Goal: Task Accomplishment & Management: Manage account settings

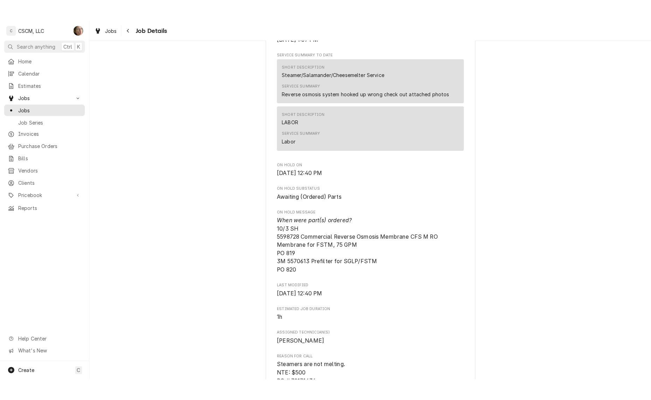
scroll to position [350, 0]
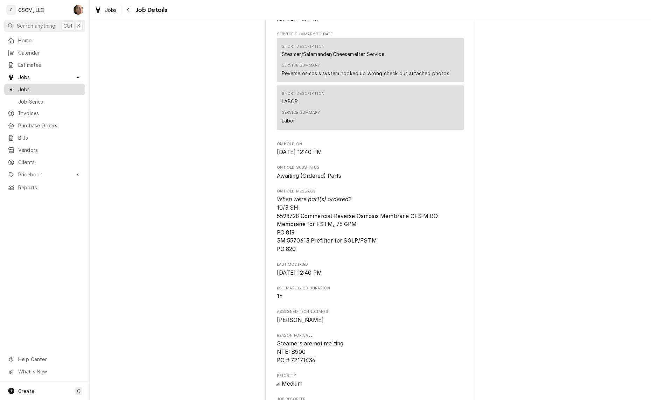
click at [29, 87] on span "Jobs" at bounding box center [49, 89] width 63 height 7
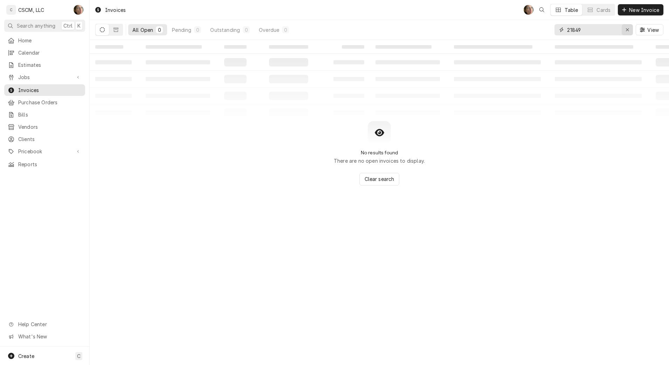
click at [626, 29] on icon "Erase input" at bounding box center [627, 29] width 3 height 3
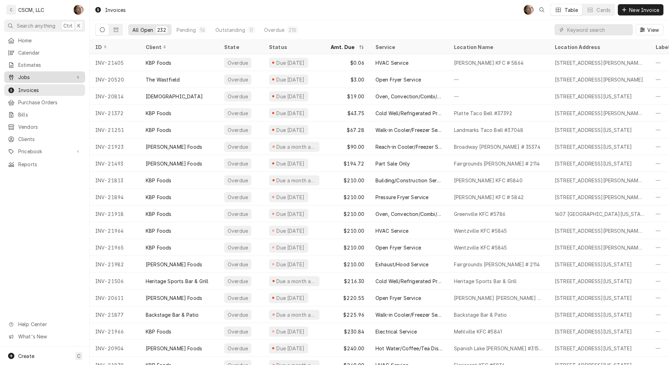
click at [54, 73] on div "Jobs" at bounding box center [45, 77] width 78 height 9
click at [37, 86] on span "Jobs" at bounding box center [49, 89] width 63 height 7
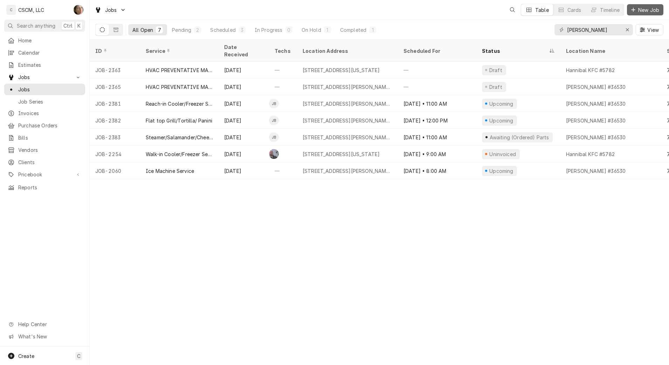
click at [649, 13] on span "New Job" at bounding box center [649, 9] width 24 height 7
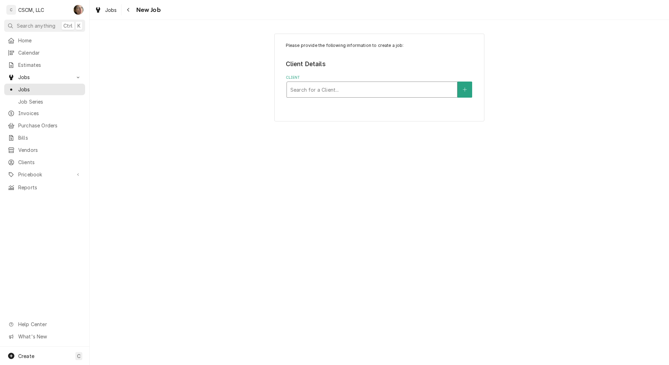
click at [429, 88] on div "Client" at bounding box center [371, 89] width 163 height 13
type input "kbp"
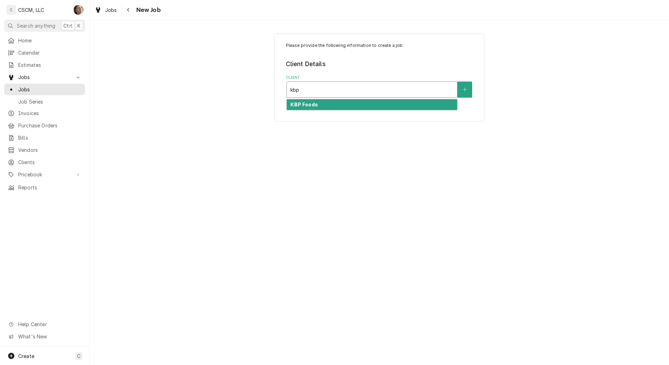
click at [301, 102] on strong "KBP Foods" at bounding box center [303, 105] width 27 height 6
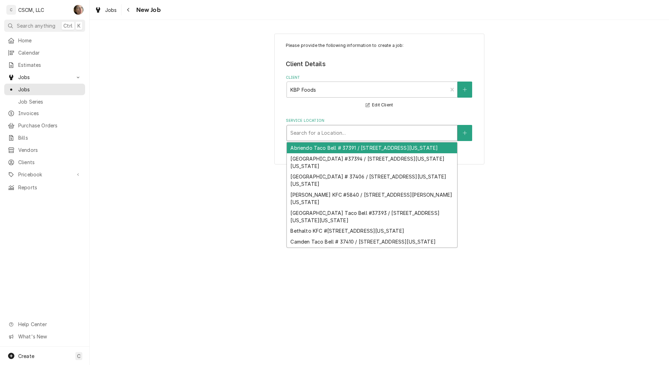
click at [304, 133] on div "Service Location" at bounding box center [371, 133] width 163 height 13
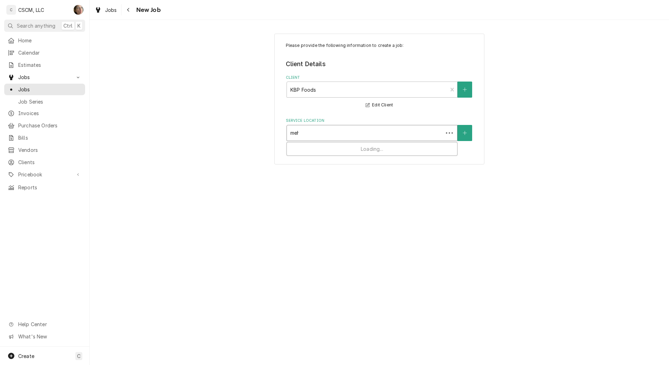
type input "mehl"
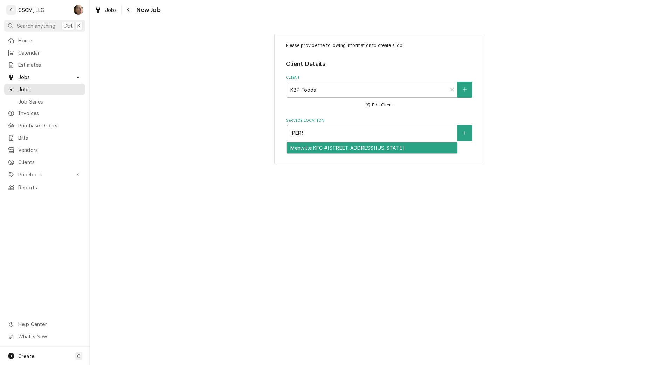
click at [307, 146] on div "Mehlville KFC #5841 / 4071 Union Rd, Mehlville, Missouri 63129" at bounding box center [372, 148] width 170 height 11
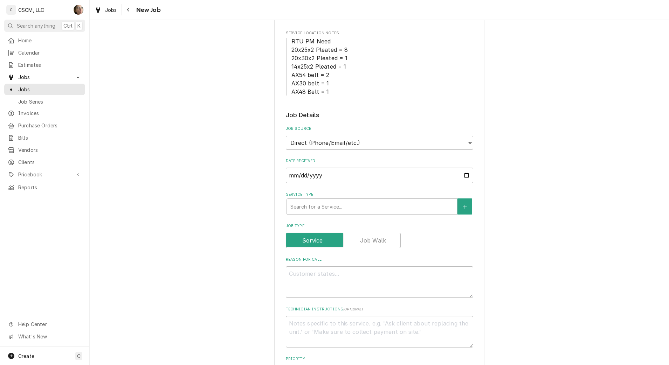
scroll to position [131, 0]
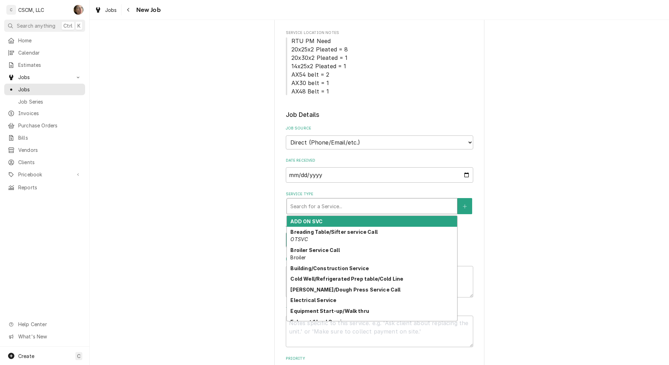
click at [340, 205] on div "Service Type" at bounding box center [371, 206] width 163 height 13
type textarea "x"
type input "h"
type textarea "x"
type input "hv"
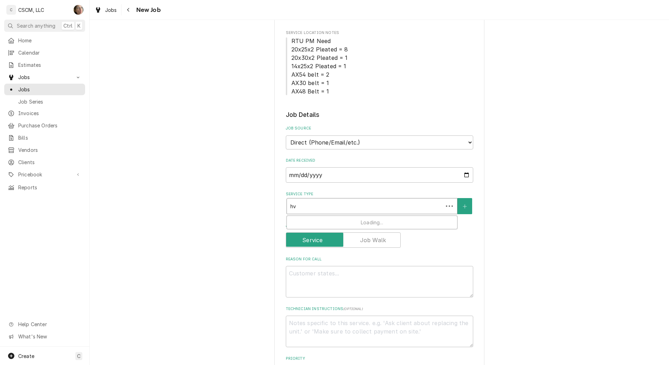
type textarea "x"
type input "hva"
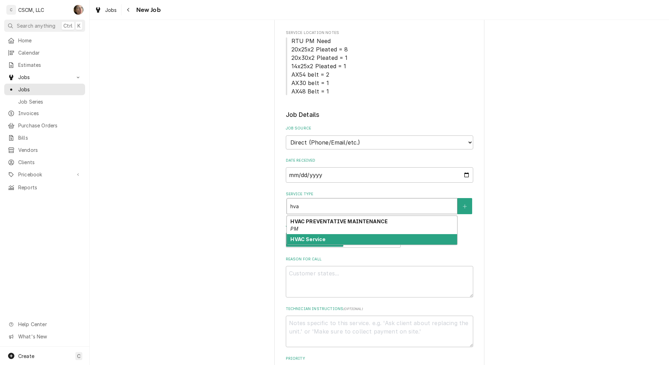
click at [310, 239] on strong "HVAC Service" at bounding box center [307, 239] width 35 height 6
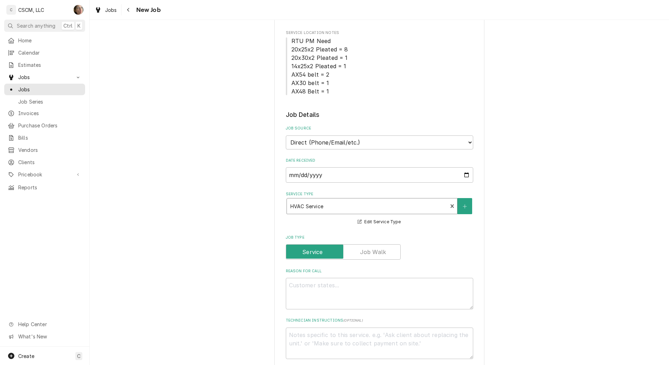
type textarea "x"
click at [227, 164] on div "Please provide the following information to create a job: Client Details Client…" at bounding box center [379, 332] width 579 height 872
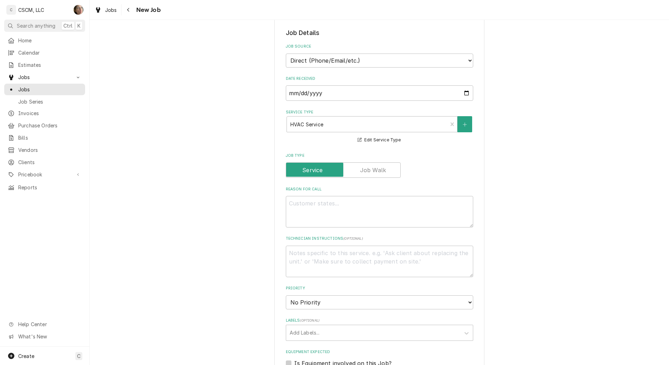
scroll to position [219, 0]
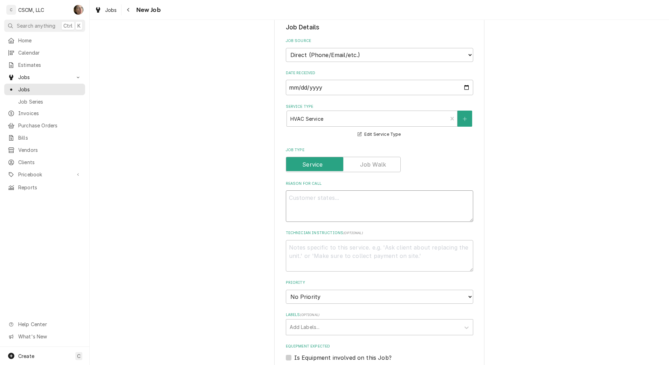
click at [307, 200] on textarea "Reason For Call" at bounding box center [379, 207] width 187 height 32
click at [132, 9] on button "Navigate back" at bounding box center [128, 9] width 11 height 11
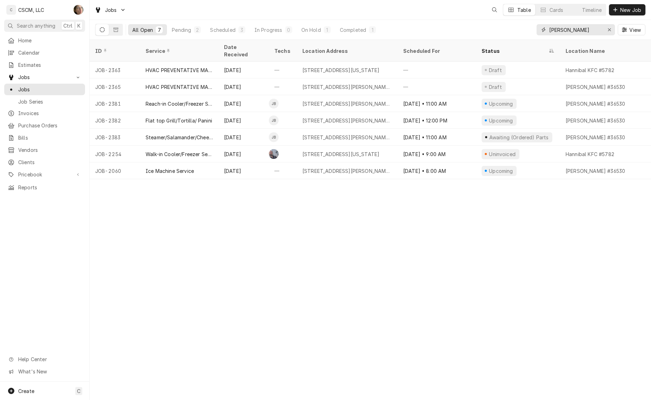
click at [581, 30] on input "hanniba" at bounding box center [576, 29] width 53 height 11
click at [606, 32] on div "Erase input" at bounding box center [609, 29] width 7 height 7
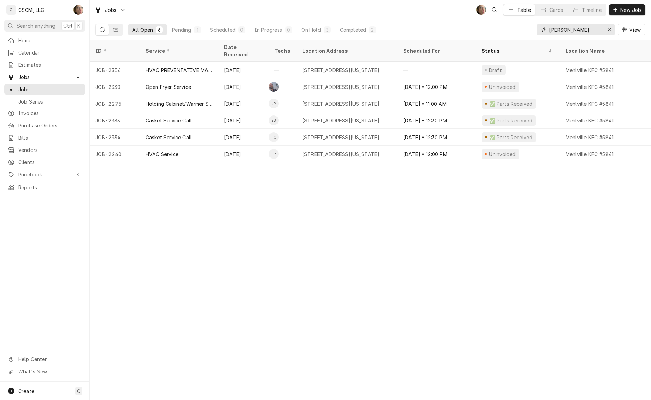
type input "mehl"
click at [26, 51] on span "Calendar" at bounding box center [49, 52] width 63 height 7
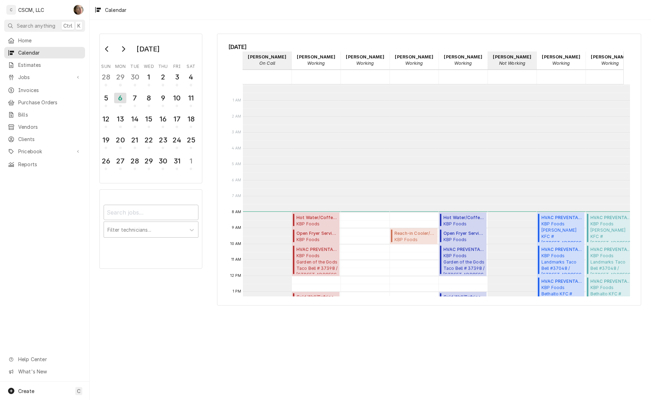
scroll to position [127, 0]
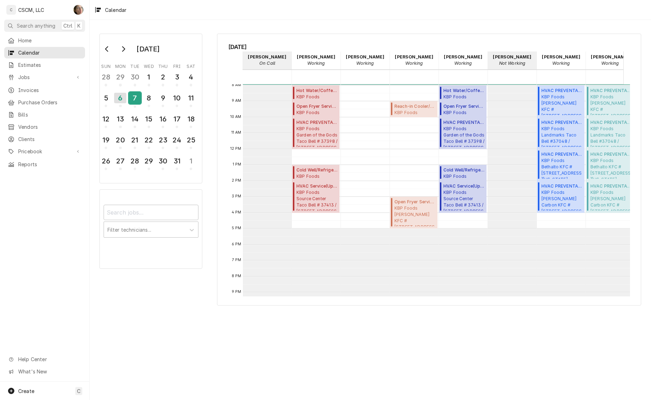
click at [138, 94] on div "7" at bounding box center [135, 98] width 12 height 12
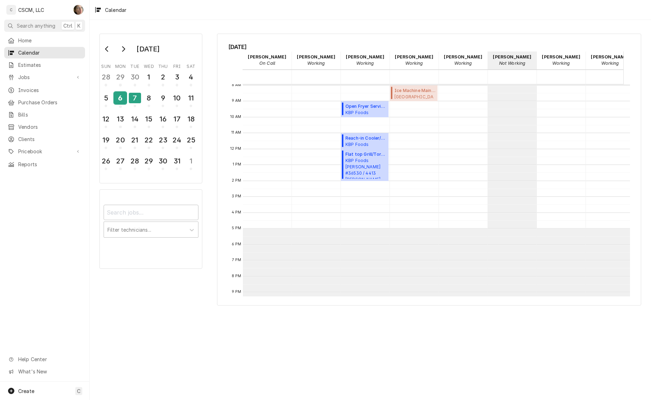
click at [122, 102] on div "6" at bounding box center [120, 98] width 12 height 12
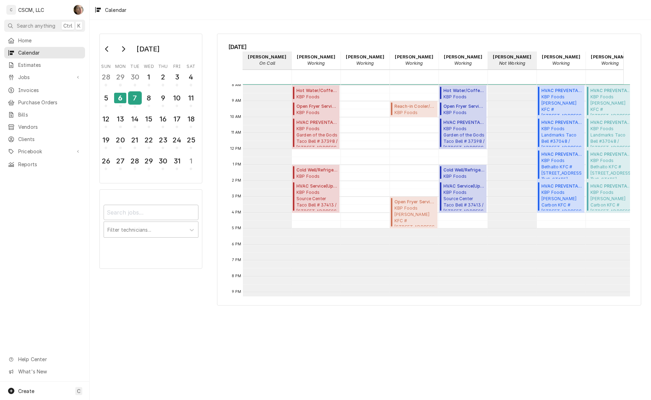
click at [130, 98] on div "7" at bounding box center [135, 98] width 12 height 12
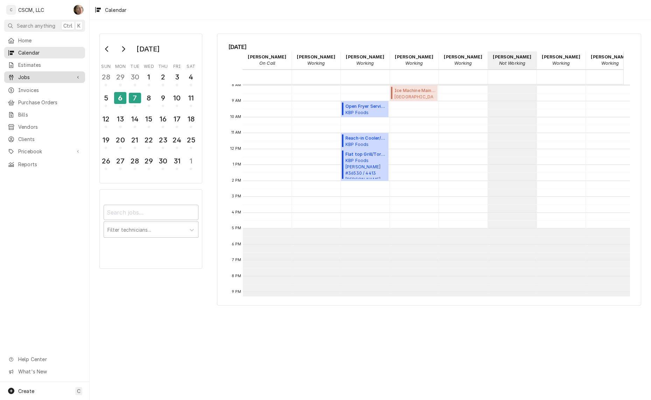
click at [28, 74] on span "Jobs" at bounding box center [44, 77] width 53 height 7
click at [28, 87] on span "Jobs" at bounding box center [49, 89] width 63 height 7
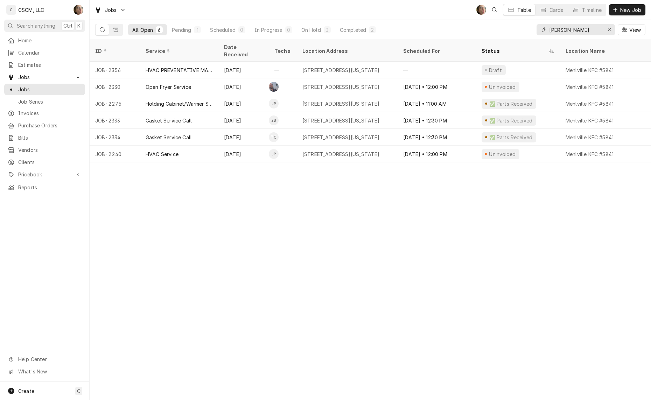
drag, startPoint x: 577, startPoint y: 31, endPoint x: 480, endPoint y: 31, distance: 96.7
click at [480, 31] on div "All Open 6 Pending 1 Scheduled 0 In Progress 0 On Hold 3 Completed 2 mehl View" at bounding box center [370, 30] width 551 height 20
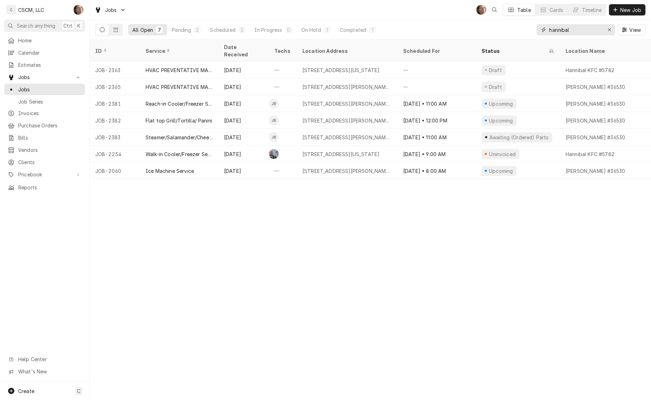
type input "hannibal"
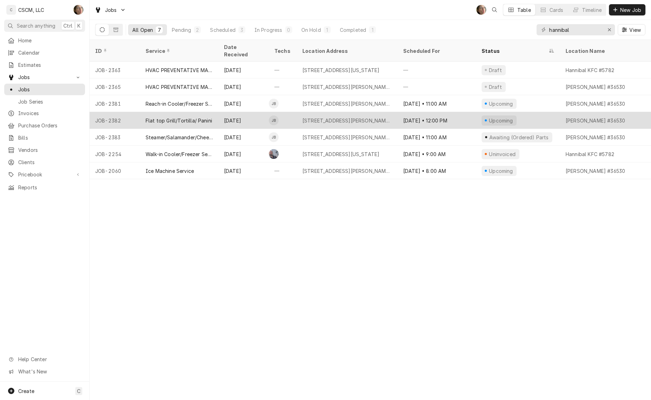
click at [336, 117] on div "4413 McMasters, Hannibal, Missouri 63401" at bounding box center [348, 120] width 90 height 7
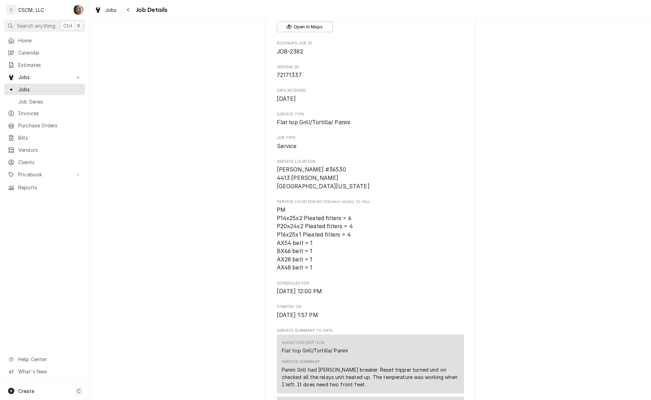
scroll to position [175, 0]
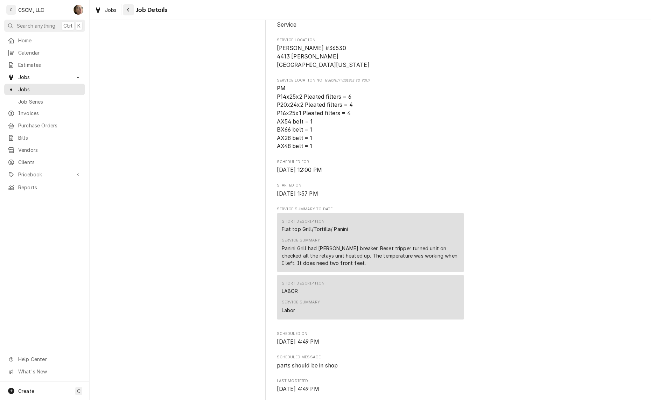
click at [126, 7] on div "Navigate back" at bounding box center [128, 9] width 7 height 7
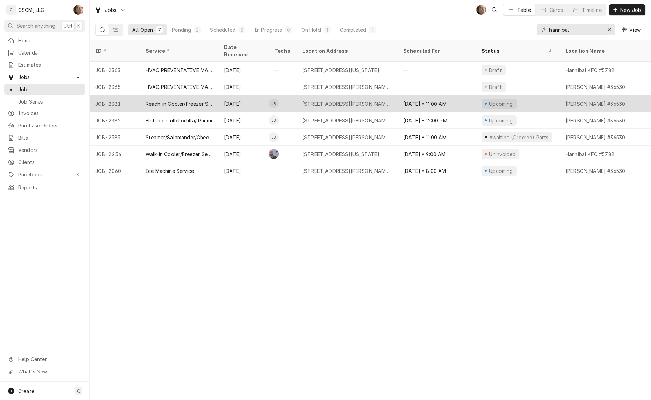
click at [330, 100] on div "4413 McMasters, Hannibal, Missouri 63401" at bounding box center [348, 103] width 90 height 7
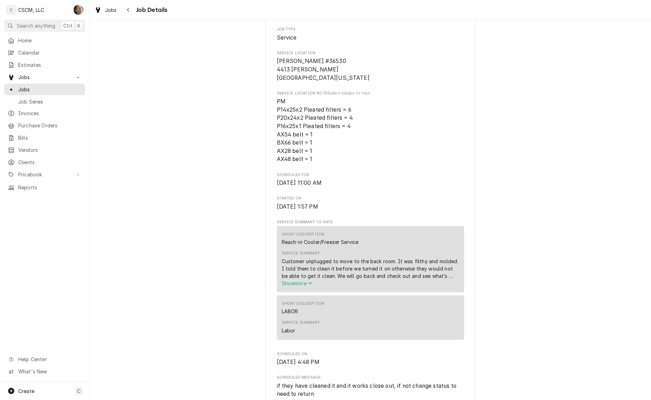
scroll to position [219, 0]
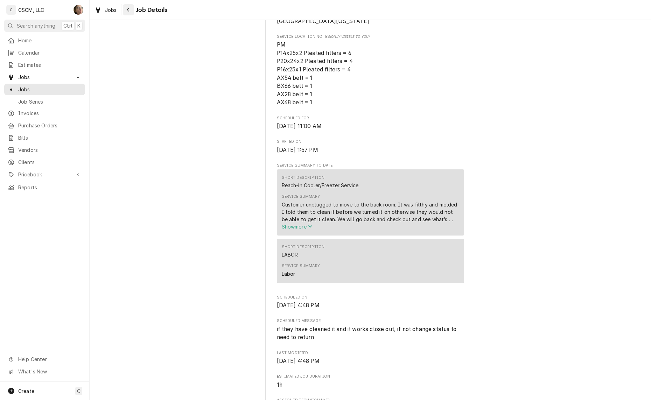
click at [131, 8] on div "Navigate back" at bounding box center [128, 9] width 7 height 7
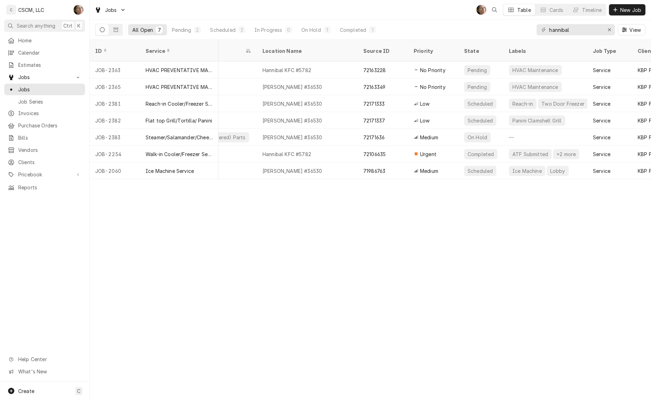
scroll to position [0, 306]
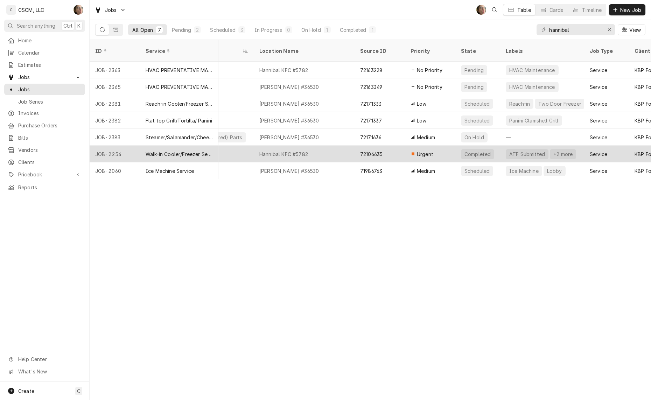
click at [555, 151] on div "+2 more" at bounding box center [563, 154] width 21 height 7
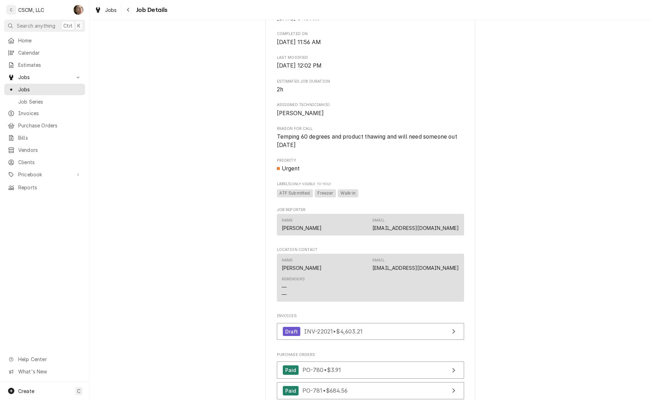
scroll to position [350, 0]
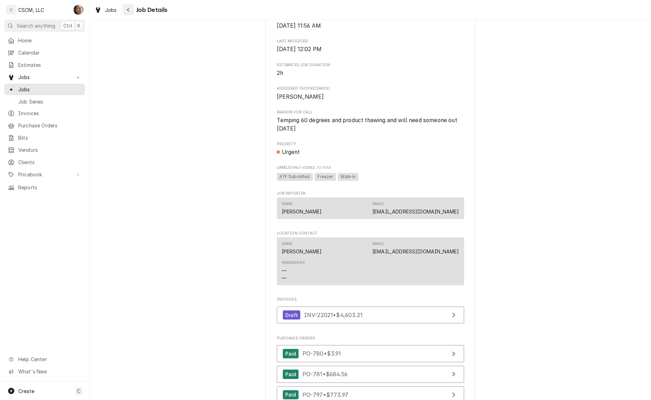
click at [129, 13] on div "Navigate back" at bounding box center [128, 9] width 7 height 7
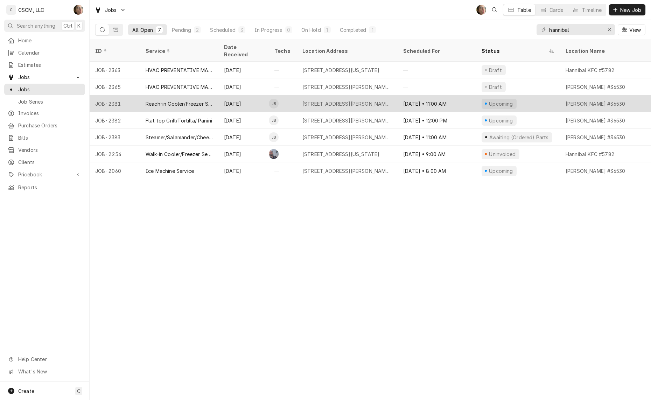
click at [339, 99] on div "4413 McMasters, Hannibal, Missouri 63401" at bounding box center [347, 103] width 101 height 17
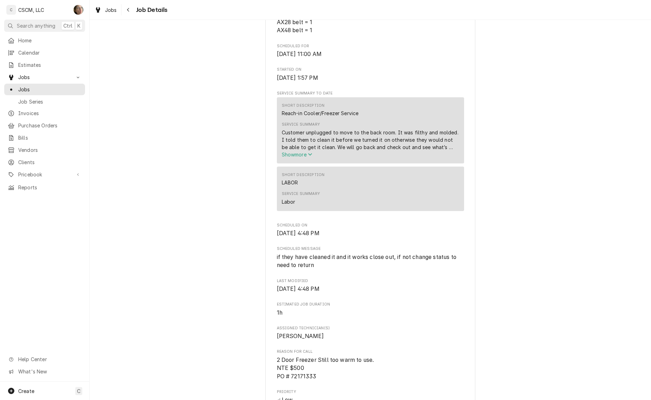
scroll to position [306, 0]
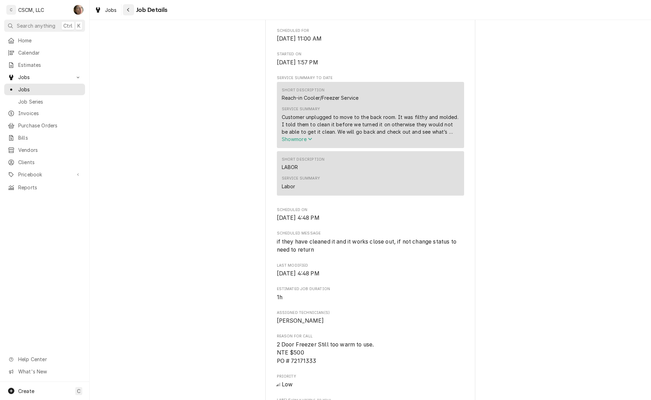
click at [130, 12] on div "Navigate back" at bounding box center [128, 9] width 7 height 7
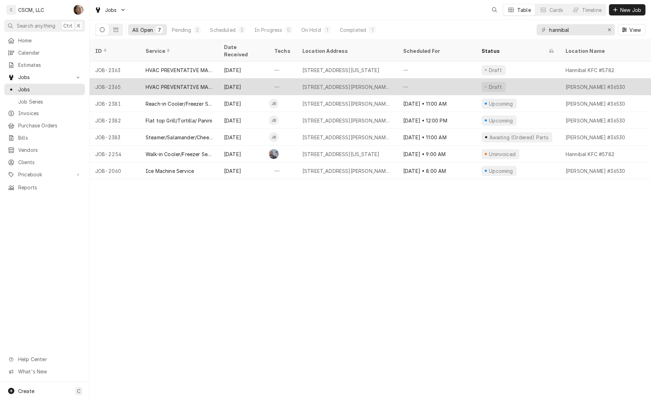
click at [400, 83] on div "—" at bounding box center [437, 86] width 78 height 17
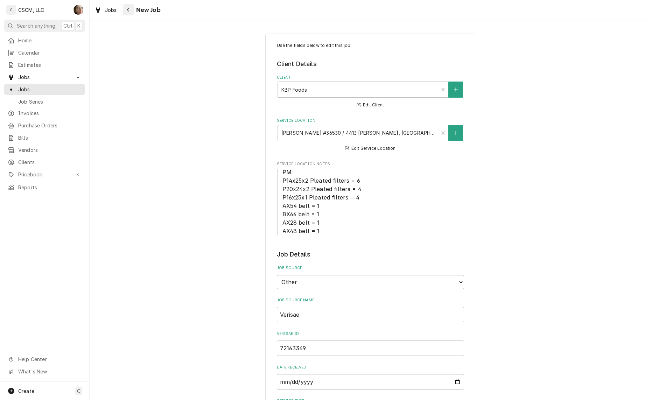
type textarea "x"
click at [129, 13] on div "Navigate back" at bounding box center [128, 9] width 7 height 7
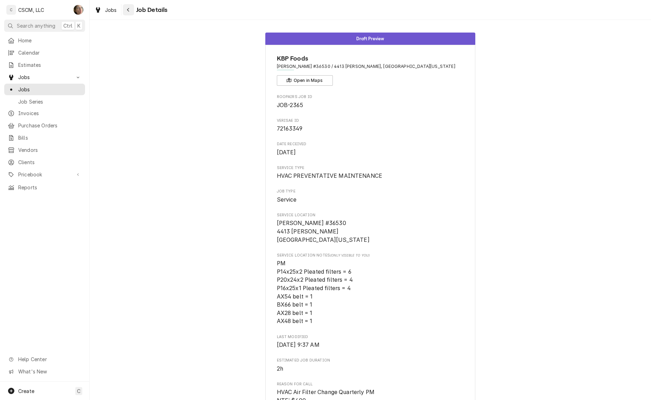
click at [127, 9] on icon "Navigate back" at bounding box center [128, 9] width 3 height 5
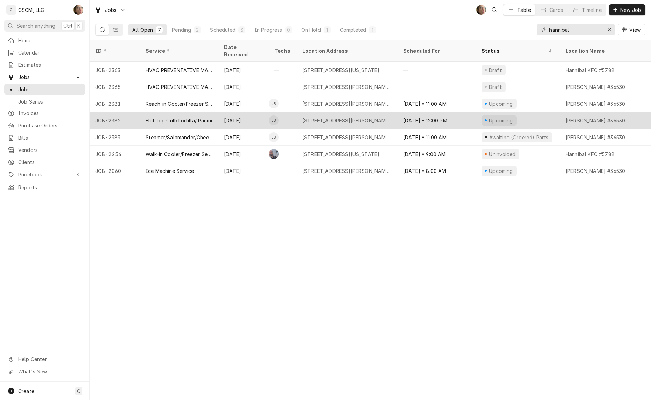
click at [368, 120] on tr "JOB-2382 Flat top Grill/Tortilla/ Panini Oct 1 JB 4413 McMasters, Hannibal, Mis…" at bounding box center [657, 120] width 1135 height 17
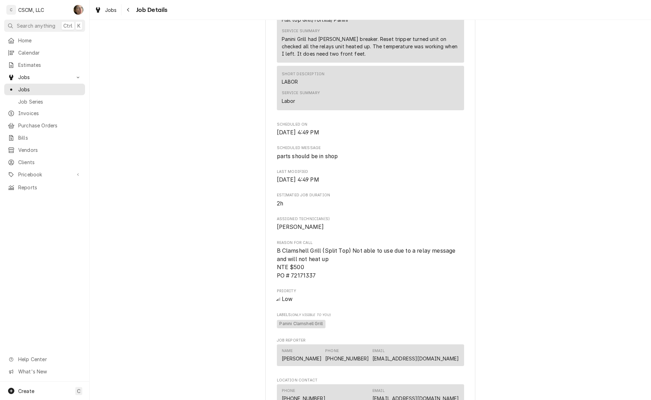
scroll to position [394, 0]
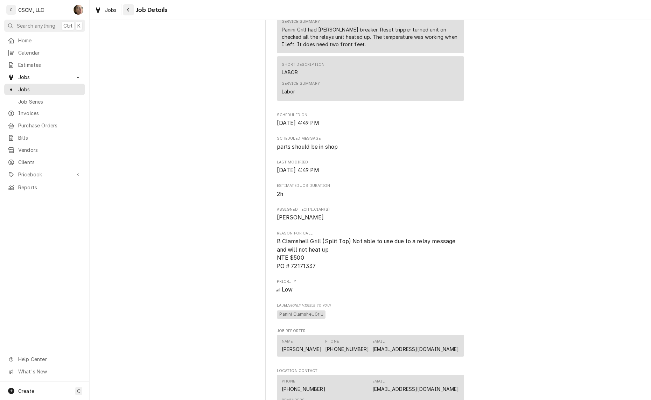
click at [123, 13] on div "Jobs Job Details" at bounding box center [130, 10] width 76 height 12
click at [125, 13] on div "Navigate back" at bounding box center [128, 9] width 7 height 7
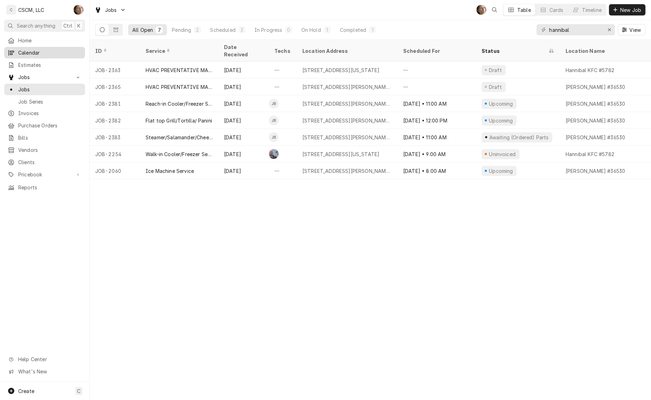
click at [29, 51] on span "Calendar" at bounding box center [49, 52] width 63 height 7
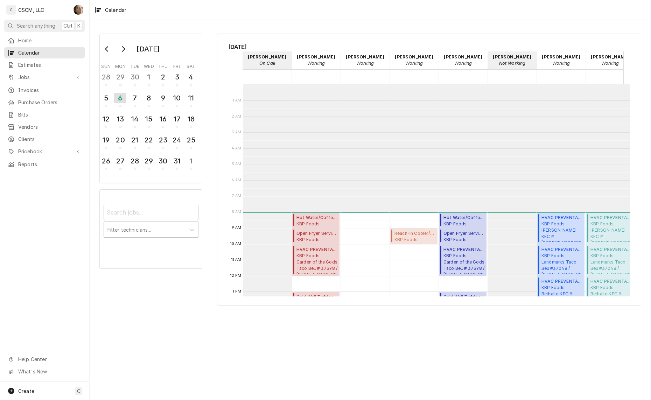
scroll to position [127, 0]
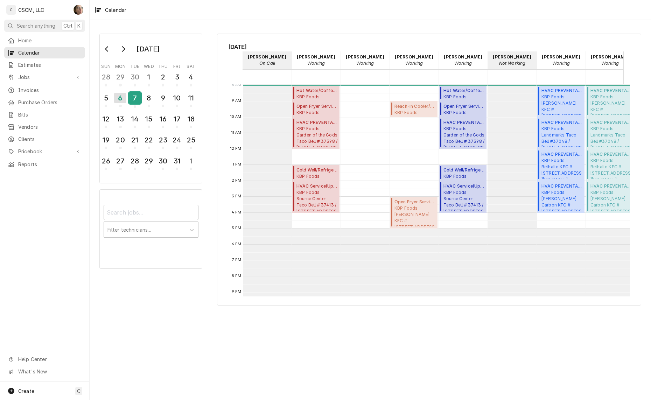
click at [137, 94] on div "7" at bounding box center [135, 98] width 12 height 12
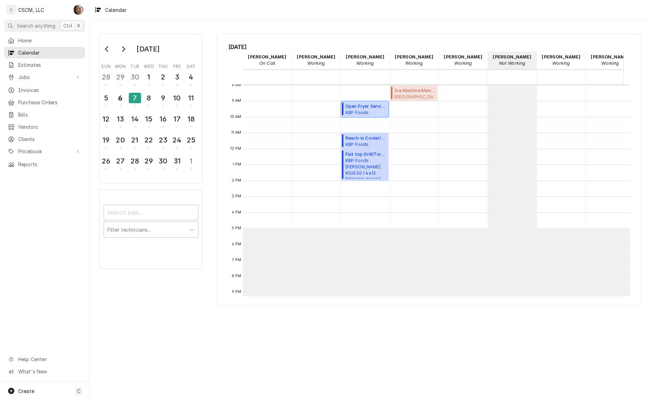
click at [370, 112] on span "KBP Foods Quincy Taco Bell #36531 / 3828 Broadway St, Quincy, Illinois 62301" at bounding box center [366, 113] width 41 height 6
click at [120, 97] on div "6" at bounding box center [120, 98] width 12 height 12
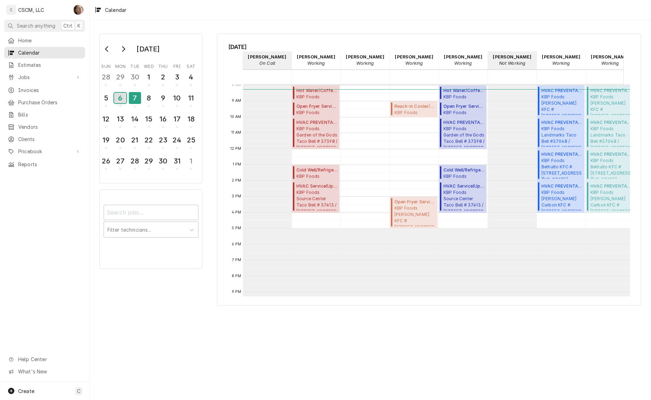
click at [119, 100] on div "6" at bounding box center [120, 98] width 12 height 11
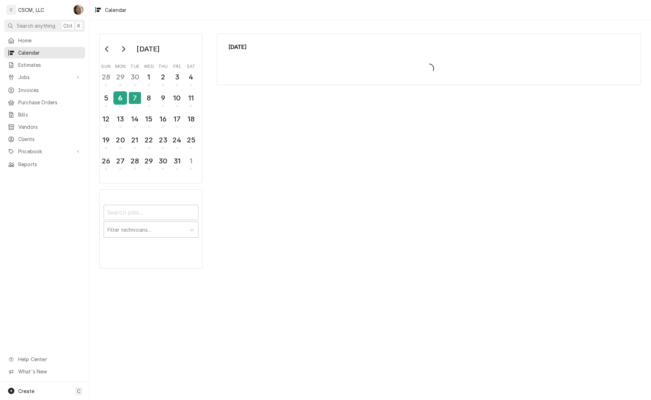
click at [119, 100] on div "6" at bounding box center [120, 98] width 12 height 12
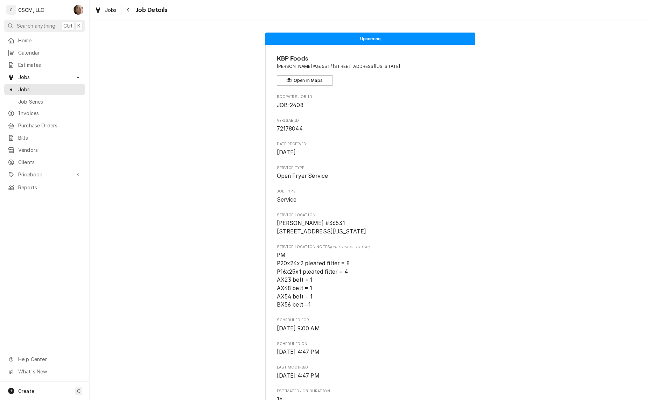
scroll to position [131, 0]
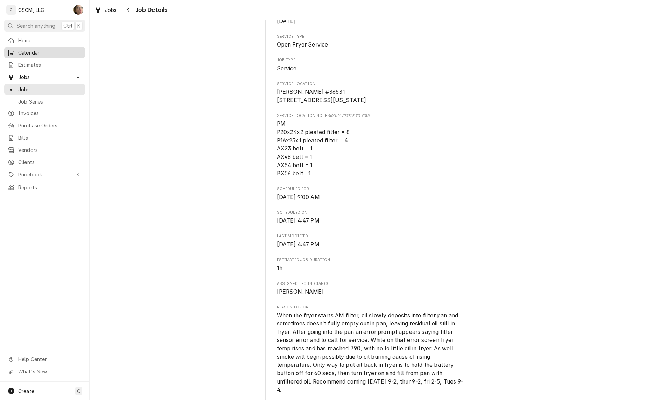
click at [33, 56] on link "Calendar" at bounding box center [44, 53] width 81 height 12
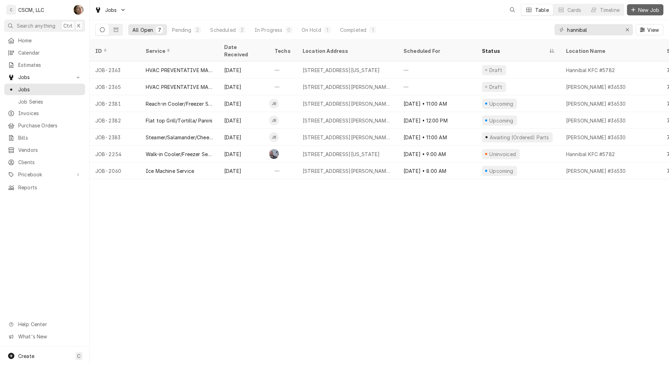
click at [644, 7] on span "New Job" at bounding box center [649, 9] width 24 height 7
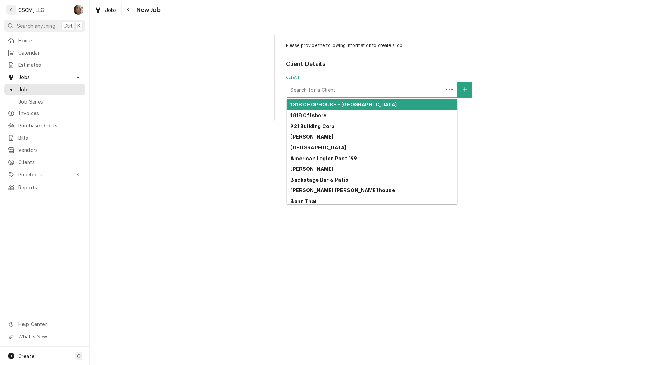
click at [328, 84] on div "Client" at bounding box center [364, 89] width 149 height 13
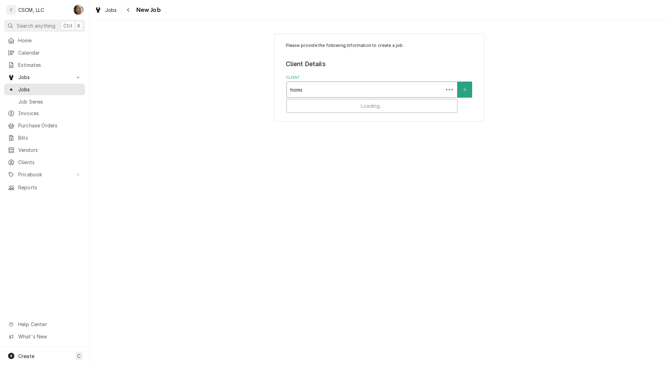
type input "[PERSON_NAME]"
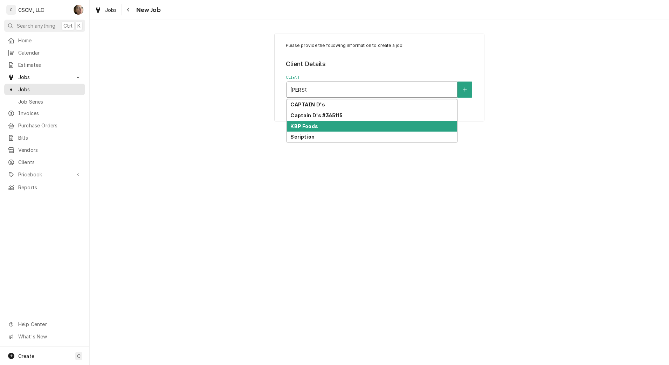
click at [303, 126] on strong "KBP Foods" at bounding box center [303, 126] width 27 height 6
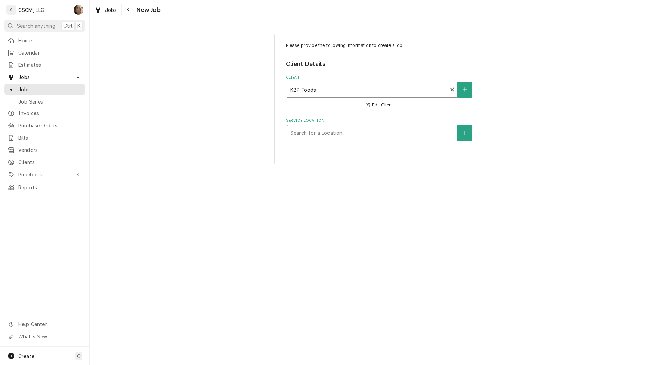
click at [302, 131] on div "Service Location" at bounding box center [371, 133] width 163 height 13
type input "[PERSON_NAME]"
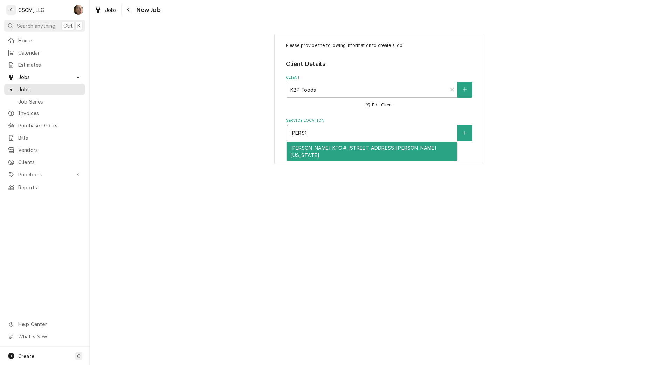
click at [312, 157] on div "[PERSON_NAME] KFC # [STREET_ADDRESS][PERSON_NAME][US_STATE]" at bounding box center [372, 152] width 170 height 18
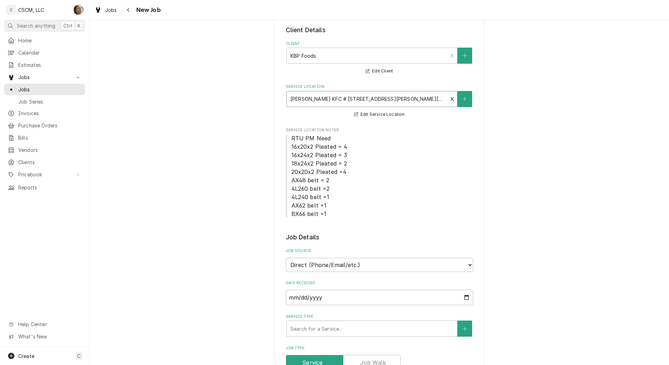
scroll to position [88, 0]
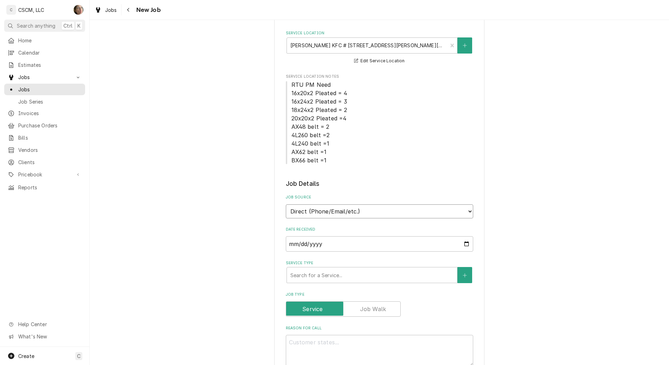
drag, startPoint x: 325, startPoint y: 210, endPoint x: 323, endPoint y: 218, distance: 8.2
click at [325, 210] on select "Direct (Phone/Email/etc.) Other" at bounding box center [379, 212] width 187 height 14
select select "100"
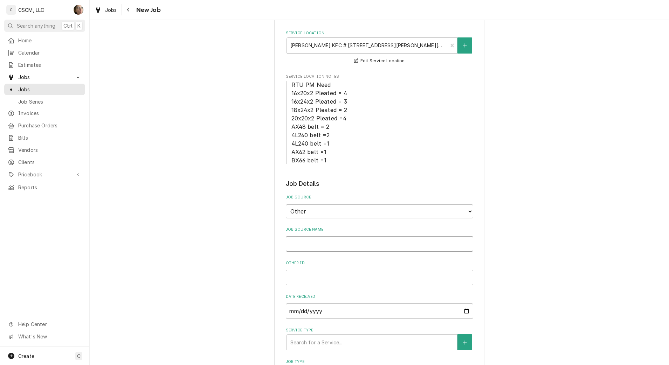
click at [319, 247] on input "Job Source Name" at bounding box center [379, 243] width 187 height 15
type textarea "x"
type input "V"
type textarea "x"
type input "Ve"
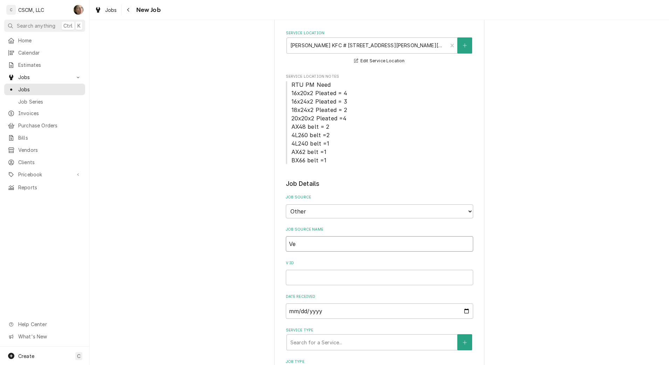
type textarea "x"
type input "Ver"
type textarea "x"
type input "Veri"
type textarea "x"
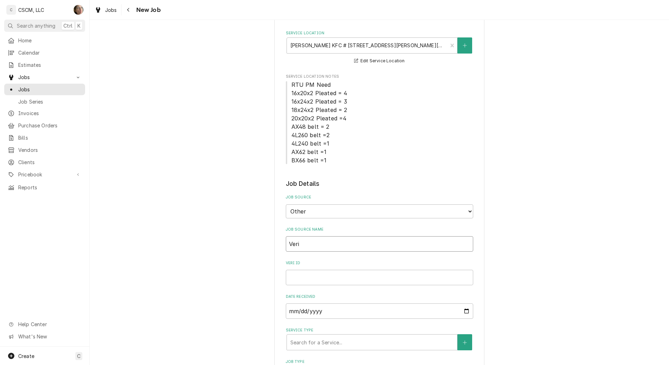
type input "Veris"
type textarea "x"
type input "Verisa"
type textarea "x"
type input "Verisae"
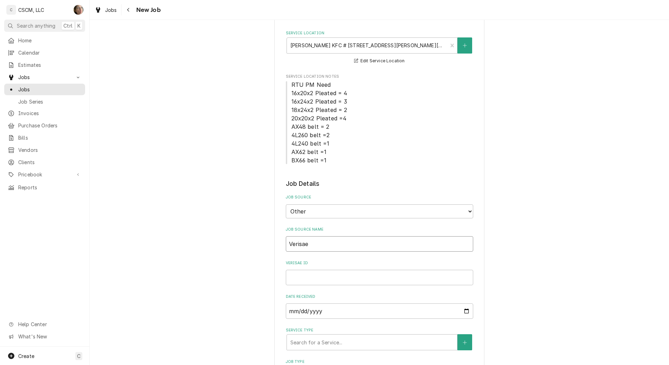
type textarea "x"
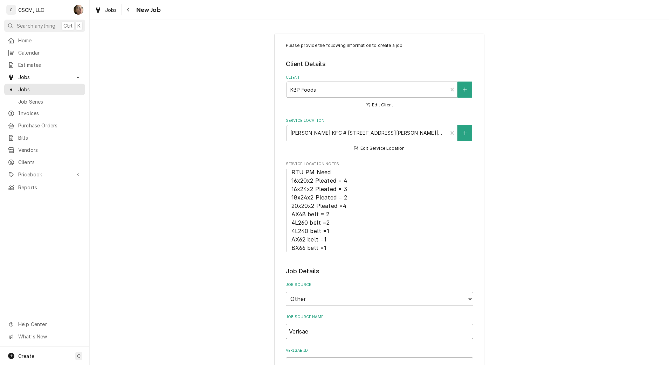
type input "Verisae"
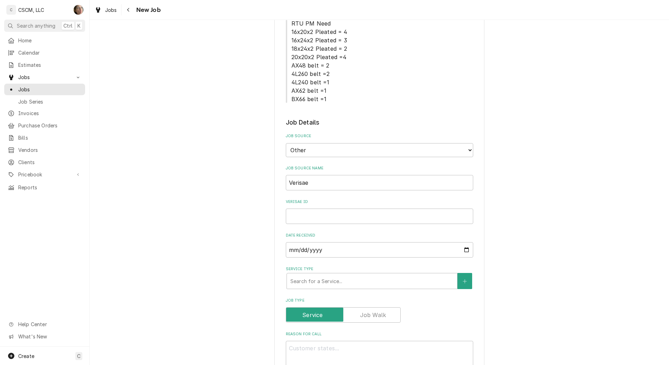
scroll to position [175, 0]
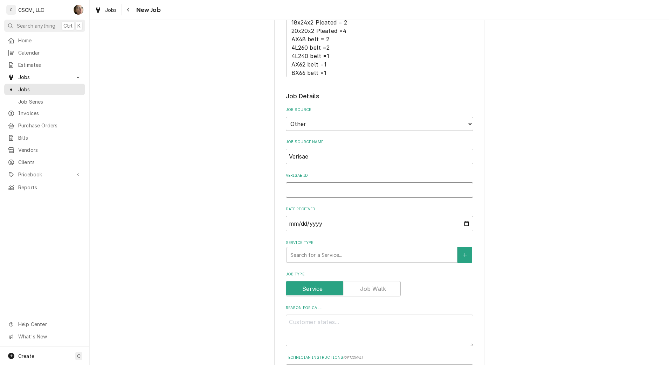
click at [362, 193] on input "Verisae ID" at bounding box center [379, 189] width 187 height 15
click at [332, 192] on input "Verisae ID" at bounding box center [379, 189] width 187 height 15
paste input "72185705"
type textarea "x"
type input "72185705"
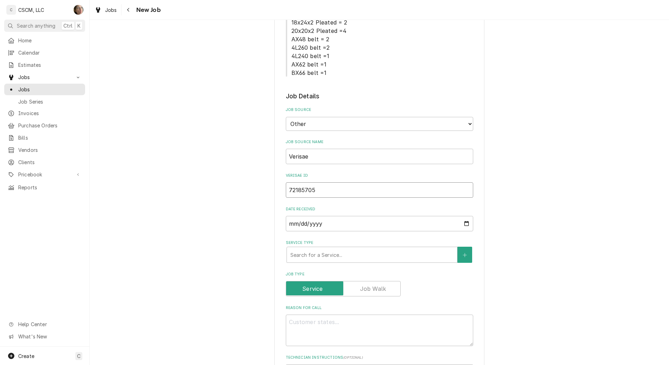
type textarea "x"
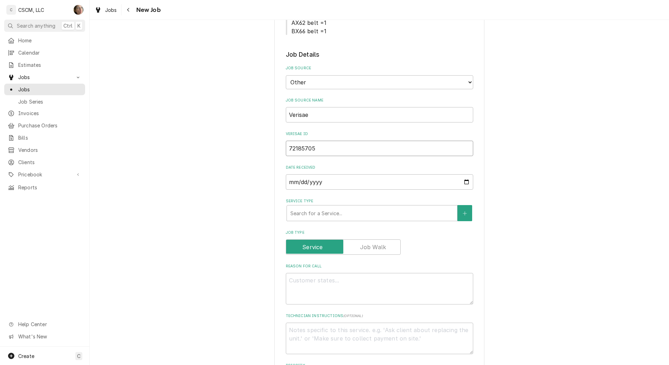
scroll to position [219, 0]
type input "72185705"
click at [316, 217] on div "Search for a Service..." at bounding box center [372, 210] width 170 height 15
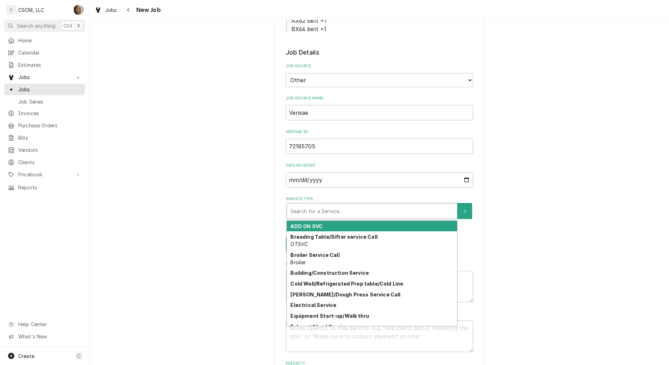
type textarea "x"
type input "op"
type textarea "x"
type input "ope"
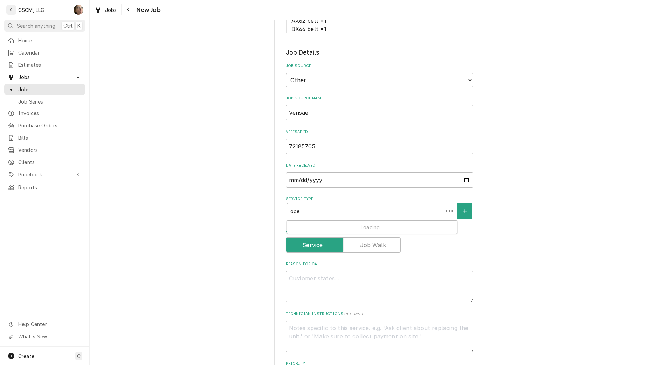
type textarea "x"
type input "open"
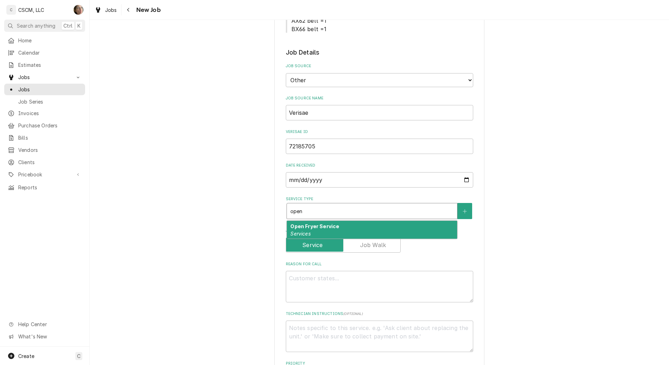
drag, startPoint x: 312, startPoint y: 232, endPoint x: 311, endPoint y: 228, distance: 4.3
click at [312, 232] on div "Open Fryer Service Services" at bounding box center [372, 230] width 170 height 18
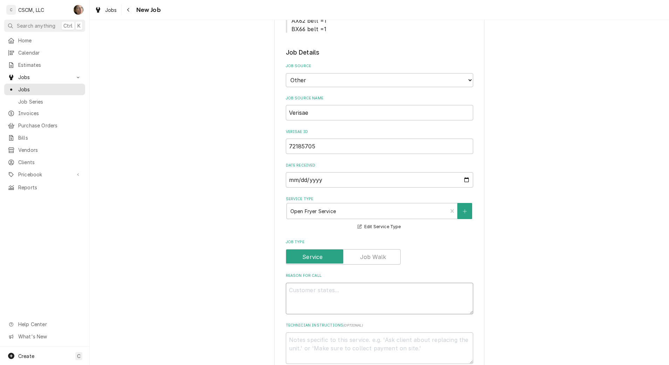
click at [317, 289] on textarea "Reason For Call" at bounding box center [379, 299] width 187 height 32
paste textarea "please send tech on monday for open fryer"
type textarea "x"
type textarea "please send tech on monday for open fryer"
type textarea "x"
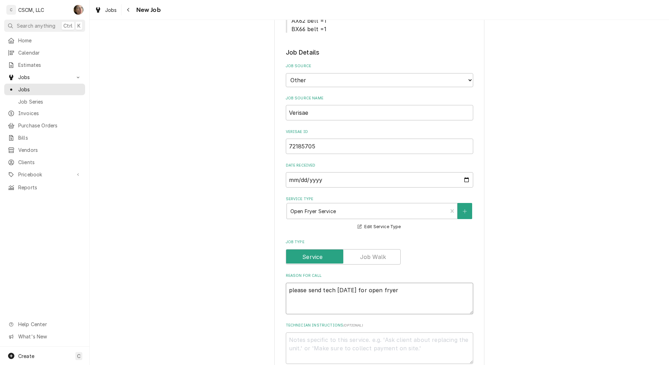
type textarea "please send tech on monday for open fryer"
type textarea "x"
type textarea "please send tech on monday for open fryer N"
type textarea "x"
type textarea "please send tech on monday for open fryer NT"
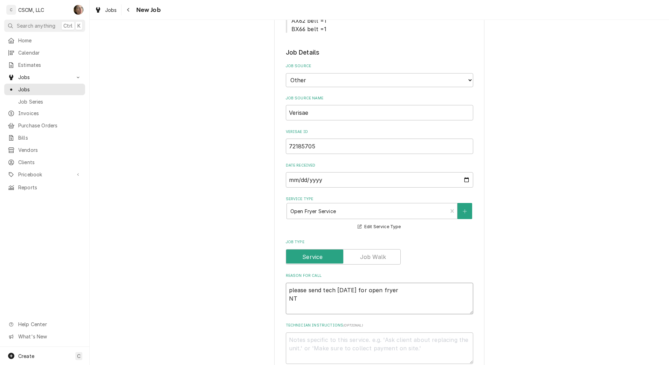
type textarea "x"
type textarea "please send tech on monday for open fryer NTE"
type textarea "x"
type textarea "please send tech on monday for open fryer NTE:"
type textarea "x"
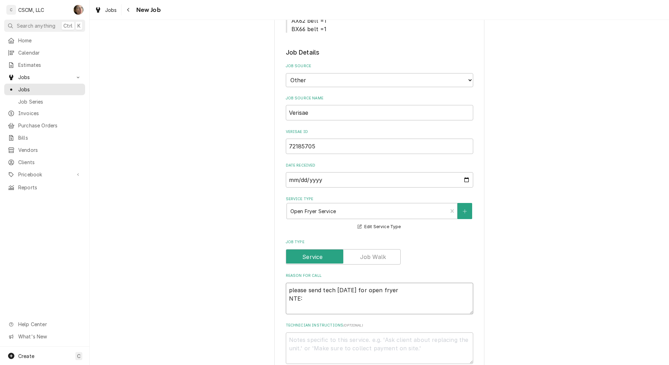
type textarea "please send tech on monday for open fryer NTE:"
type textarea "x"
type textarea "please send tech on monday for open fryer NTE: $"
type textarea "x"
type textarea "please send tech on monday for open fryer NTE: $5"
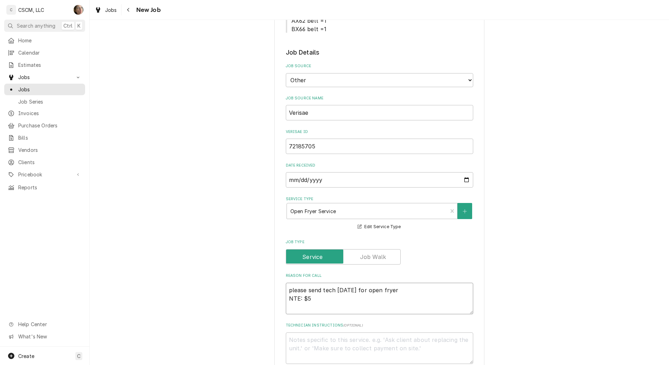
type textarea "x"
type textarea "please send tech on monday for open fryer NTE: $50"
type textarea "x"
type textarea "please send tech on monday for open fryer NTE: $500"
type textarea "x"
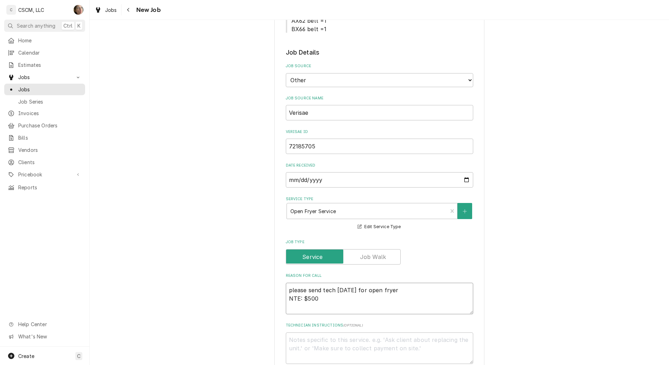
type textarea "please send tech on monday for open fryer NTE: $500"
type textarea "x"
type textarea "please send tech on monday for open fryer NTE: $500 P"
type textarea "x"
type textarea "please send tech on monday for open fryer NTE: $500 PO"
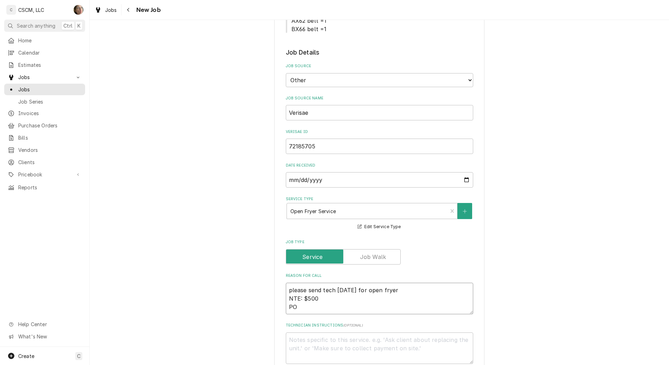
type textarea "x"
type textarea "please send tech on monday for open fryer NTE: $500 PO"
type textarea "x"
type textarea "please send tech on monday for open fryer NTE: $500 PO #"
type textarea "x"
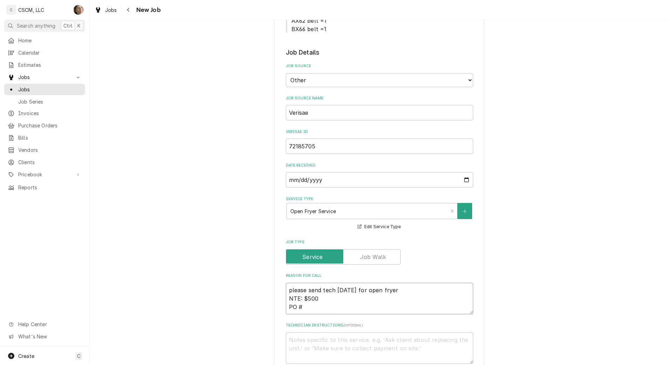
type textarea "please send tech on monday for open fryer NTE: $500 PO #"
type textarea "x"
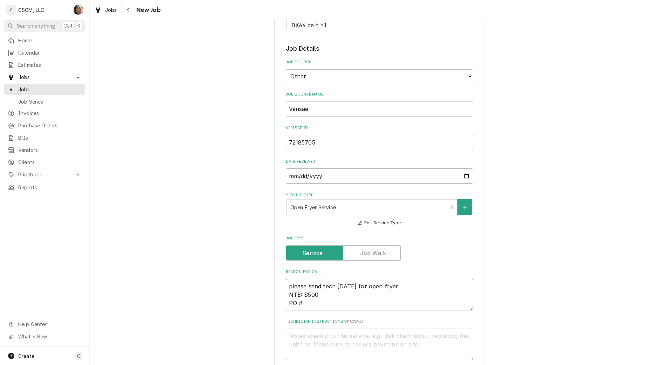
scroll to position [306, 0]
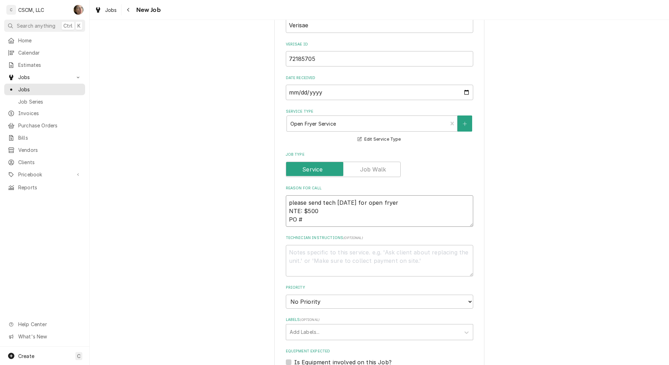
type textarea "please send tech on monday for open fryer NTE: $500 PO #"
click at [336, 57] on input "72185705" at bounding box center [379, 58] width 187 height 15
click at [332, 219] on textarea "please send tech on monday for open fryer NTE: $500 PO #" at bounding box center [379, 211] width 187 height 32
paste textarea "72185705"
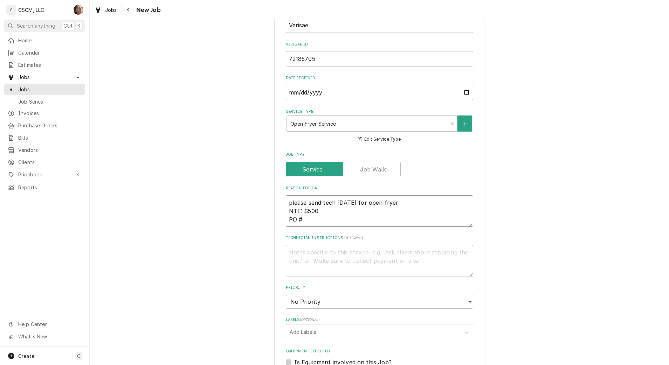
type textarea "x"
type textarea "please send tech on monday for open fryer NTE: $500 PO # 72185705"
type textarea "x"
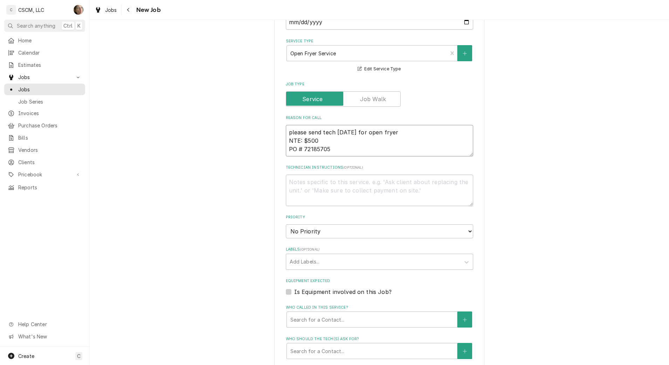
scroll to position [394, 0]
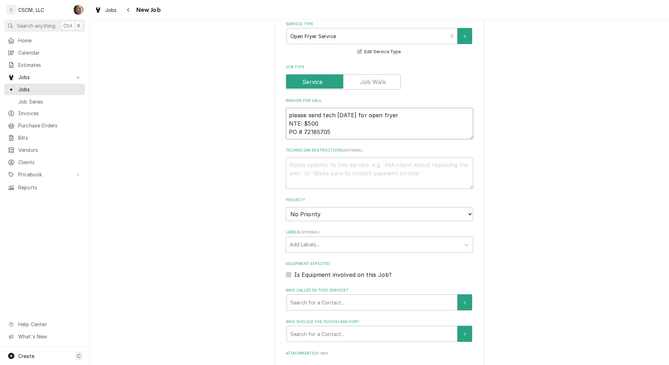
type textarea "please send tech on monday for open fryer NTE: $500 PO # 72185705"
click at [331, 214] on select "No Priority Urgent High Medium Low" at bounding box center [379, 214] width 187 height 14
select select "2"
click at [286, 207] on select "No Priority Urgent High Medium Low" at bounding box center [379, 214] width 187 height 14
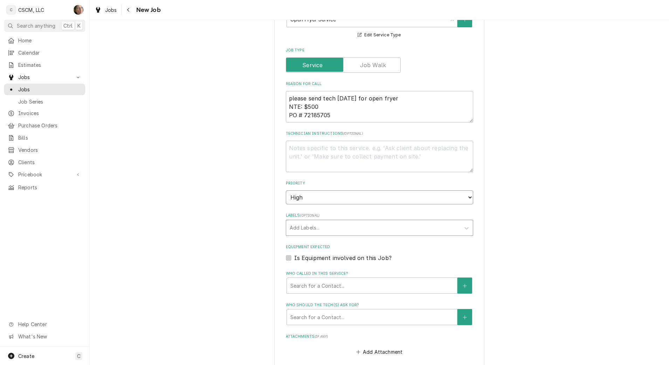
scroll to position [438, 0]
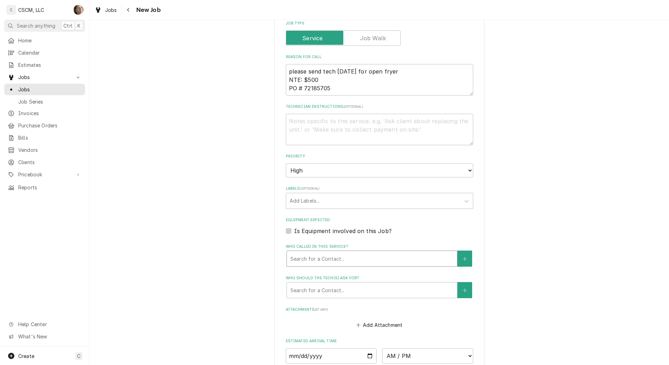
click at [333, 261] on div "Who called in this service?" at bounding box center [371, 259] width 163 height 13
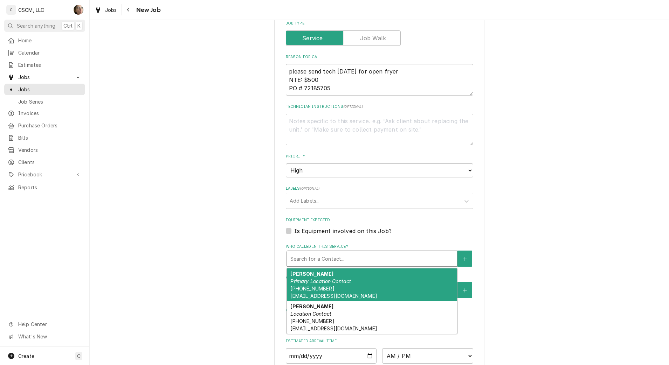
click at [318, 297] on span "(314) 471-4723 jmetcalf@kbpfoods.com" at bounding box center [333, 292] width 87 height 13
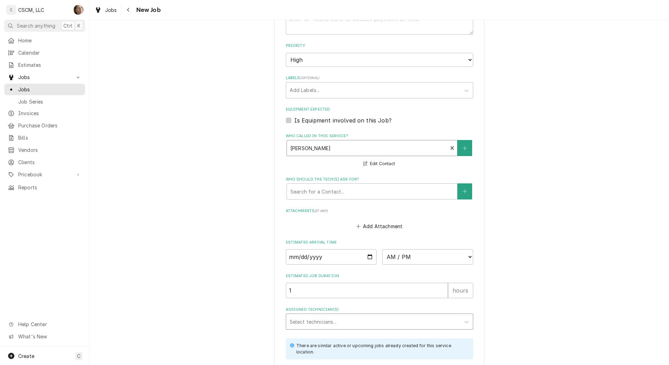
scroll to position [569, 0]
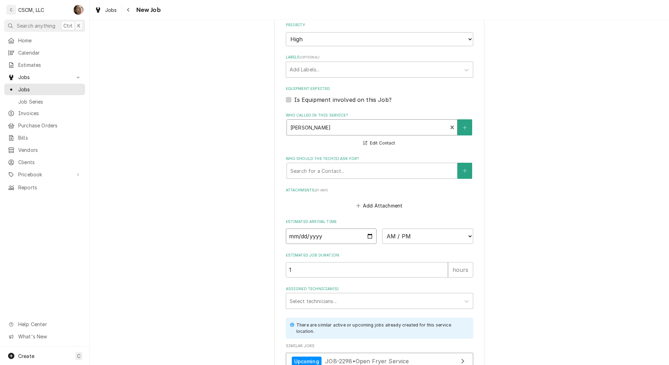
click at [366, 238] on input "Date" at bounding box center [331, 236] width 91 height 15
type textarea "x"
type input "2025-10-06"
type textarea "x"
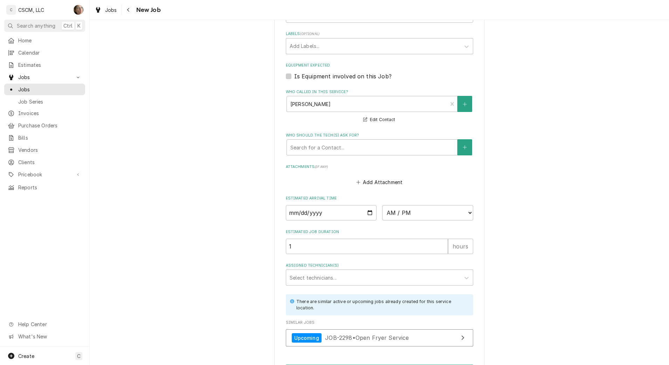
scroll to position [613, 0]
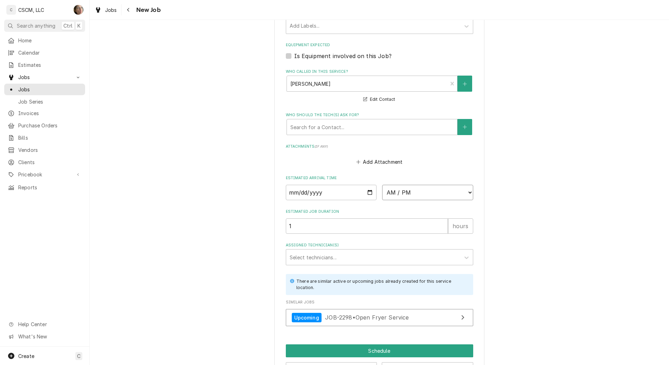
click at [420, 191] on select "AM / PM 6:00 AM 6:15 AM 6:30 AM 6:45 AM 7:00 AM 7:15 AM 7:30 AM 7:45 AM 8:00 AM…" at bounding box center [427, 192] width 91 height 15
select select "14:00:00"
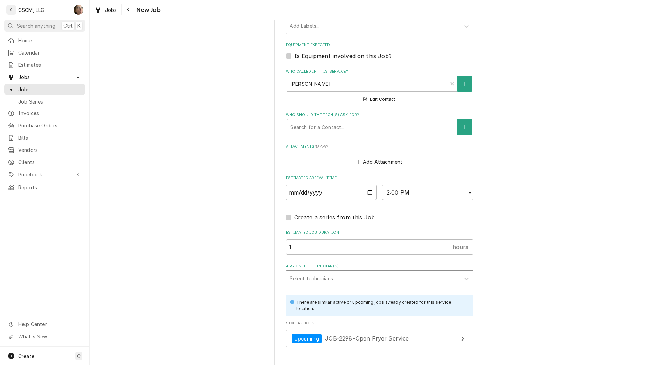
click at [349, 276] on div "Assigned Technician(s)" at bounding box center [373, 278] width 167 height 13
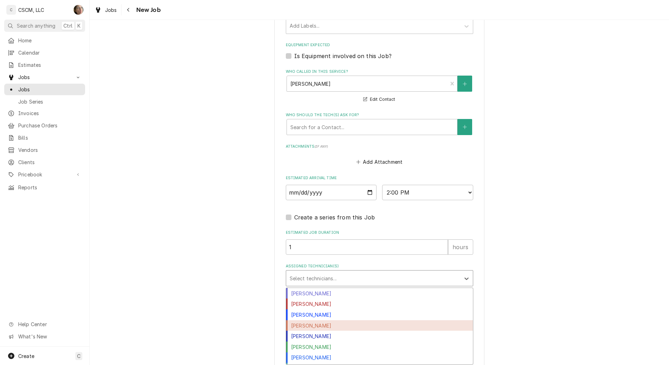
click at [318, 328] on div "Jonnie Pakovich" at bounding box center [379, 325] width 187 height 11
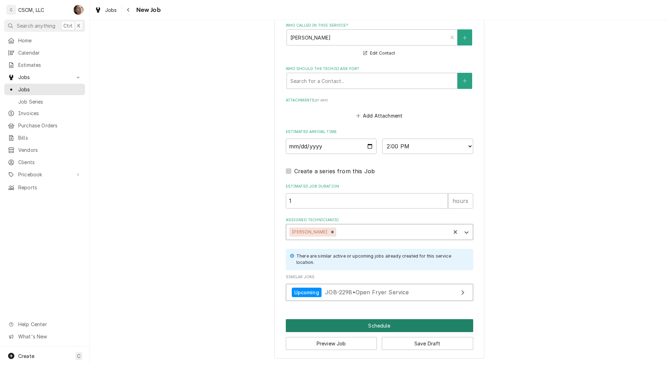
click at [332, 329] on button "Schedule" at bounding box center [379, 325] width 187 height 13
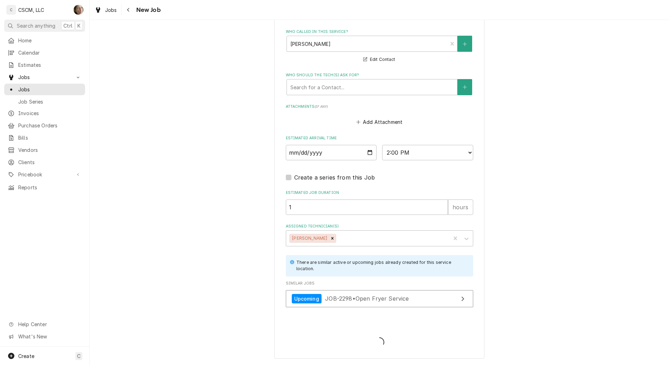
scroll to position [653, 0]
type textarea "x"
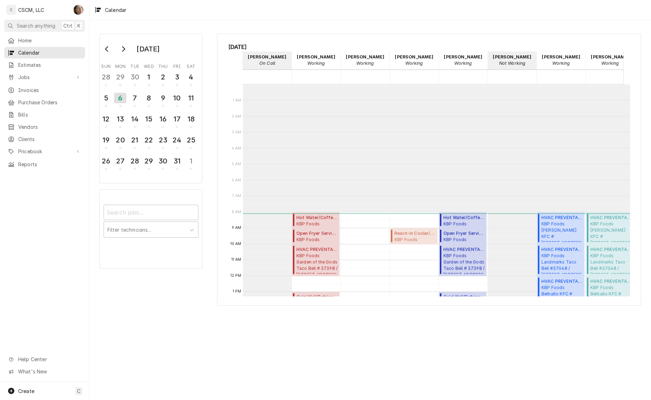
scroll to position [127, 0]
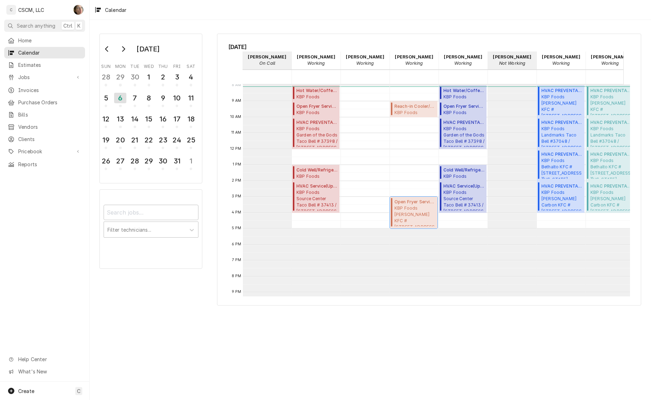
click at [416, 214] on span "KBP Foods Homer Adams KFC # 5842 / 2994 Homer M Adams Pkwy, Alton, Illinois 620…" at bounding box center [415, 215] width 41 height 21
click at [132, 95] on div "7" at bounding box center [135, 98] width 12 height 12
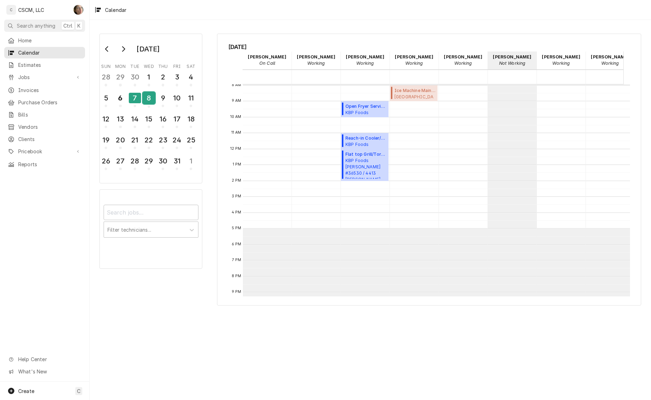
click at [148, 95] on div "8" at bounding box center [149, 98] width 12 height 12
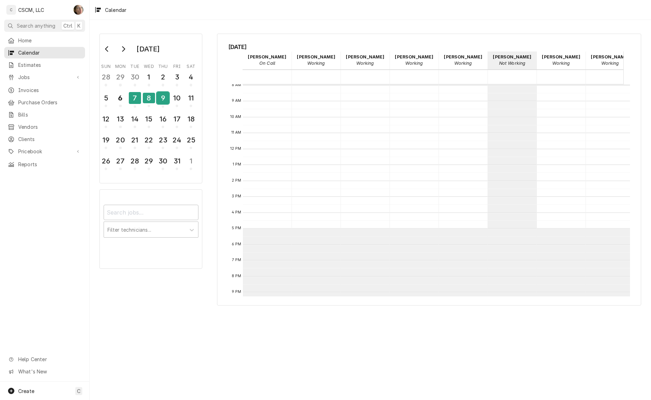
click at [160, 95] on div "9" at bounding box center [163, 98] width 12 height 12
click at [123, 98] on div "6" at bounding box center [120, 98] width 12 height 12
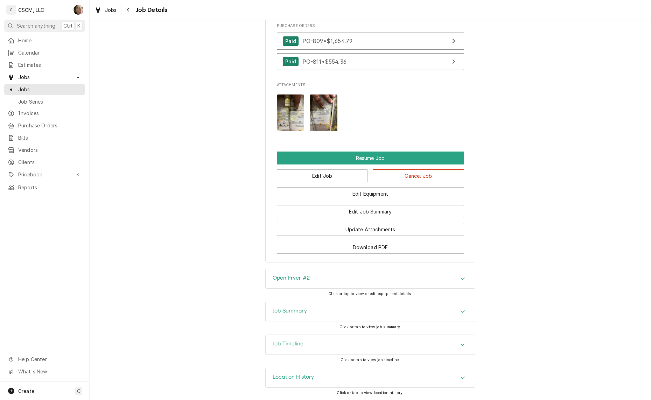
scroll to position [809, 0]
click at [375, 310] on div "Job Summary" at bounding box center [370, 312] width 209 height 20
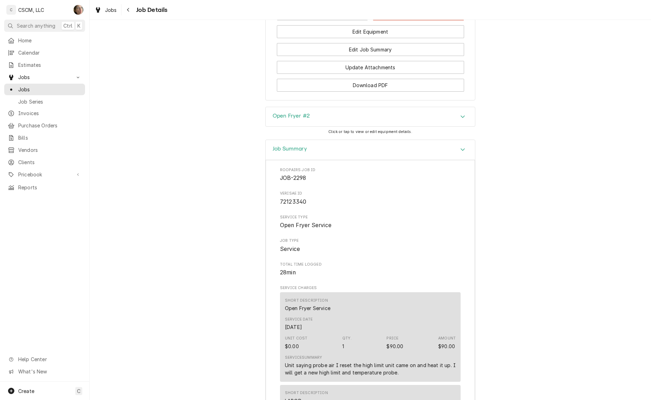
scroll to position [941, 0]
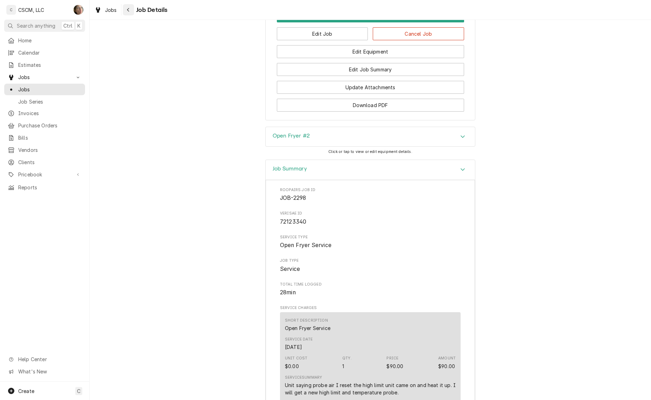
click at [125, 7] on div "Navigate back" at bounding box center [128, 9] width 7 height 7
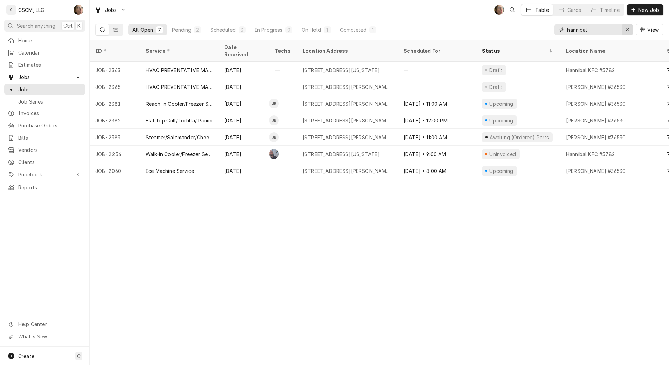
click at [633, 30] on button "Erase input" at bounding box center [627, 29] width 11 height 11
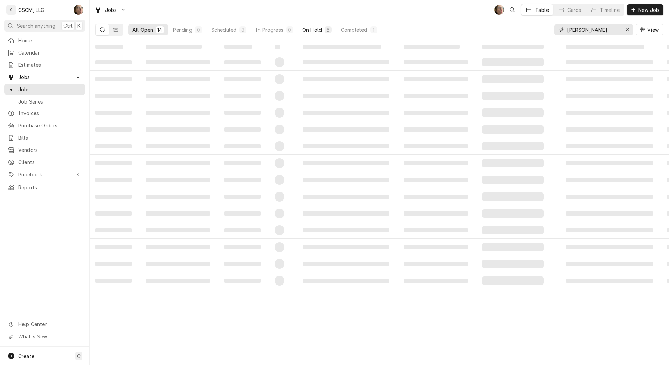
type input "[PERSON_NAME]"
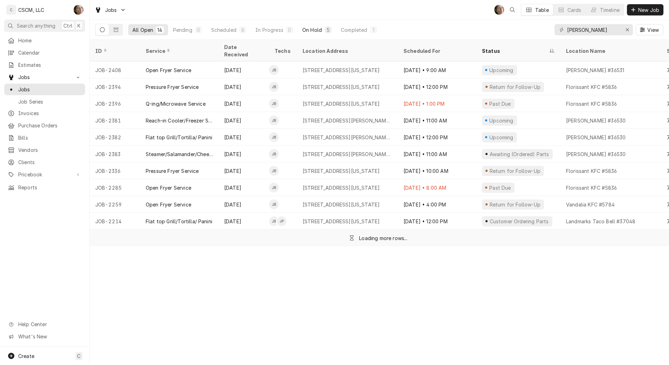
click at [311, 27] on div "On Hold" at bounding box center [312, 29] width 20 height 7
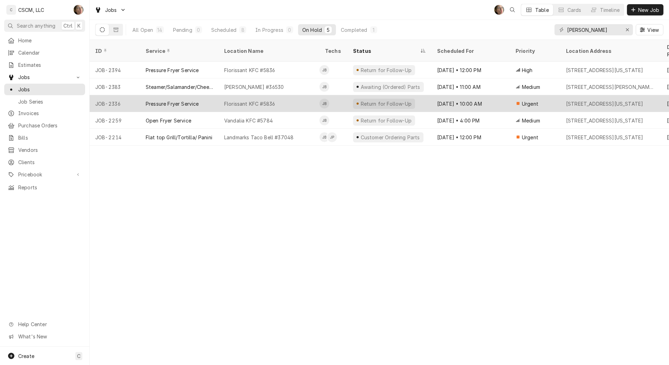
click at [289, 96] on div "Florissant KFC #5836" at bounding box center [269, 103] width 101 height 17
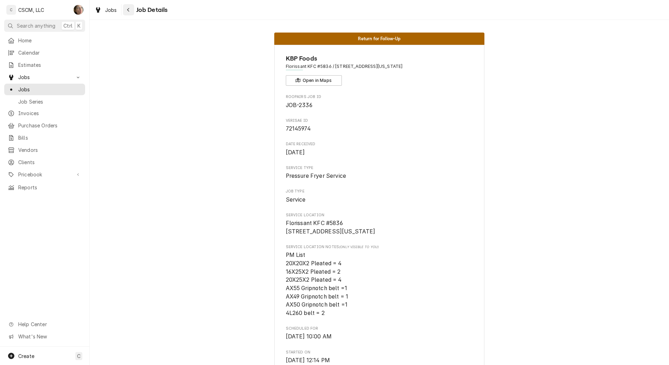
drag, startPoint x: 131, startPoint y: 13, endPoint x: 125, endPoint y: 8, distance: 7.0
click at [131, 13] on div "Navigate back" at bounding box center [128, 9] width 7 height 7
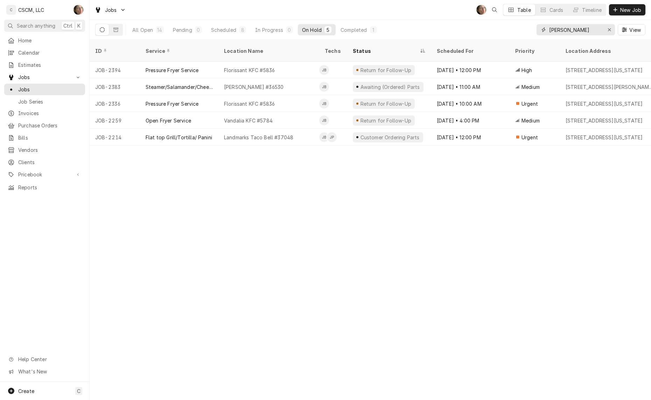
drag, startPoint x: 582, startPoint y: 29, endPoint x: 468, endPoint y: 8, distance: 116.2
click at [476, 21] on div "All Open 14 Pending 0 Scheduled 8 In Progress 0 On Hold 5 Completed 1 JAMES View" at bounding box center [370, 30] width 551 height 20
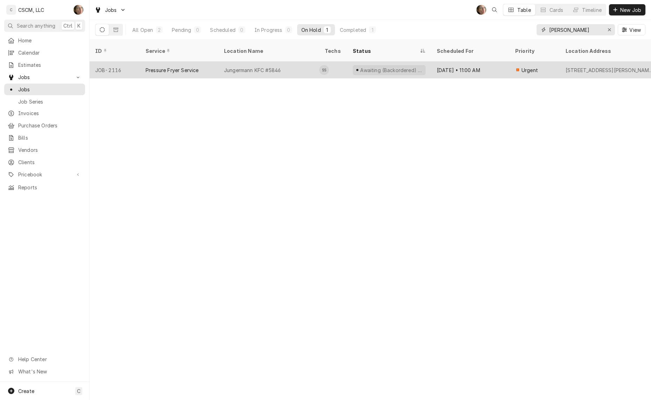
type input "SAM"
click at [340, 62] on td "SS" at bounding box center [333, 70] width 28 height 17
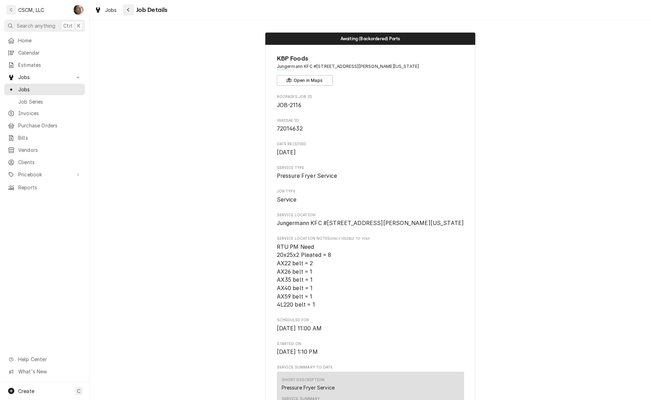
click at [129, 11] on icon "Navigate back" at bounding box center [128, 10] width 2 height 4
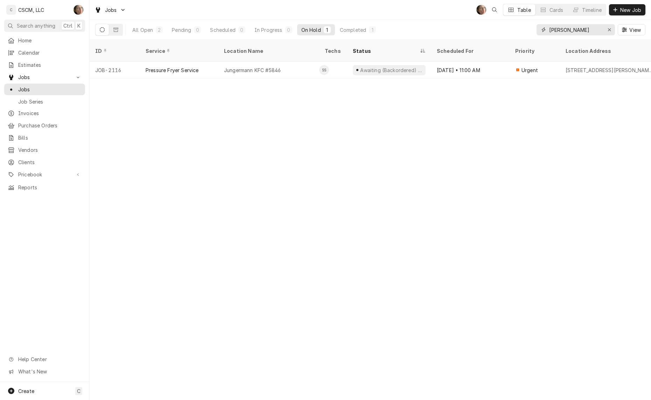
click at [608, 29] on div "Erase input" at bounding box center [609, 29] width 7 height 7
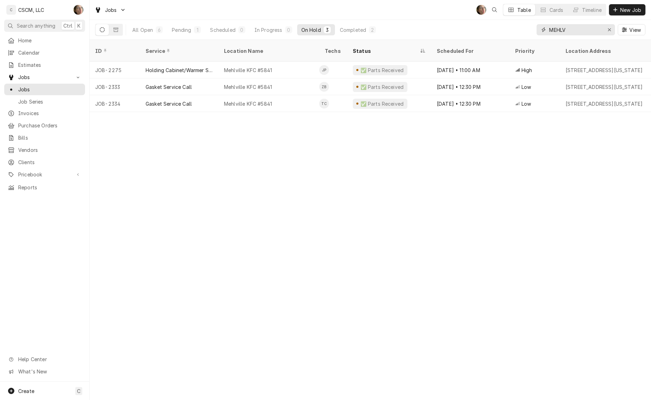
type input "MEHLV"
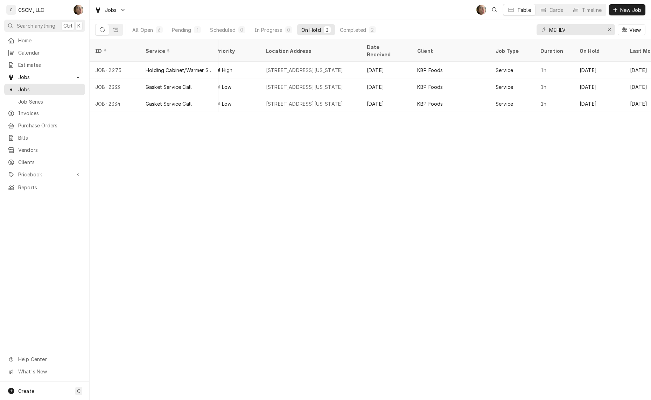
scroll to position [0, 302]
click at [183, 28] on div "Pending" at bounding box center [181, 29] width 19 height 7
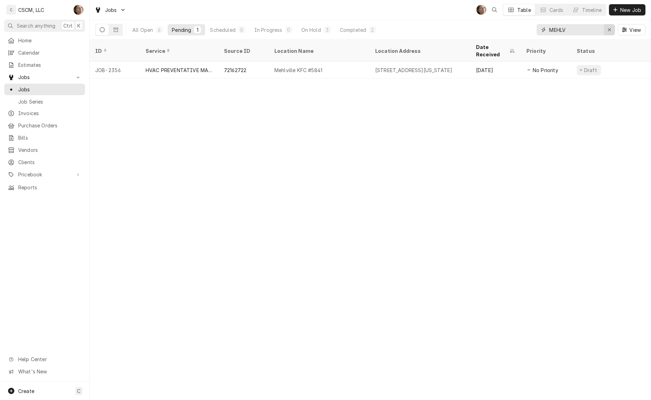
click at [612, 29] on div "Erase input" at bounding box center [609, 29] width 7 height 7
click at [629, 10] on span "New Job" at bounding box center [631, 9] width 24 height 7
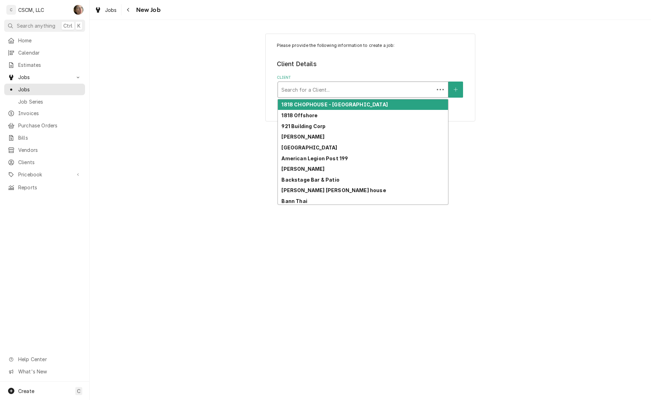
click at [393, 89] on div "Client" at bounding box center [356, 89] width 149 height 13
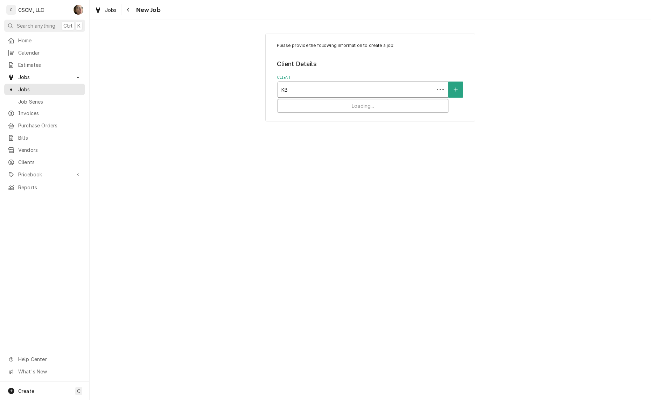
type input "KBP"
click at [377, 104] on div "KBP Foods" at bounding box center [363, 104] width 170 height 11
click at [325, 138] on div "Service Location" at bounding box center [363, 133] width 163 height 13
type input "MEHL"
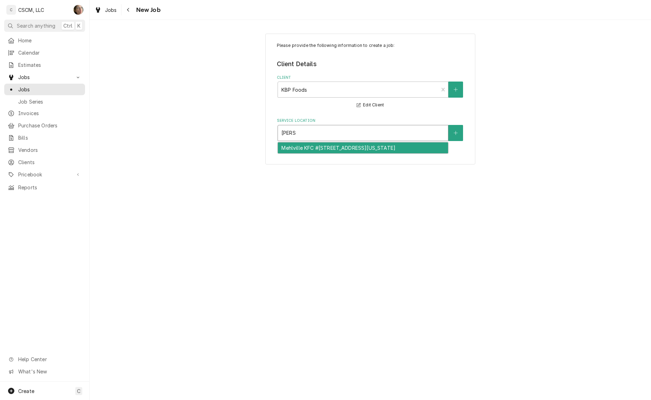
click at [326, 147] on div "Mehlville KFC #5841 / 4071 Union Rd, Mehlville, Missouri 63129" at bounding box center [363, 148] width 170 height 11
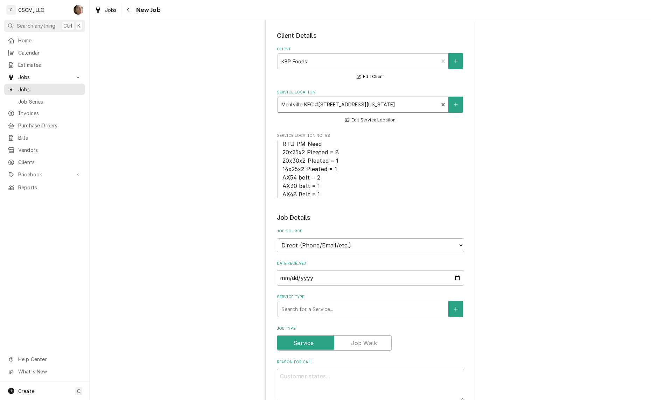
scroll to position [44, 0]
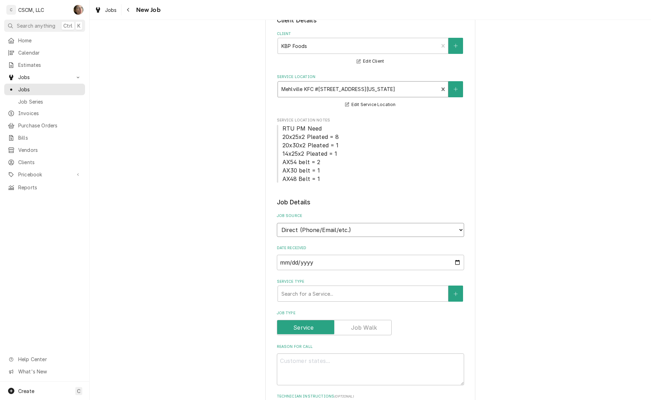
click at [303, 229] on select "Direct (Phone/Email/etc.) Other" at bounding box center [370, 230] width 187 height 14
select select "100"
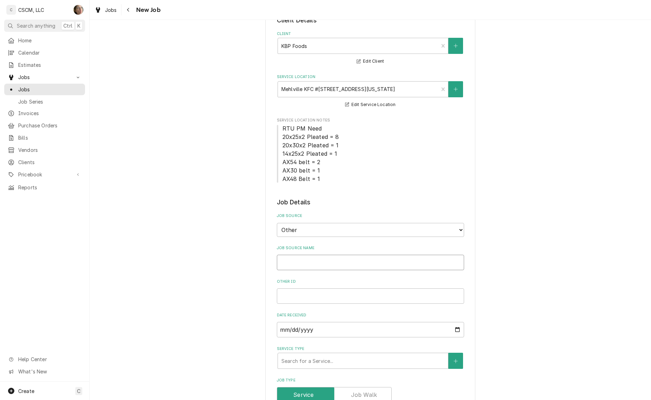
click at [311, 262] on input "Job Source Name" at bounding box center [370, 262] width 187 height 15
type textarea "x"
type input "v"
type textarea "x"
type input "vER"
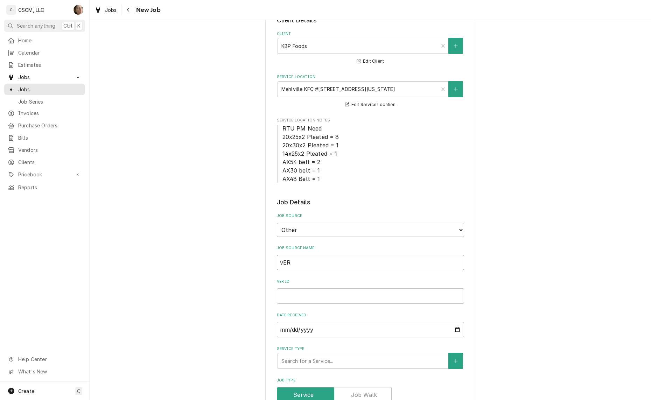
type textarea "x"
type input "vE"
type textarea "x"
type input "v"
type textarea "x"
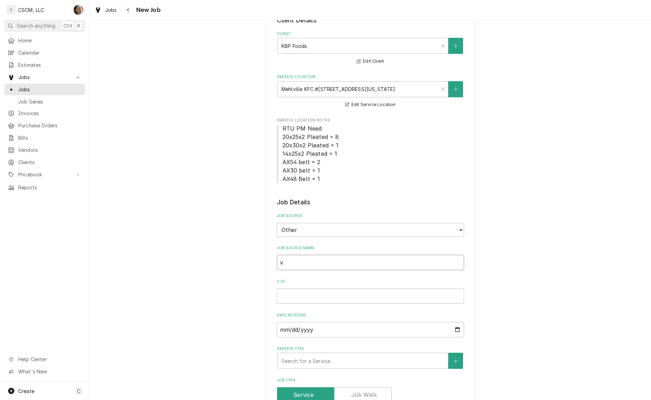
type input "vV"
type textarea "x"
type input "v"
type textarea "x"
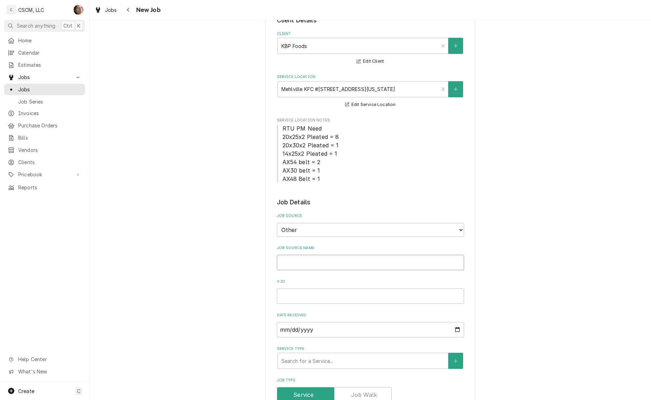
type input "V"
type textarea "x"
type input "Ve"
type textarea "x"
type input "Ver"
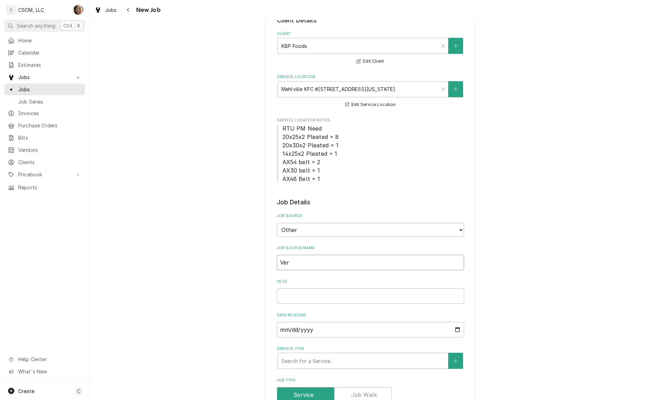
type textarea "x"
type input "Veri"
type textarea "x"
type input "Veris"
type textarea "x"
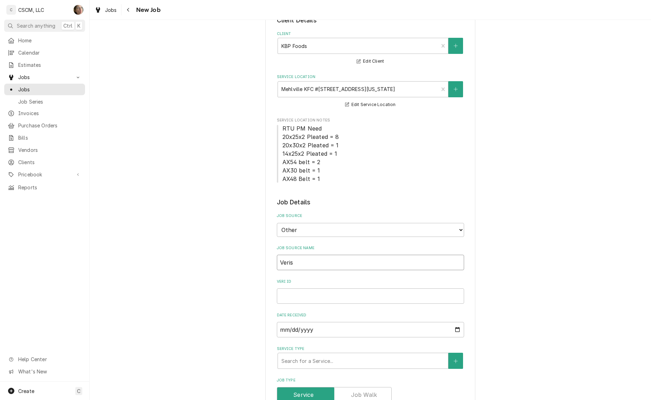
type input "Verisa"
type textarea "x"
type input "Verisae"
type textarea "x"
type input "Verisae"
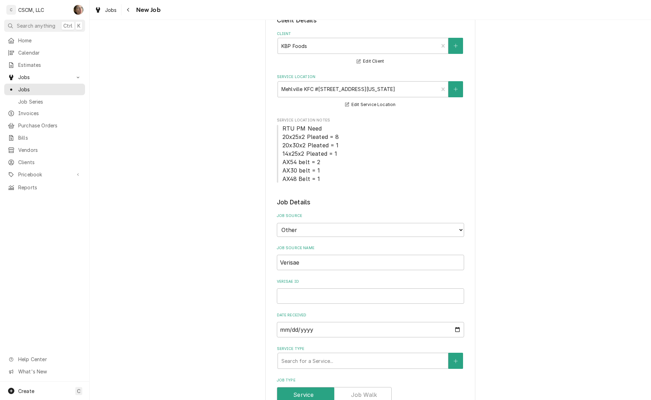
scroll to position [88, 0]
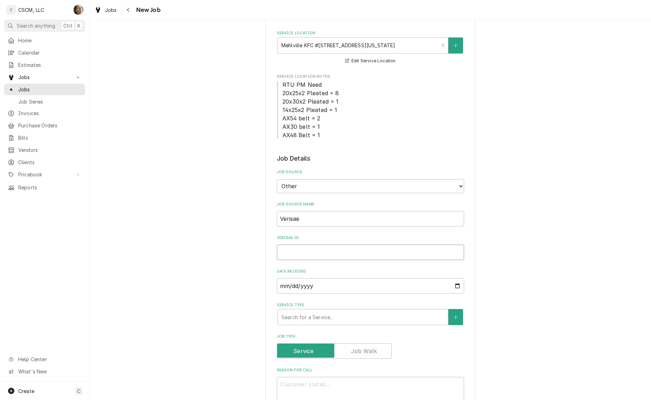
click at [361, 257] on input "Verisae ID" at bounding box center [370, 252] width 187 height 15
type textarea "x"
type input "V"
type textarea "x"
type input "Ve"
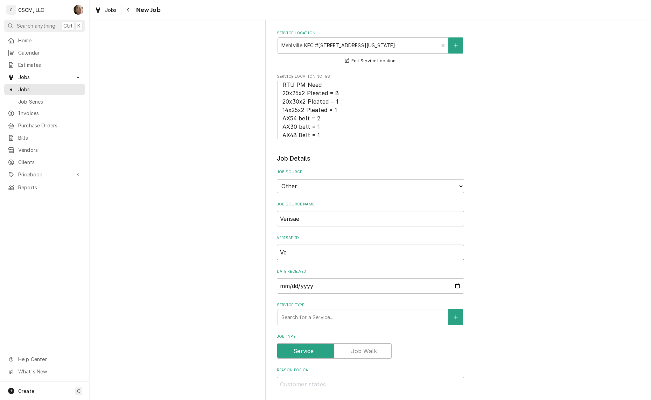
type textarea "x"
type input "Ver"
type textarea "x"
type input "Vero"
type textarea "x"
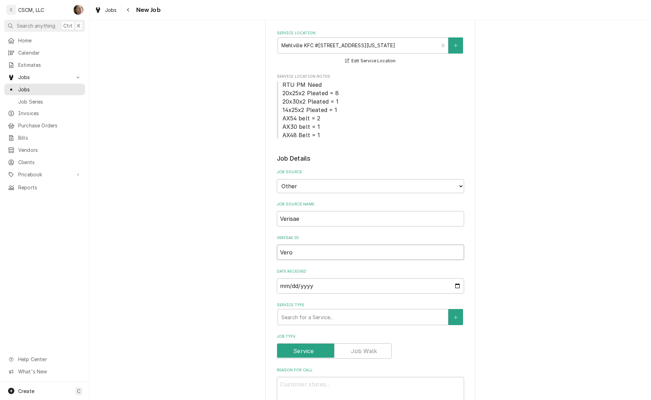
type input "Ver"
type textarea "x"
type input "Veri"
type textarea "x"
type input "Veris"
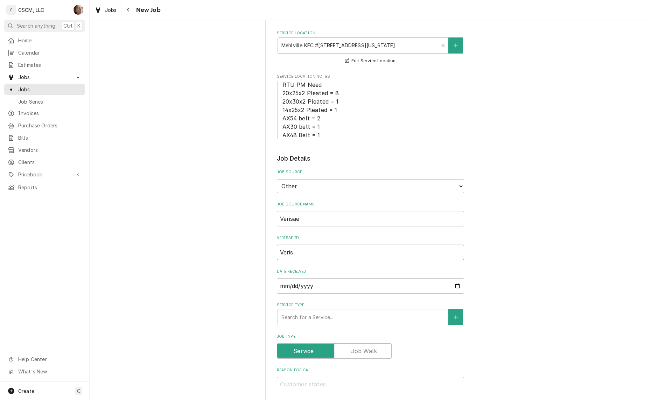
type textarea "x"
type input "Verisae"
type textarea "x"
type input "Verisaer"
type textarea "x"
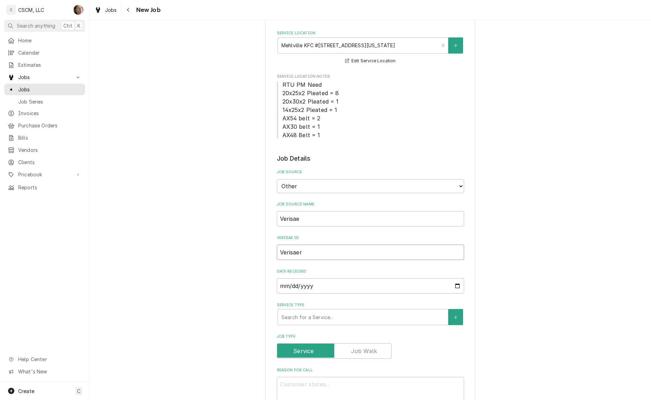
type input "Verisae"
type textarea "x"
type input "Verisa"
type textarea "x"
type input "Veris"
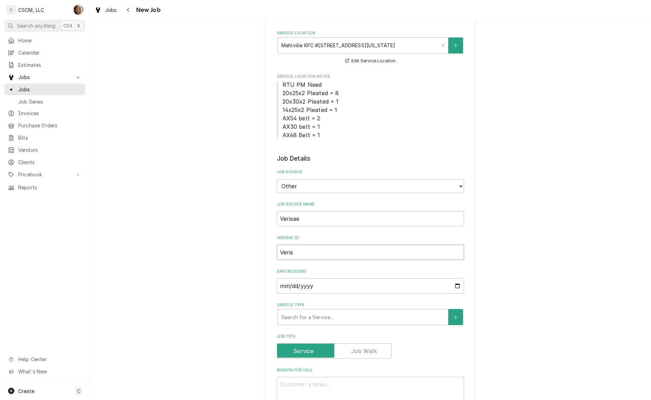
type textarea "x"
type input "Veri"
type textarea "x"
type input "Ver"
type textarea "x"
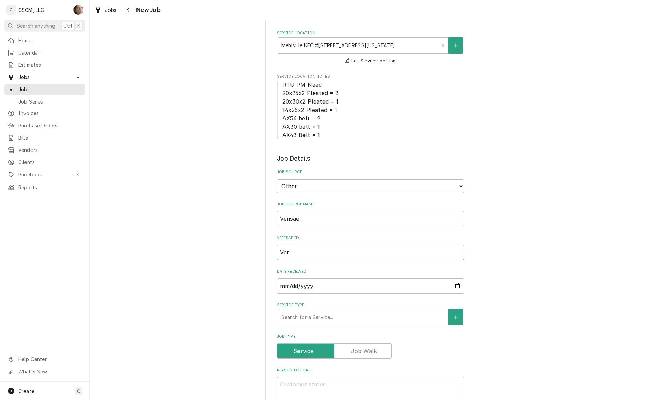
type input "Ve"
type textarea "x"
type input "V"
type textarea "x"
click at [340, 257] on input "Verisae ID" at bounding box center [370, 252] width 187 height 15
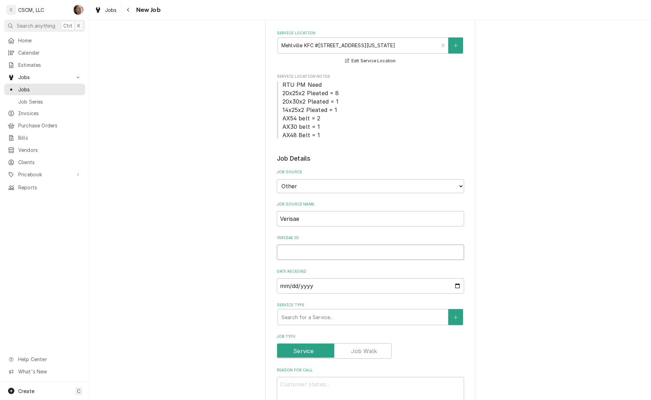
paste input "72100167"
type textarea "x"
type input "72100167"
type textarea "x"
type input "72100167"
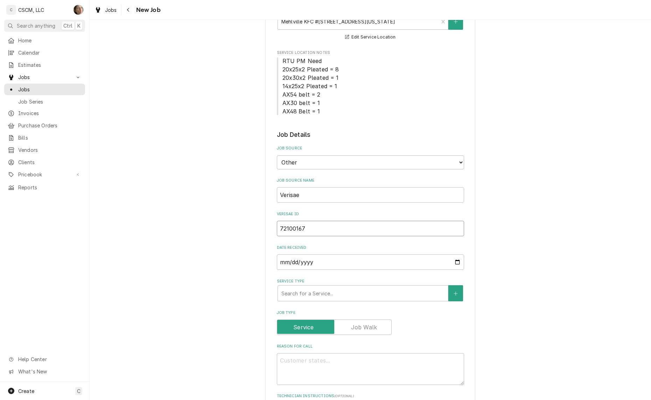
scroll to position [131, 0]
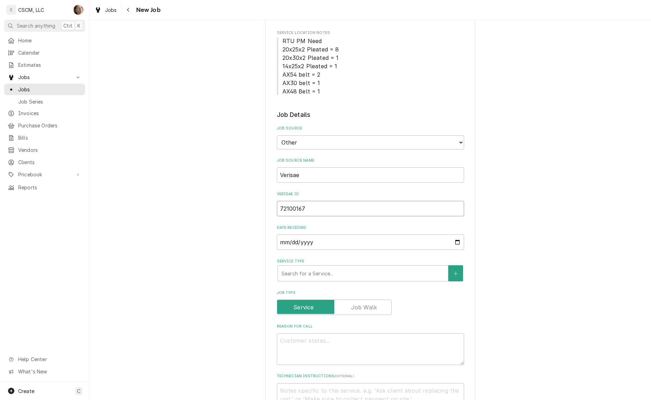
drag, startPoint x: 311, startPoint y: 213, endPoint x: 139, endPoint y: 217, distance: 171.3
click at [139, 217] on div "Please provide the following information to create a job: Client Details Client…" at bounding box center [371, 327] width 562 height 863
type textarea "x"
click at [348, 213] on input "Verisae ID" at bounding box center [370, 208] width 187 height 15
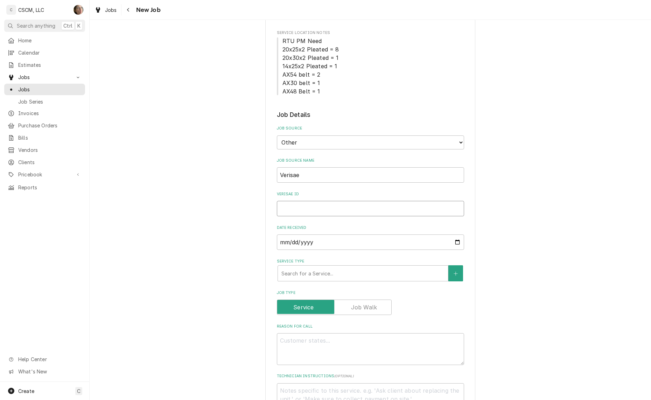
paste input "72185703"
type textarea "x"
type input "72185703"
type textarea "x"
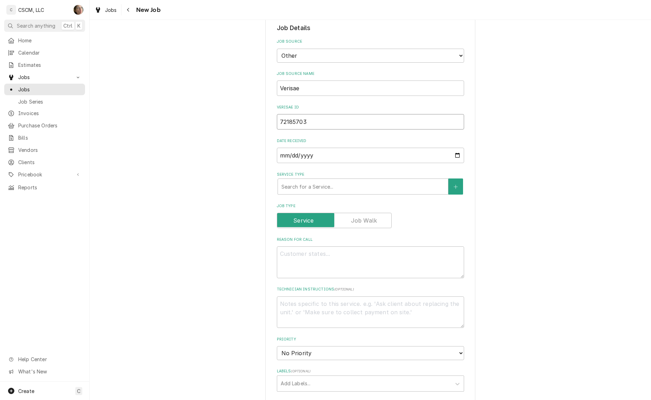
scroll to position [219, 0]
type input "72185703"
click at [350, 187] on div "Service Type" at bounding box center [363, 186] width 163 height 13
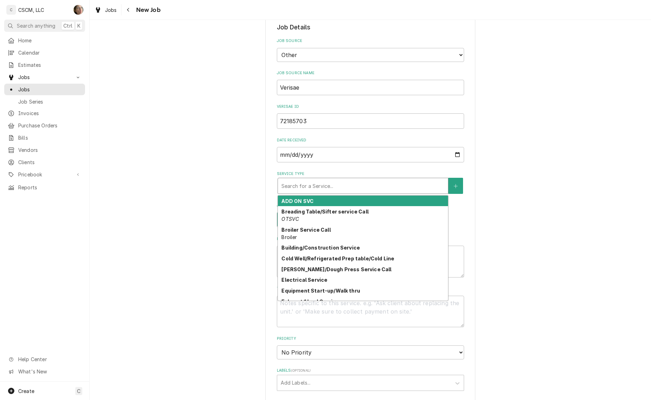
type input "p"
type textarea "x"
type input "pr"
type textarea "x"
type input "pre"
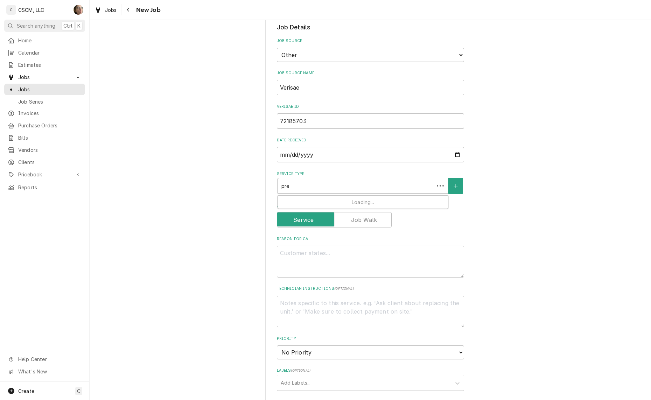
type textarea "x"
type input "pres"
type textarea "x"
type input "press"
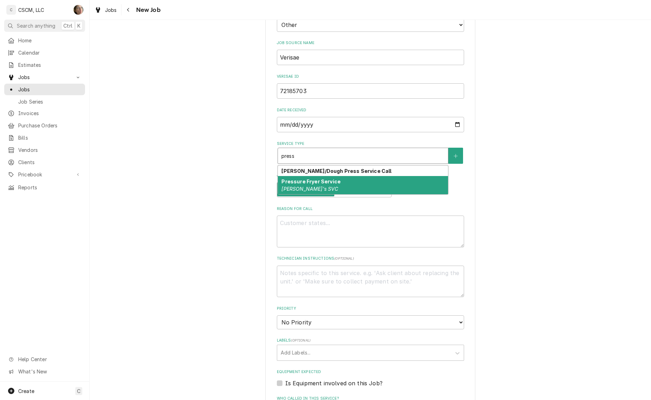
scroll to position [263, 0]
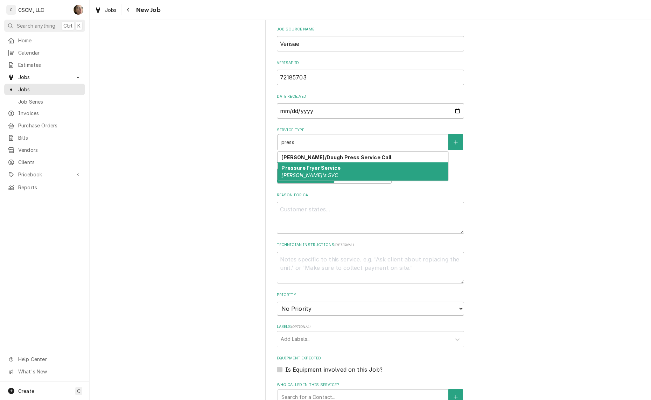
click at [365, 171] on div "Pressure Fryer Service McD's SVC" at bounding box center [363, 172] width 170 height 18
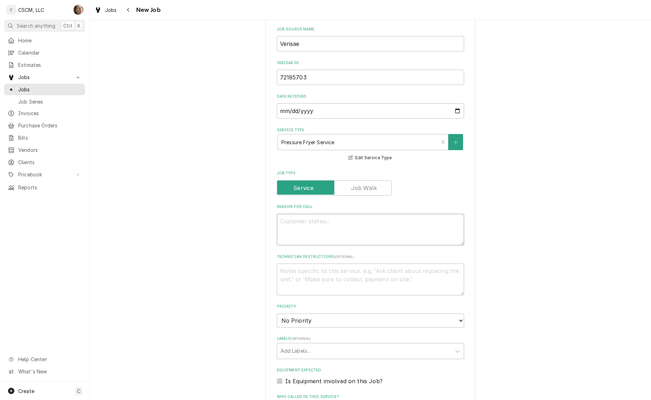
click at [323, 228] on textarea "Reason For Call" at bounding box center [370, 230] width 187 height 32
paste textarea "Please send techon monday for fryer. it is not heating up"
type textarea "x"
type textarea "Please send techon monday for fryer. it is not heating up"
type textarea "x"
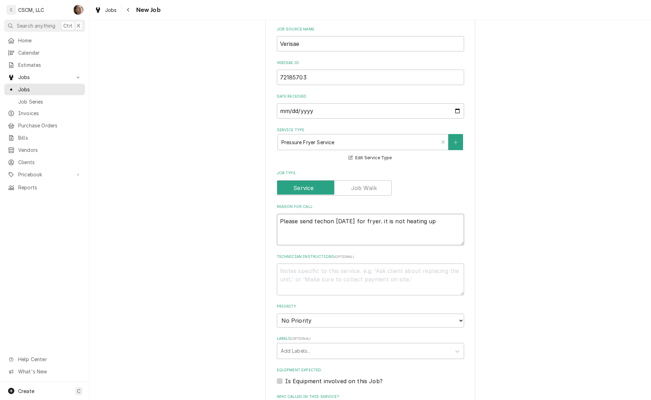
type textarea "Please send techon monday for fryer. it is not heating up"
click at [311, 319] on select "No Priority Urgent High Medium Low" at bounding box center [370, 321] width 187 height 14
select select "2"
click at [277, 314] on select "No Priority Urgent High Medium Low" at bounding box center [370, 321] width 187 height 14
type textarea "x"
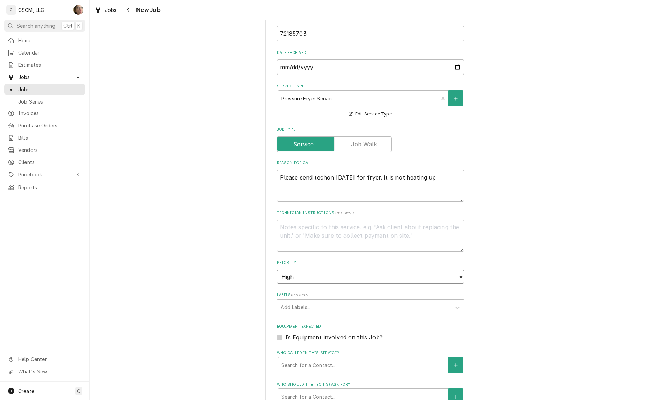
scroll to position [350, 0]
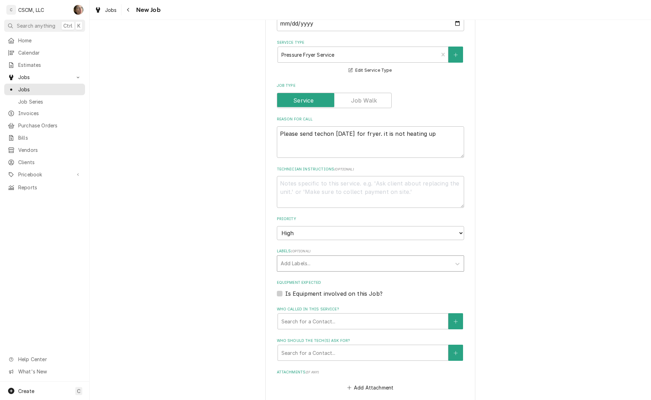
click at [326, 258] on div "Labels" at bounding box center [364, 263] width 167 height 13
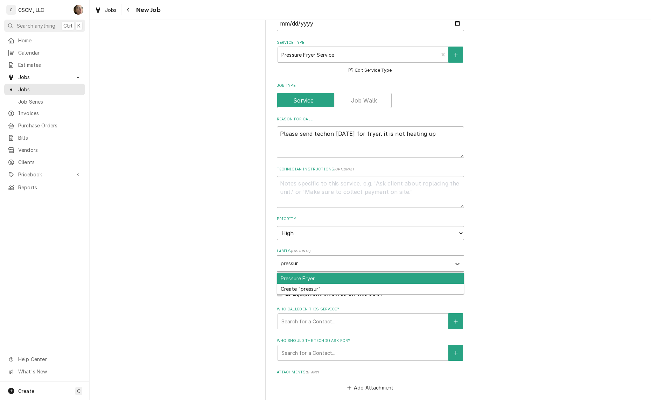
type input "pressure"
click at [322, 277] on div "Pressure Fryer" at bounding box center [370, 278] width 187 height 11
type textarea "x"
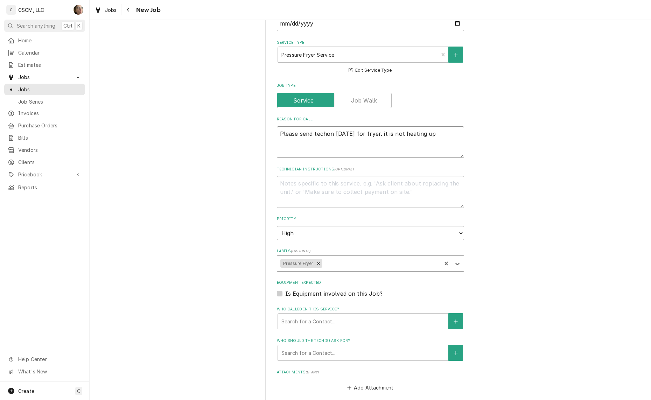
click at [440, 137] on textarea "Please send techon monday for fryer. it is not heating up" at bounding box center [370, 142] width 187 height 32
type textarea "x"
type textarea "Please send techon monday for fryer. it is not heating up"
type textarea "x"
type textarea "Please send techon monday for fryer. it is not heating up N"
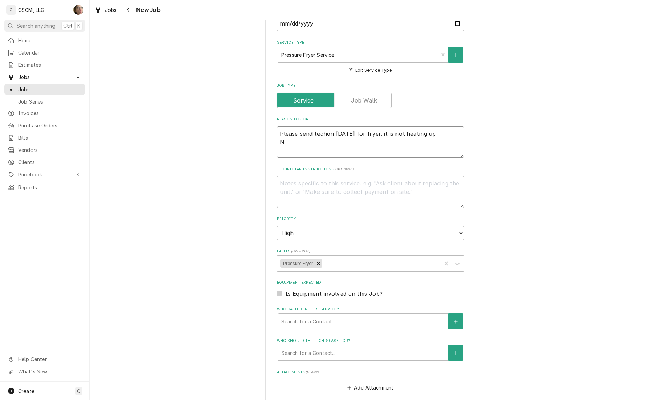
type textarea "x"
type textarea "Please send techon monday for fryer. it is not heating up NT"
type textarea "x"
type textarea "Please send techon monday for fryer. it is not heating up NTE"
type textarea "x"
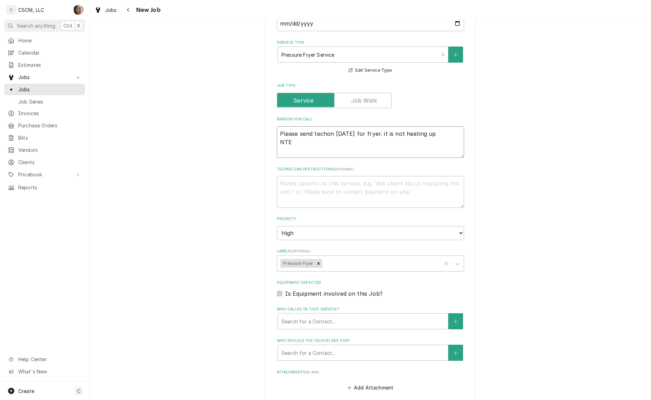
type textarea "Please send techon monday for fryer. it is not heating up NTE:"
type textarea "x"
type textarea "Please send techon monday for fryer. it is not heating up NTE:"
type textarea "x"
type textarea "Please send techon monday for fryer. it is not heating up NTE: $"
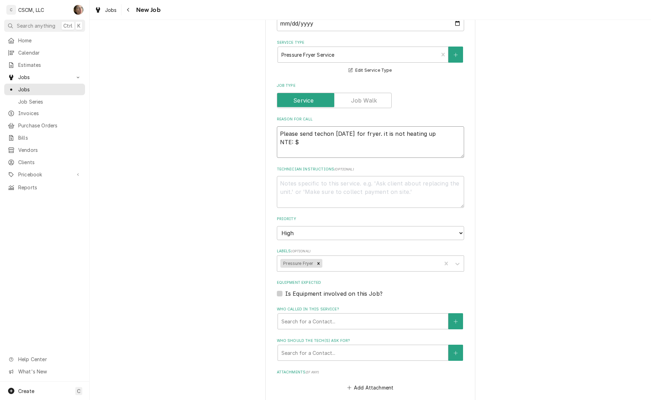
type textarea "x"
type textarea "Please send techon monday for fryer. it is not heating up NTE: $5"
type textarea "x"
type textarea "Please send techon monday for fryer. it is not heating up NTE: $50"
type textarea "x"
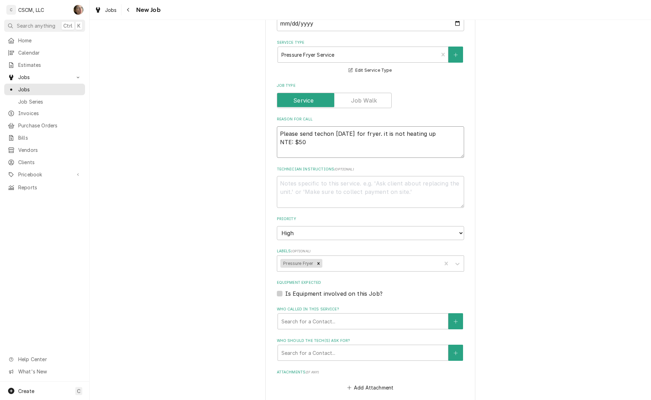
type textarea "Please send techon monday for fryer. it is not heating up NTE: $500"
type textarea "x"
type textarea "Please send techon monday for fryer. it is not heating up NTE: $500"
type textarea "x"
type textarea "Please send techon monday for fryer. it is not heating up NTE: $500 P"
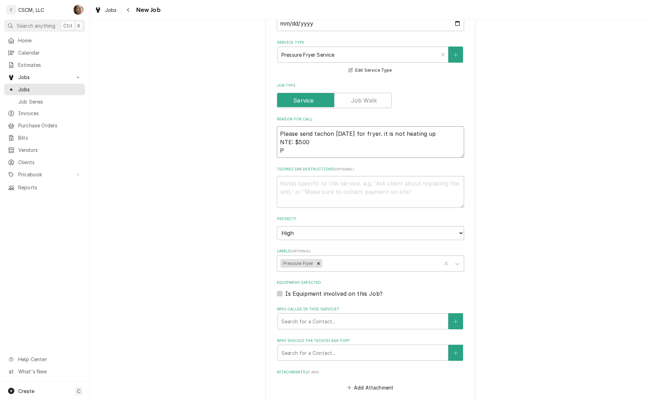
type textarea "x"
type textarea "Please send techon monday for fryer. it is not heating up NTE: $500 PO"
type textarea "x"
type textarea "Please send techon monday for fryer. it is not heating up NTE: $500 PO #"
type textarea "x"
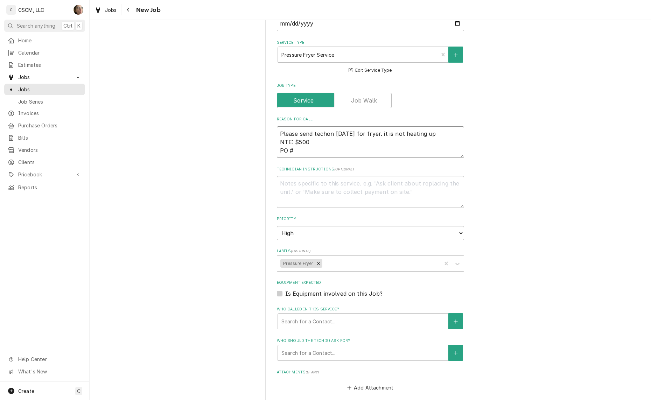
type textarea "Please send techon monday for fryer. it is not heating up NTE: $500 PO #"
paste textarea "Please send techon monday for fryer. it is not heating up"
type textarea "x"
type textarea "Please send techon monday for fryer. it is not heating up NTE: $500 PO # Please…"
type textarea "x"
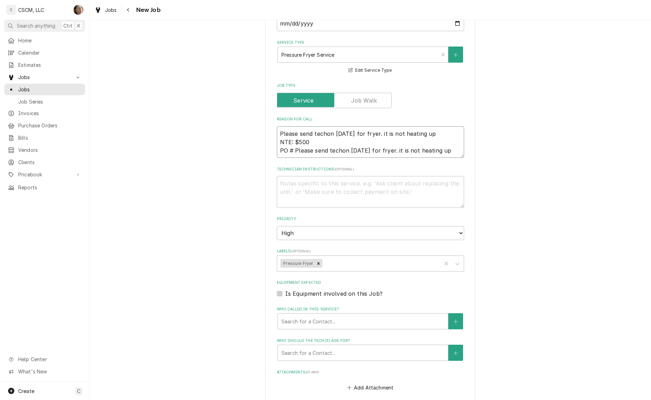
type textarea "Please send techon monday for fryer. it is not heating up NTE: $500 PO #"
type textarea "x"
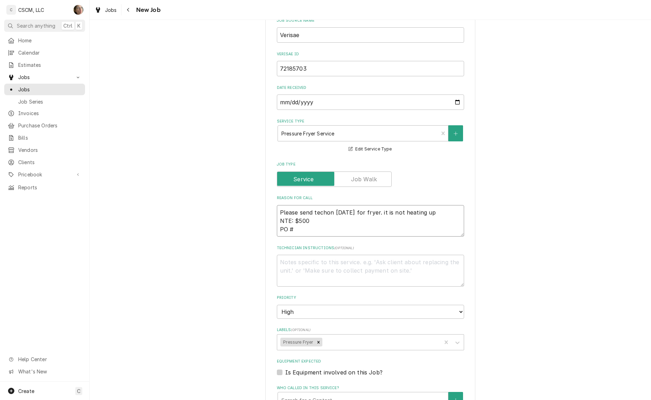
scroll to position [263, 0]
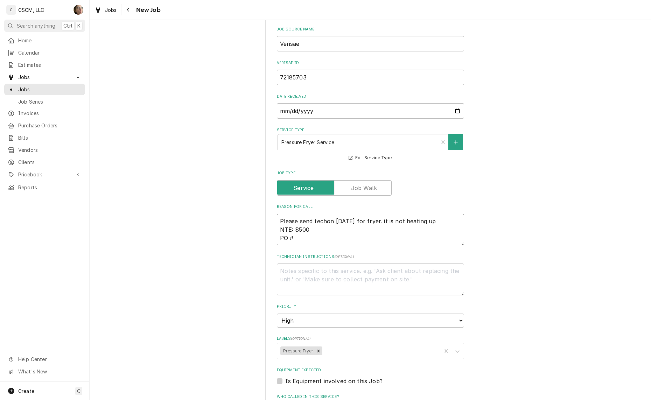
type textarea "Please send techon monday for fryer. it is not heating up NTE: $500 PO #"
click at [319, 67] on div "Verisae ID 72185703" at bounding box center [370, 72] width 187 height 25
click at [318, 69] on div "Verisae ID 72185703" at bounding box center [370, 72] width 187 height 25
click at [319, 72] on input "72185703" at bounding box center [370, 77] width 187 height 15
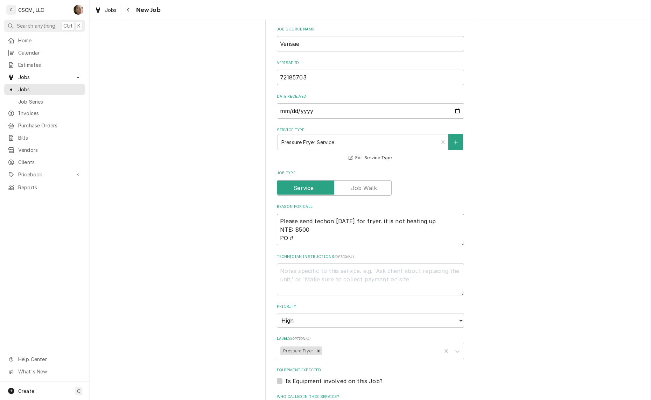
click at [318, 237] on textarea "Please send techon monday for fryer. it is not heating up NTE: $500 PO #" at bounding box center [370, 230] width 187 height 32
paste textarea "72185703"
type textarea "x"
type textarea "Please send techon monday for fryer. it is not heating up NTE: $500 PO # 721857…"
type textarea "x"
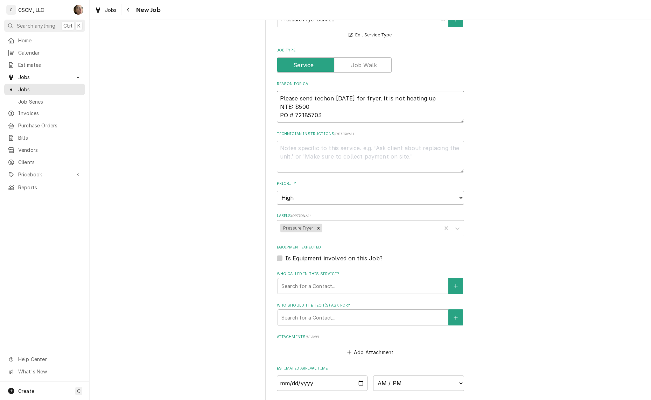
scroll to position [394, 0]
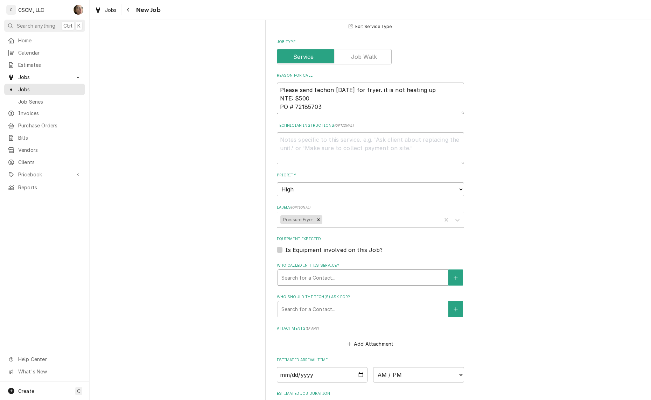
type textarea "Please send techon monday for fryer. it is not heating up NTE: $500 PO # 721857…"
click at [388, 279] on div "Who called in this service?" at bounding box center [363, 277] width 163 height 13
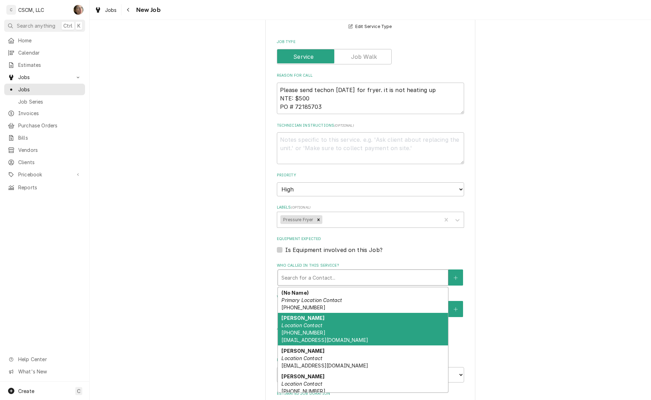
click at [370, 330] on div "James Metcalf Location Contact (314) 471-4723 jmetcalf@kbpfoods.com" at bounding box center [363, 329] width 170 height 33
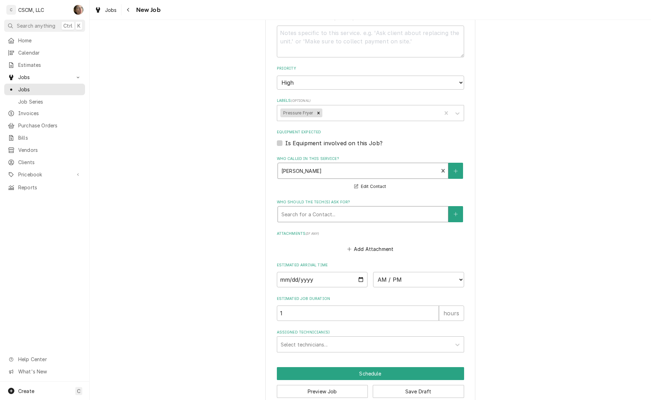
scroll to position [513, 0]
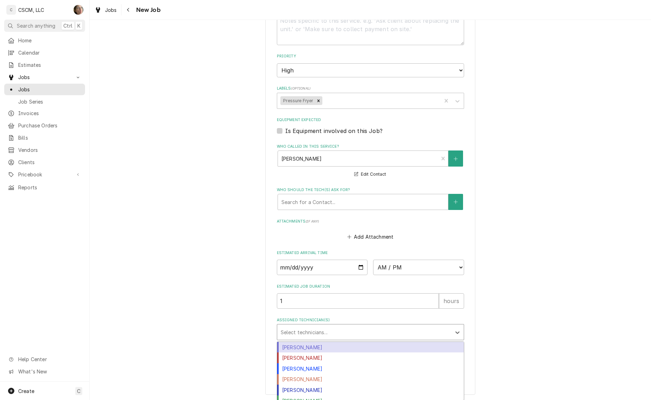
click at [340, 337] on div "Assigned Technician(s)" at bounding box center [364, 332] width 167 height 13
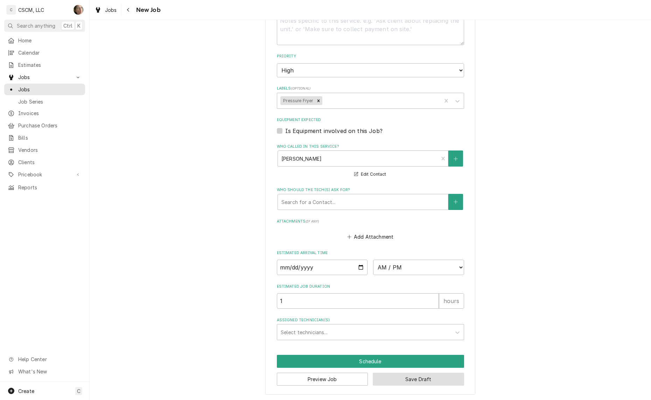
click at [412, 382] on button "Save Draft" at bounding box center [418, 379] width 91 height 13
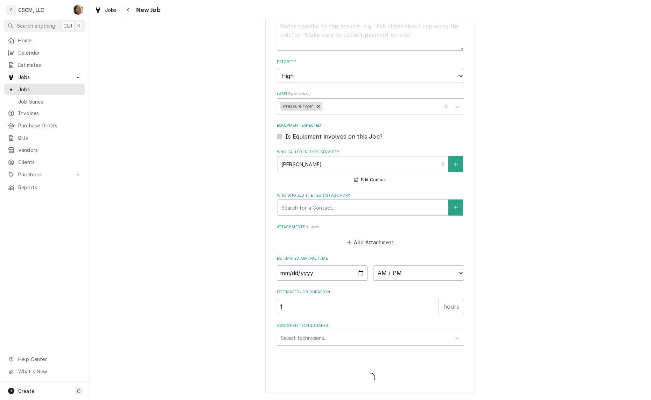
scroll to position [506, 0]
type textarea "x"
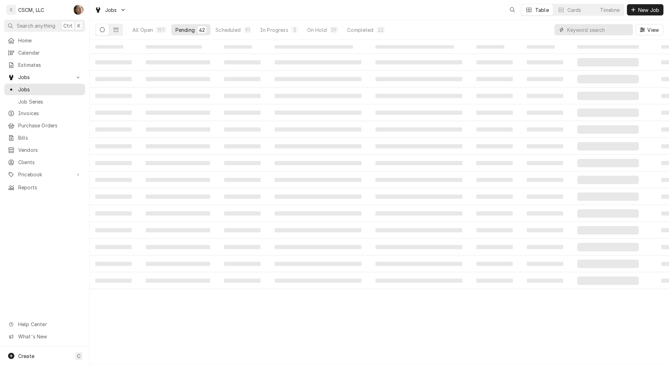
click at [586, 33] on input "Dynamic Content Wrapper" at bounding box center [598, 29] width 62 height 11
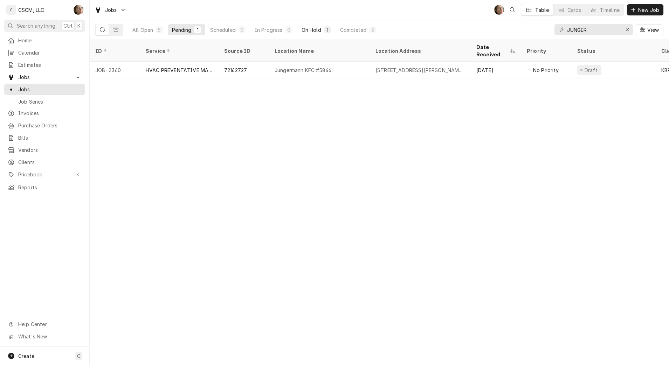
click at [318, 34] on button "On Hold 1" at bounding box center [316, 29] width 38 height 11
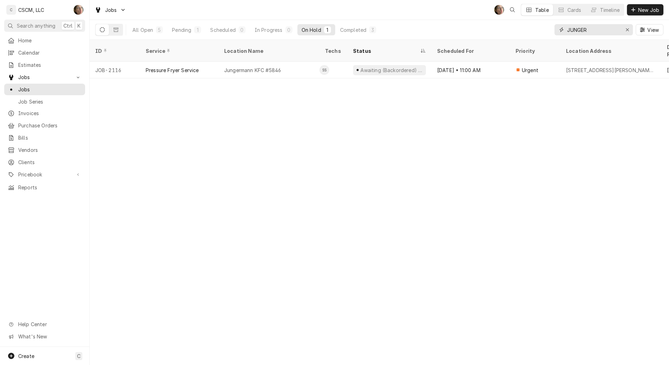
drag, startPoint x: 603, startPoint y: 27, endPoint x: 412, endPoint y: 6, distance: 193.2
click at [410, 12] on div "Jobs SH Table Cards Timeline New Job All Open 5 Pending 1 Scheduled 0 In Progre…" at bounding box center [379, 20] width 579 height 40
type input "[PERSON_NAME]"
click at [141, 22] on div "All Open 2 Pending 0 Scheduled 0 In Progress 0 On Hold 1 Completed 1" at bounding box center [254, 30] width 252 height 20
click at [143, 32] on div "All Open" at bounding box center [142, 29] width 21 height 7
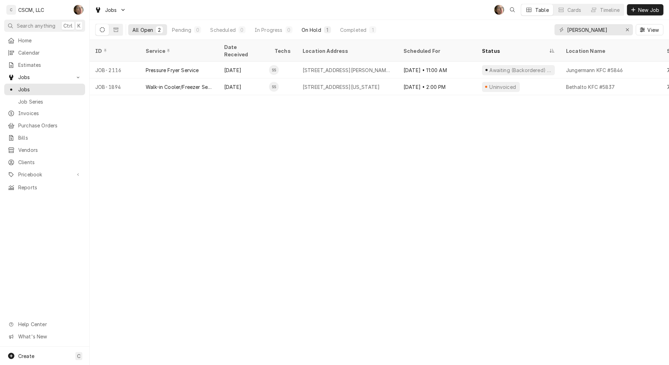
click at [305, 29] on div "On Hold" at bounding box center [312, 29] width 20 height 7
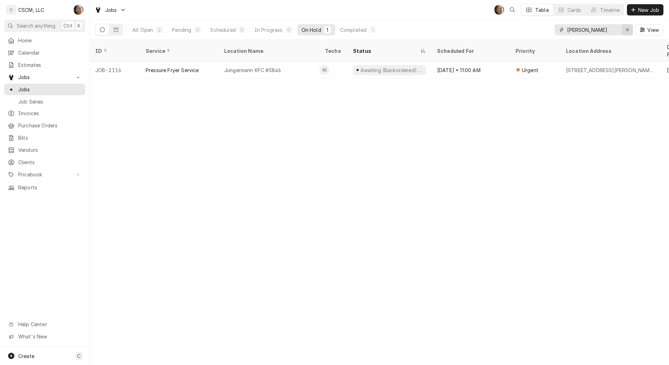
click at [628, 30] on icon "Erase input" at bounding box center [628, 29] width 4 height 5
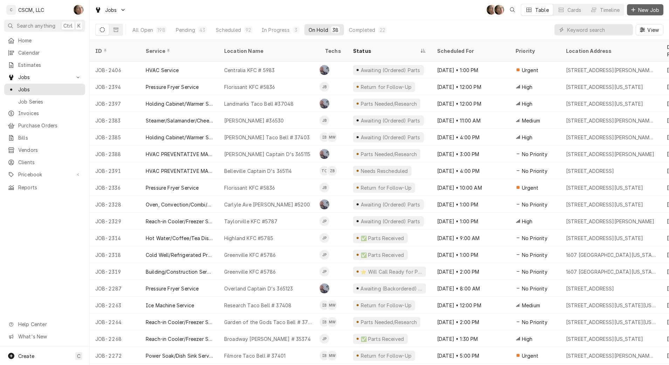
click at [656, 13] on span "New Job" at bounding box center [649, 9] width 24 height 7
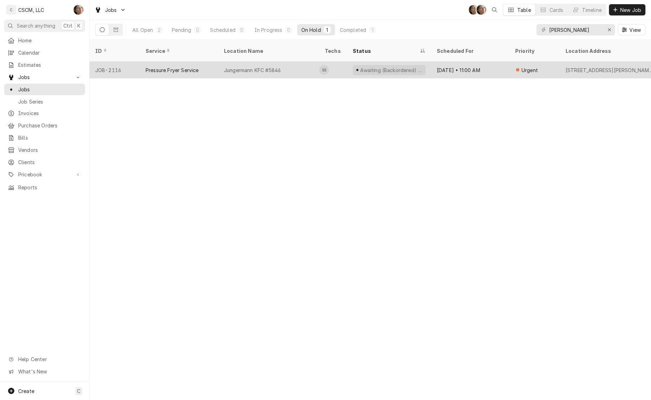
click at [473, 62] on div "[DATE] • 11:00 AM" at bounding box center [470, 70] width 78 height 17
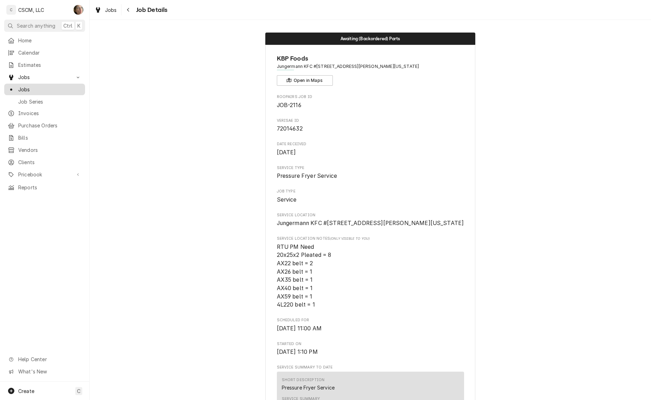
click at [25, 88] on span "Jobs" at bounding box center [49, 89] width 63 height 7
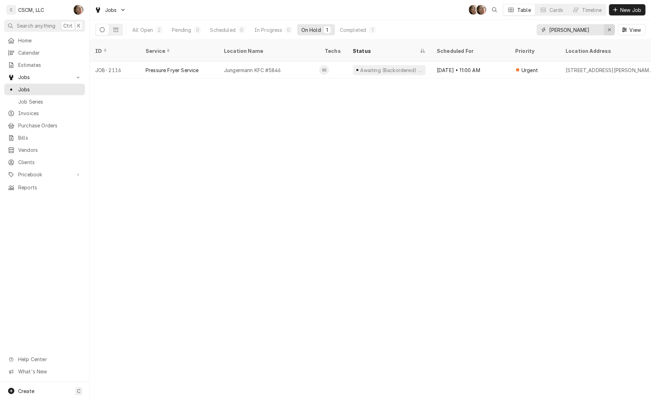
click at [610, 29] on icon "Erase input" at bounding box center [609, 29] width 3 height 3
type input "JUNGERMA"
click at [146, 31] on div "All Open" at bounding box center [142, 29] width 21 height 7
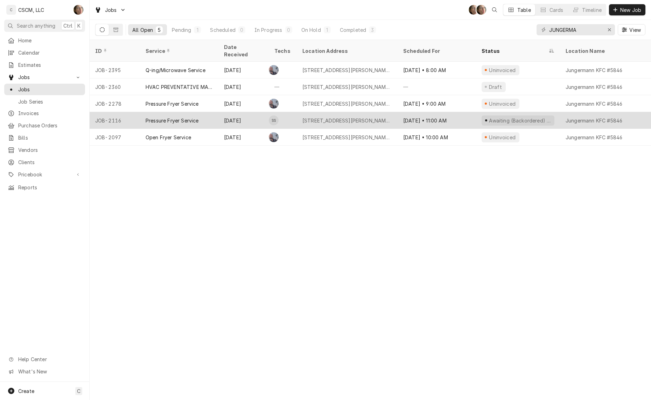
click at [434, 112] on div "[DATE] • 11:00 AM" at bounding box center [437, 120] width 78 height 17
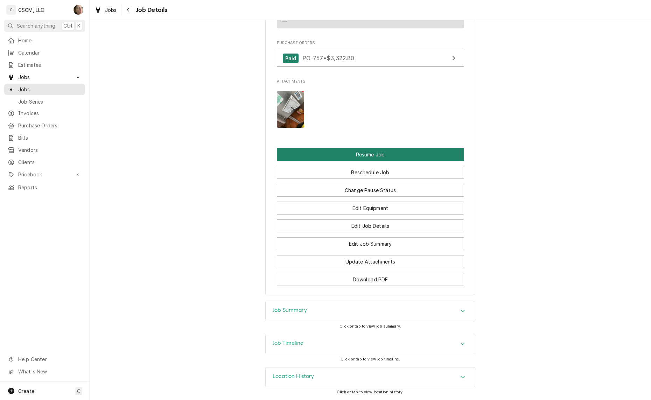
scroll to position [871, 0]
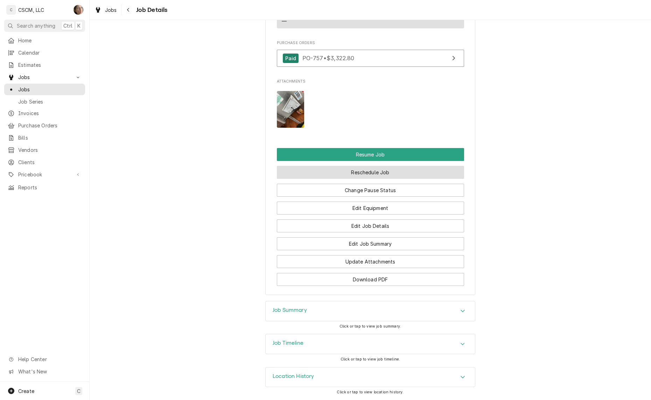
click at [401, 172] on button "Reschedule Job" at bounding box center [370, 172] width 187 height 13
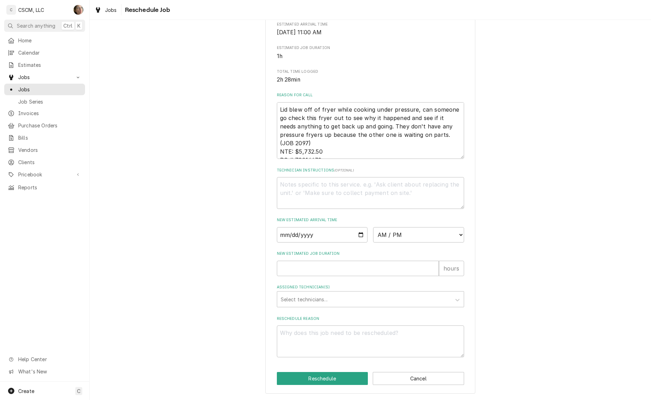
scroll to position [173, 0]
click at [324, 289] on label "Assigned Technician(s)" at bounding box center [370, 288] width 187 height 6
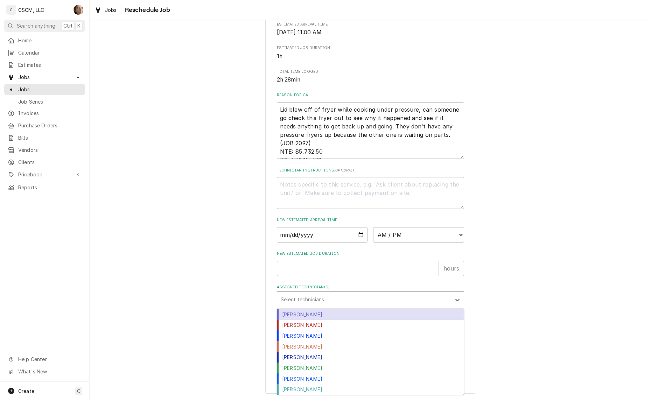
click at [313, 300] on div "Assigned Technician(s)" at bounding box center [364, 299] width 167 height 13
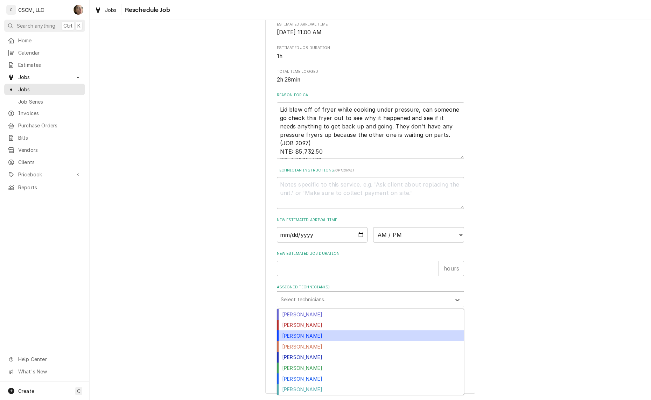
click at [317, 340] on div "James Bain" at bounding box center [370, 336] width 187 height 11
type textarea "x"
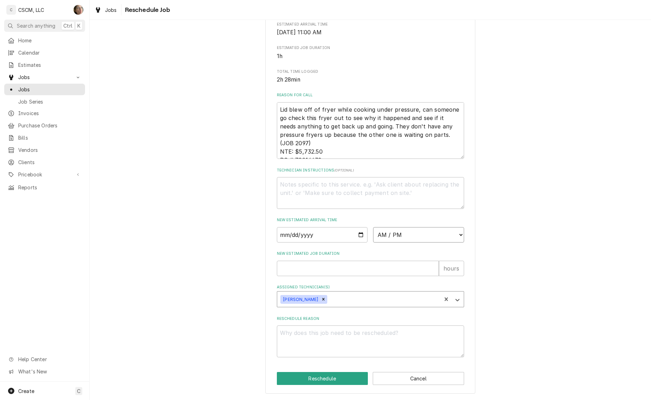
click at [395, 235] on select "AM / PM 6:00 AM 6:15 AM 6:30 AM 6:45 AM 7:00 AM 7:15 AM 7:30 AM 7:45 AM 8:00 AM…" at bounding box center [418, 234] width 91 height 15
select select "08:00:00"
click at [373, 227] on select "AM / PM 6:00 AM 6:15 AM 6:30 AM 6:45 AM 7:00 AM 7:15 AM 7:30 AM 7:45 AM 8:00 AM…" at bounding box center [418, 234] width 91 height 15
type textarea "x"
click at [357, 236] on input "Date" at bounding box center [322, 234] width 91 height 15
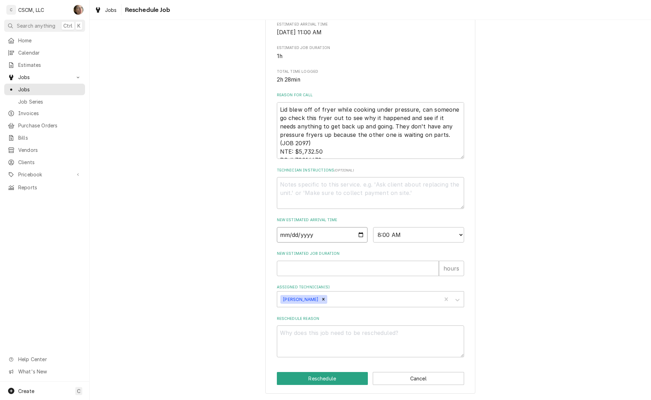
type input "2025-10-06"
click at [299, 267] on input "New Estimated Job Duration" at bounding box center [358, 268] width 162 height 15
type textarea "x"
type input "1"
click at [303, 270] on input "1" at bounding box center [358, 268] width 162 height 15
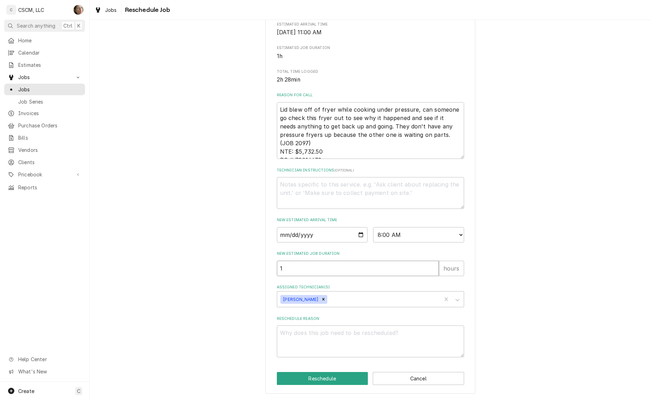
type textarea "x"
type input "2"
click at [336, 350] on textarea "Reschedule Reason" at bounding box center [370, 342] width 187 height 32
type textarea "x"
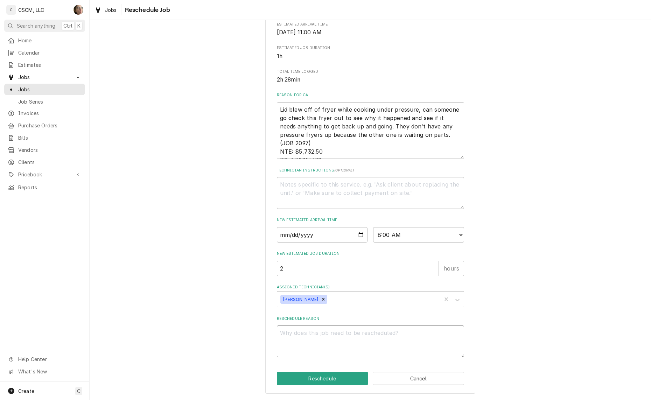
type textarea "P"
type textarea "x"
type textarea "PA"
type textarea "x"
type textarea "PAR"
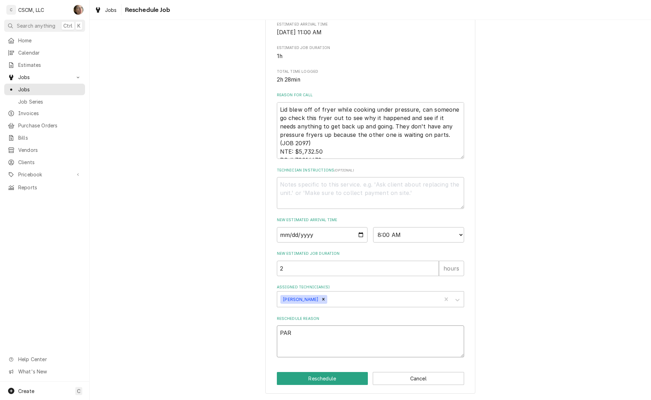
type textarea "x"
type textarea "PART"
type textarea "x"
type textarea "PARTS"
type textarea "x"
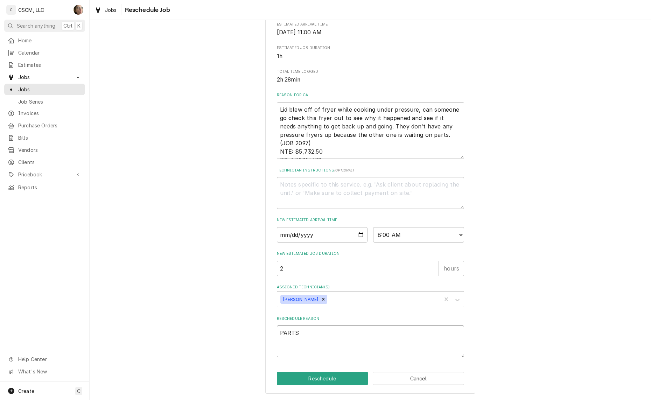
type textarea "PARTS"
type textarea "x"
type textarea "PARTS R"
type textarea "x"
type textarea "PARTS RE"
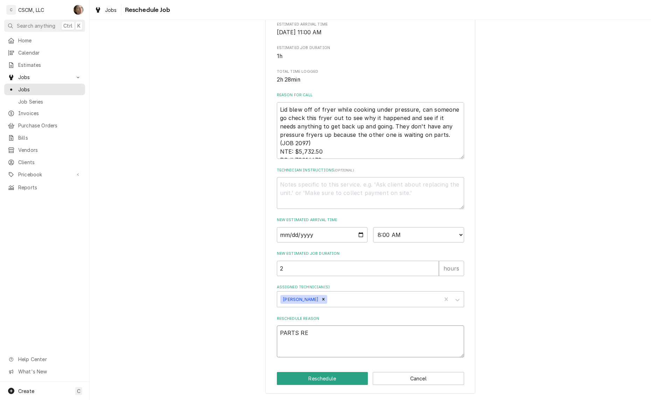
type textarea "x"
type textarea "PARTS REC"
type textarea "x"
type textarea "PARTS RECE"
type textarea "x"
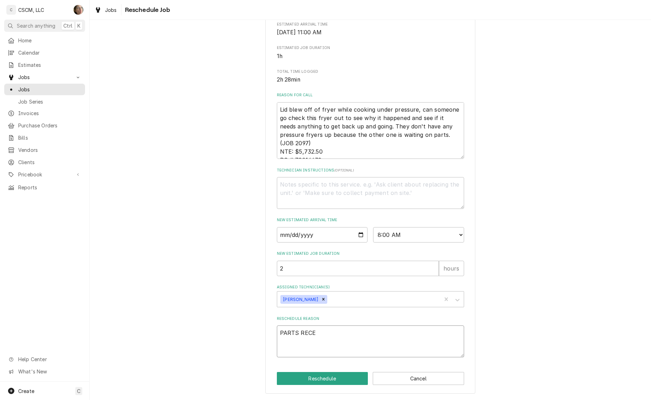
type textarea "PARTS RECEU"
type textarea "x"
type textarea "PARTS RECEUV"
type textarea "x"
type textarea "PARTS RECEUVE"
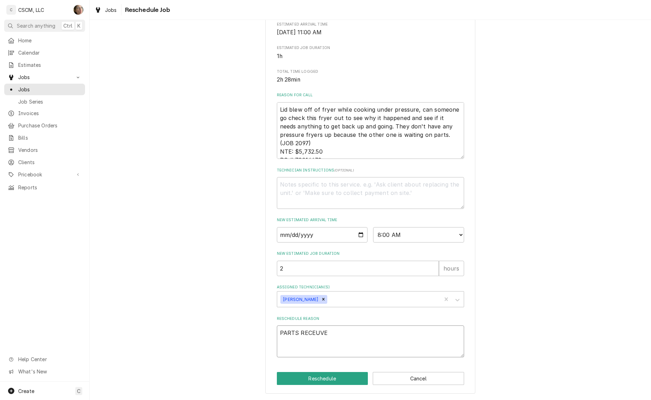
type textarea "x"
type textarea "PARTS RECEUVED"
type textarea "x"
type textarea "PARTS RECEUVE"
type textarea "x"
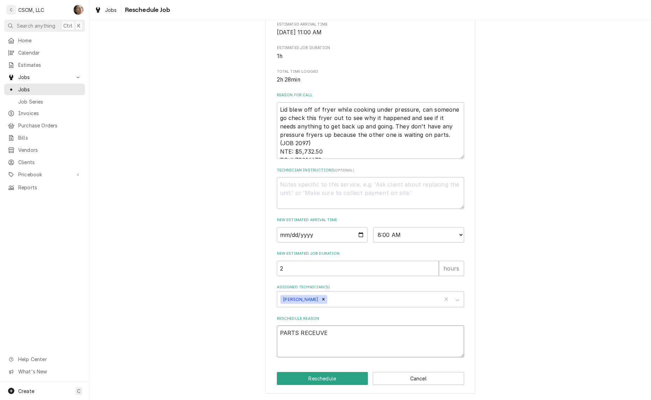
type textarea "PARTS RECEUV"
type textarea "x"
type textarea "PARTS RECEU"
type textarea "x"
type textarea "PARTS RECE"
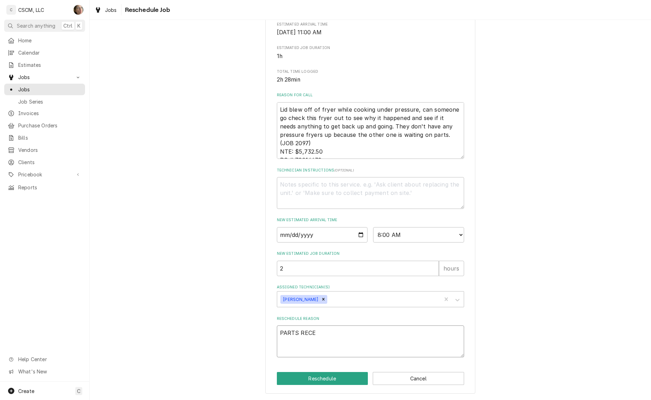
type textarea "x"
type textarea "PARTS RECEI"
type textarea "x"
type textarea "PARTS RECEIV"
type textarea "x"
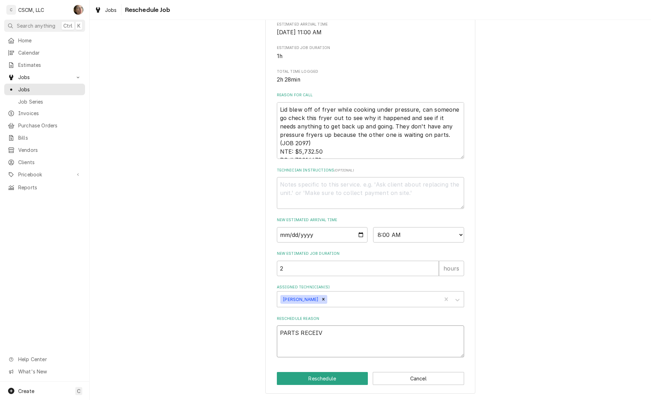
type textarea "PARTS RECEIVE"
type textarea "x"
type textarea "PARTS RECEIVED"
click at [323, 376] on button "Reschedule" at bounding box center [322, 378] width 91 height 13
type textarea "x"
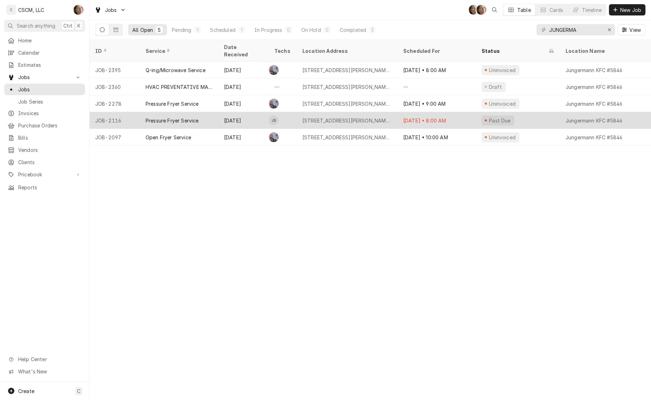
click at [460, 115] on div "Oct 6 • 8:00 AM" at bounding box center [437, 120] width 78 height 17
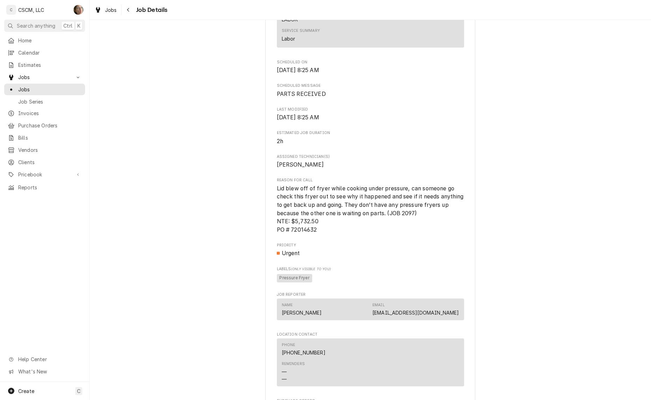
scroll to position [778, 0]
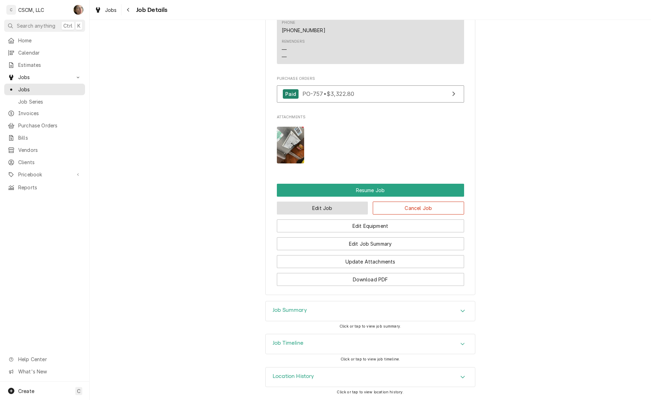
click at [331, 204] on button "Edit Job" at bounding box center [322, 208] width 91 height 13
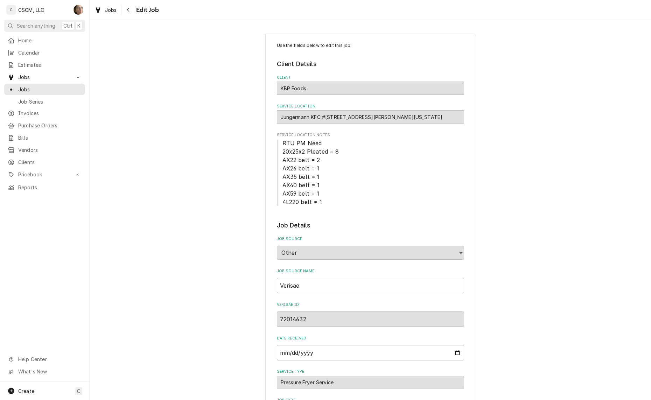
type textarea "x"
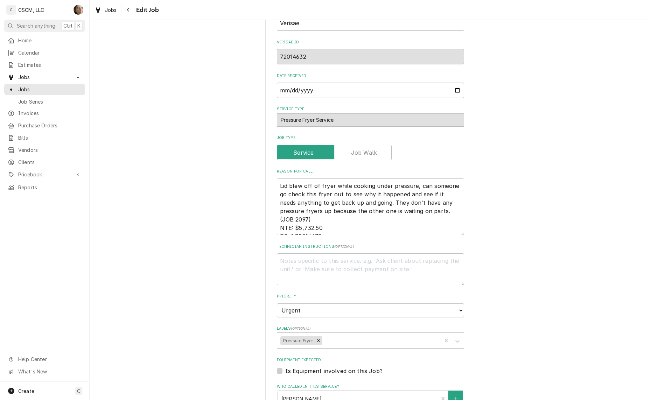
scroll to position [525, 0]
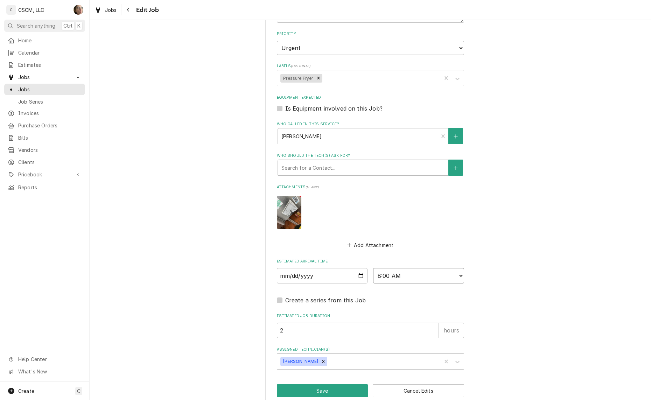
drag, startPoint x: 399, startPoint y: 276, endPoint x: 400, endPoint y: 268, distance: 7.4
click at [399, 276] on select "AM / PM 6:00 AM 6:15 AM 6:30 AM 6:45 AM 7:00 AM 7:15 AM 7:30 AM 7:45 AM 8:00 AM…" at bounding box center [418, 275] width 91 height 15
select select "09:00:00"
click at [373, 268] on select "AM / PM 6:00 AM 6:15 AM 6:30 AM 6:45 AM 7:00 AM 7:15 AM 7:30 AM 7:45 AM 8:00 AM…" at bounding box center [418, 275] width 91 height 15
click at [322, 386] on button "Save" at bounding box center [322, 391] width 91 height 13
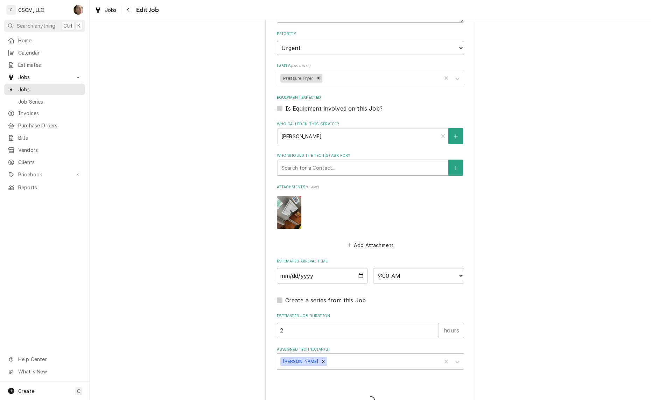
type textarea "x"
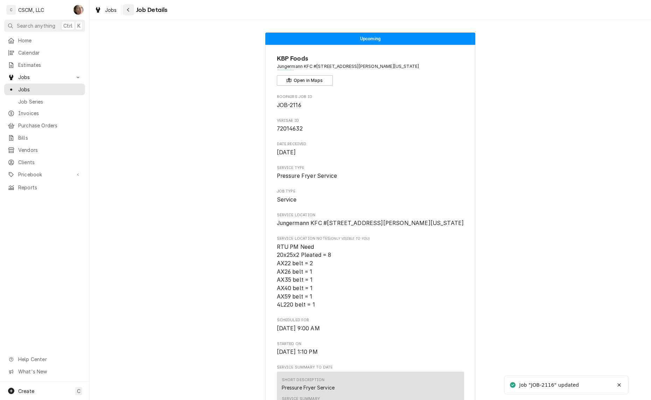
click at [130, 14] on button "Navigate back" at bounding box center [128, 9] width 11 height 11
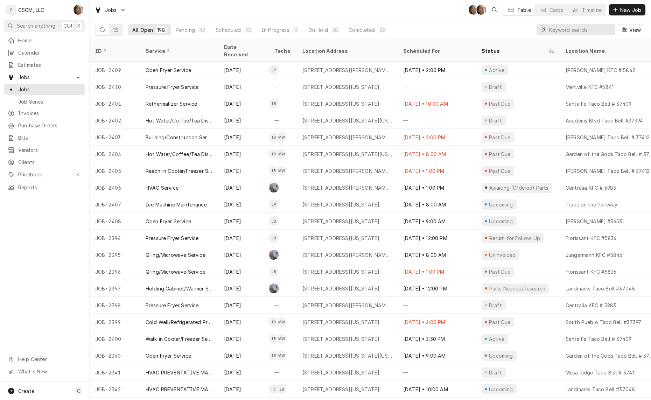
click at [578, 28] on input "Dynamic Content Wrapper" at bounding box center [581, 29] width 62 height 11
click at [570, 30] on input "Dynamic Content Wrapper" at bounding box center [581, 29] width 62 height 11
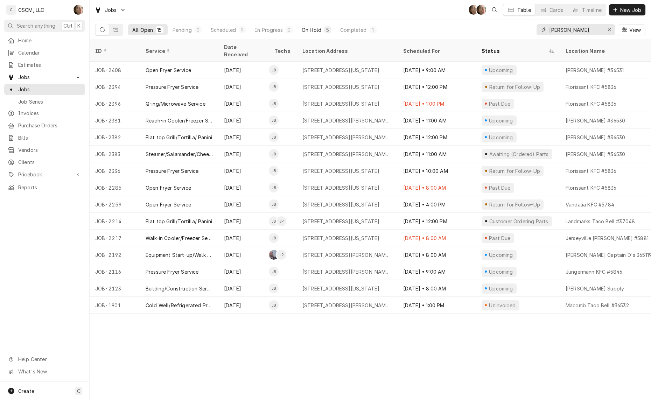
type input "[PERSON_NAME]"
click at [313, 26] on button "On Hold 5" at bounding box center [317, 29] width 38 height 11
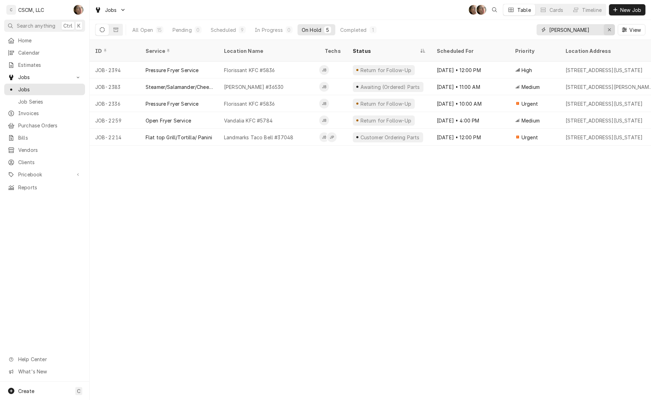
click at [612, 29] on div "Erase input" at bounding box center [609, 29] width 7 height 7
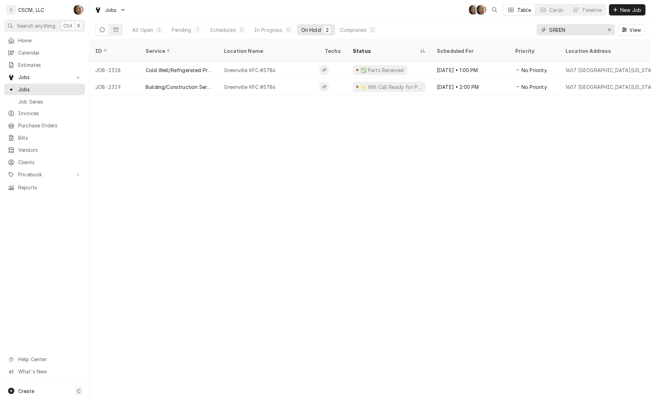
type input "GREEN"
click at [608, 28] on icon "Erase input" at bounding box center [609, 29] width 3 height 3
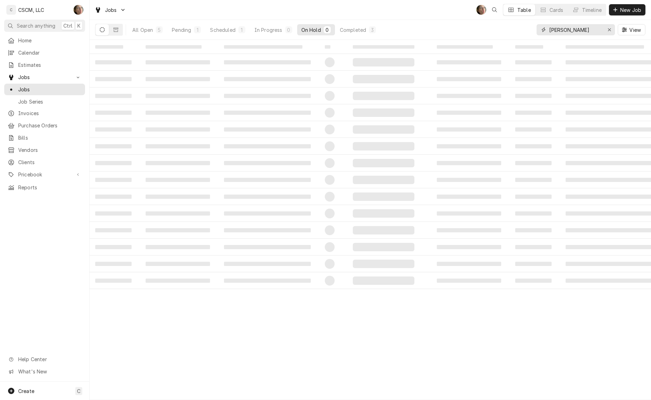
type input "JUNGERMAN"
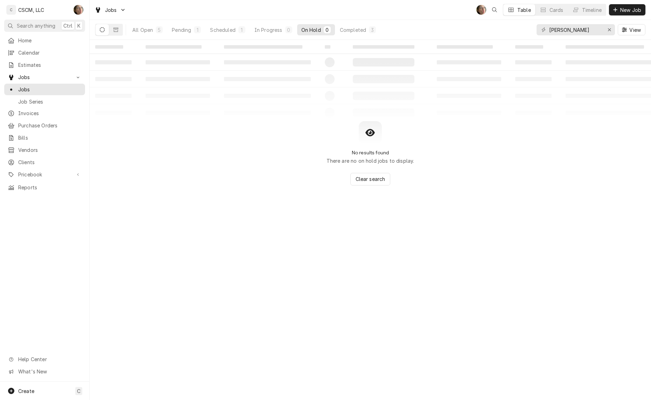
drag, startPoint x: 281, startPoint y: 34, endPoint x: 205, endPoint y: 34, distance: 75.3
click at [281, 34] on button "In Progress 0" at bounding box center [273, 29] width 46 height 11
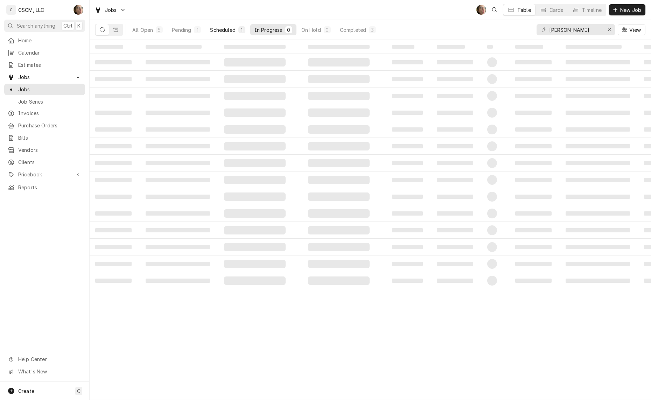
click at [229, 32] on div "Scheduled" at bounding box center [222, 29] width 25 height 7
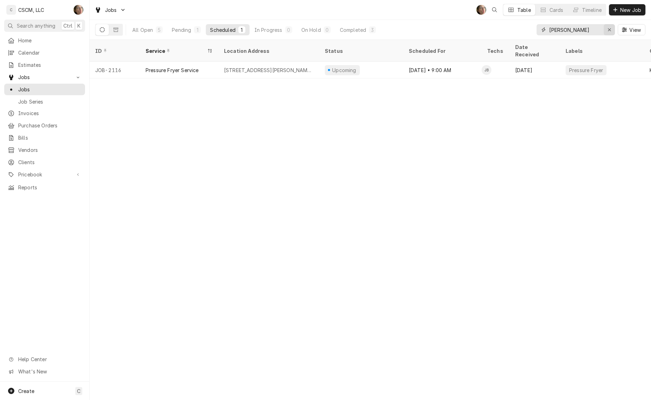
click at [610, 30] on icon "Erase input" at bounding box center [610, 29] width 4 height 5
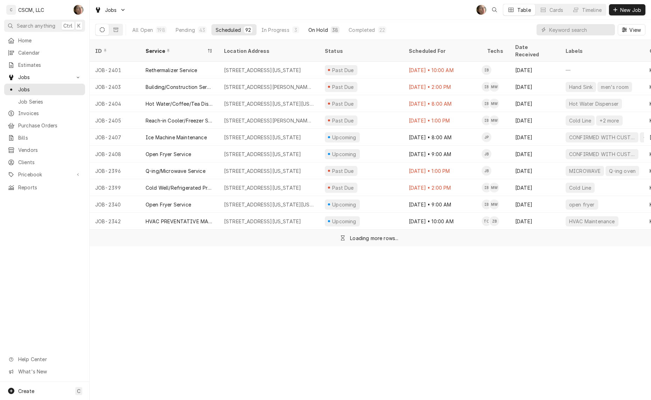
click at [321, 29] on div "On Hold" at bounding box center [319, 29] width 20 height 7
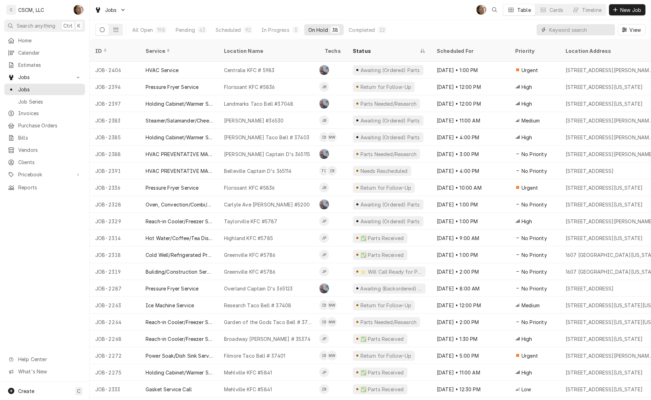
click at [562, 27] on input "Dynamic Content Wrapper" at bounding box center [581, 29] width 62 height 11
type input "J"
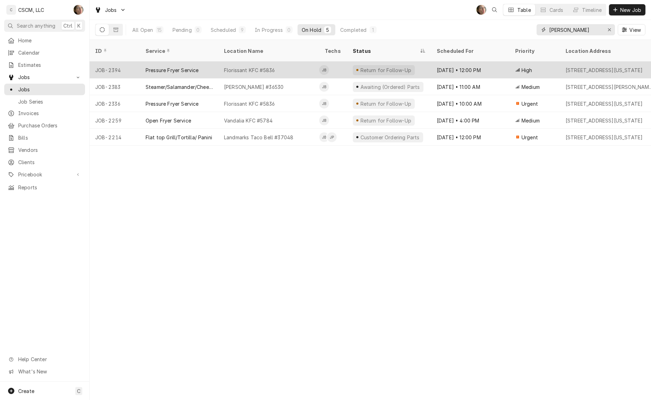
type input "JAMES"
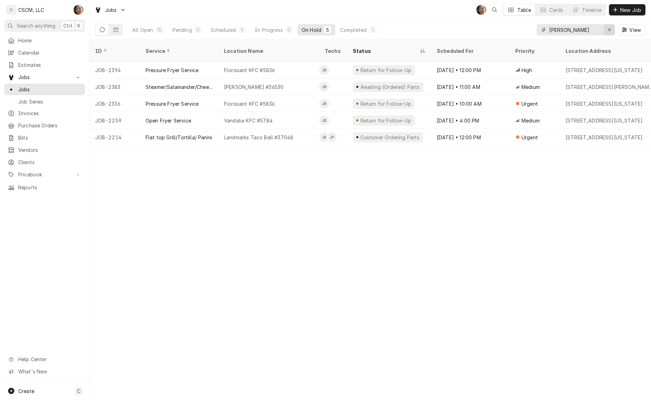
click at [609, 31] on icon "Erase input" at bounding box center [610, 29] width 4 height 5
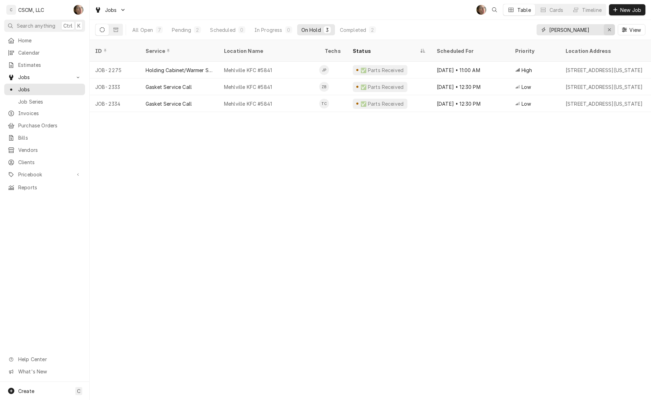
type input "MEHL"
click at [606, 31] on div "Erase input" at bounding box center [609, 29] width 7 height 7
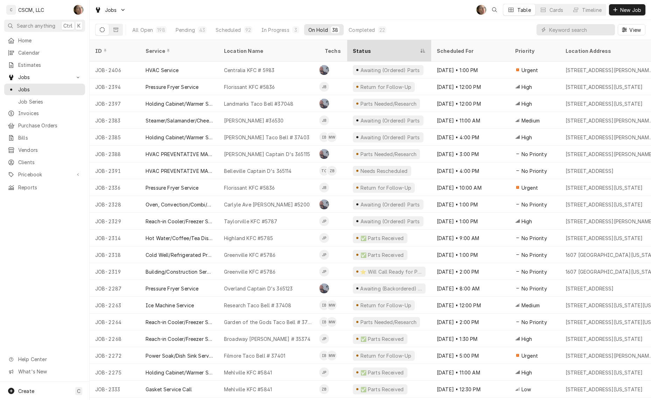
click at [374, 47] on div "Status" at bounding box center [386, 50] width 66 height 7
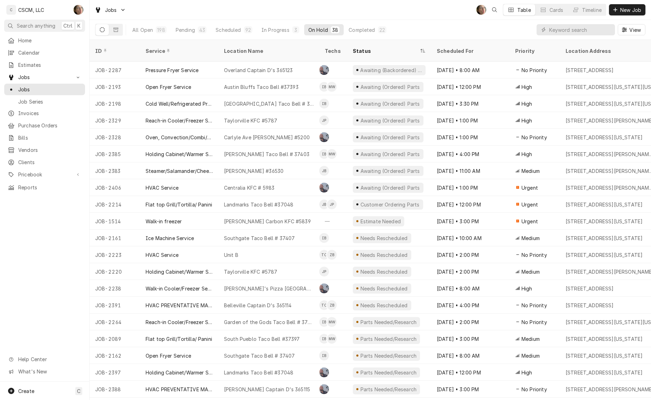
click at [374, 47] on div "Status" at bounding box center [386, 50] width 66 height 7
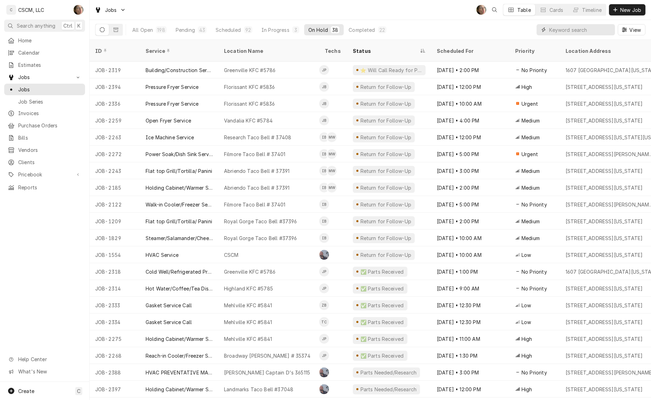
click at [579, 34] on input "Dynamic Content Wrapper" at bounding box center [581, 29] width 62 height 11
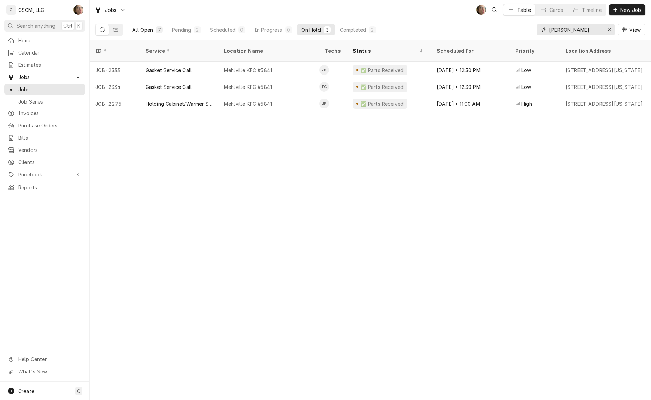
type input "MEHL"
click at [146, 29] on div "All Open" at bounding box center [142, 29] width 21 height 7
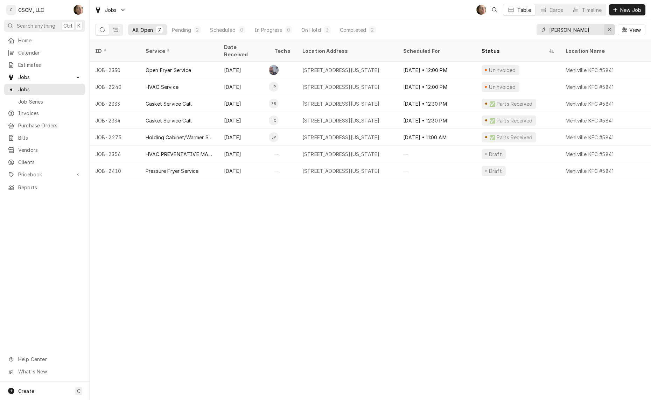
click at [612, 34] on button "Erase input" at bounding box center [609, 29] width 11 height 11
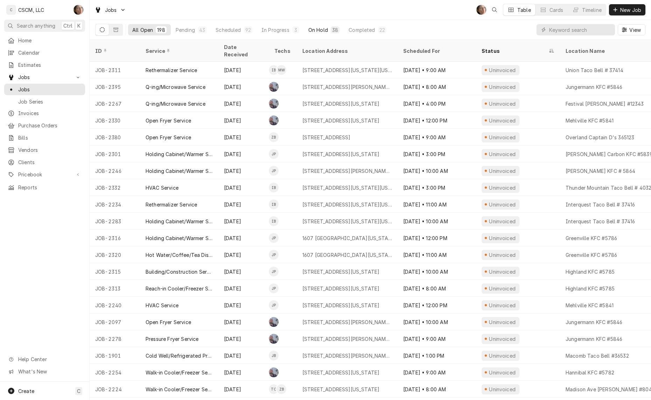
click at [316, 26] on div "On Hold" at bounding box center [319, 29] width 20 height 7
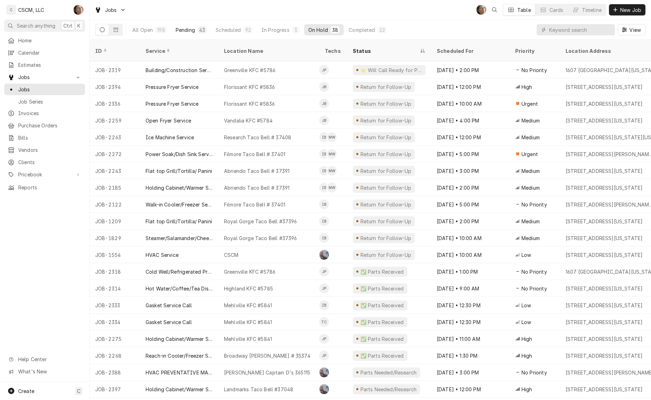
click at [196, 30] on button "Pending 43" at bounding box center [191, 29] width 39 height 11
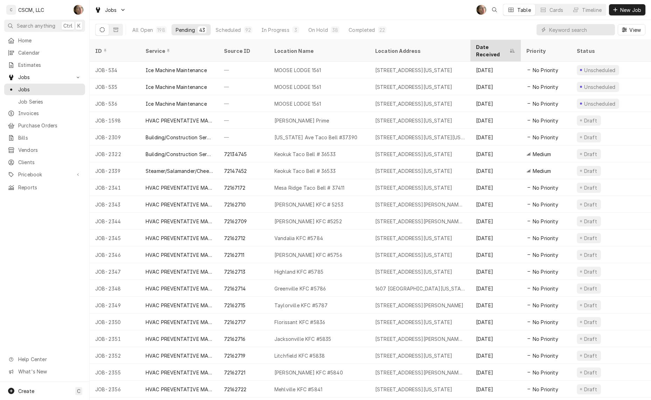
click at [494, 46] on div "Date Received" at bounding box center [492, 50] width 32 height 15
click at [489, 44] on div "Date Received" at bounding box center [492, 50] width 32 height 15
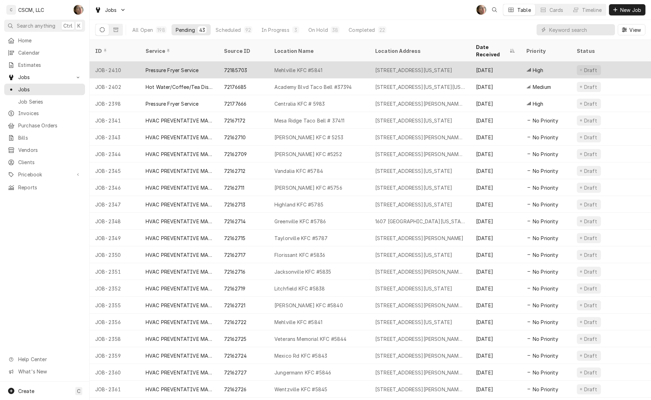
click at [443, 67] on div "4071 Union Rd, Mehlville, Missouri 63129" at bounding box center [413, 70] width 77 height 7
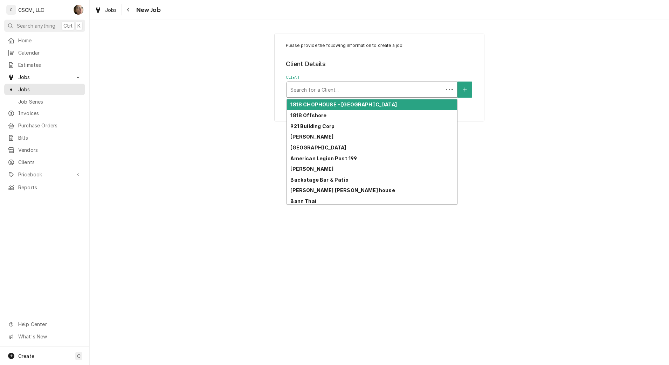
click at [360, 85] on div "Client" at bounding box center [364, 89] width 149 height 13
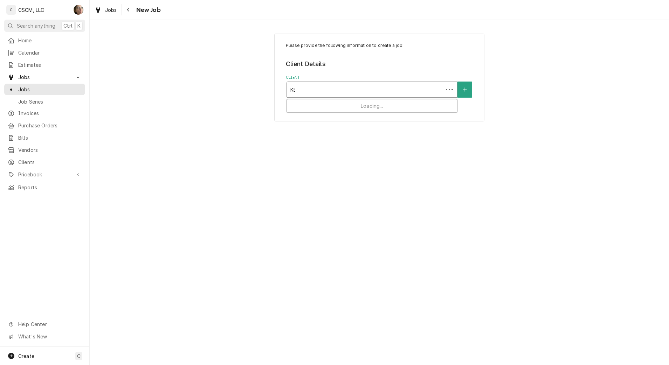
type input "KBP"
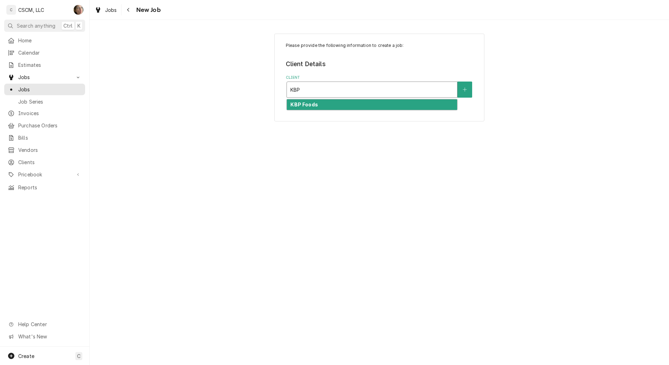
click at [344, 108] on div "KBP Foods" at bounding box center [372, 104] width 170 height 11
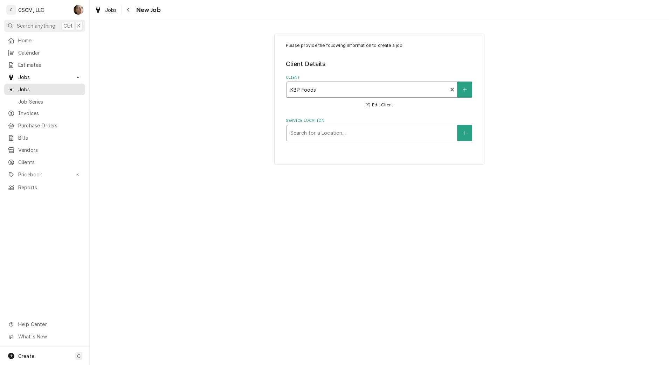
click at [332, 132] on div "Service Location" at bounding box center [371, 133] width 163 height 13
type input "GREEN"
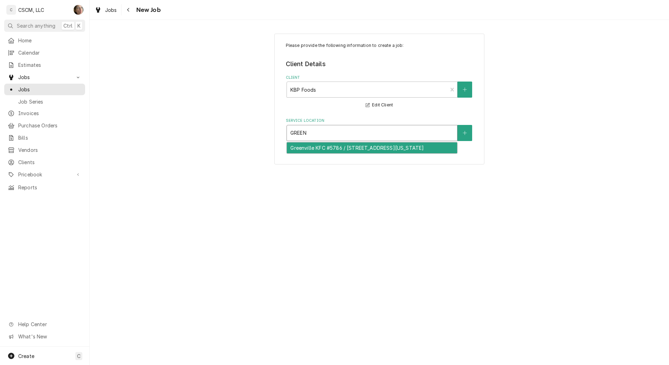
click at [329, 148] on div "Greenville KFC #5786 / [STREET_ADDRESS][US_STATE]" at bounding box center [372, 148] width 170 height 11
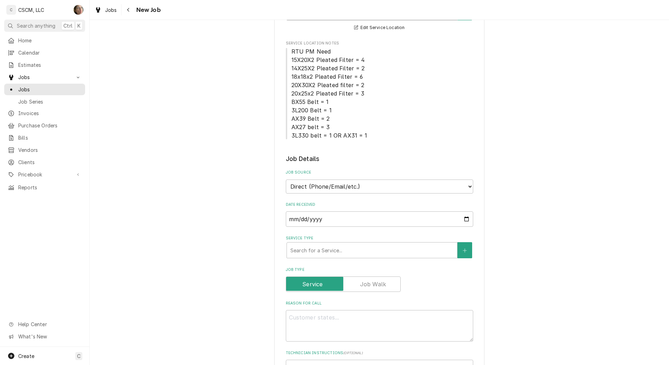
scroll to position [131, 0]
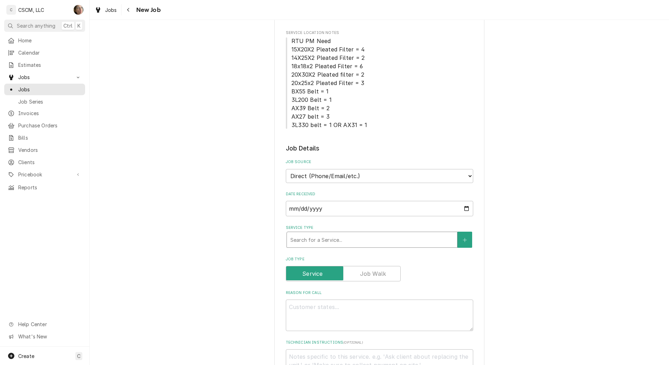
click at [377, 242] on div "Service Type" at bounding box center [371, 240] width 163 height 13
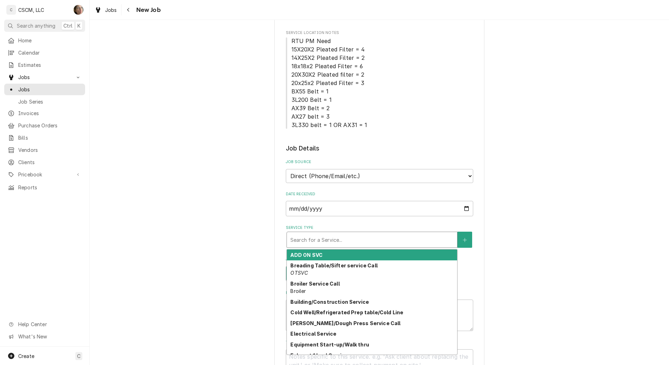
type textarea "x"
type input "F"
type textarea "x"
type input "FR"
type textarea "x"
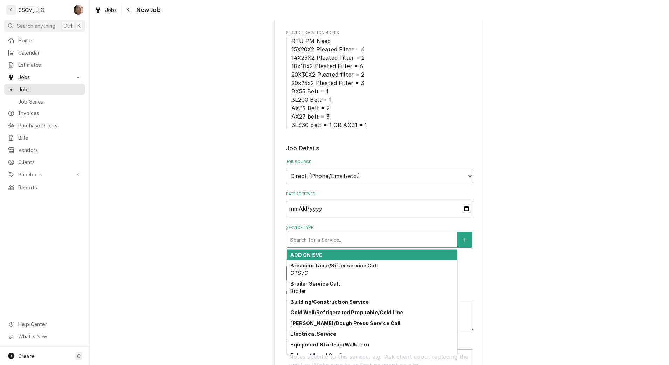
type input "FRE"
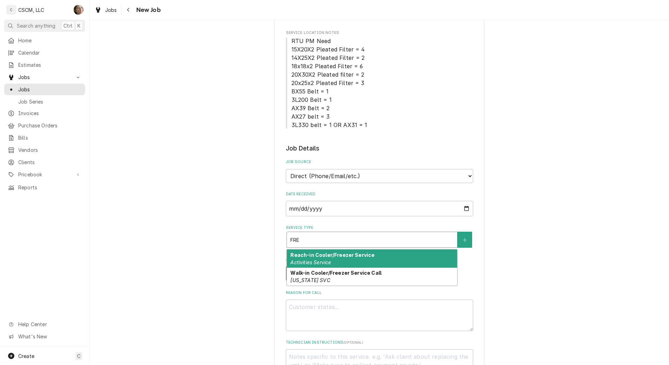
type textarea "x"
type input "FR"
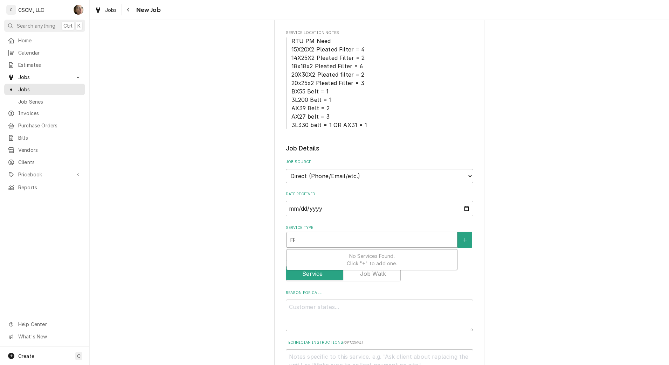
type textarea "x"
type input "F"
type textarea "x"
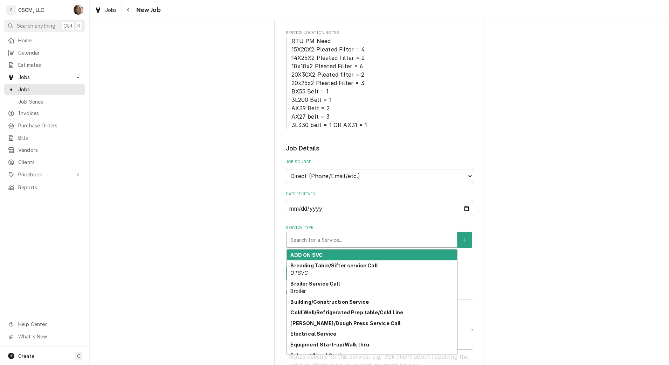
type textarea "x"
type input "F"
type textarea "x"
type input "FR"
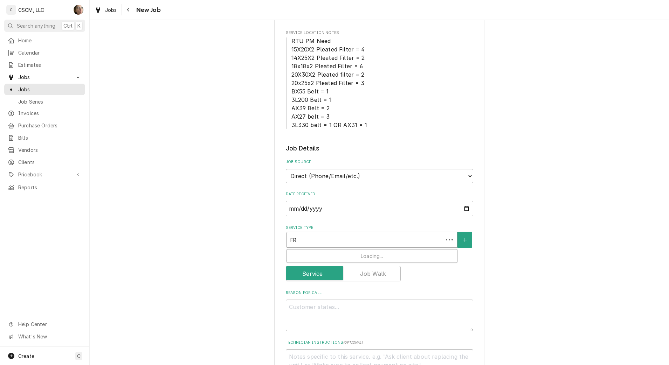
type textarea "x"
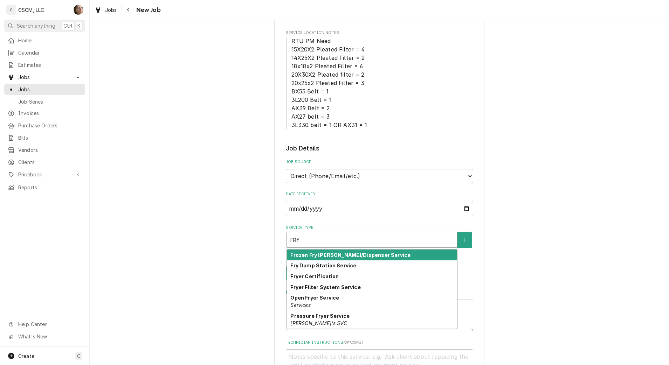
type input "FRY"
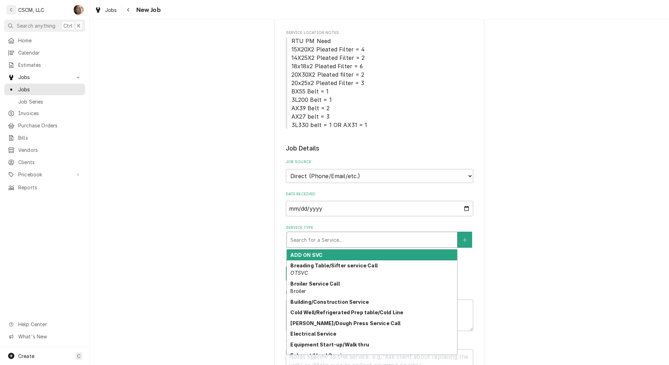
click at [312, 235] on div "Service Type" at bounding box center [371, 240] width 163 height 13
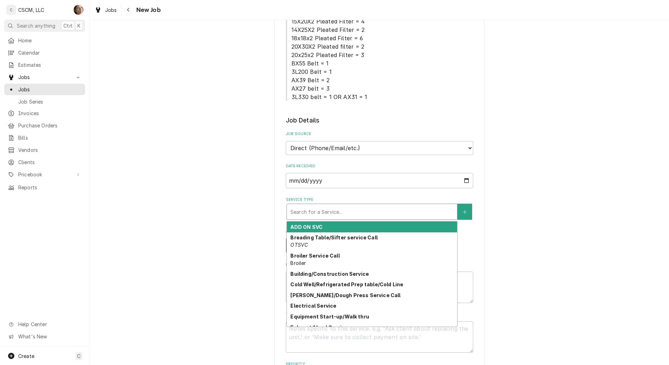
scroll to position [175, 0]
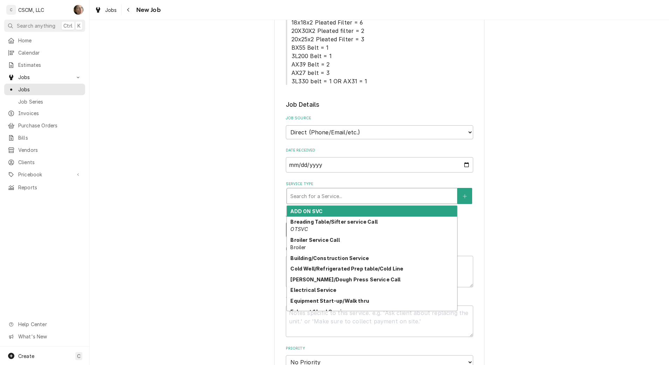
type textarea "x"
type input "F"
type textarea "x"
type input "FR"
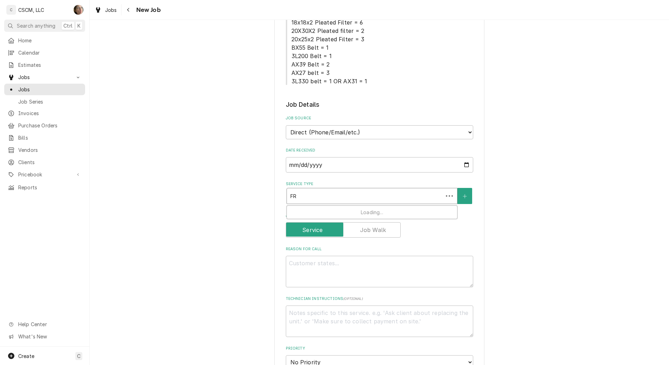
type textarea "x"
type input "FRY"
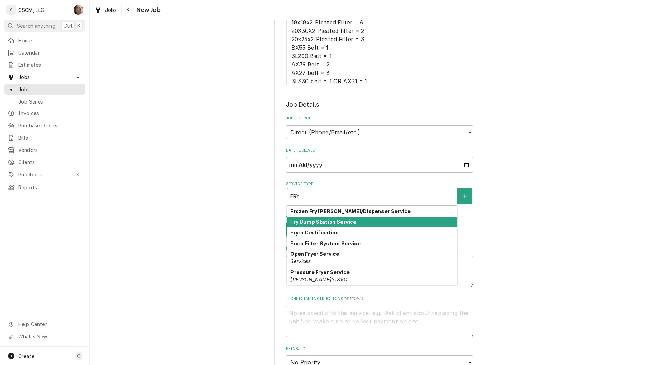
click at [354, 226] on div "Fry Dump Station Service" at bounding box center [372, 222] width 170 height 11
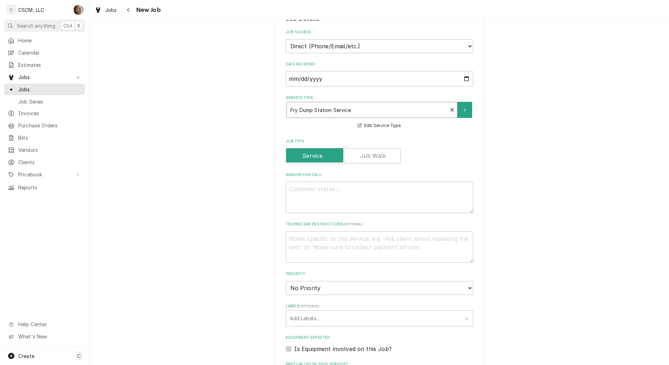
scroll to position [263, 0]
click at [341, 195] on textarea "Reason For Call" at bounding box center [379, 196] width 187 height 32
click at [356, 182] on textarea "Reason For Call" at bounding box center [379, 196] width 187 height 32
paste textarea "When on smells like an electrical fire. Fans are not blowing"
type textarea "x"
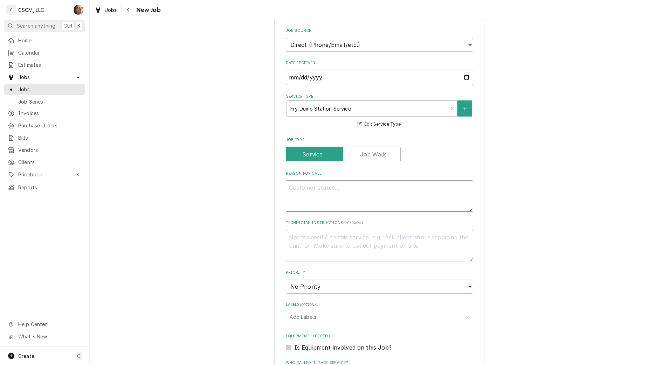
type textarea "When on smells like an electrical fire. Fans are not blowing"
type textarea "x"
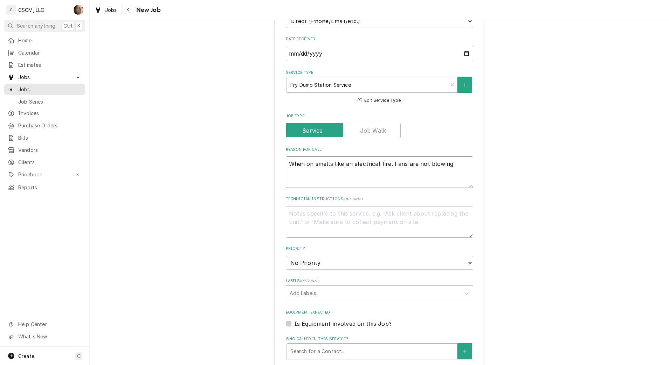
scroll to position [306, 0]
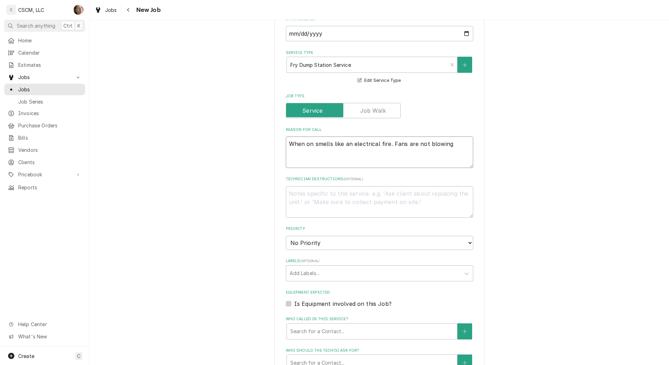
type textarea "When on smells like an electrical fire. Fans are not blowing"
click at [309, 247] on select "No Priority Urgent High Medium Low" at bounding box center [379, 243] width 187 height 14
select select "3"
click at [286, 236] on select "No Priority Urgent High Medium Low" at bounding box center [379, 243] width 187 height 14
click at [450, 148] on textarea "When on smells like an electrical fire. Fans are not blowing" at bounding box center [379, 153] width 187 height 32
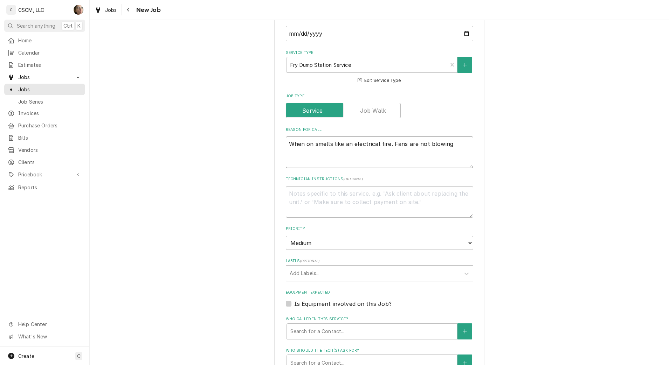
type textarea "x"
type textarea "When on smells like an electrical fire. Fans are not blowing."
type textarea "x"
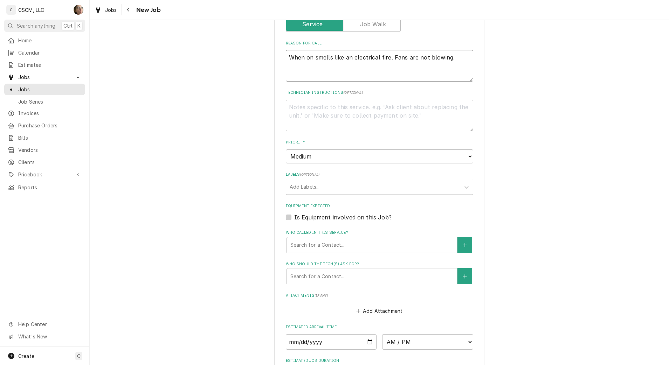
scroll to position [394, 0]
type textarea "When on smells like an electrical fire. Fans are not blowing."
click at [341, 185] on div "Labels" at bounding box center [373, 186] width 167 height 13
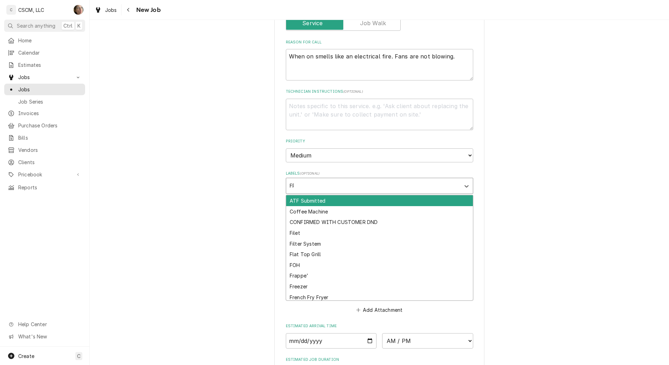
type input "FRY"
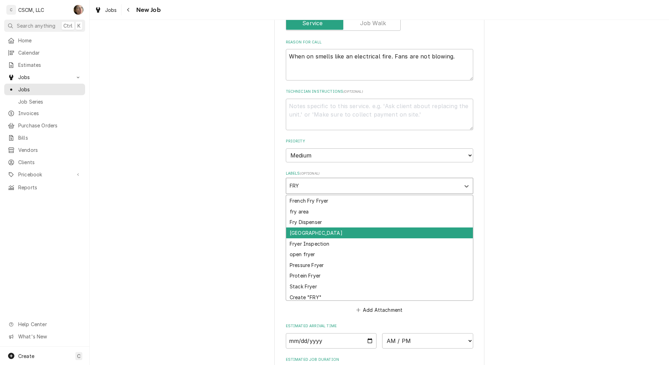
click at [319, 236] on div "[GEOGRAPHIC_DATA]" at bounding box center [379, 233] width 187 height 11
type textarea "x"
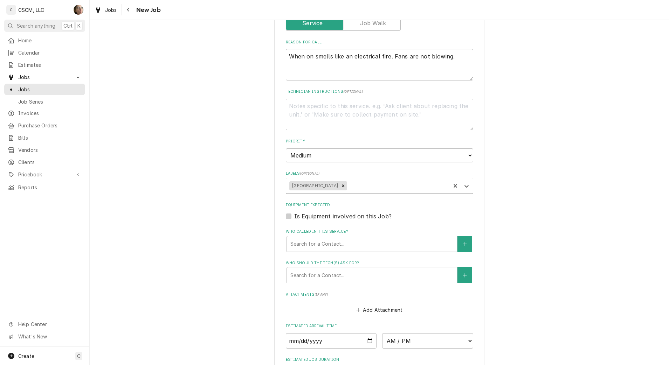
type textarea "x"
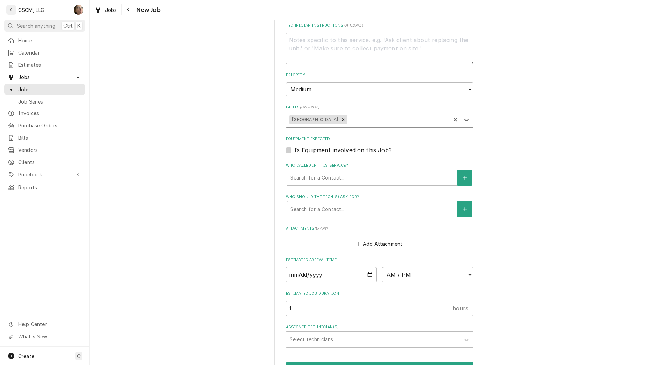
scroll to position [503, 0]
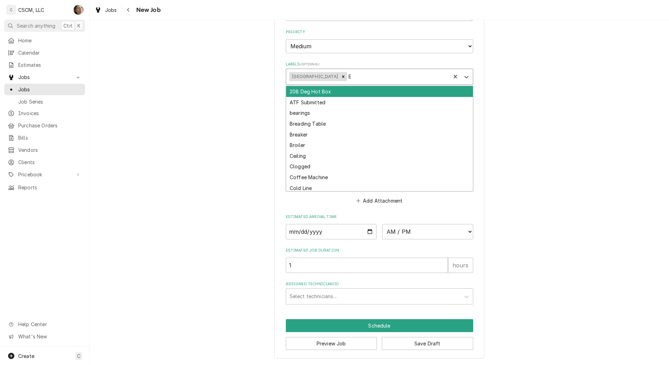
type input "EL"
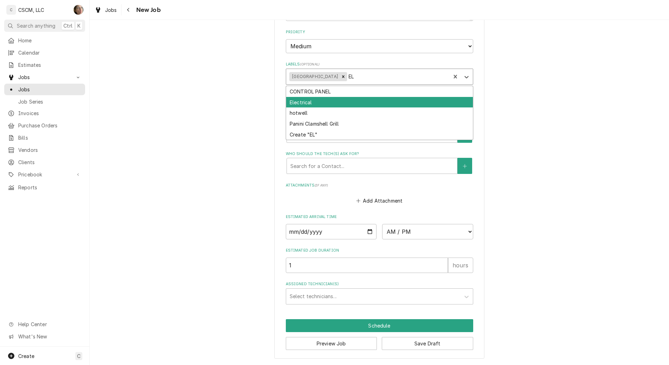
click at [324, 102] on div "Electrical" at bounding box center [379, 102] width 187 height 11
type textarea "x"
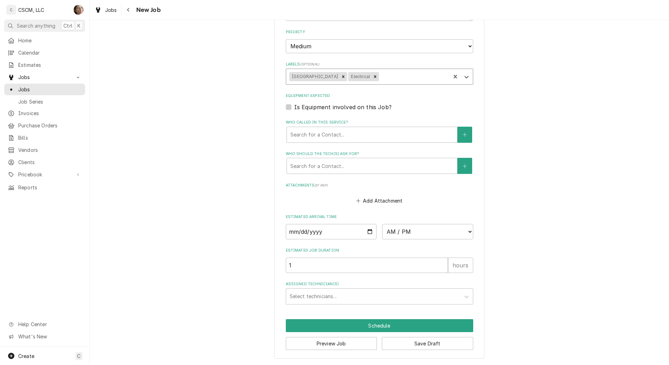
type textarea "x"
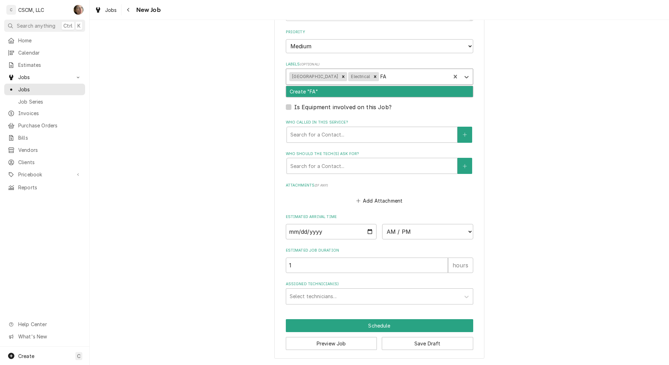
type input "F"
type input "B"
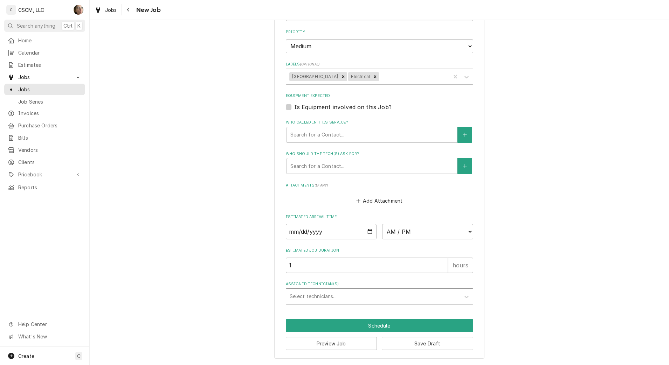
click at [328, 291] on div "Assigned Technician(s)" at bounding box center [373, 296] width 167 height 13
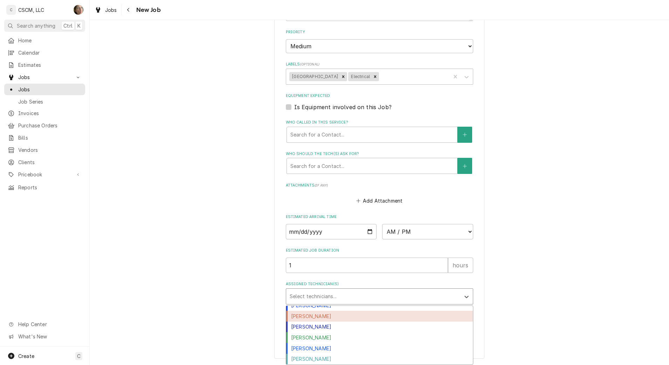
scroll to position [0, 0]
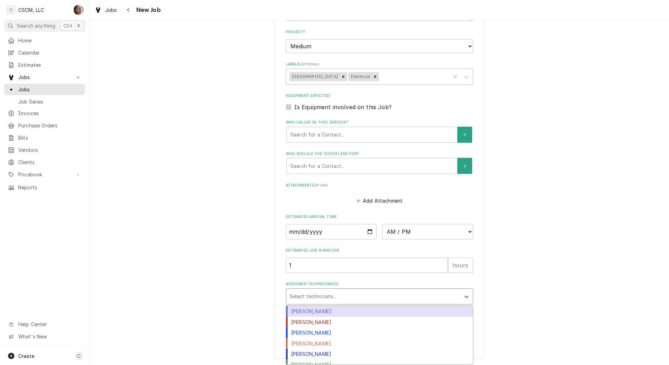
click at [317, 298] on div "Assigned Technician(s)" at bounding box center [373, 296] width 167 height 13
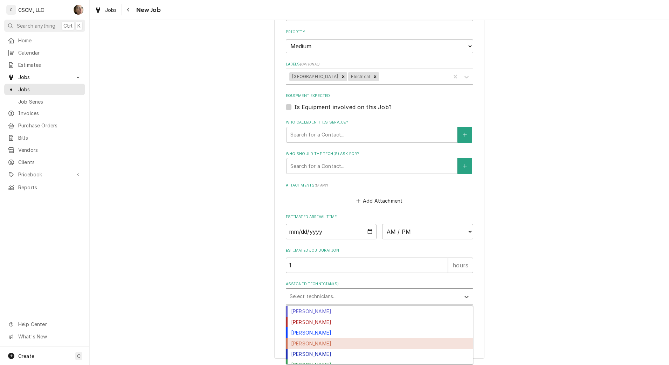
click at [317, 345] on div "[PERSON_NAME]" at bounding box center [379, 343] width 187 height 11
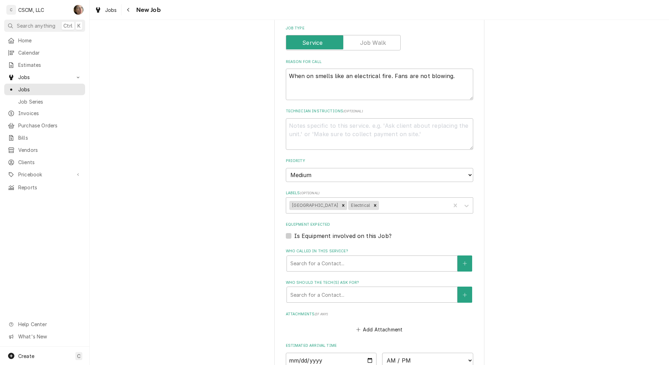
scroll to position [372, 0]
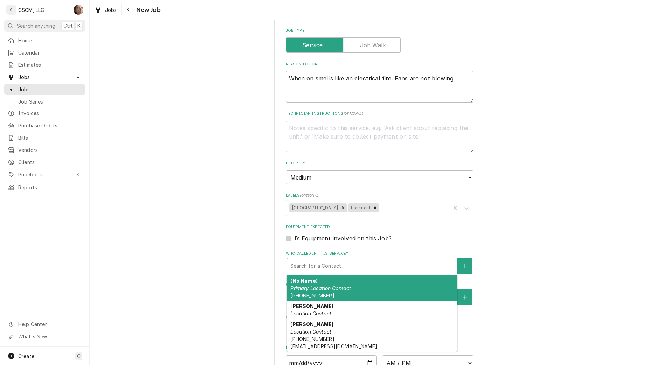
click at [361, 259] on div "Search for a Contact..." at bounding box center [372, 265] width 170 height 15
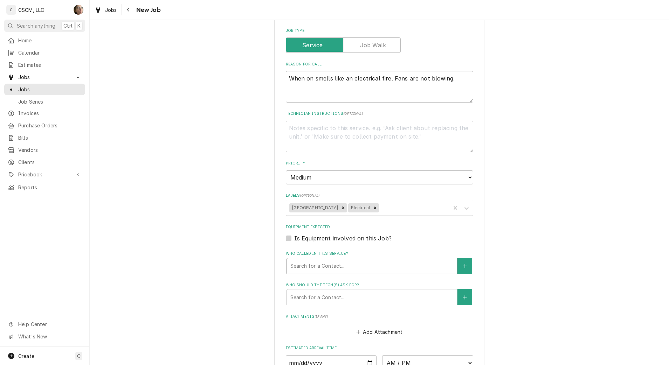
drag, startPoint x: 314, startPoint y: 265, endPoint x: 313, endPoint y: 261, distance: 4.7
click at [314, 265] on div "Who called in this service?" at bounding box center [371, 266] width 163 height 13
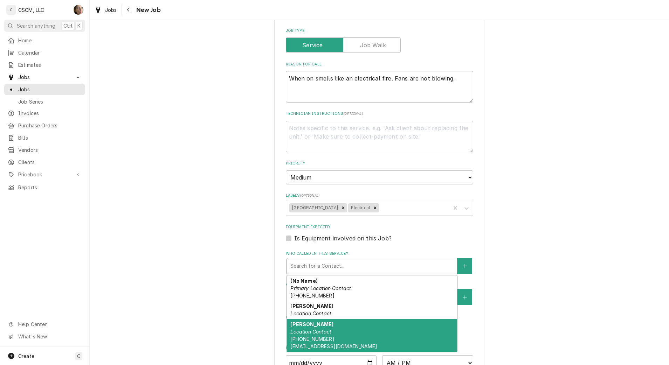
click at [318, 329] on em "Location Contact" at bounding box center [310, 332] width 41 height 6
type textarea "x"
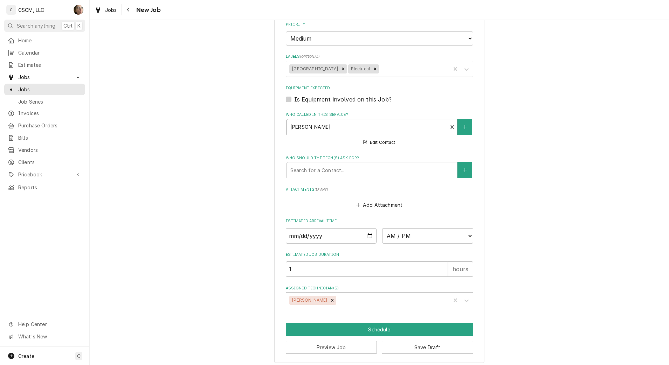
scroll to position [515, 0]
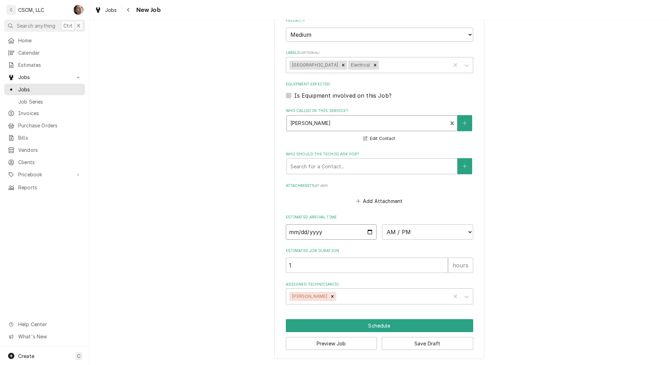
click at [368, 231] on input "Date" at bounding box center [331, 232] width 91 height 15
type input "[DATE]"
type textarea "x"
click at [407, 237] on select "AM / PM 6:00 AM 6:15 AM 6:30 AM 6:45 AM 7:00 AM 7:15 AM 7:30 AM 7:45 AM 8:00 AM…" at bounding box center [427, 232] width 91 height 15
select select "08:00:00"
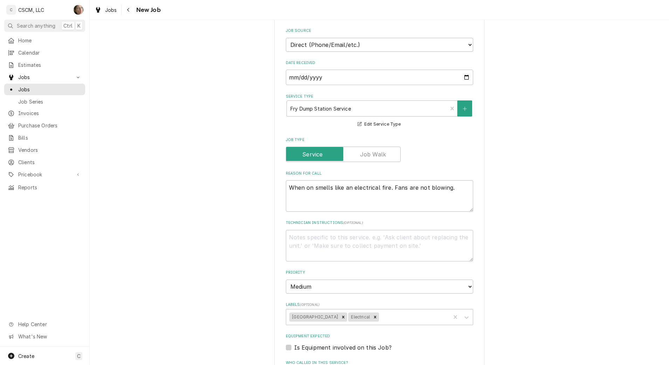
scroll to position [525, 0]
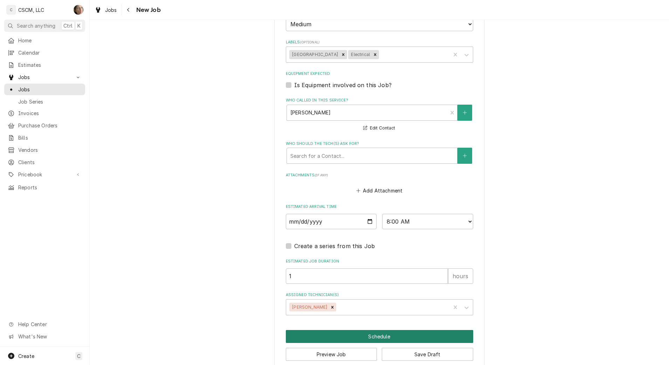
click at [367, 339] on button "Schedule" at bounding box center [379, 336] width 187 height 13
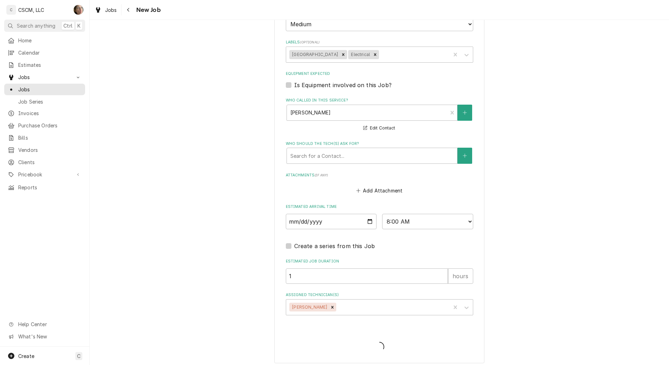
type textarea "x"
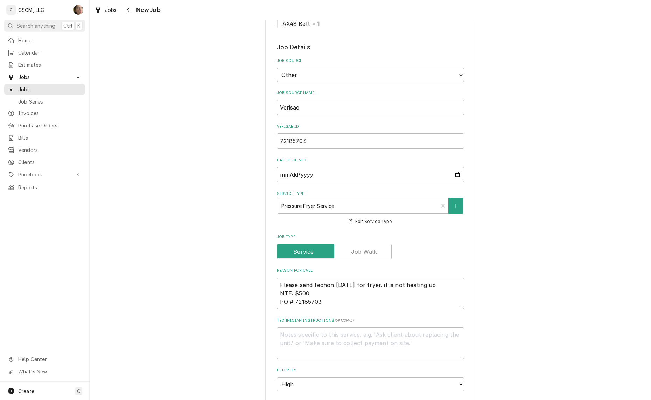
scroll to position [219, 0]
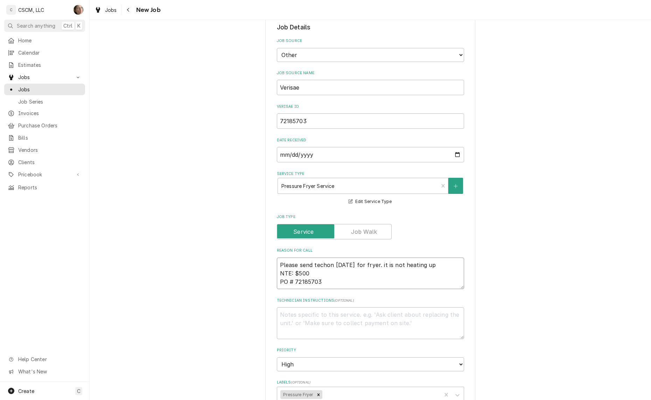
click at [323, 263] on textarea "Please send techon [DATE] for fryer. it is not heating up NTE: $500 PO # 721857…" at bounding box center [370, 274] width 187 height 32
type textarea "x"
type textarea "Please send tech [DATE] for fryer. it is not heating up NTE: $500 PO # 72185703"
type textarea "x"
type textarea "Please send tech on monday for fryer. it is not heating up NTE: $500 PO # 72185…"
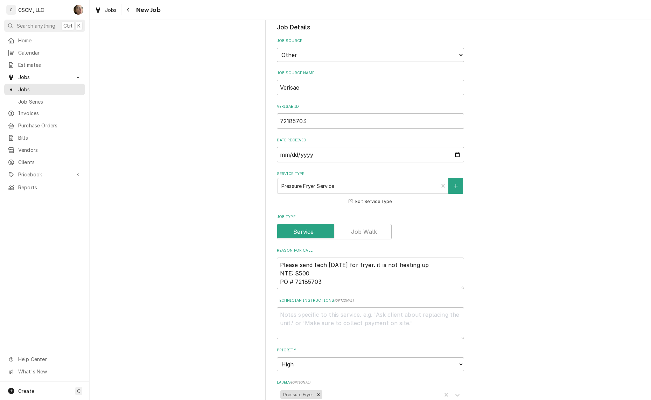
scroll to position [263, 0]
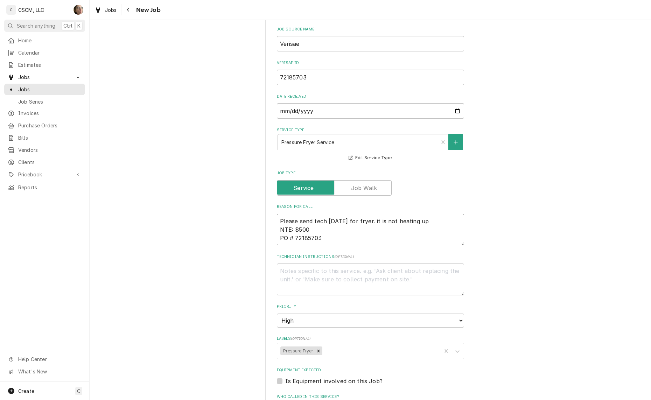
type textarea "x"
type textarea "Please send tech on onday for fryer. it is not heating up NTE: $500 PO # 721857…"
type textarea "x"
type textarea "Please send tech on monday for fryer. it is not heating up NTE: $500 PO # 72185…"
type textarea "x"
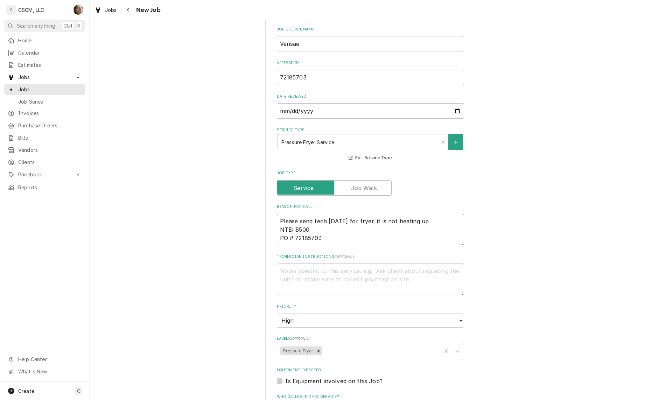
type textarea "Please send tech on onday for fryer. it is not heating up NTE: $500 PO # 721857…"
type textarea "x"
type textarea "Please send tech on Monday for fryer. it is not heating up NTE: $500 PO # 72185…"
type textarea "x"
type textarea "Please send tech on Monday for fryer. it is not heating up NTE: $500 PO # 72185…"
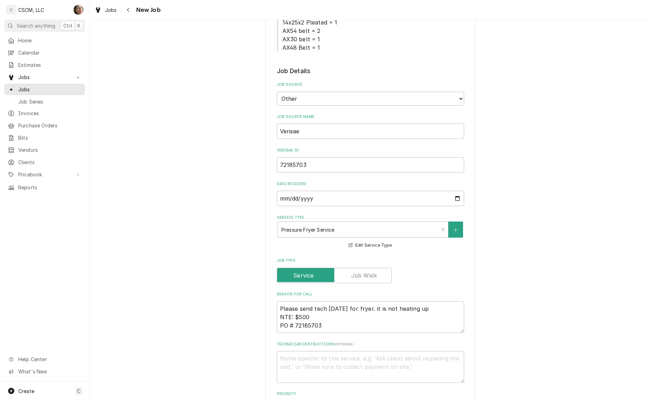
scroll to position [438, 0]
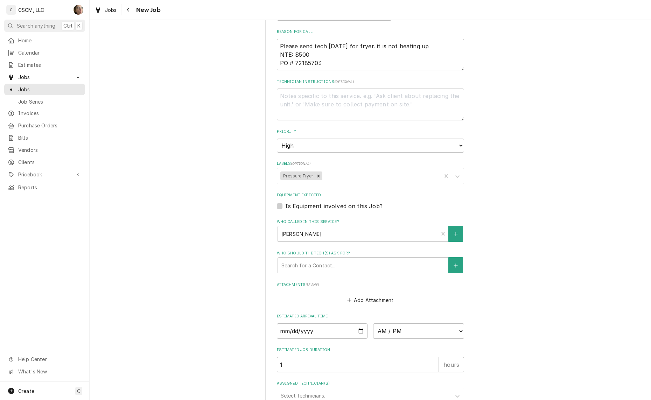
drag, startPoint x: 397, startPoint y: 338, endPoint x: 402, endPoint y: 331, distance: 9.0
click at [397, 338] on fieldset "Job Details Job Source Direct (Phone/Email/etc.) Other Job Source Name Verisae …" at bounding box center [370, 104] width 187 height 600
click at [403, 329] on select "AM / PM 6:00 AM 6:15 AM 6:30 AM 6:45 AM 7:00 AM 7:15 AM 7:30 AM 7:45 AM 8:00 AM…" at bounding box center [418, 331] width 91 height 15
select select "12:00:00"
click at [373, 324] on select "AM / PM 6:00 AM 6:15 AM 6:30 AM 6:45 AM 7:00 AM 7:15 AM 7:30 AM 7:45 AM 8:00 AM…" at bounding box center [418, 331] width 91 height 15
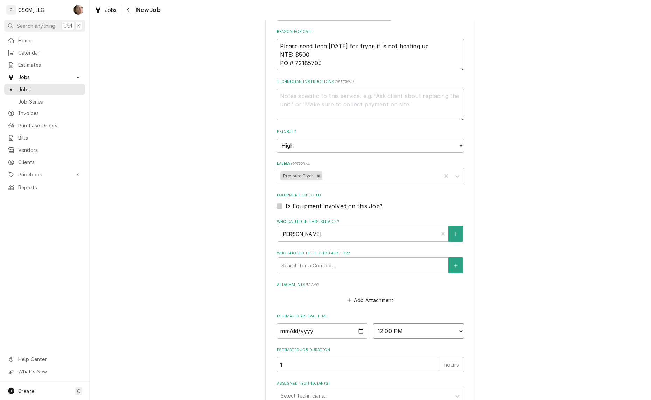
type textarea "x"
click at [354, 331] on input "Date" at bounding box center [322, 331] width 91 height 15
type input "2025-10-06"
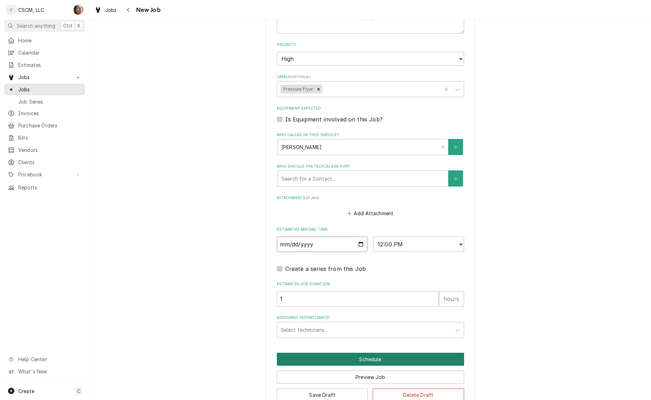
scroll to position [525, 0]
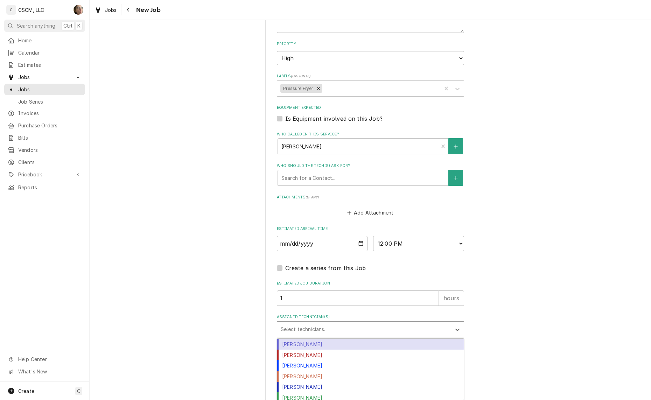
click at [323, 328] on div "Assigned Technician(s)" at bounding box center [364, 329] width 167 height 13
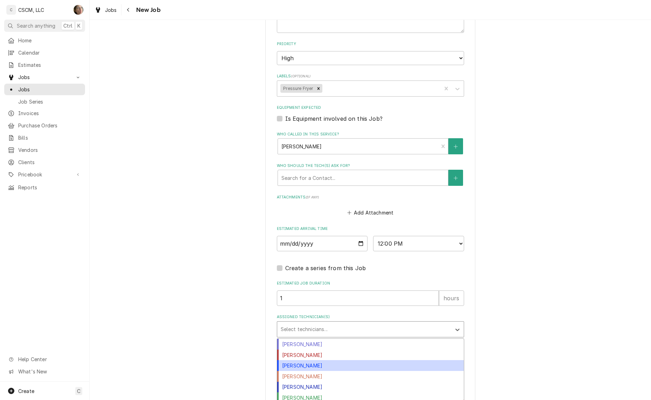
click at [329, 363] on div "James Bain" at bounding box center [370, 365] width 187 height 11
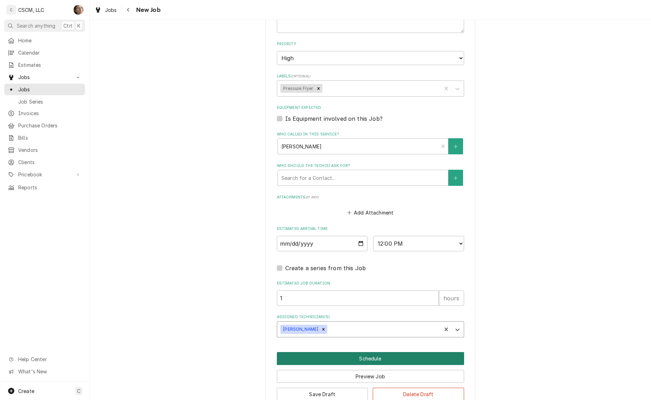
click at [408, 358] on button "Schedule" at bounding box center [370, 358] width 187 height 13
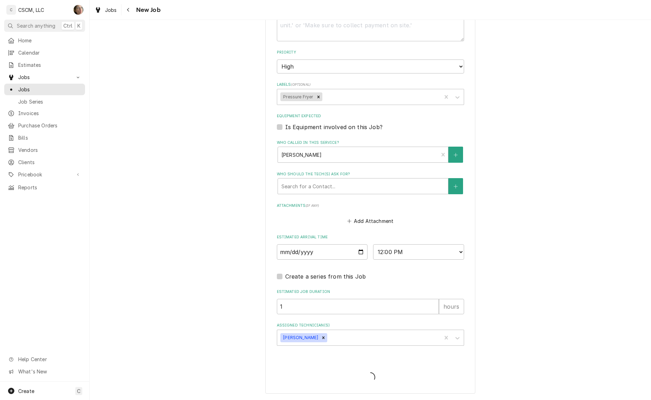
scroll to position [516, 0]
type textarea "x"
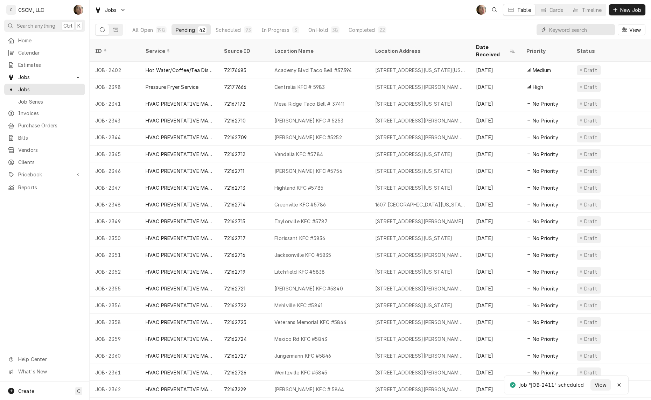
click at [559, 35] on input "Dynamic Content Wrapper" at bounding box center [581, 29] width 62 height 11
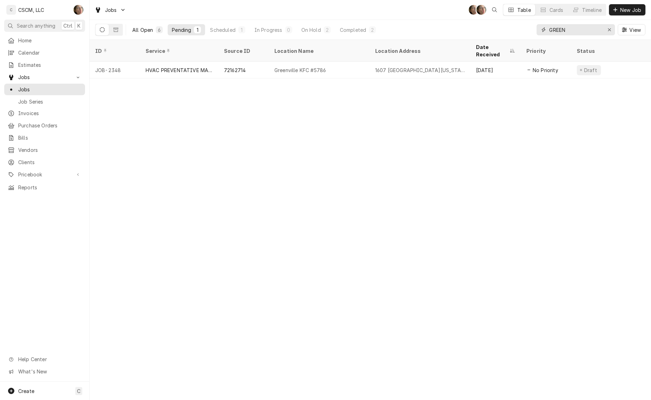
type input "GREEN"
click at [148, 26] on button "All Open 6" at bounding box center [147, 29] width 39 height 11
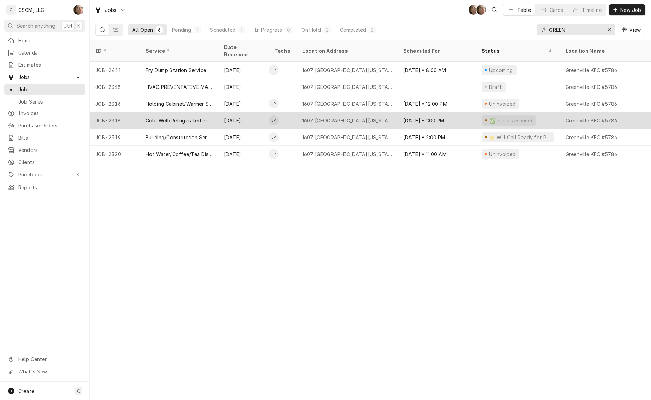
click at [371, 116] on div "1607 [GEOGRAPHIC_DATA][US_STATE]" at bounding box center [347, 120] width 101 height 17
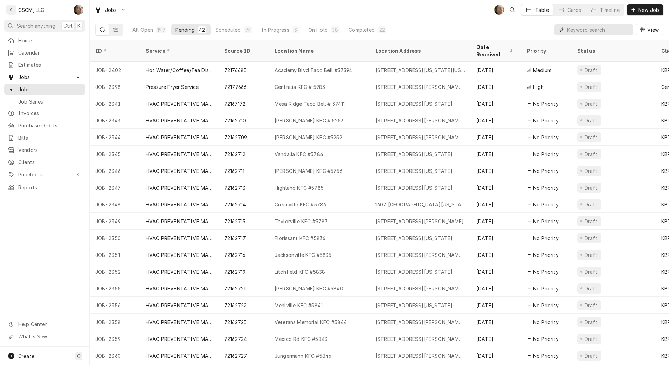
click at [576, 32] on input "Dynamic Content Wrapper" at bounding box center [598, 29] width 62 height 11
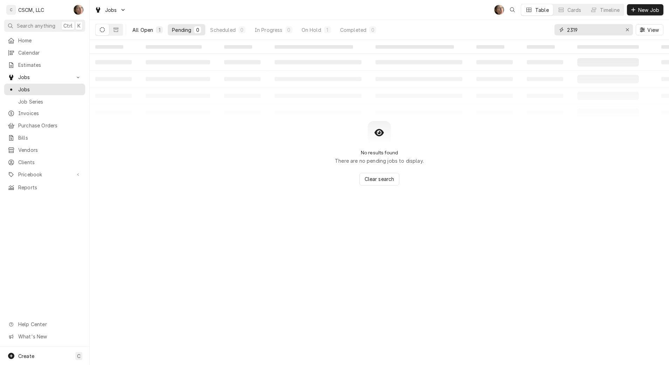
type input "2319"
click at [159, 28] on div "1" at bounding box center [159, 29] width 4 height 7
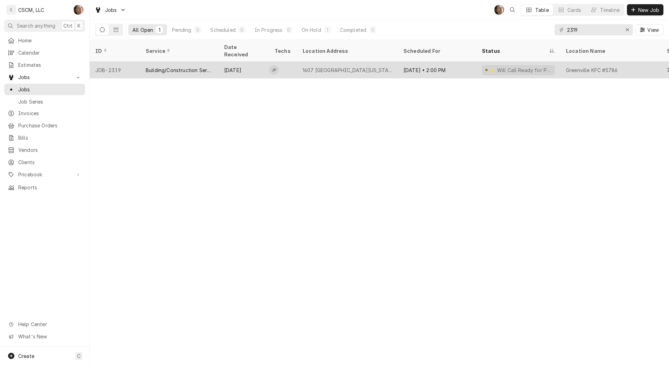
click at [225, 65] on div "Sep 25" at bounding box center [244, 70] width 50 height 17
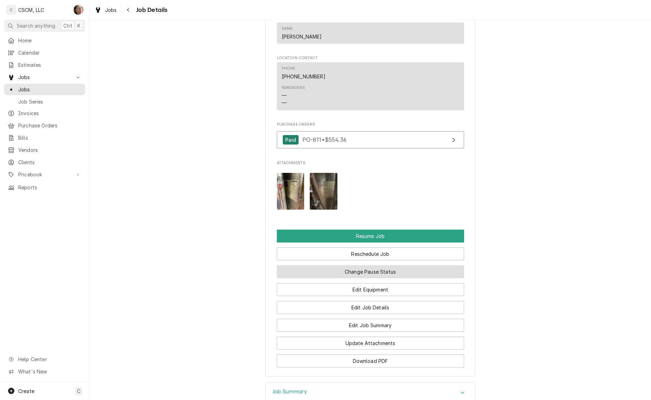
scroll to position [857, 0]
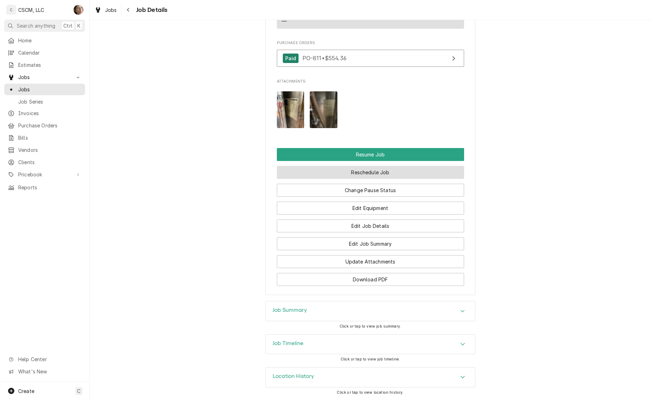
click at [368, 174] on button "Reschedule Job" at bounding box center [370, 172] width 187 height 13
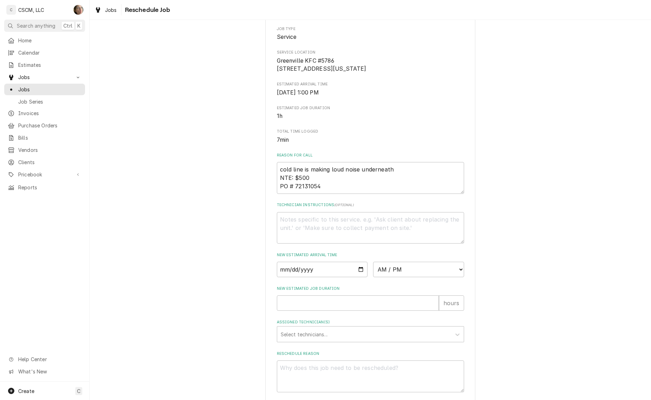
scroll to position [147, 0]
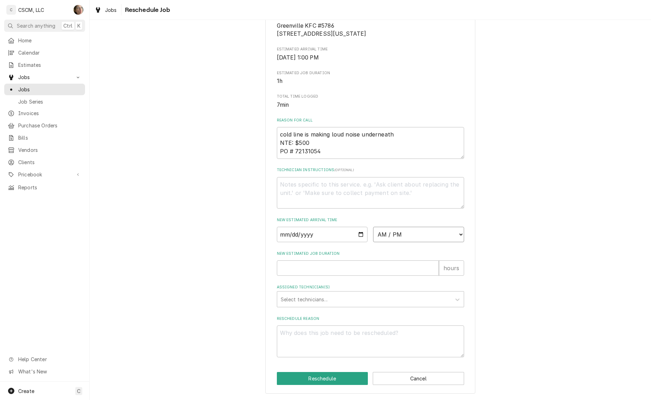
click at [388, 228] on select "AM / PM 6:00 AM 6:15 AM 6:30 AM 6:45 AM 7:00 AM 7:15 AM 7:30 AM 7:45 AM 8:00 AM…" at bounding box center [418, 234] width 91 height 15
click at [383, 235] on select "AM / PM 6:00 AM 6:15 AM 6:30 AM 6:45 AM 7:00 AM 7:15 AM 7:30 AM 7:45 AM 8:00 AM…" at bounding box center [418, 234] width 91 height 15
select select "10:00:00"
click at [373, 227] on select "AM / PM 6:00 AM 6:15 AM 6:30 AM 6:45 AM 7:00 AM 7:15 AM 7:30 AM 7:45 AM 8:00 AM…" at bounding box center [418, 234] width 91 height 15
type textarea "x"
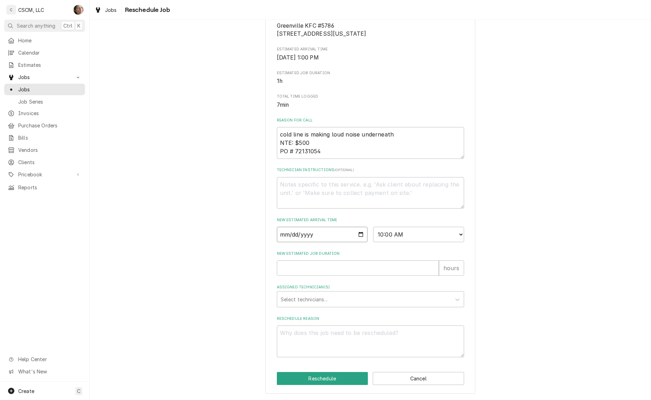
click at [356, 234] on input "Date" at bounding box center [322, 234] width 91 height 15
type input "[DATE]"
click at [340, 272] on input "New Estimated Job Duration" at bounding box center [358, 268] width 162 height 15
type textarea "x"
type input "1"
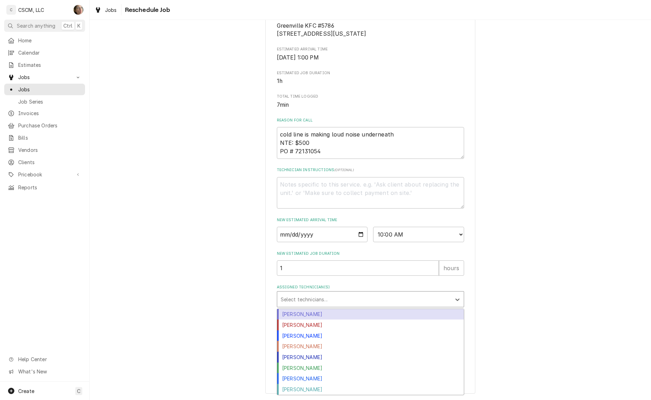
click at [341, 300] on div "Assigned Technician(s)" at bounding box center [364, 299] width 167 height 13
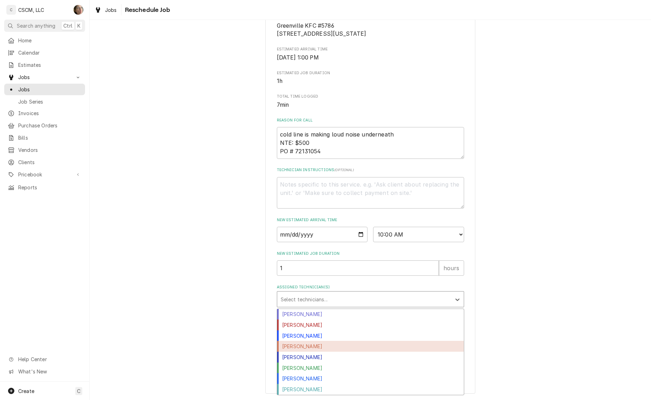
click at [351, 345] on div "[PERSON_NAME]" at bounding box center [370, 346] width 187 height 11
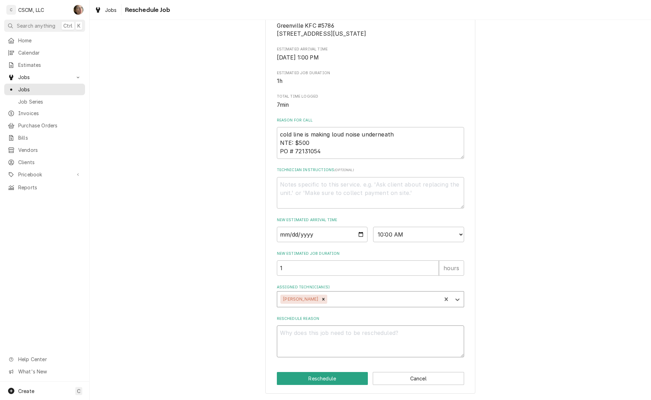
click at [346, 335] on textarea "Reschedule Reason" at bounding box center [370, 342] width 187 height 32
type textarea "x"
type textarea "P"
type textarea "x"
type textarea "PA"
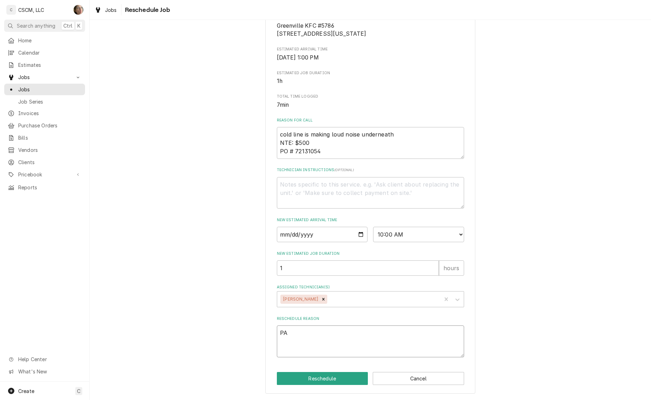
type textarea "x"
type textarea "PAR"
type textarea "x"
type textarea "PARTS"
type textarea "x"
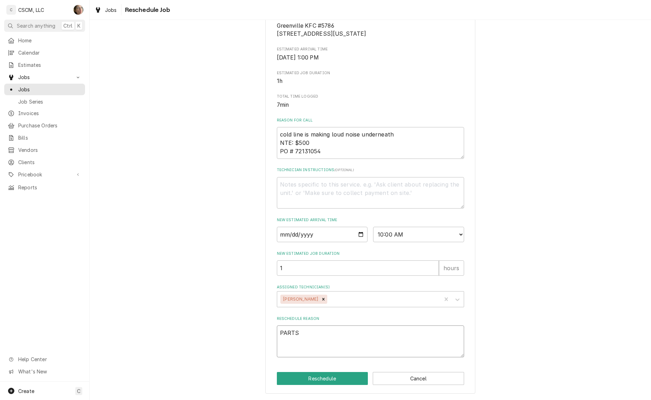
type textarea "PARTS"
type textarea "x"
type textarea "PARTS R"
type textarea "x"
type textarea "PARTS RE"
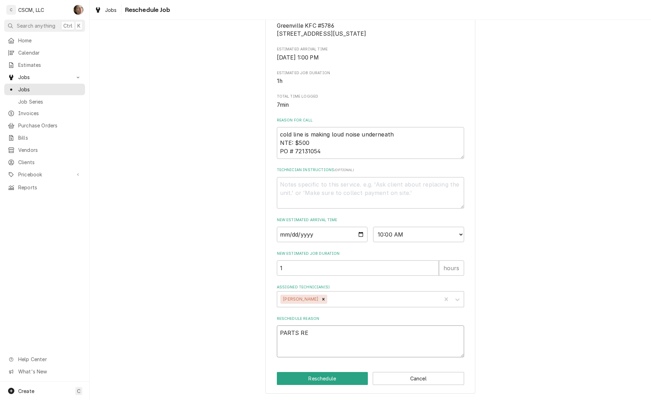
type textarea "x"
type textarea "PARTS REC"
type textarea "x"
type textarea "PARTS RECE"
type textarea "x"
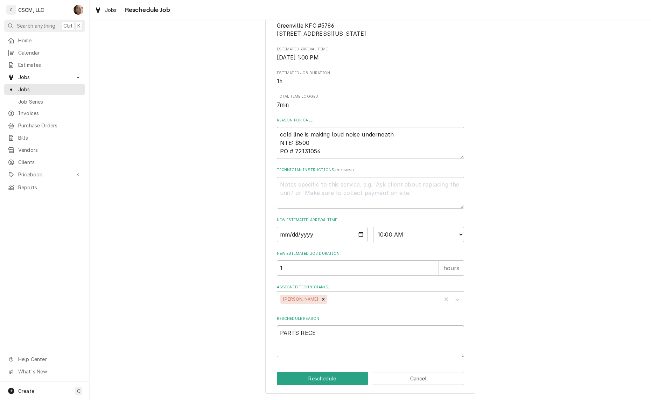
type textarea "PARTS RECEI"
type textarea "x"
type textarea "PARTS RECEIV"
type textarea "x"
type textarea "PARTS RECEIVE"
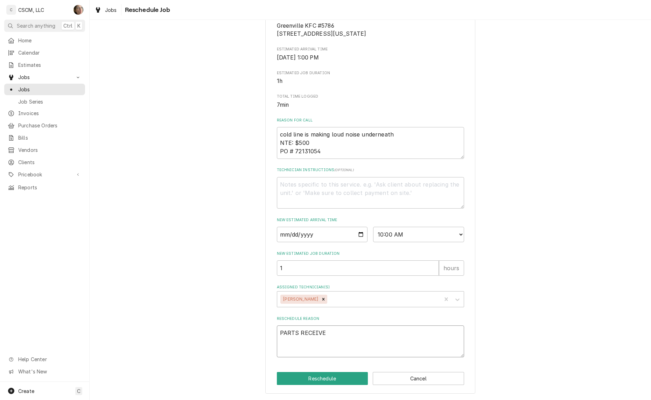
type textarea "x"
type textarea "PARTS RECEIVED"
click at [238, 308] on div "Please provide some additional details to reschedule this job. Roopairs Job ID …" at bounding box center [371, 144] width 562 height 512
click at [300, 377] on button "Reschedule" at bounding box center [322, 378] width 91 height 13
type textarea "x"
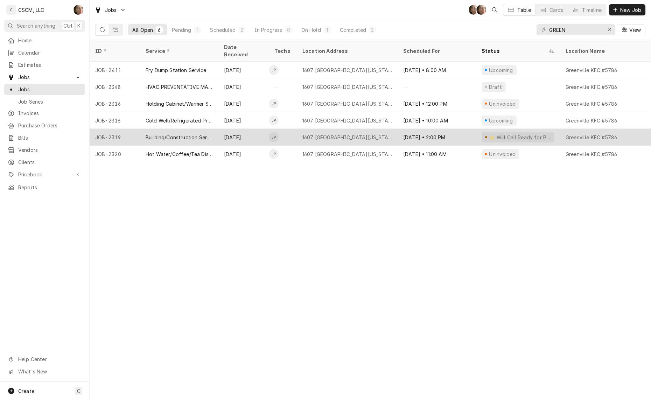
click at [433, 130] on div "[DATE] • 2:00 PM" at bounding box center [437, 137] width 78 height 17
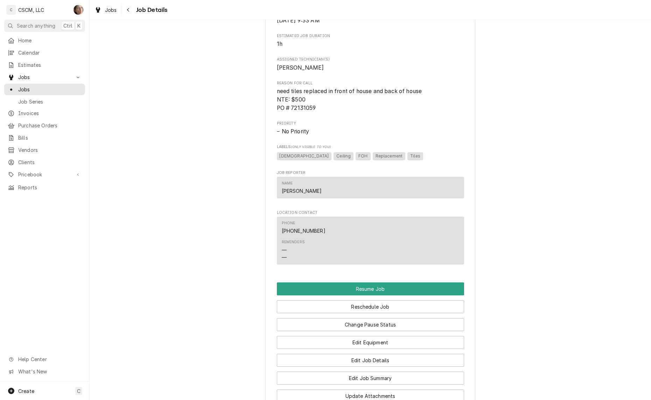
scroll to position [657, 0]
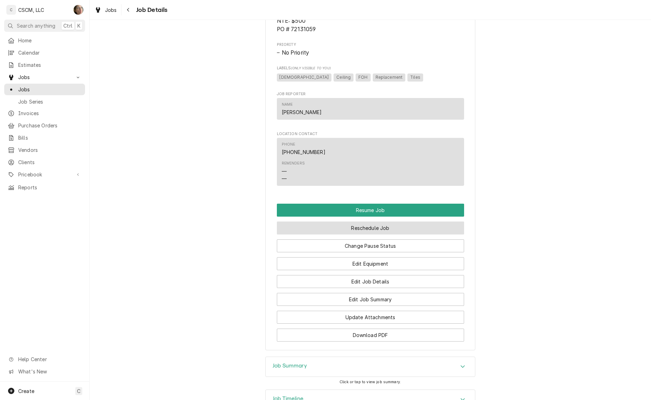
click at [388, 235] on button "Reschedule Job" at bounding box center [370, 228] width 187 height 13
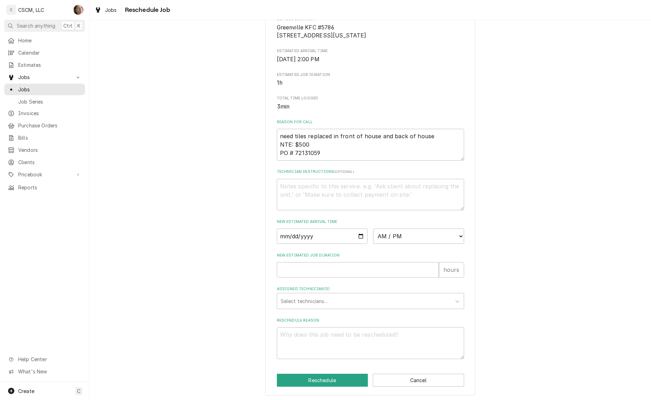
scroll to position [147, 0]
click at [354, 234] on input "Date" at bounding box center [322, 234] width 91 height 15
type textarea "x"
type input "[DATE]"
click at [413, 236] on select "AM / PM 6:00 AM 6:15 AM 6:30 AM 6:45 AM 7:00 AM 7:15 AM 7:30 AM 7:45 AM 8:00 AM…" at bounding box center [418, 234] width 91 height 15
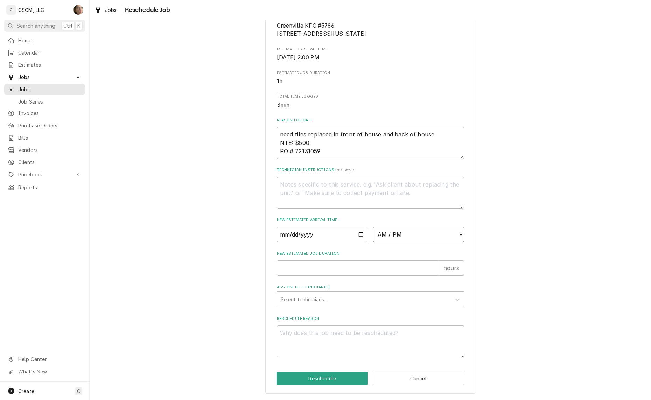
select select "10:00:00"
click at [373, 227] on select "AM / PM 6:00 AM 6:15 AM 6:30 AM 6:45 AM 7:00 AM 7:15 AM 7:30 AM 7:45 AM 8:00 AM…" at bounding box center [418, 234] width 91 height 15
click at [343, 267] on input "New Estimated Job Duration" at bounding box center [358, 268] width 162 height 15
type textarea "x"
type input "1"
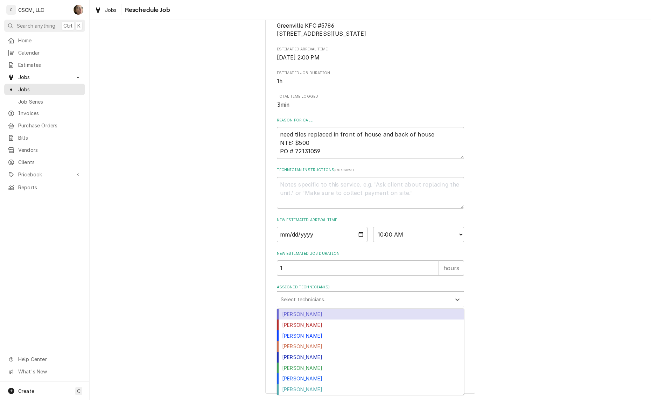
click at [350, 297] on div "Assigned Technician(s)" at bounding box center [364, 299] width 167 height 13
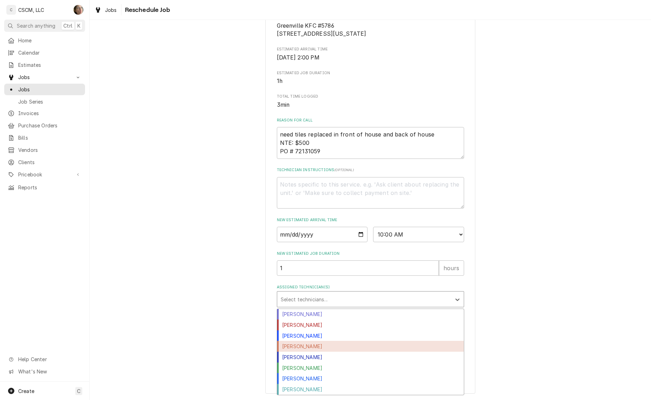
click at [344, 347] on div "[PERSON_NAME]" at bounding box center [370, 346] width 187 height 11
type textarea "x"
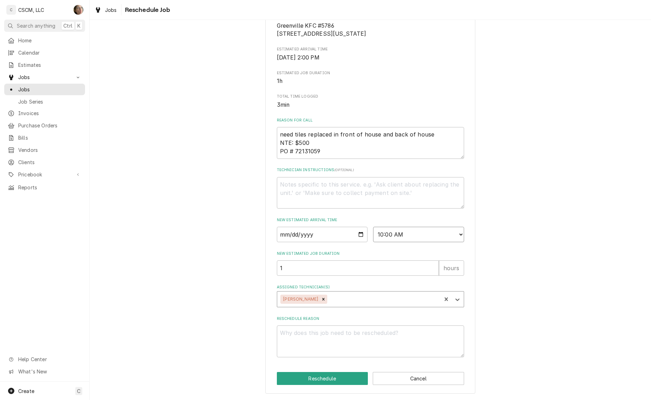
click at [402, 232] on select "AM / PM 6:00 AM 6:15 AM 6:30 AM 6:45 AM 7:00 AM 7:15 AM 7:30 AM 7:45 AM 8:00 AM…" at bounding box center [418, 234] width 91 height 15
select select "09:00:00"
click at [373, 227] on select "AM / PM 6:00 AM 6:15 AM 6:30 AM 6:45 AM 7:00 AM 7:15 AM 7:30 AM 7:45 AM 8:00 AM…" at bounding box center [418, 234] width 91 height 15
click at [335, 344] on textarea "Reschedule Reason" at bounding box center [370, 342] width 187 height 32
type textarea "x"
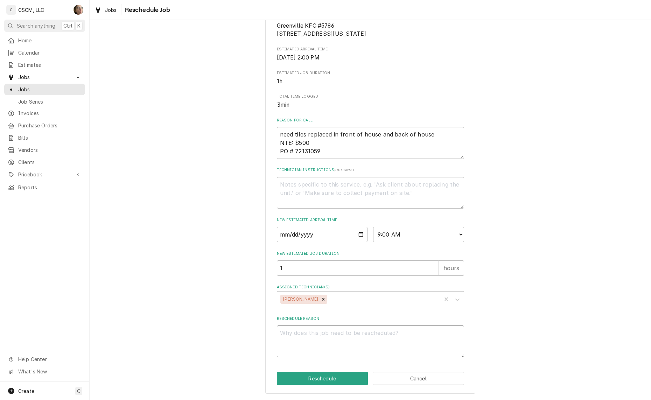
type textarea "W"
type textarea "x"
type textarea "WI"
type textarea "x"
type textarea "[PERSON_NAME]"
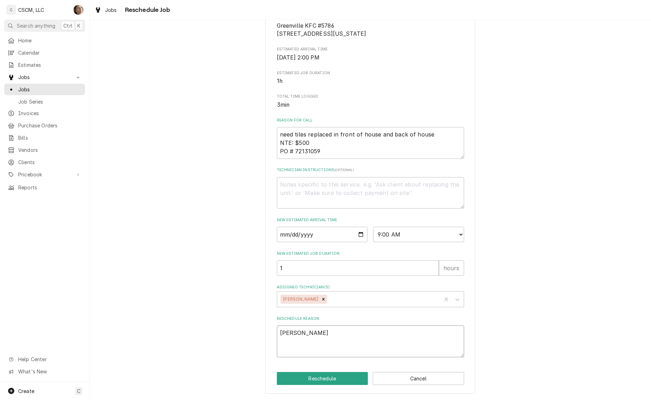
type textarea "x"
type textarea "WILL"
type textarea "x"
type textarea "WILL"
type textarea "x"
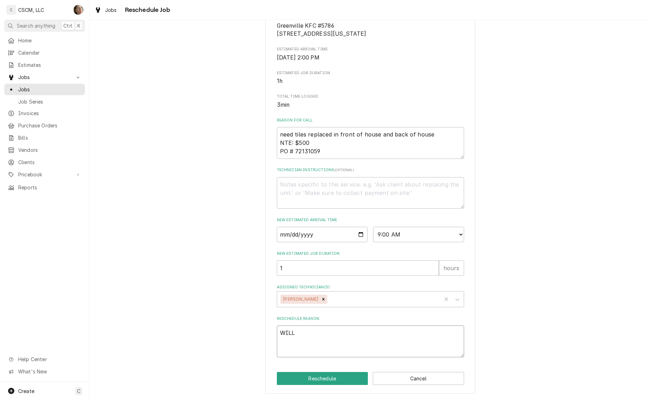
type textarea "WILL C"
type textarea "x"
type textarea "WILL CA"
type textarea "x"
type textarea "WILL CAL"
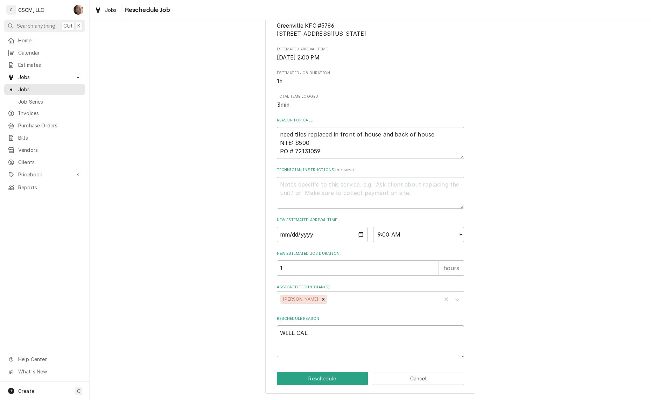
type textarea "x"
type textarea "WILL CALL"
type textarea "x"
type textarea "WILL CALL"
type textarea "x"
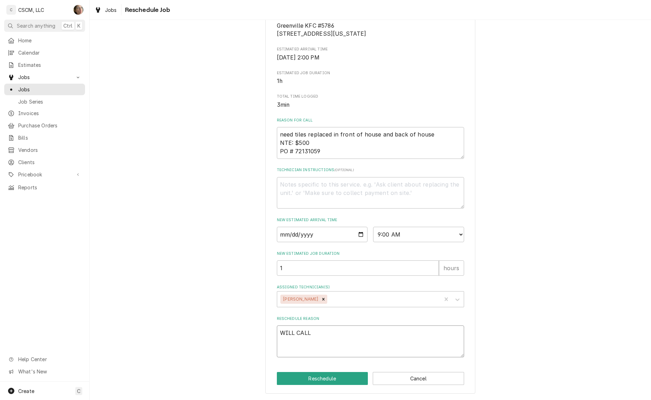
type textarea "WILL CALL P"
type textarea "x"
type textarea "WILL CALL PA"
type textarea "x"
type textarea "WILL CALL PAR"
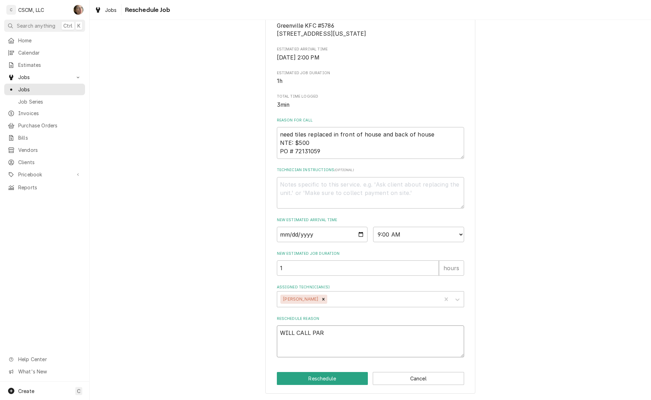
type textarea "x"
type textarea "WILL CALL PART"
type textarea "x"
type textarea "WILL CALL PARTS"
type textarea "x"
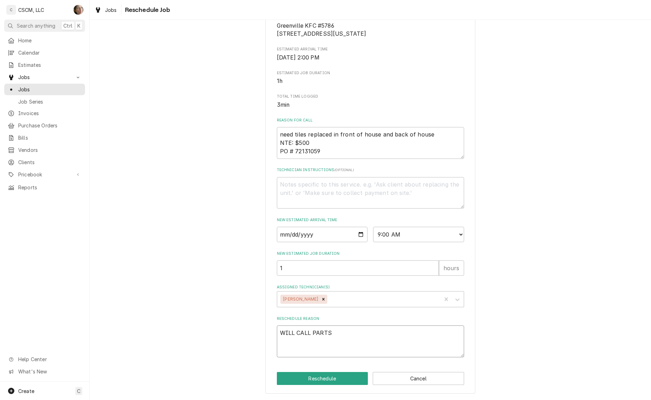
type textarea "WILL CALL PARTS"
type textarea "x"
type textarea "WILL CALL PARTS A"
type textarea "x"
type textarea "WILL CALL PARTS A"
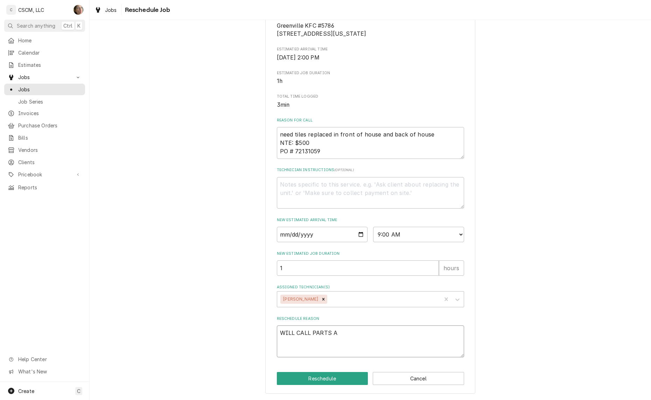
type textarea "x"
type textarea "WILL CALL PARTS A H"
type textarea "x"
type textarea "WILL CALL PARTS A"
type textarea "x"
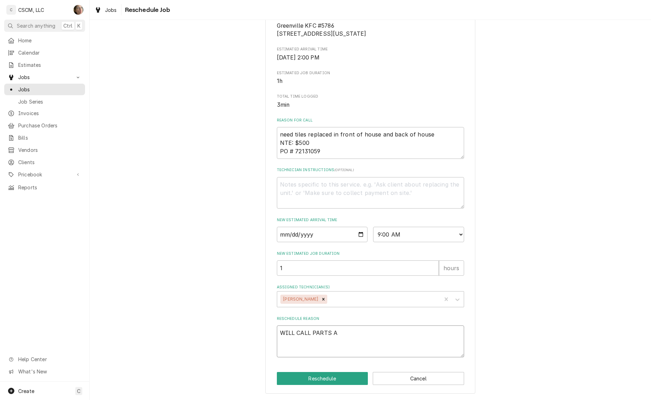
type textarea "WILL CALL PARTS A"
type textarea "x"
type textarea "WILL CALL PARTS"
type textarea "x"
type textarea "WILL CALL PARTS"
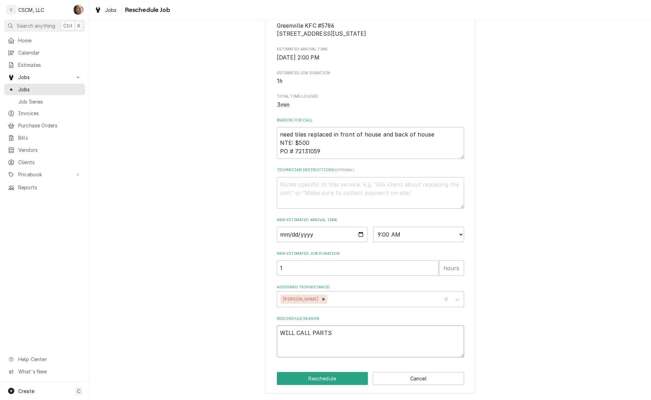
type textarea "x"
type textarea "WILL CALL PARTS-"
type textarea "x"
type textarea "WILL CALL PARTS-"
type textarea "x"
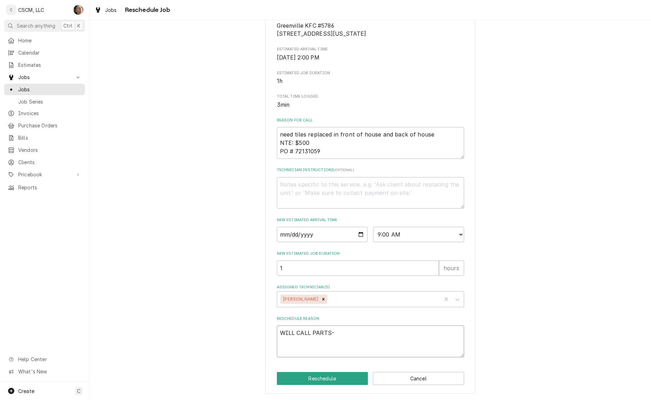
type textarea "WILL CALL PARTS- H"
type textarea "x"
type textarea "WILL CALL PARTS- HO"
type textarea "x"
type textarea "WILL CALL PARTS- HOM"
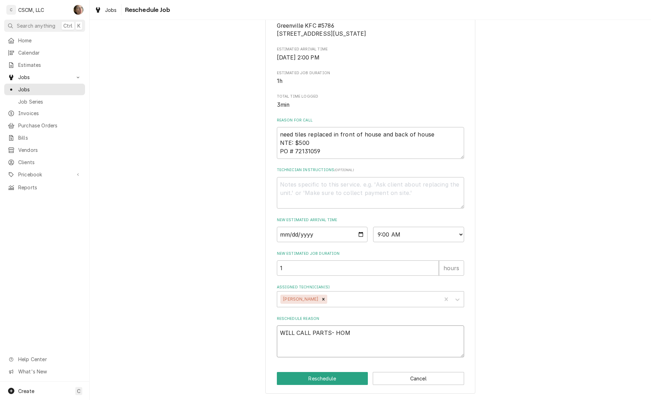
type textarea "x"
type textarea "WILL CALL PARTS- HOME"
type textarea "x"
type textarea "WILL CALL PARTS- HOME"
type textarea "x"
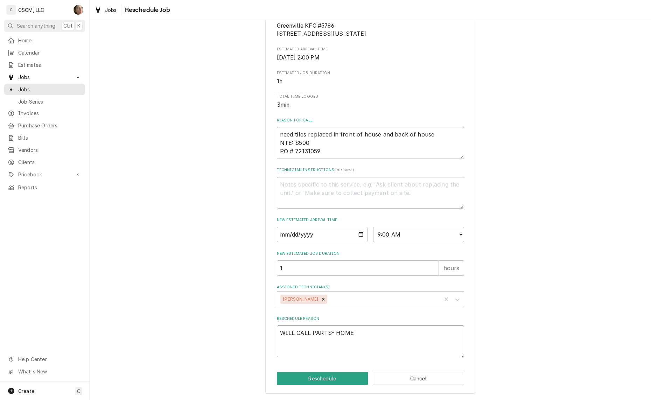
type textarea "WILL CALL PARTS- HOME D"
type textarea "x"
type textarea "WILL CALL PARTS- HOME DE"
type textarea "x"
type textarea "WILL CALL PARTS- HOME DEP"
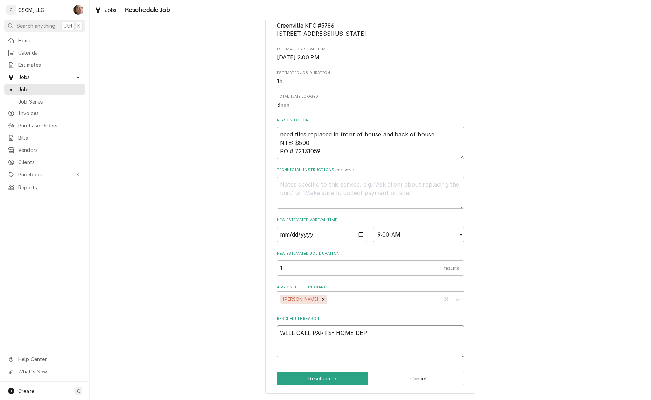
type textarea "x"
type textarea "WILL CALL PARTS- HOME DEPO"
type textarea "x"
type textarea "WILL CALL PARTS- HOME DEPOT"
type textarea "x"
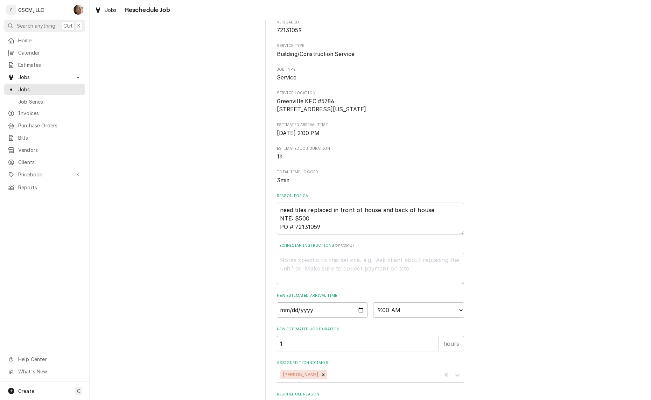
scroll to position [0, 0]
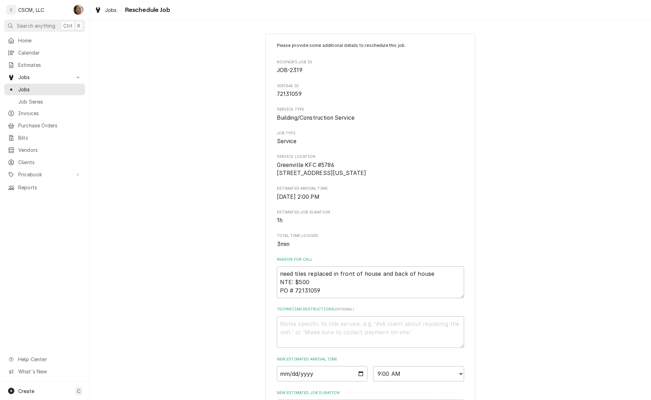
type textarea "WILL CALL PARTS- HOME DEPOT"
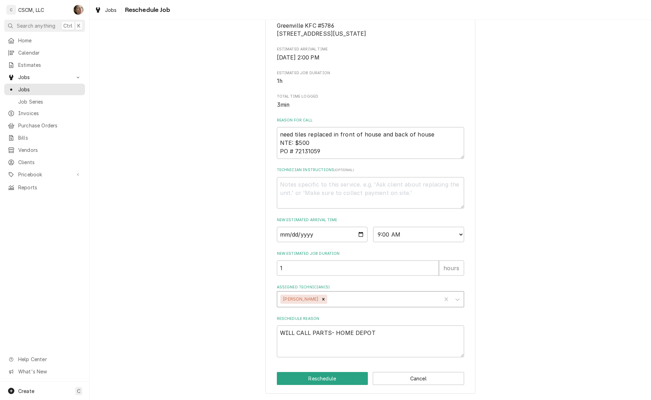
scroll to position [147, 0]
drag, startPoint x: 327, startPoint y: 331, endPoint x: 310, endPoint y: 331, distance: 16.8
click at [310, 331] on textarea "WILL CALL PARTS- HOME DEPOT" at bounding box center [370, 342] width 187 height 32
type textarea "x"
type textarea "WILL CALL T- HOME DEPOT"
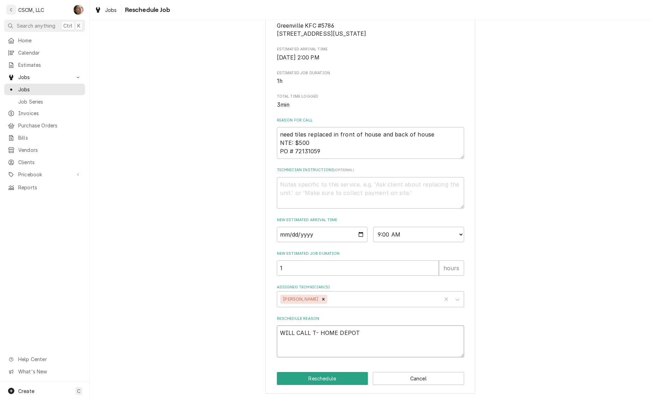
type textarea "x"
type textarea "WILL CALL TI- HOME DEPOT"
type textarea "x"
type textarea "WILL CALL TIL- HOME DEPOT"
type textarea "x"
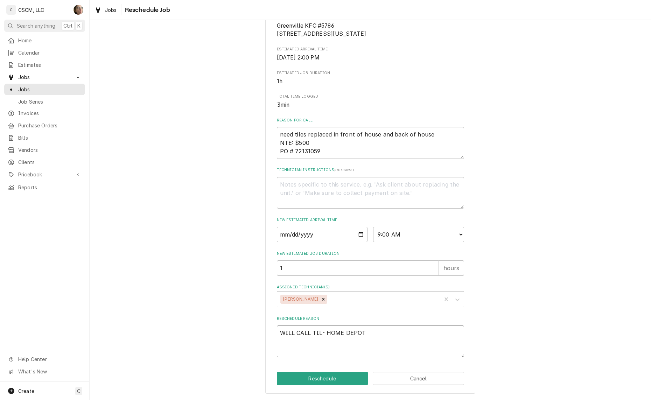
type textarea "WILL CALL TILE- HOME DEPOT"
type textarea "x"
type textarea "WILL CALL TILES- HOME DEPOT"
click at [342, 375] on button "Reschedule" at bounding box center [322, 378] width 91 height 13
type textarea "x"
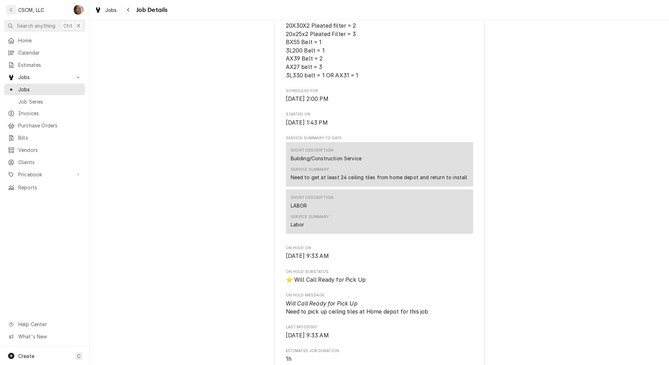
scroll to position [306, 0]
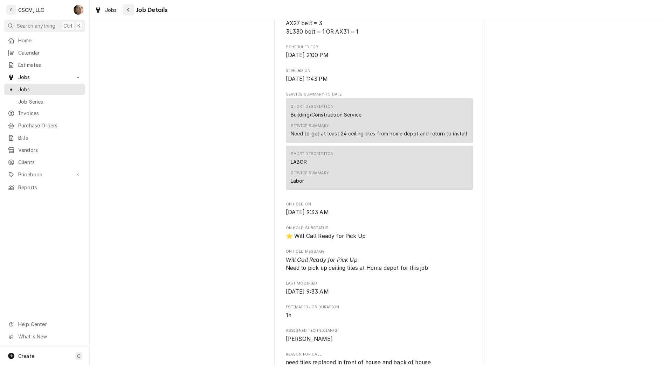
click at [130, 13] on div "Navigate back" at bounding box center [128, 9] width 7 height 7
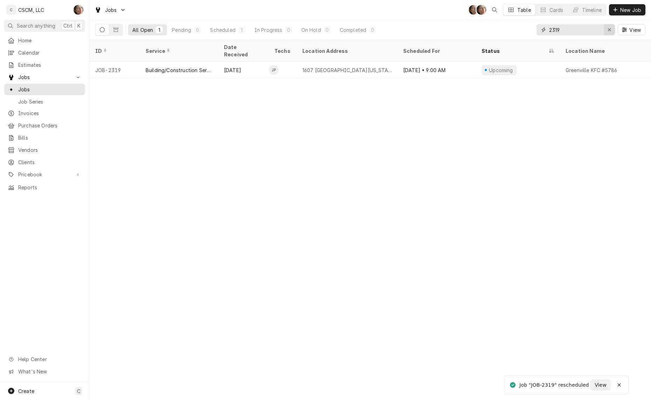
click at [609, 30] on icon "Erase input" at bounding box center [610, 29] width 4 height 5
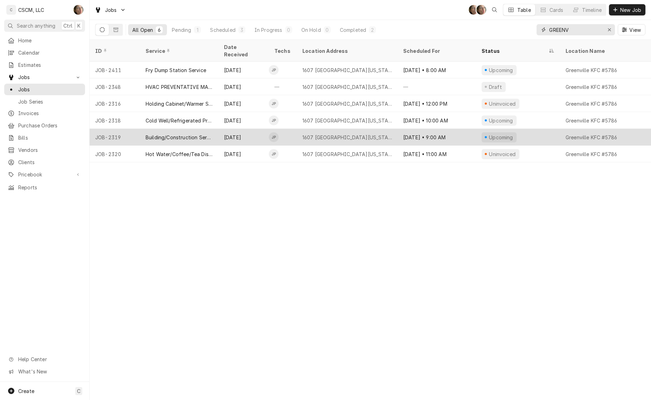
type input "GREENV"
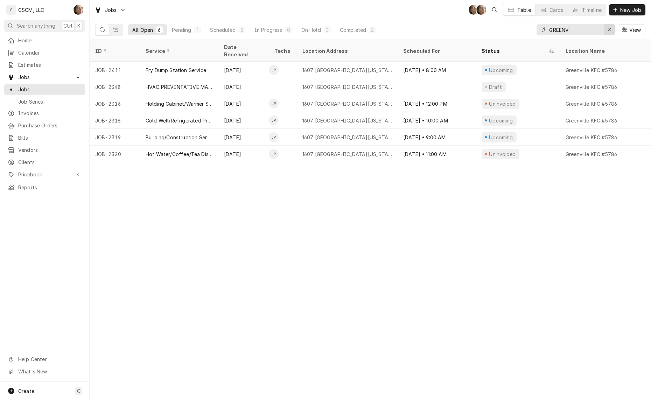
click at [608, 29] on icon "Erase input" at bounding box center [610, 29] width 4 height 5
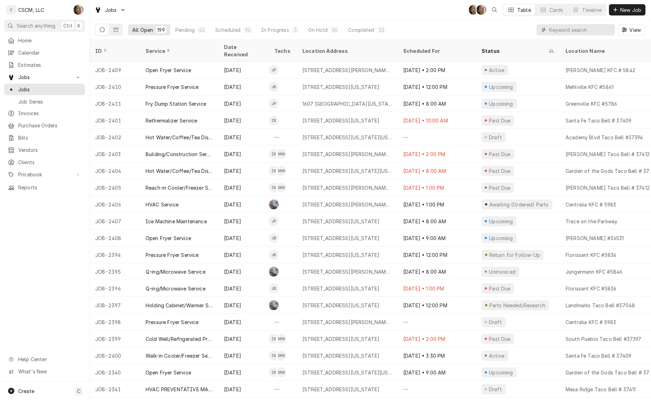
click at [563, 28] on input "Dynamic Content Wrapper" at bounding box center [581, 29] width 62 height 11
click at [566, 26] on input "Dynamic Content Wrapper" at bounding box center [581, 29] width 62 height 11
paste input "72181950"
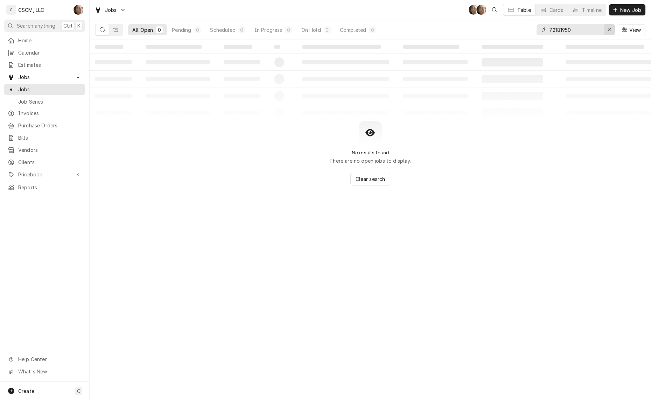
type input "72181950"
click at [608, 29] on icon "Erase input" at bounding box center [610, 29] width 4 height 5
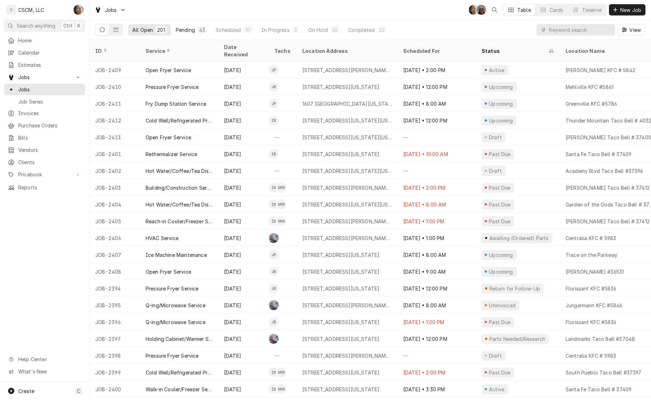
click at [191, 27] on div "Pending" at bounding box center [185, 29] width 19 height 7
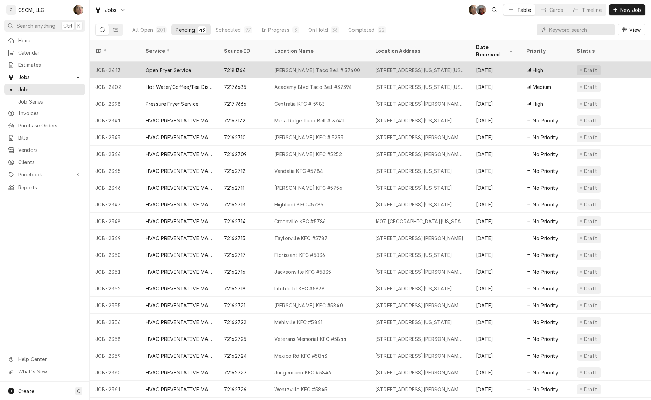
click at [324, 68] on div "Vickers Taco Bell # 37400" at bounding box center [319, 70] width 101 height 17
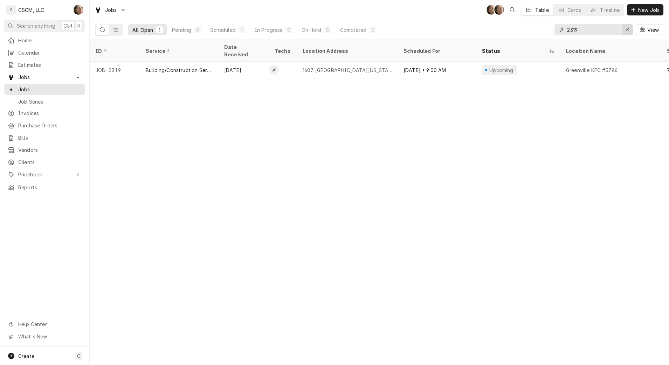
click at [627, 28] on icon "Erase input" at bounding box center [628, 29] width 4 height 5
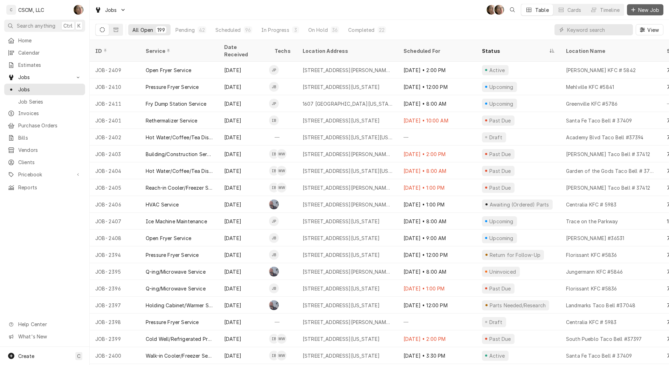
click at [648, 12] on span "New Job" at bounding box center [649, 9] width 24 height 7
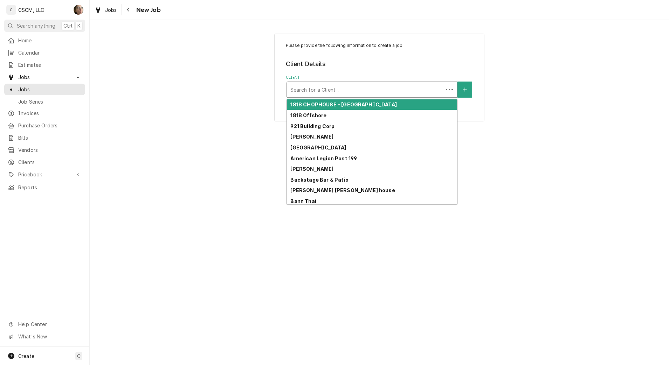
click at [324, 91] on div "Client" at bounding box center [364, 89] width 149 height 13
type input "KB"
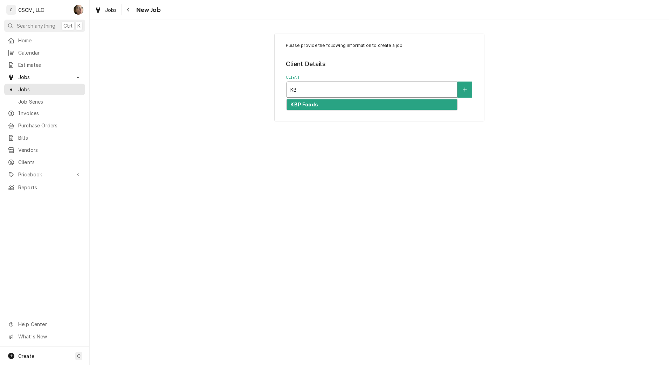
click at [324, 104] on div "KBP Foods" at bounding box center [372, 104] width 170 height 11
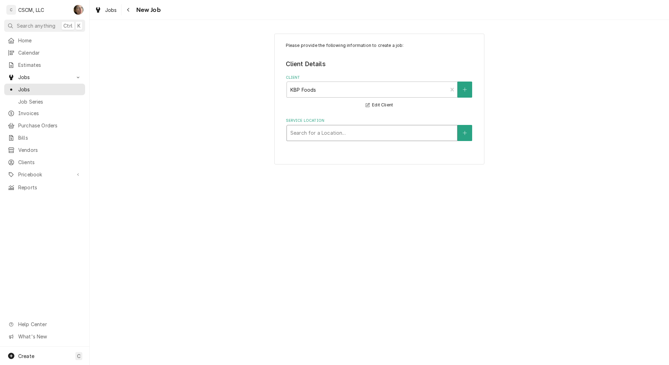
click at [313, 139] on div "Search for a Location..." at bounding box center [372, 132] width 170 height 15
type input "THUNDER"
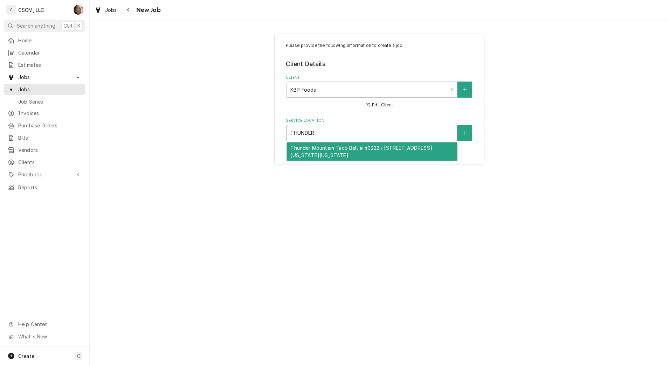
click at [332, 157] on div "Thunder Mountain Taco Bell # 40322 / [STREET_ADDRESS][US_STATE][US_STATE]" at bounding box center [372, 152] width 170 height 18
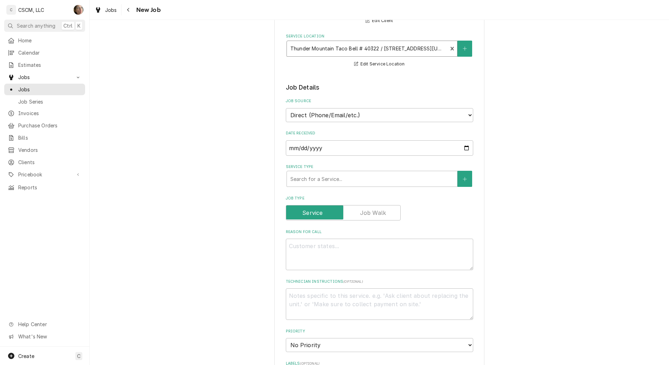
scroll to position [88, 0]
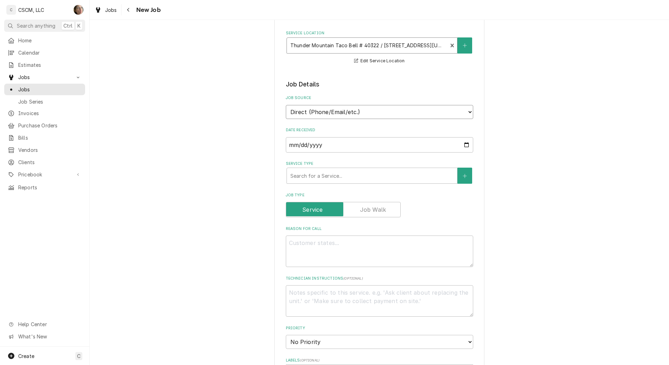
click at [331, 115] on select "Direct (Phone/Email/etc.) Other" at bounding box center [379, 112] width 187 height 14
select select "100"
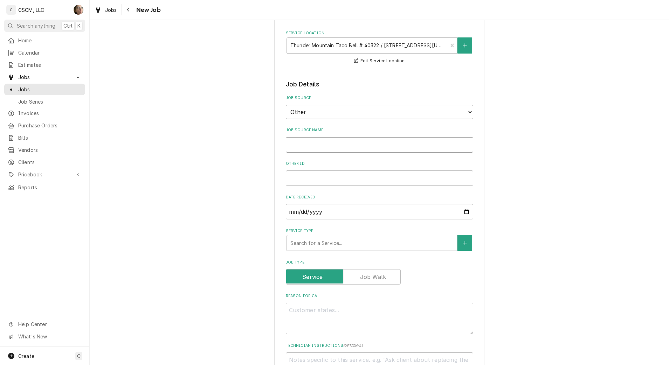
click at [326, 144] on input "Job Source Name" at bounding box center [379, 144] width 187 height 15
type textarea "x"
type input "v"
type textarea "x"
type input "vE"
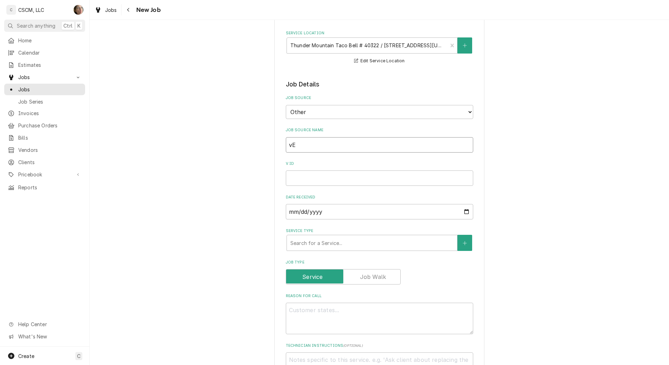
type textarea "x"
type input "vER"
type textarea "x"
type input "vERIS"
type textarea "x"
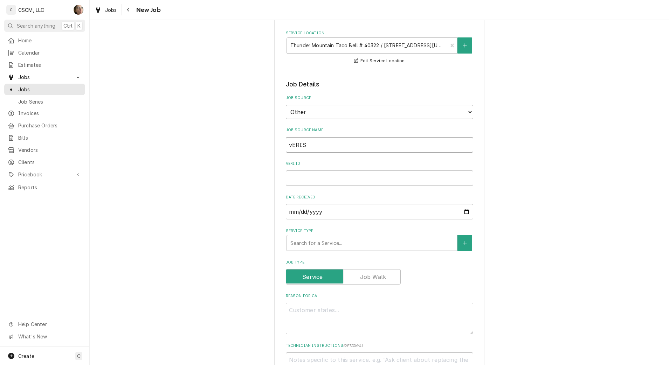
type input "vERISA"
type textarea "x"
type input "vERIS"
type textarea "x"
type input "vER"
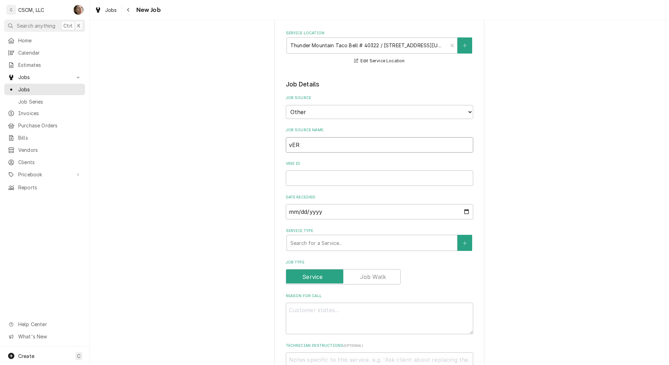
type textarea "x"
type input "vE"
type textarea "x"
type input "v"
type textarea "x"
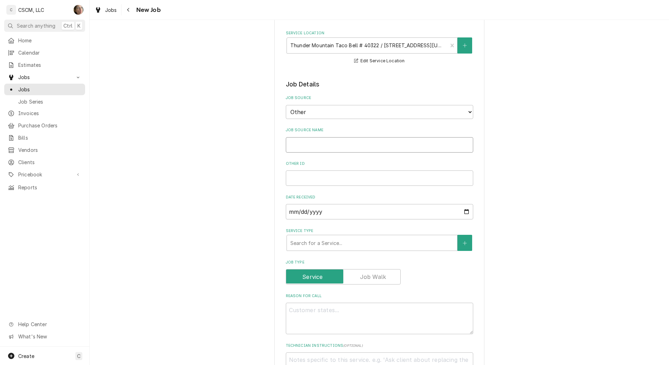
type textarea "x"
type input "V"
type textarea "x"
type input "Ve"
type textarea "x"
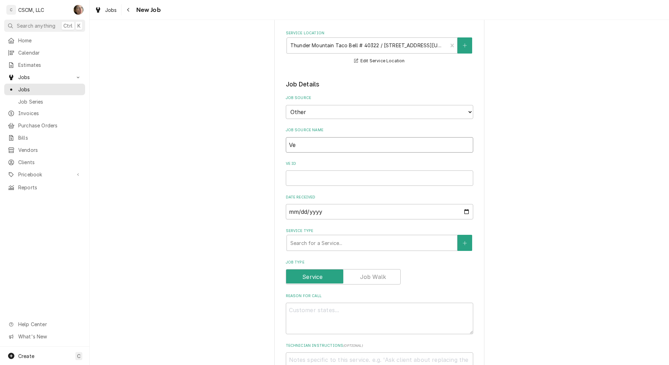
type input "Ver"
type textarea "x"
type input "Veri"
type textarea "x"
type input "Veris"
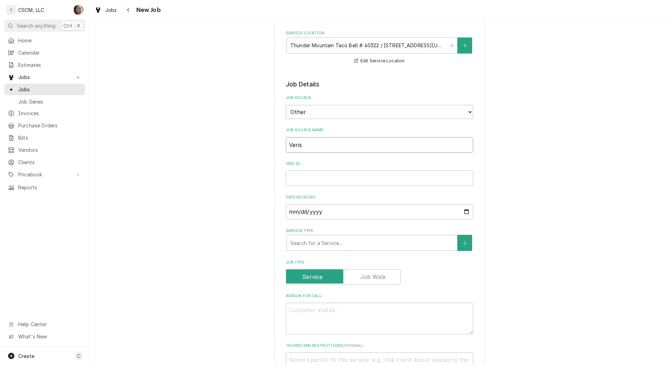
type textarea "x"
type input "Verisa"
type textarea "x"
type input "Verisae"
paste input "72181950"
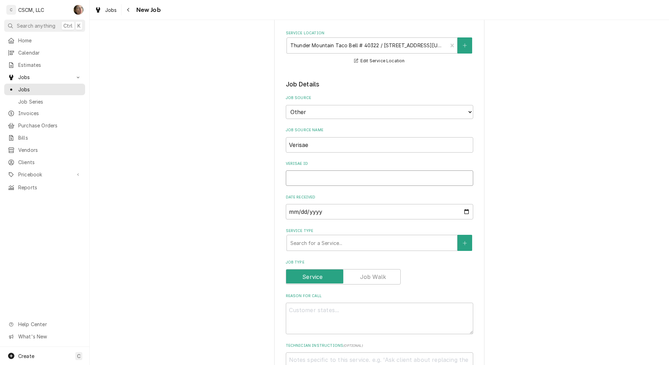
type textarea "x"
type input "72181950"
type textarea "x"
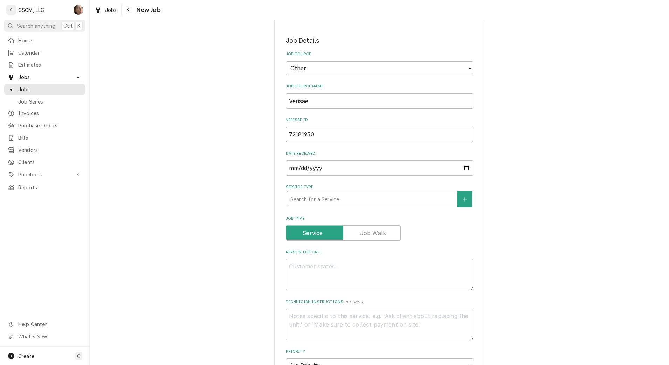
type input "72181950"
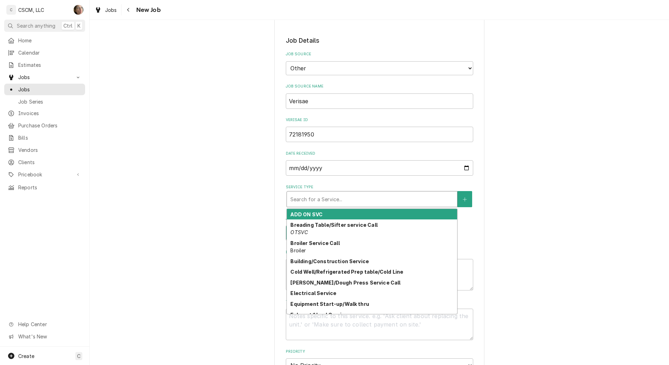
click at [315, 196] on div "Service Type" at bounding box center [371, 199] width 163 height 13
type textarea "x"
type input "co"
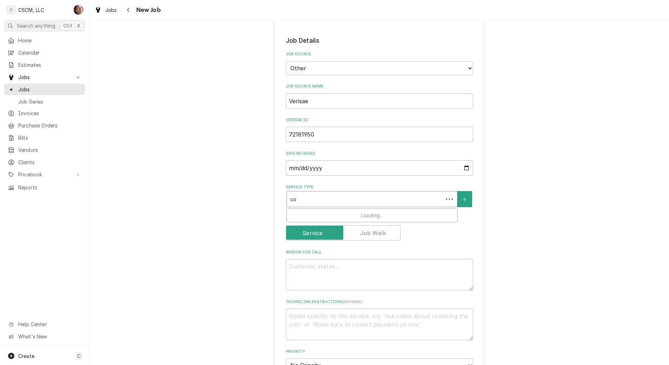
type textarea "x"
type input "cold"
type textarea "x"
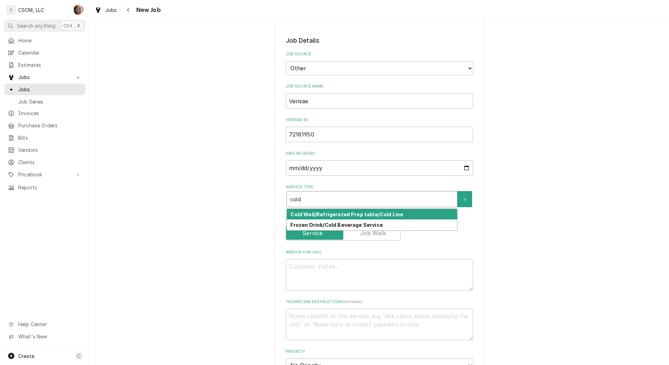
click at [412, 214] on div "Cold Well/Refrigerated Prep table/Cold Line" at bounding box center [372, 214] width 170 height 11
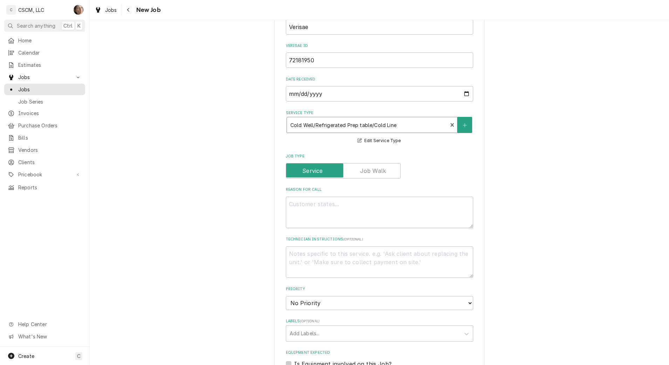
scroll to position [219, 0]
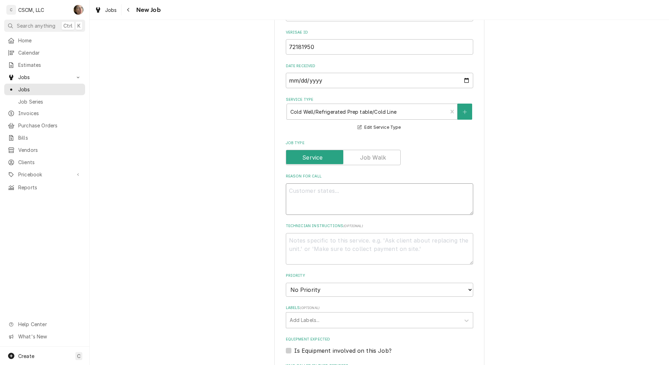
click at [418, 195] on textarea "Reason For Call" at bounding box center [379, 200] width 187 height 32
type textarea "x"
type textarea "n"
type textarea "x"
type textarea "nt"
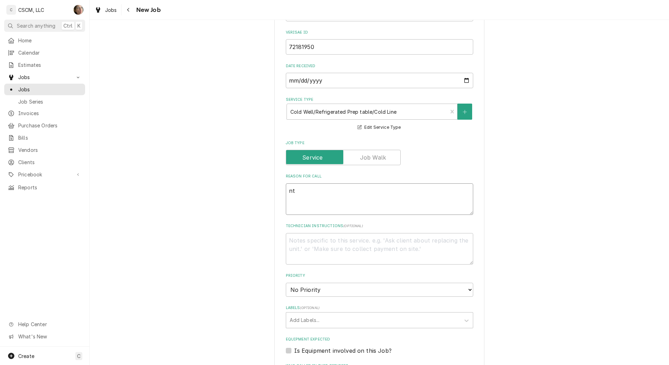
type textarea "x"
type textarea "nte"
type textarea "x"
type textarea "nteL"
type textarea "x"
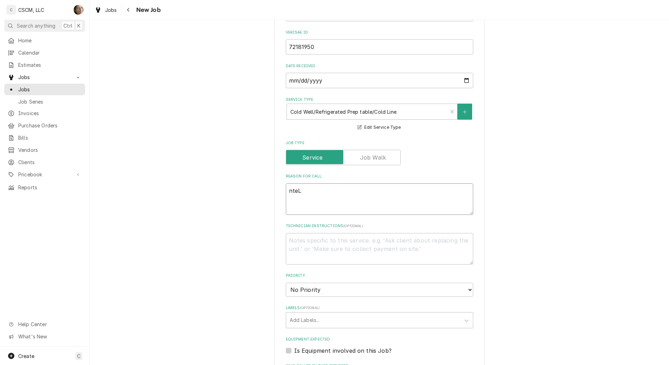
type textarea "nte"
type textarea "x"
type textarea "nt"
type textarea "x"
type textarea "n"
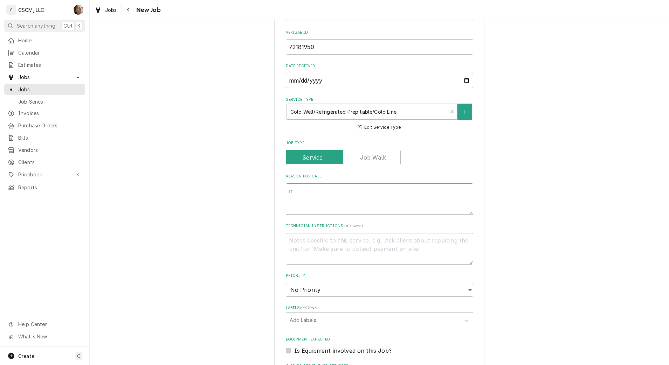
type textarea "x"
type textarea "N"
type textarea "x"
type textarea "NTE"
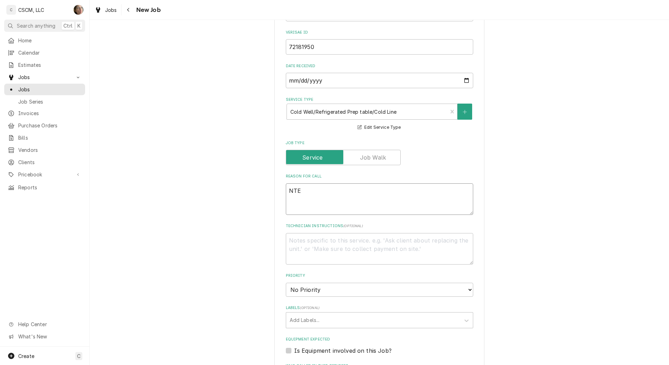
type textarea "x"
type textarea "NTE:"
type textarea "x"
type textarea "NTE:"
type textarea "x"
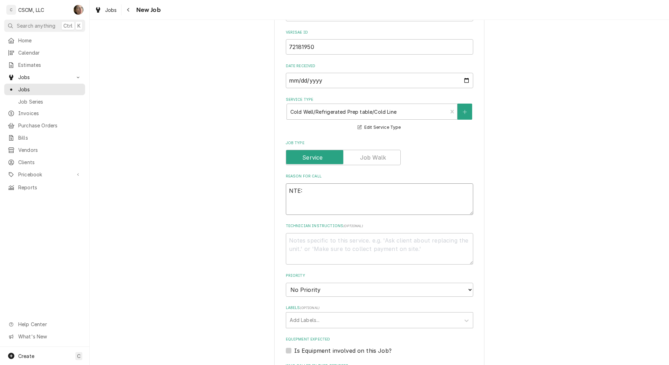
type textarea "NTE: $"
type textarea "x"
type textarea "NTE: $5"
type textarea "x"
type textarea "NTE: $50"
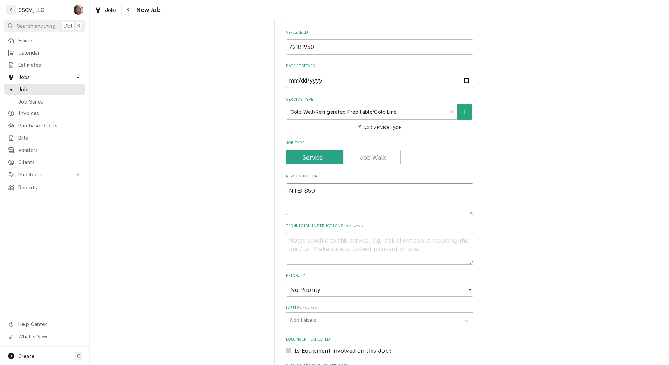
type textarea "x"
type textarea "NTE: $500"
type textarea "x"
type textarea "NTE: $500"
type textarea "x"
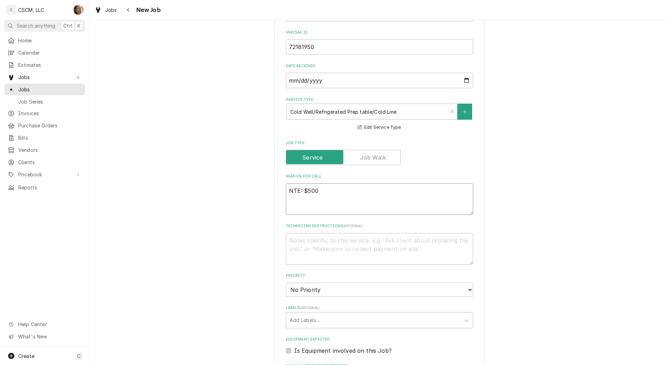
type textarea "NTE: $500 P"
type textarea "x"
type textarea "NTE: $500 PO"
type textarea "x"
type textarea "NTE: $500 PO"
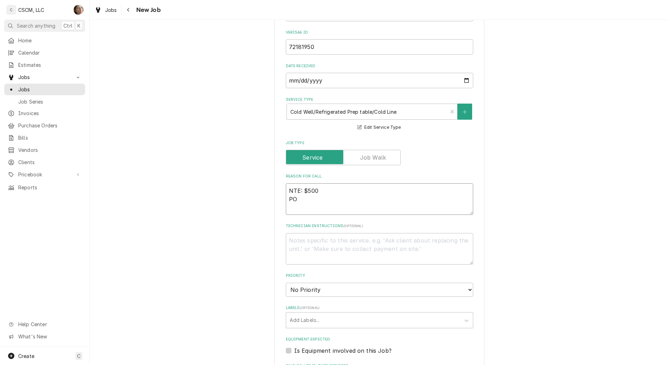
type textarea "x"
type textarea "NTE: $500 PO #"
type textarea "x"
type textarea "NTE: $500 PO #"
paste textarea "72181950"
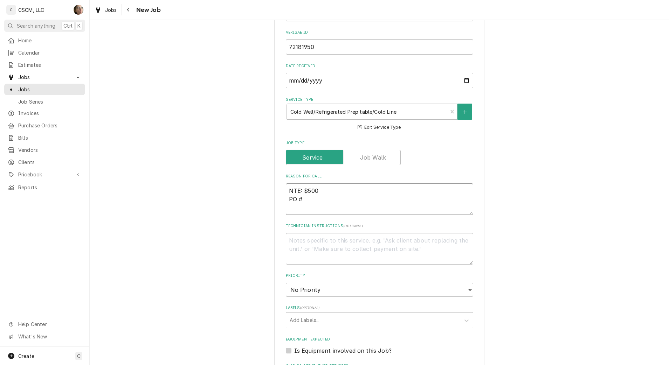
type textarea "x"
type textarea "NTE: $500 PO # 72181950"
type textarea "x"
type textarea "NTE: $500 PO # 72181950"
click at [286, 191] on textarea "NTE: $500 PO # 72181950" at bounding box center [379, 200] width 187 height 32
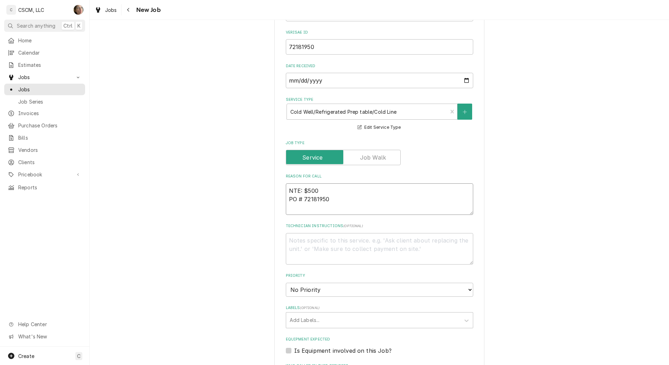
paste textarea "Cold line is reading 55 degrees"
type textarea "x"
type textarea "Cold line is reading 55 degreesNTE: $500 PO # 72181950"
type textarea "x"
type textarea "Cold line is reading 55 degrees NTE: $500 PO # 72181950"
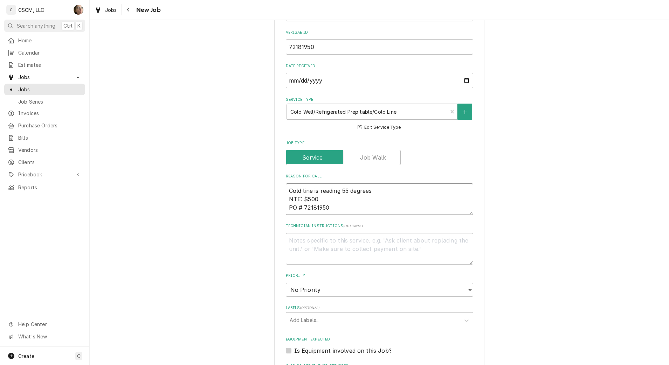
type textarea "x"
type textarea "Cold line is reading 55 degrees NTE: $500 PO # 72181950"
click at [330, 291] on select "No Priority Urgent High Medium Low" at bounding box center [379, 290] width 187 height 14
select select "2"
click at [286, 283] on select "No Priority Urgent High Medium Low" at bounding box center [379, 290] width 187 height 14
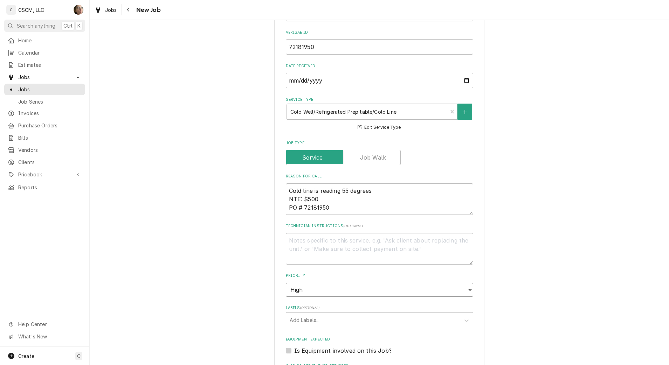
type textarea "x"
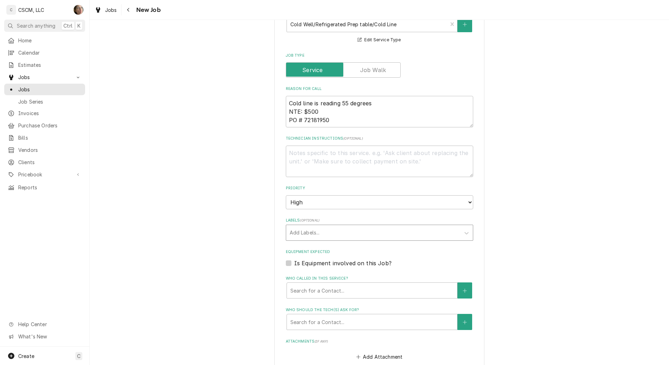
click at [326, 229] on div "Labels" at bounding box center [373, 233] width 167 height 13
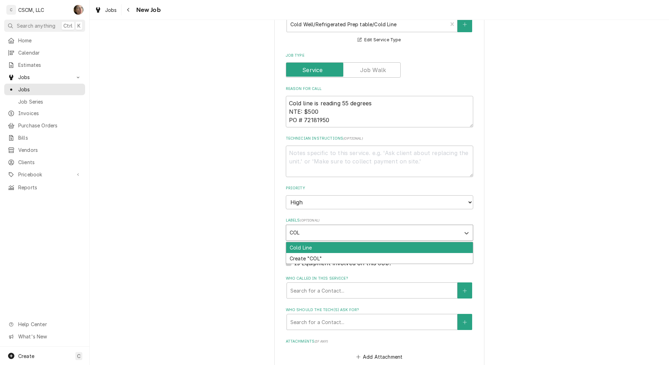
type input "COLD"
click at [321, 248] on div "Cold Line" at bounding box center [379, 247] width 187 height 11
type textarea "x"
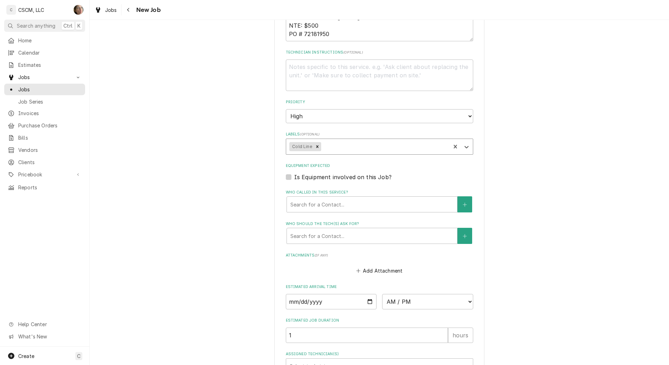
scroll to position [394, 0]
click at [322, 200] on div "Who called in this service?" at bounding box center [371, 203] width 163 height 13
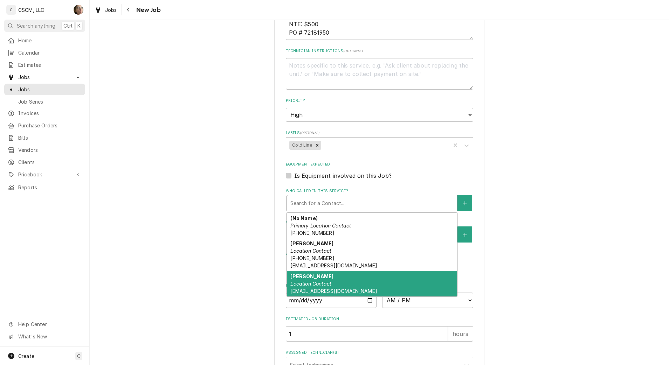
click at [331, 275] on div "[PERSON_NAME] Location Contact [EMAIL_ADDRESS][DOMAIN_NAME]" at bounding box center [372, 284] width 170 height 26
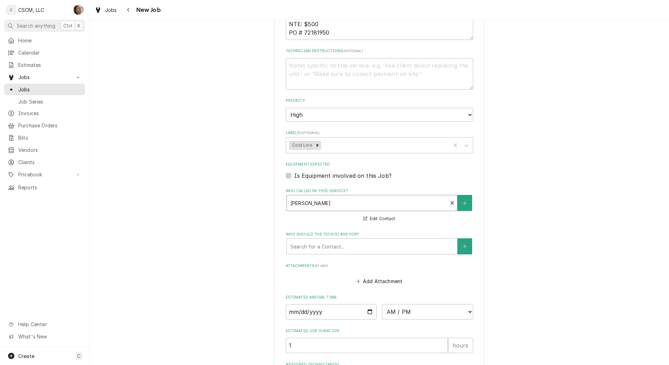
scroll to position [474, 0]
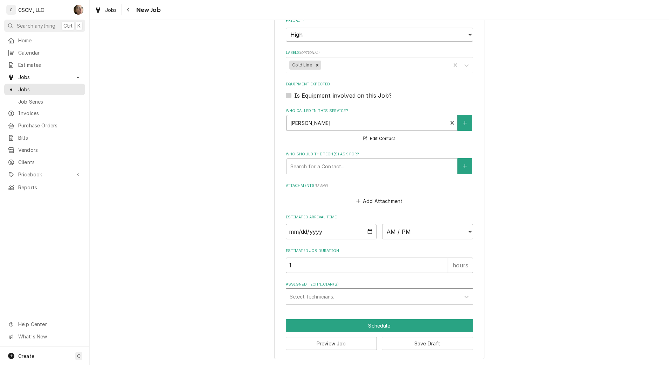
click at [332, 293] on div "Assigned Technician(s)" at bounding box center [373, 296] width 167 height 13
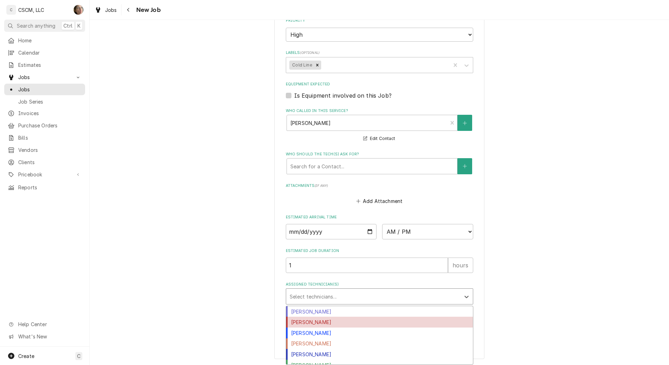
click at [333, 323] on div "[PERSON_NAME]" at bounding box center [379, 322] width 187 height 11
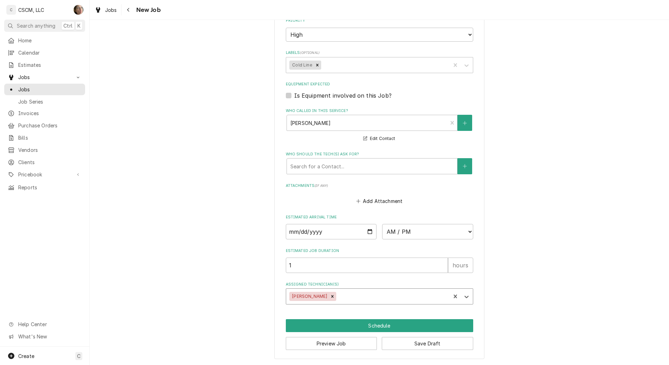
type textarea "x"
drag, startPoint x: 405, startPoint y: 230, endPoint x: 394, endPoint y: 241, distance: 14.4
click at [405, 230] on select "AM / PM 6:00 AM 6:15 AM 6:30 AM 6:45 AM 7:00 AM 7:15 AM 7:30 AM 7:45 AM 8:00 AM…" at bounding box center [427, 231] width 91 height 15
select select "12:00:00"
click at [382, 224] on select "AM / PM 6:00 AM 6:15 AM 6:30 AM 6:45 AM 7:00 AM 7:15 AM 7:30 AM 7:45 AM 8:00 AM…" at bounding box center [427, 231] width 91 height 15
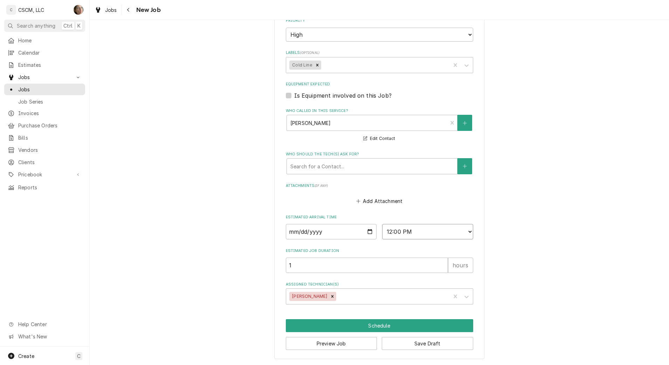
type textarea "x"
click at [366, 232] on input "Date" at bounding box center [331, 231] width 91 height 15
type input "[DATE]"
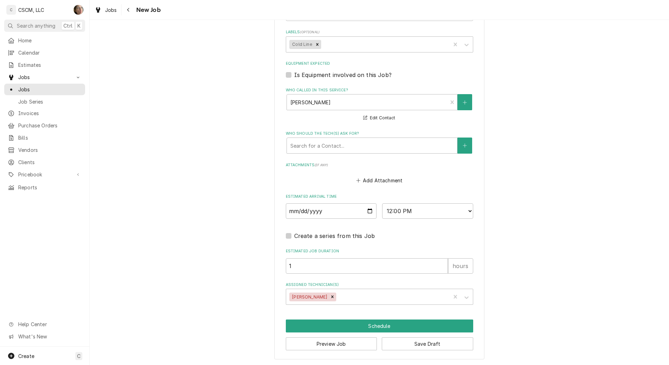
scroll to position [495, 0]
click at [369, 326] on button "Schedule" at bounding box center [379, 325] width 187 height 13
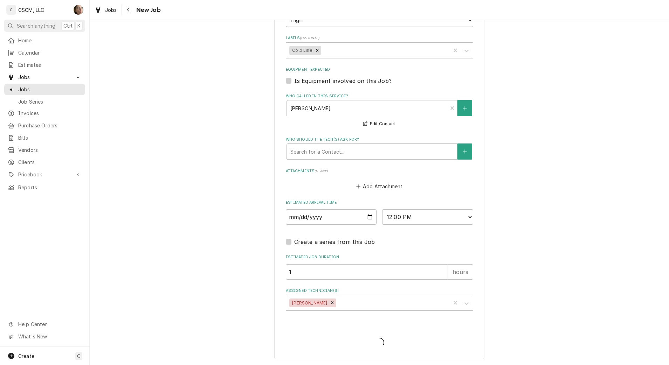
type textarea "x"
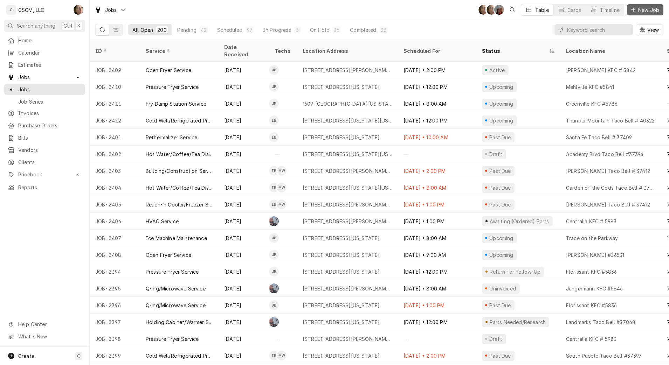
click at [637, 11] on span "New Job" at bounding box center [649, 9] width 24 height 7
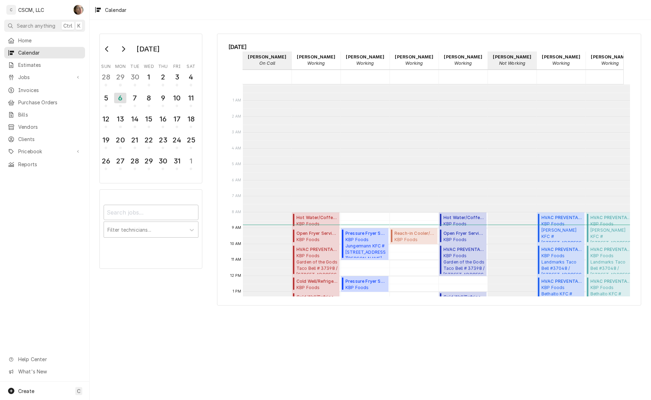
scroll to position [127, 0]
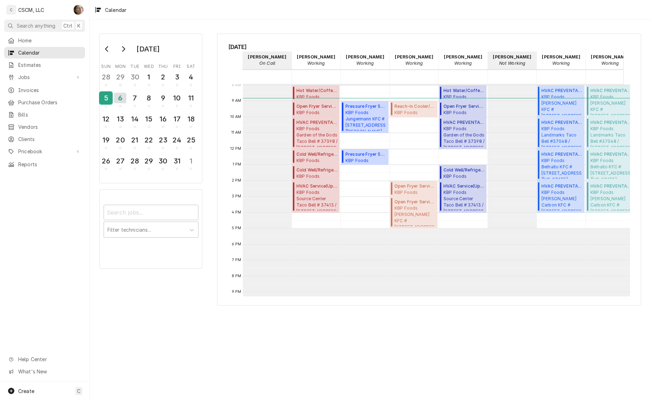
click at [101, 96] on div "5" at bounding box center [106, 98] width 12 height 12
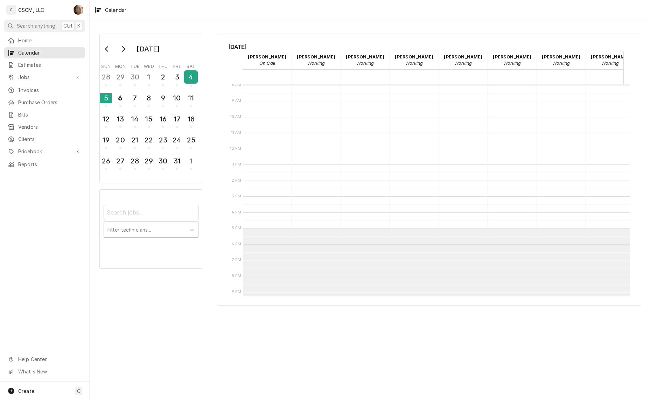
click at [189, 76] on div "4" at bounding box center [191, 77] width 12 height 12
click at [183, 74] on div "3" at bounding box center [177, 77] width 12 height 12
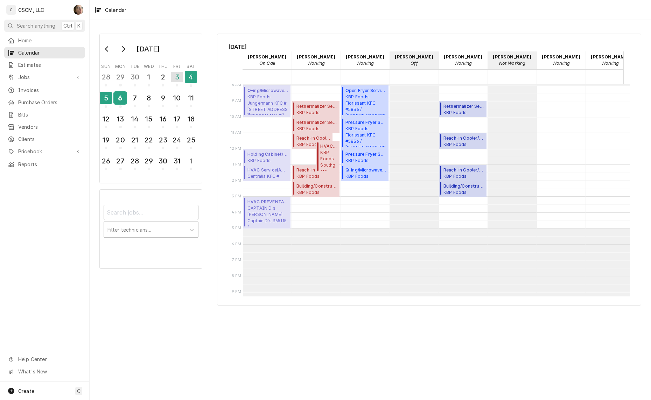
click at [120, 99] on div "6" at bounding box center [120, 98] width 12 height 12
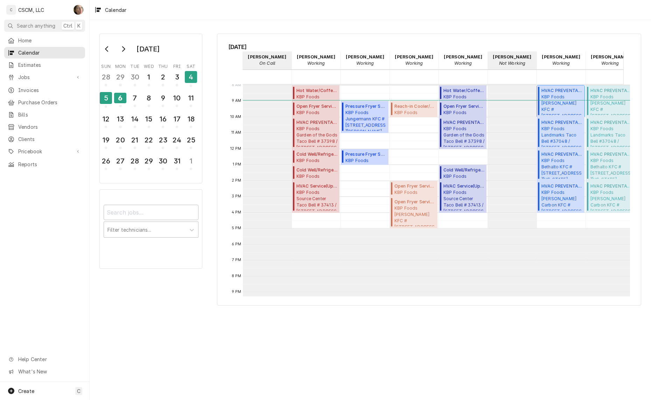
click at [560, 103] on span "KBP Foods [PERSON_NAME] KFC # [STREET_ADDRESS][PERSON_NAME][US_STATE]" at bounding box center [562, 104] width 41 height 21
click at [551, 162] on span "KBP Foods Bethalto KFC [STREET_ADDRESS][US_STATE]" at bounding box center [562, 168] width 41 height 21
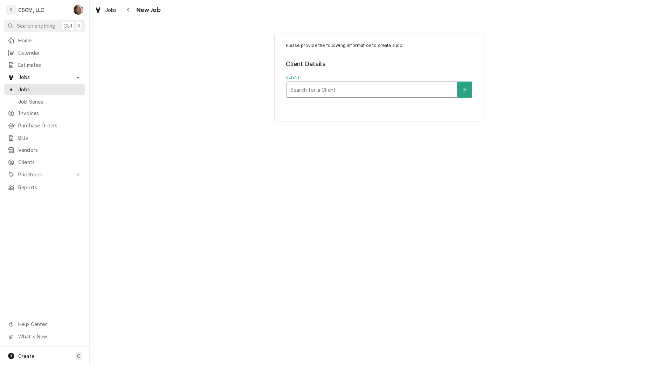
click at [325, 94] on div "Client" at bounding box center [371, 89] width 163 height 13
type input "KBP"
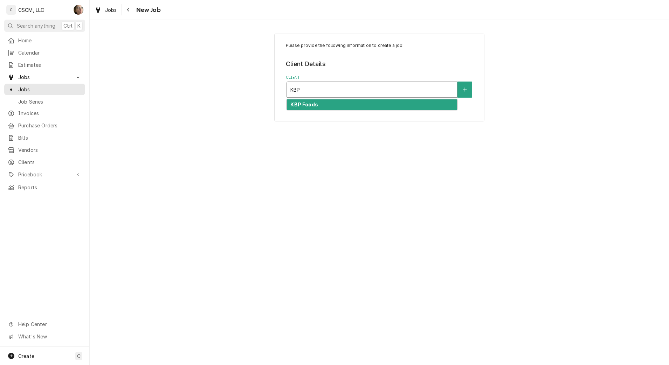
click at [331, 107] on div "KBP Foods" at bounding box center [372, 104] width 170 height 11
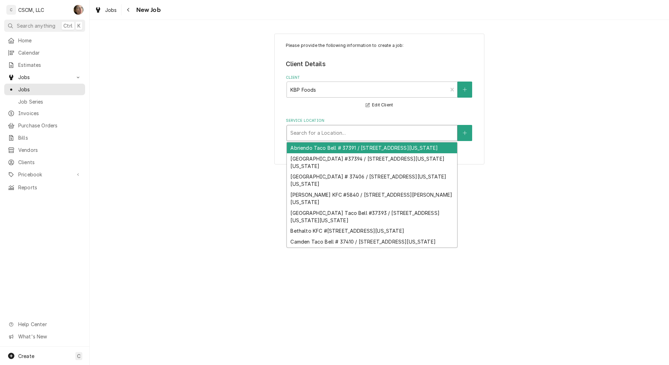
click at [338, 135] on div "Service Location" at bounding box center [371, 133] width 163 height 13
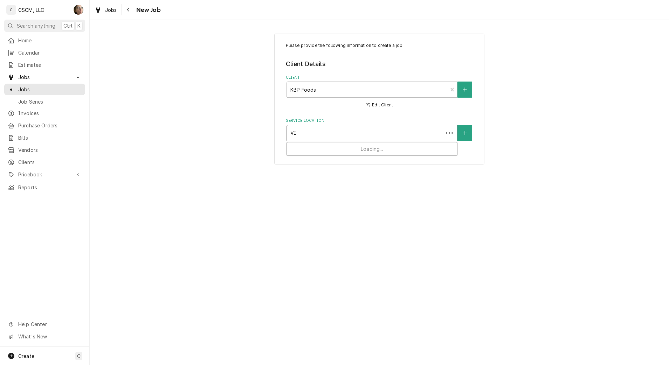
type input "VIC"
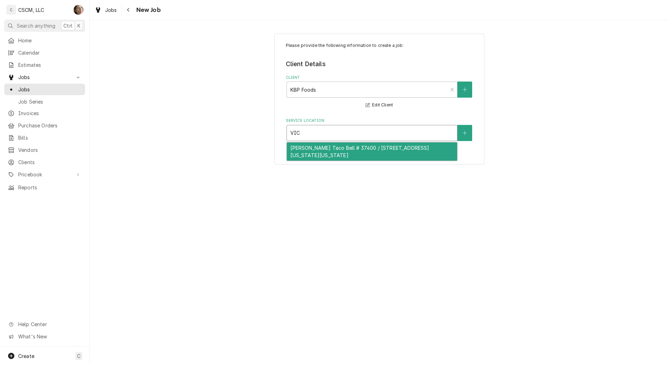
click at [334, 156] on div "[PERSON_NAME] Taco Bell # 37400 / [STREET_ADDRESS][US_STATE][US_STATE]" at bounding box center [372, 152] width 170 height 18
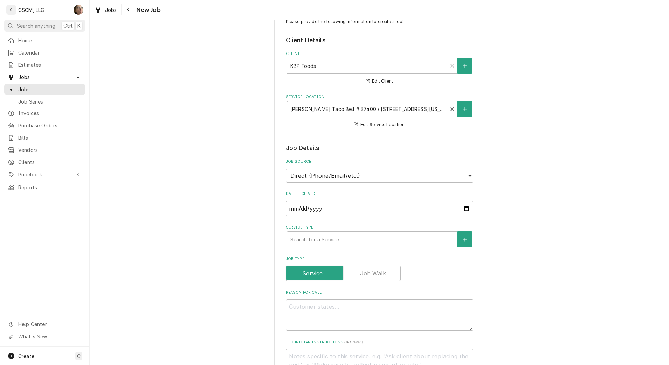
scroll to position [44, 0]
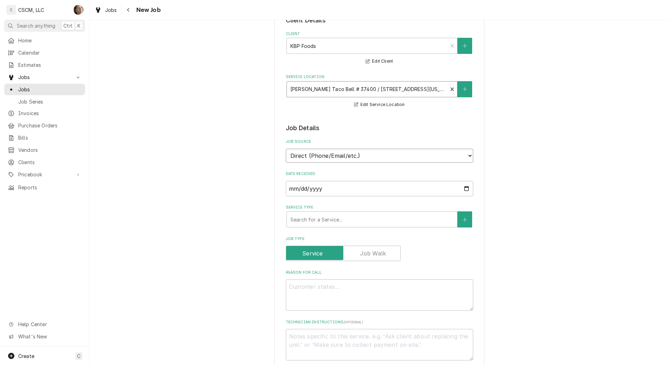
click at [330, 160] on select "Direct (Phone/Email/etc.) Other" at bounding box center [379, 156] width 187 height 14
select select "100"
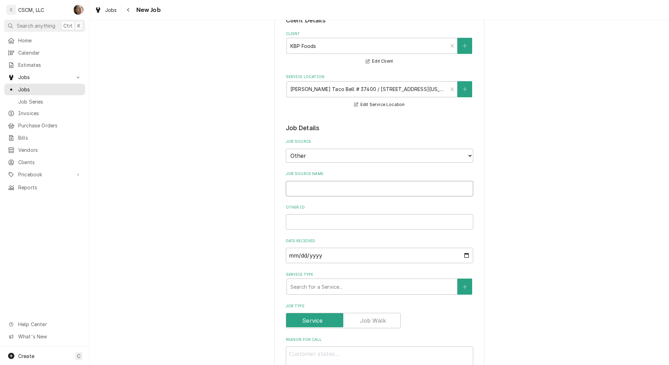
click at [329, 184] on input "Job Source Name" at bounding box center [379, 188] width 187 height 15
type textarea "x"
type input "V"
type textarea "x"
type input "Ve"
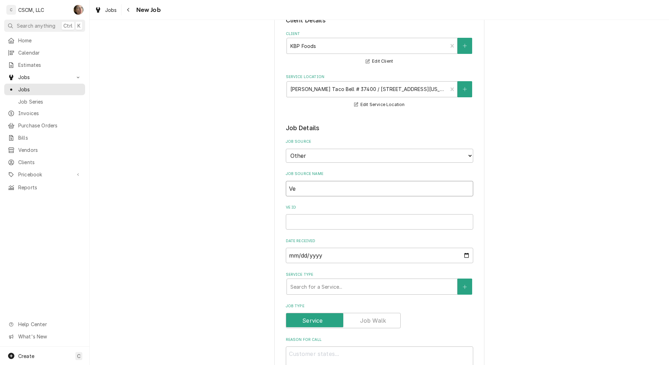
type textarea "x"
type input "Ver"
type textarea "x"
type input "Veri"
type textarea "x"
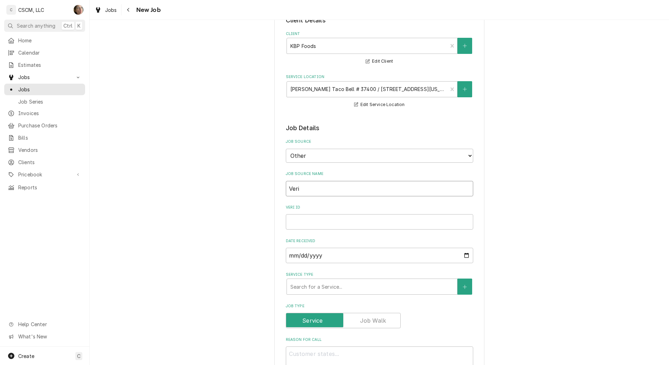
type input "Veris"
type textarea "x"
type input "Verisa"
type textarea "x"
type input "Verisae"
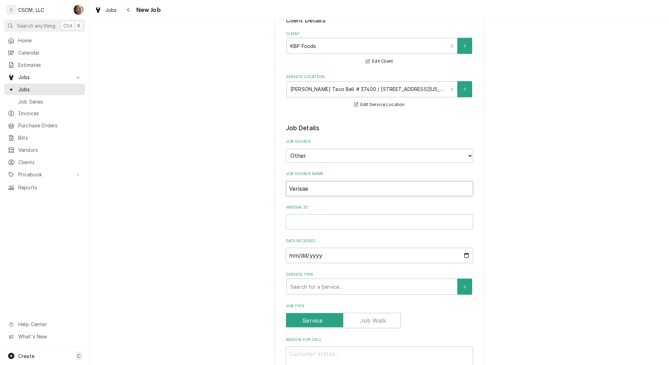
type textarea "x"
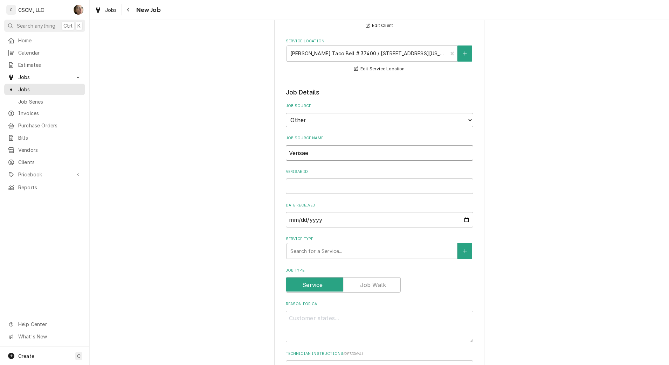
scroll to position [131, 0]
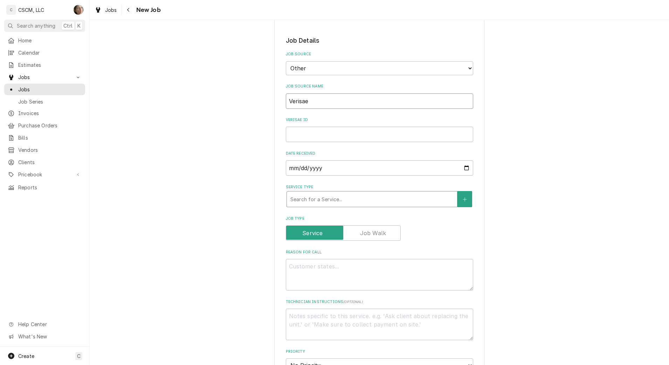
type input "Verisae"
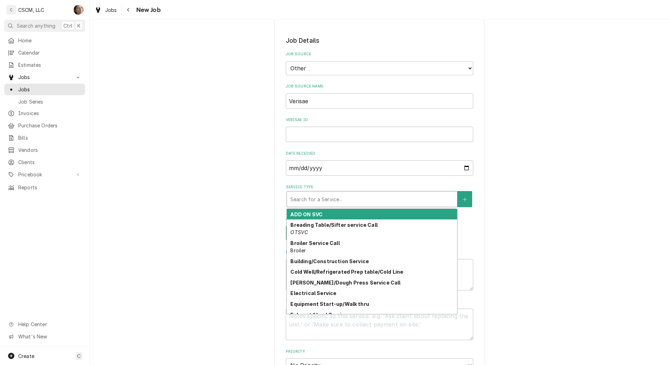
click at [312, 198] on div "Service Type" at bounding box center [371, 199] width 163 height 13
type textarea "x"
type input "OP"
type textarea "x"
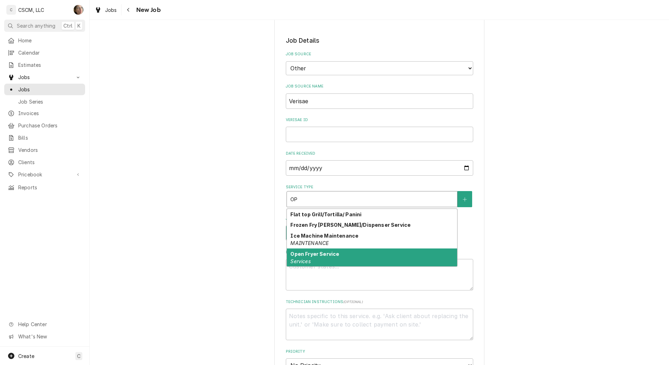
click at [315, 257] on div "Open Fryer Service Services" at bounding box center [372, 258] width 170 height 18
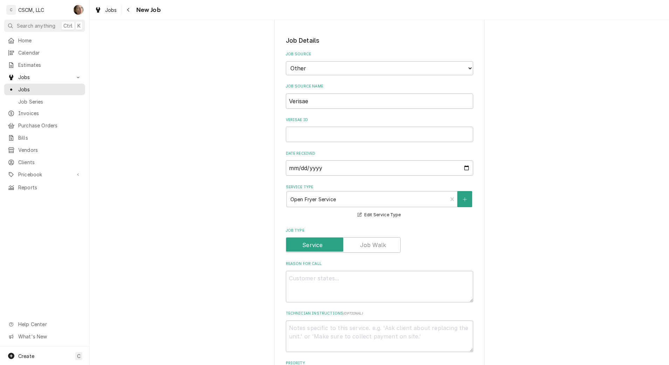
click at [315, 269] on div "Reason For Call" at bounding box center [379, 281] width 187 height 41
click at [315, 277] on textarea "Reason For Call" at bounding box center [379, 287] width 187 height 32
type textarea "x"
type textarea "N"
type textarea "x"
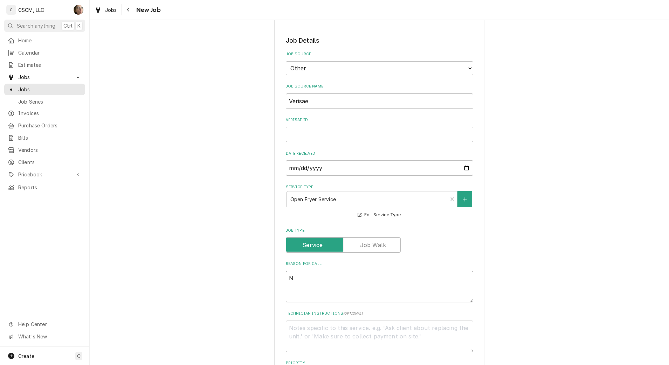
type textarea "NT"
type textarea "x"
type textarea "NTE"
type textarea "x"
type textarea "NTE:"
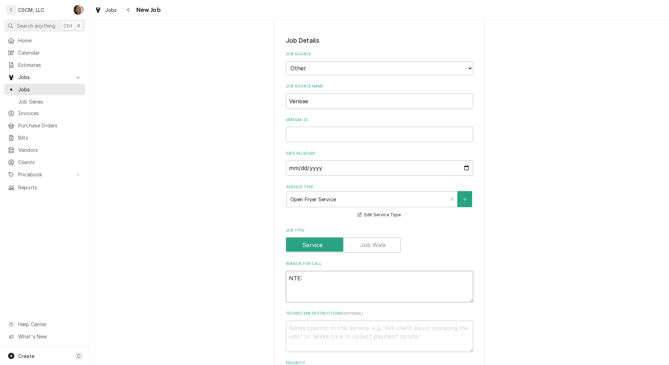
type textarea "x"
type textarea "NTE:"
type textarea "x"
type textarea "NTE: $"
type textarea "x"
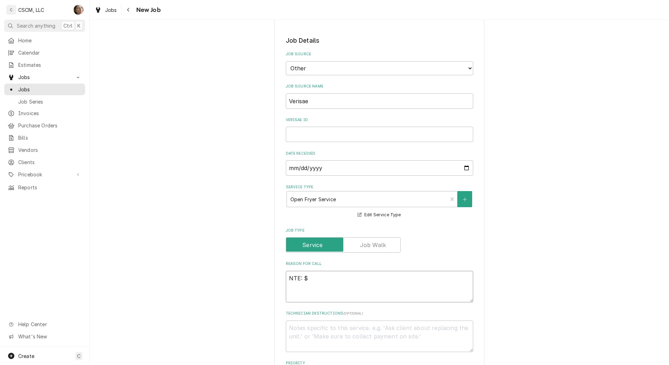
type textarea "NTE: $5"
type textarea "x"
type textarea "NTE: $50"
type textarea "x"
type textarea "NTE: $500"
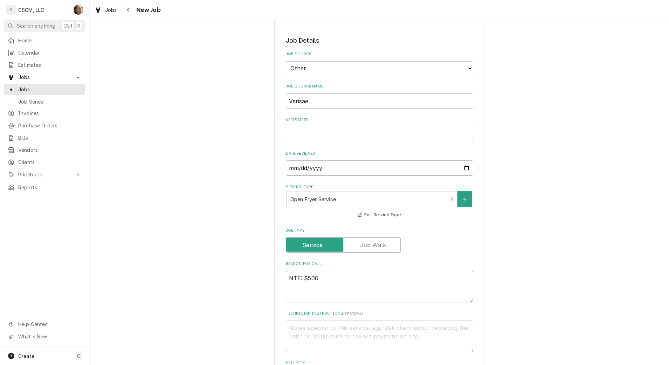
type textarea "x"
type textarea "NTE: $500"
type textarea "x"
type textarea "NTE: $500 P"
type textarea "x"
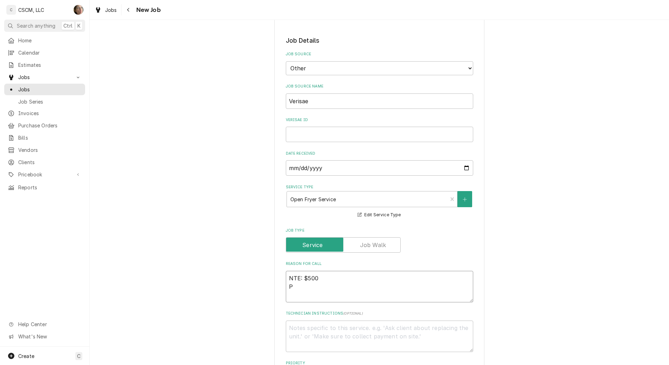
type textarea "NTE: $500 PO"
type textarea "x"
type textarea "NTE: $500 PO"
type textarea "x"
type textarea "NTE: $500 PO #"
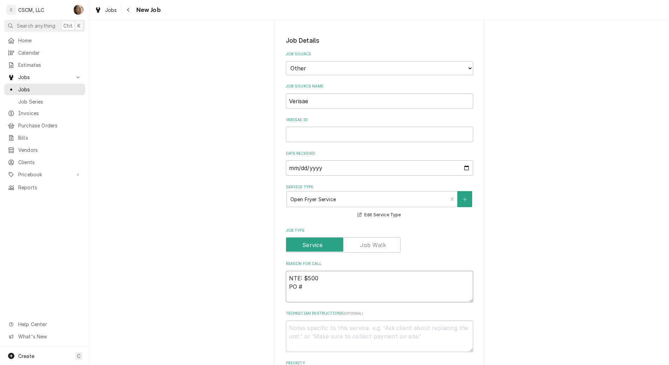
type textarea "x"
type textarea "NTE: $500 PO #"
type textarea "x"
type textarea "NTE: $500 PO #"
click at [336, 288] on textarea "NTE: $500 PO #" at bounding box center [379, 287] width 187 height 32
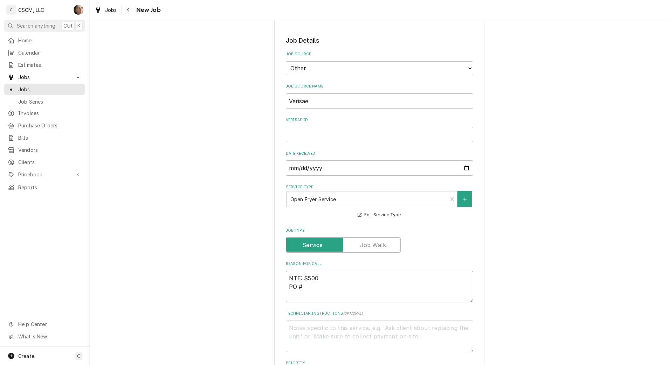
paste textarea "72181364"
type textarea "x"
type textarea "NTE: $500 PO # 72181364"
type textarea "x"
type textarea "NTE: $500 PO # 72181364"
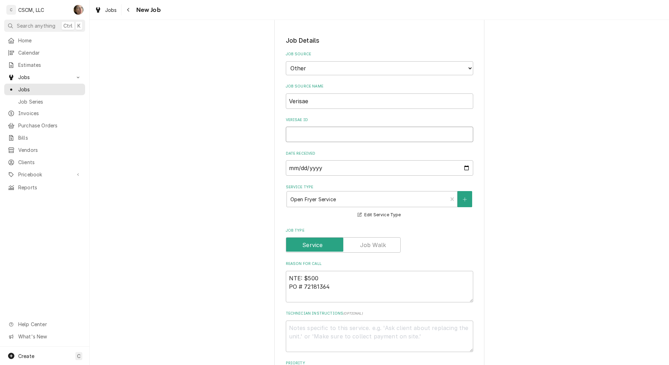
click at [302, 139] on input "Verisae ID" at bounding box center [379, 134] width 187 height 15
paste input "72181364"
type textarea "x"
type input "72181364"
type textarea "x"
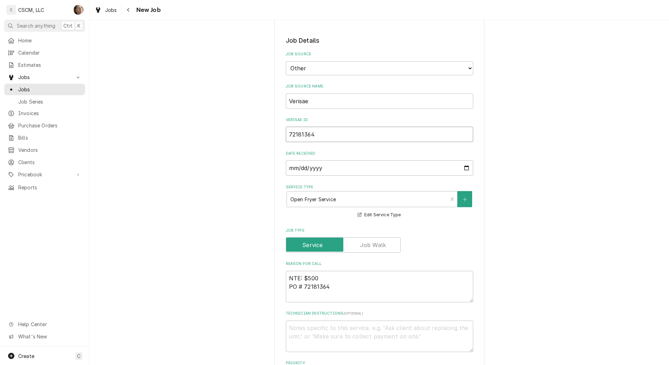
type input "72181364"
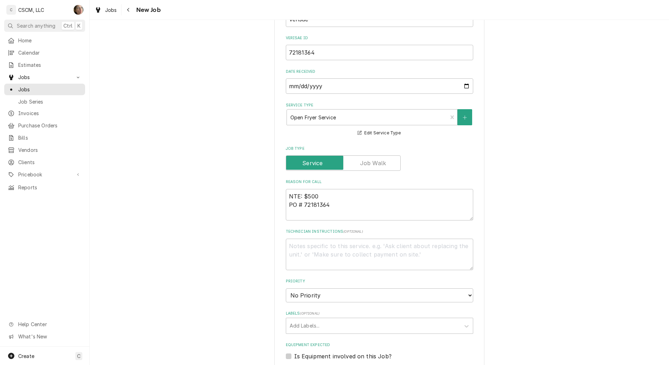
scroll to position [219, 0]
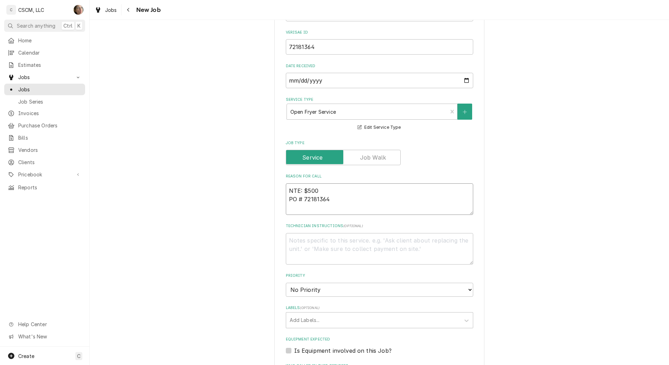
click at [286, 191] on textarea "NTE: $500 PO # 72181364" at bounding box center [379, 200] width 187 height 32
paste textarea "right side [PERSON_NAME] turns on but once it starts to heat up it makes a loud…"
type textarea "x"
type textarea "right side [PERSON_NAME] turns on but once it starts to heat up it makes a loud…"
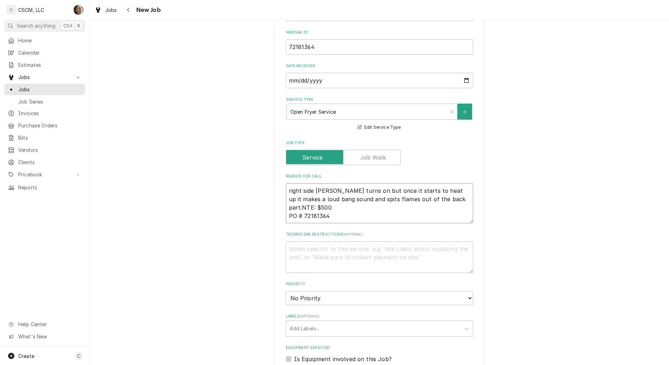
type textarea "x"
type textarea "right side [PERSON_NAME] turns on but once it starts to heat up it makes a loud…"
click at [293, 192] on textarea "right side [PERSON_NAME] turns on but once it starts to heat up it makes a loud…" at bounding box center [379, 204] width 187 height 40
type textarea "x"
type textarea "right side [PERSON_NAME] turns on but once it starts to heat up it makes a loud…"
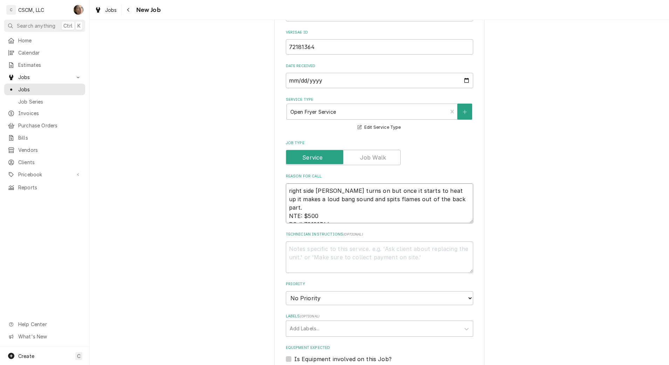
type textarea "x"
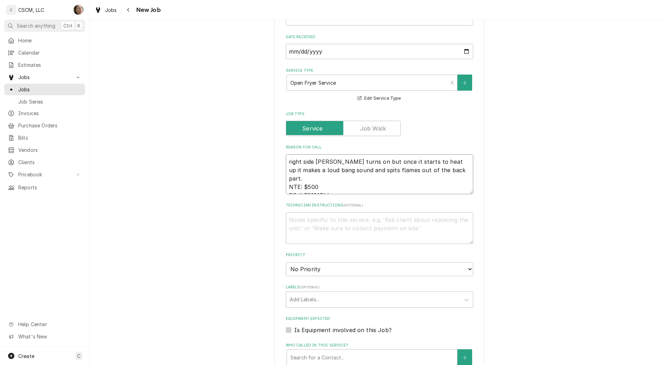
scroll to position [306, 0]
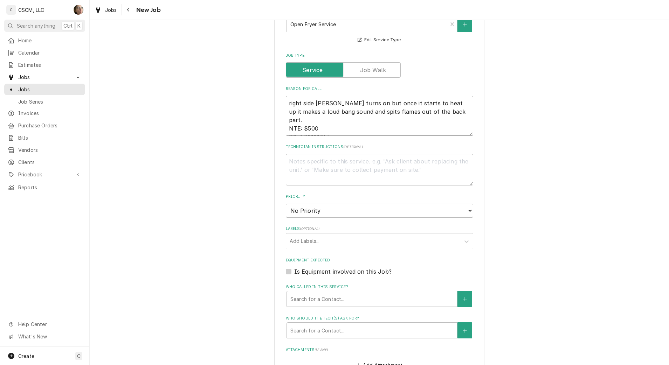
type textarea "right side [PERSON_NAME] turns on but once it starts to heat up it makes a loud…"
click at [348, 215] on select "No Priority Urgent High Medium Low" at bounding box center [379, 211] width 187 height 14
select select "2"
click at [286, 204] on select "No Priority Urgent High Medium Low" at bounding box center [379, 211] width 187 height 14
type textarea "x"
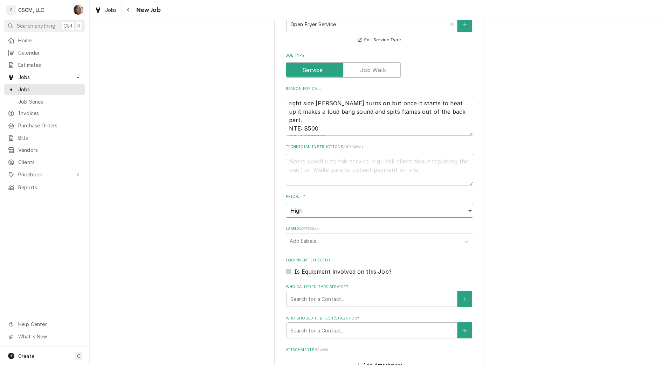
scroll to position [350, 0]
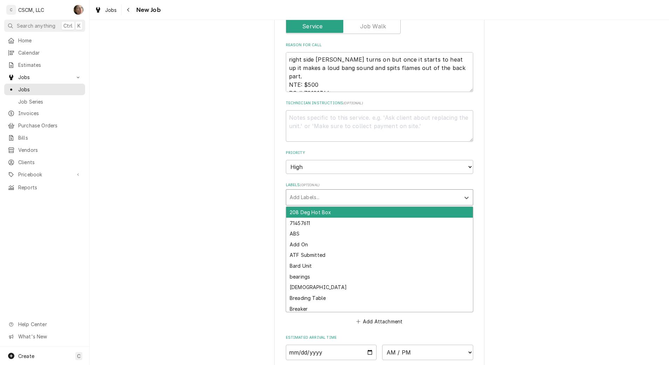
click at [339, 197] on div "Labels" at bounding box center [373, 197] width 167 height 13
type input "HOT"
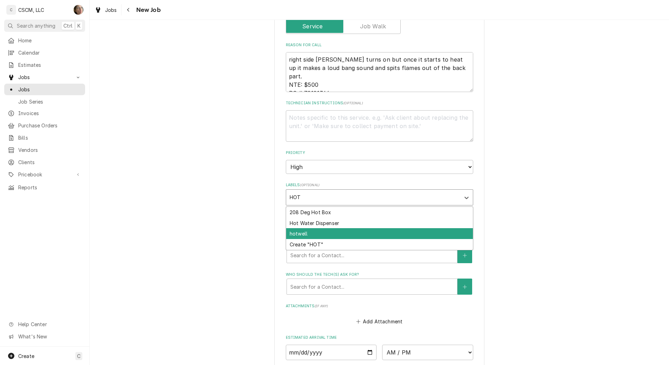
click at [334, 231] on div "hotwell" at bounding box center [379, 233] width 187 height 11
type textarea "x"
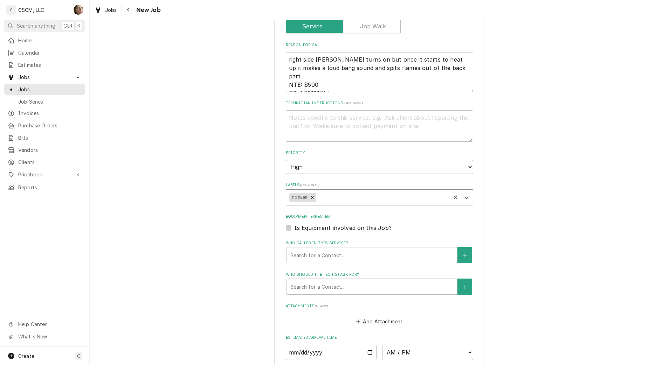
type textarea "x"
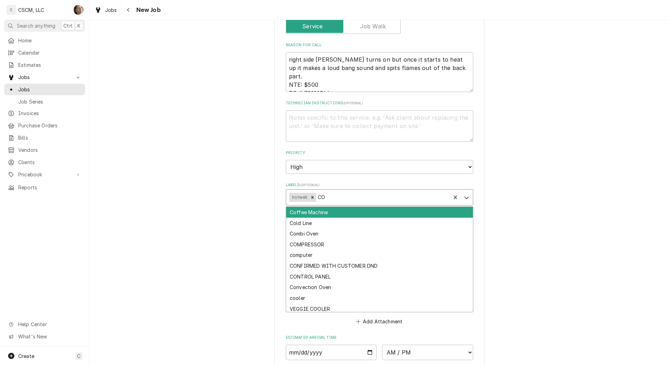
type input "C"
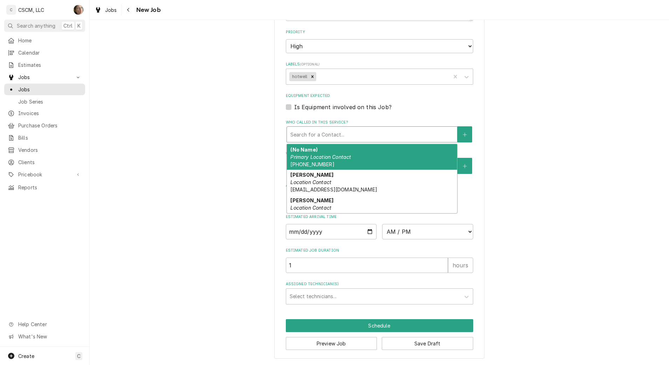
click at [306, 135] on div "Who called in this service?" at bounding box center [371, 134] width 163 height 13
click at [463, 133] on icon "Create New Contact" at bounding box center [465, 134] width 4 height 5
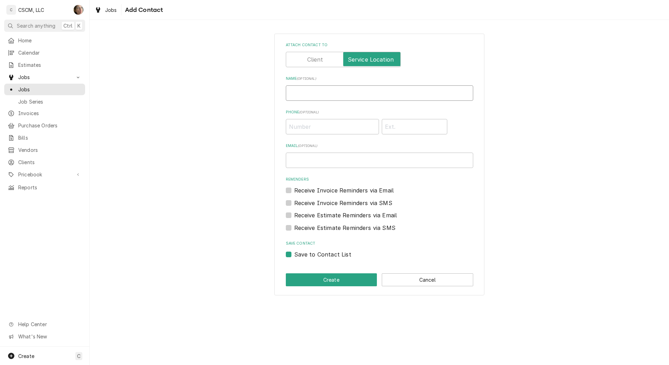
click at [415, 89] on input "Name ( optional )" at bounding box center [379, 92] width 187 height 15
paste input "[PERSON_NAME]"
type input "[PERSON_NAME]"
click at [373, 158] on input "Email ( optional )" at bounding box center [379, 160] width 187 height 15
paste input "[EMAIL_ADDRESS][DOMAIN_NAME]"
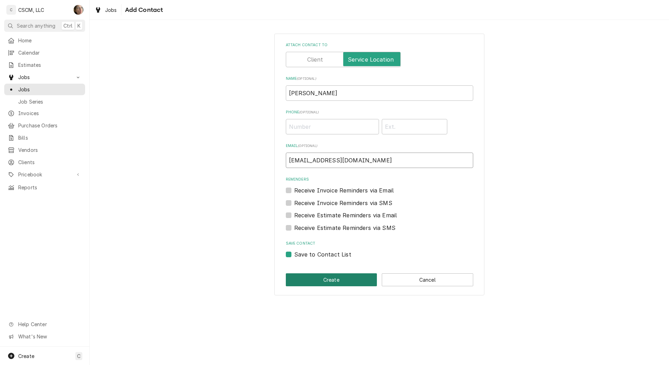
type input "[EMAIL_ADDRESS][DOMAIN_NAME]"
click at [344, 281] on button "Create" at bounding box center [331, 280] width 91 height 13
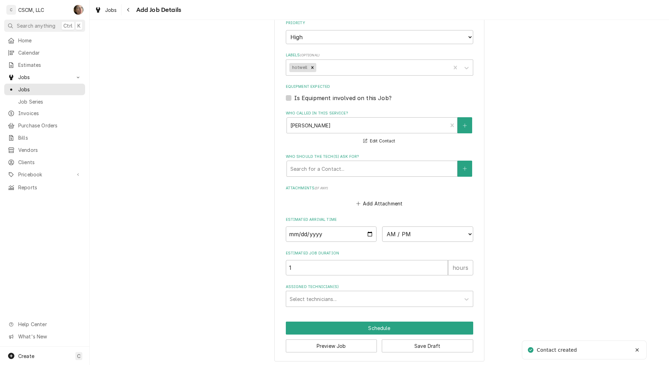
scroll to position [483, 0]
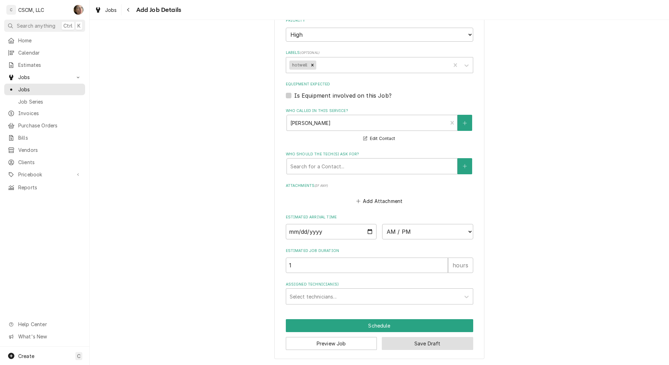
click at [431, 345] on button "Save Draft" at bounding box center [427, 343] width 91 height 13
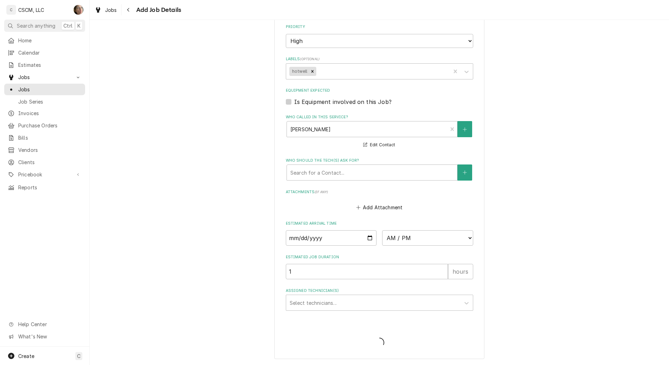
scroll to position [476, 0]
type textarea "x"
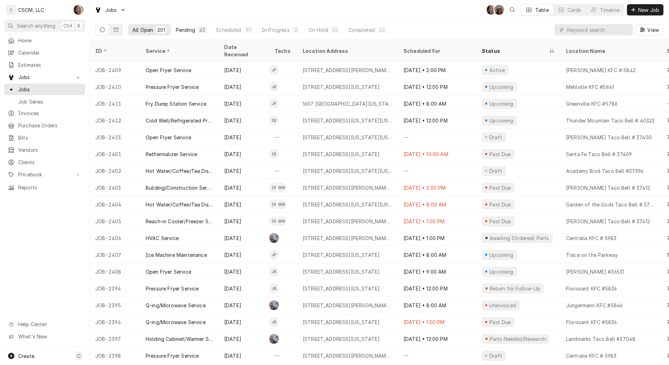
click at [193, 34] on button "Pending 43" at bounding box center [191, 29] width 39 height 11
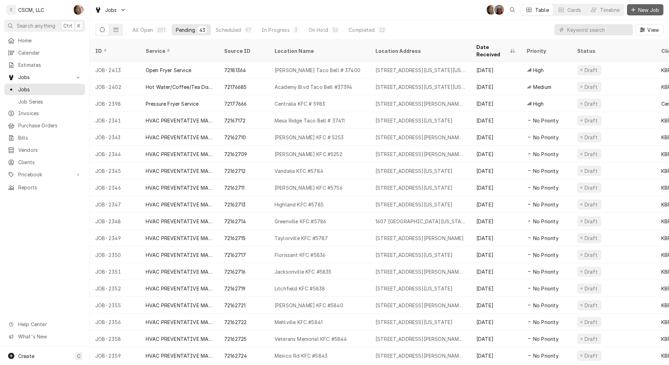
click at [647, 7] on span "New Job" at bounding box center [649, 9] width 24 height 7
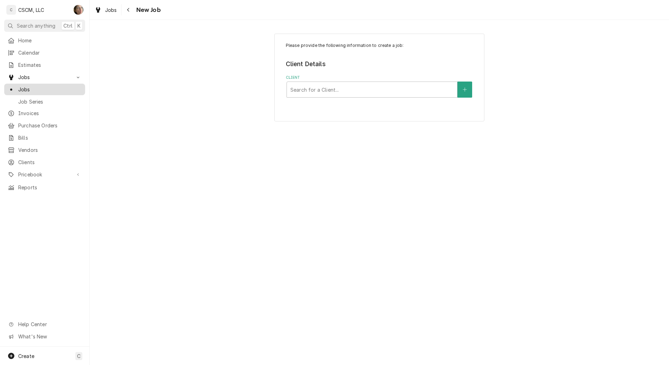
click at [36, 88] on span "Jobs" at bounding box center [49, 89] width 63 height 7
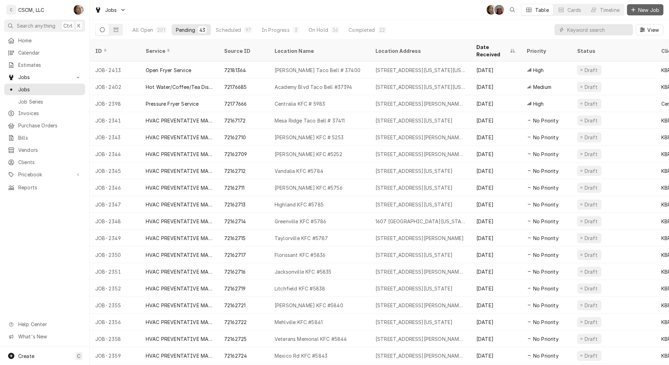
click at [653, 11] on span "New Job" at bounding box center [649, 9] width 24 height 7
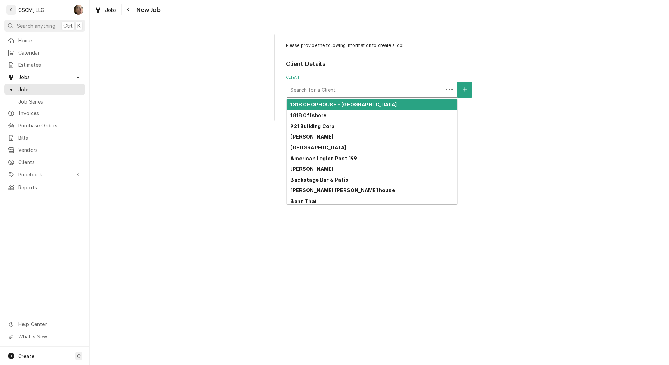
click at [326, 93] on div "Client" at bounding box center [364, 89] width 149 height 13
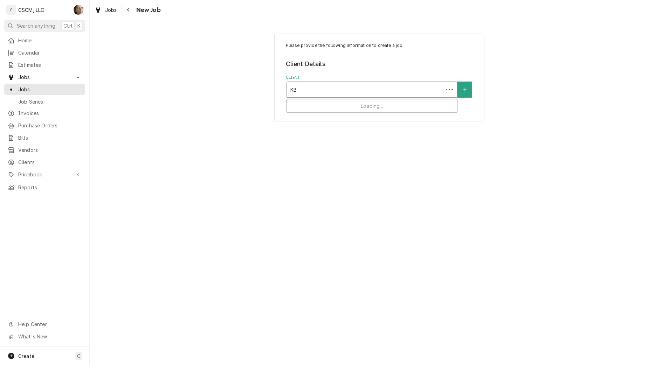
type input "KBP"
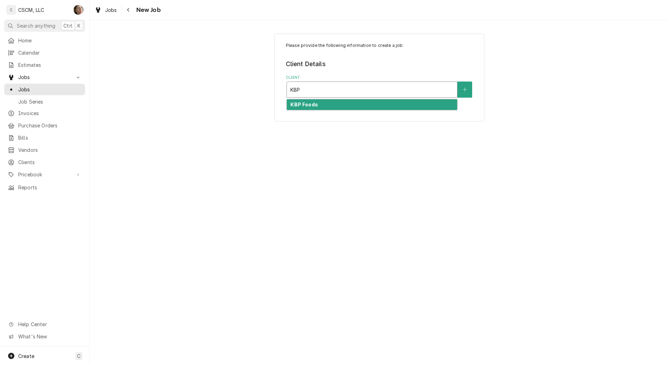
click at [325, 103] on div "KBP Foods" at bounding box center [372, 104] width 170 height 11
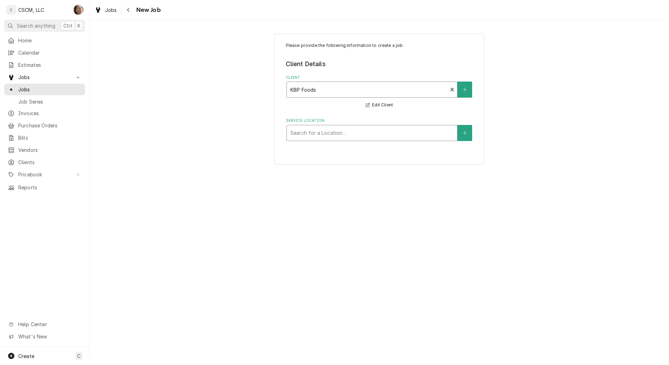
click at [305, 129] on div "Service Location" at bounding box center [371, 133] width 163 height 13
type input "CHEY"
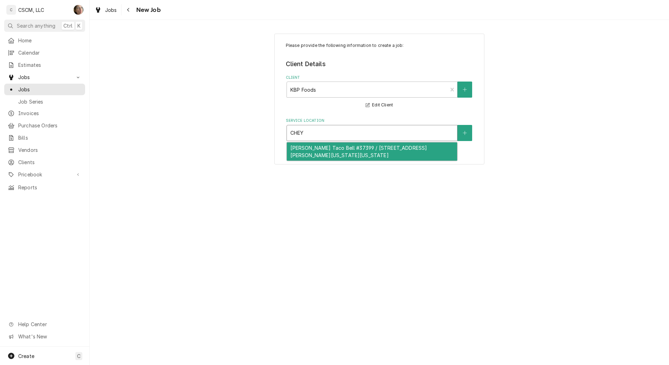
click at [308, 152] on div "Cheyenne Meadows Taco Bell #37399 / 745 Cheyenne Meadows Rd, Colorado Springs, …" at bounding box center [372, 152] width 170 height 18
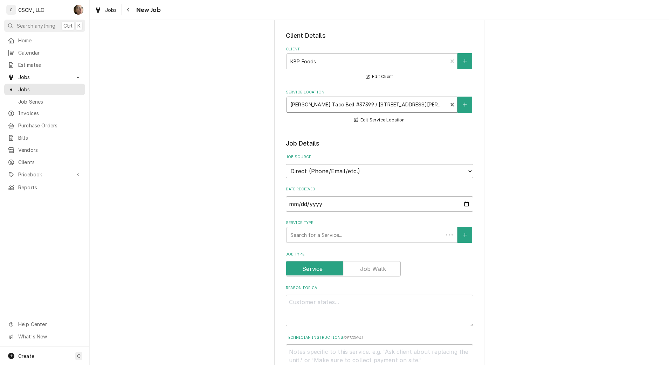
scroll to position [44, 0]
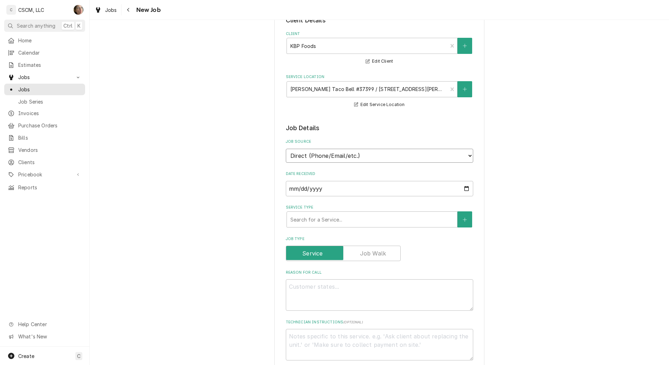
click at [315, 158] on select "Direct (Phone/Email/etc.) Other" at bounding box center [379, 156] width 187 height 14
select select "100"
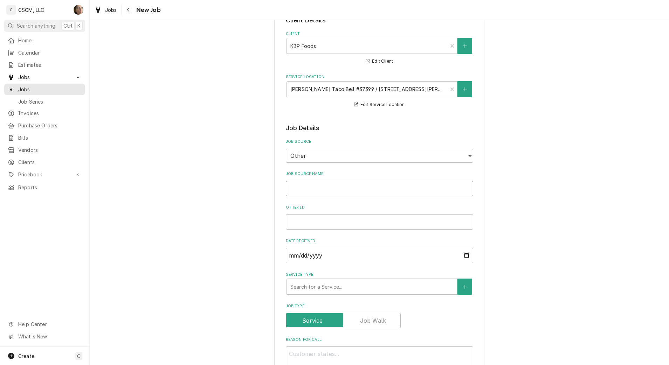
click at [311, 186] on input "Job Source Name" at bounding box center [379, 188] width 187 height 15
type textarea "x"
type input "V"
type textarea "x"
type input "Ve"
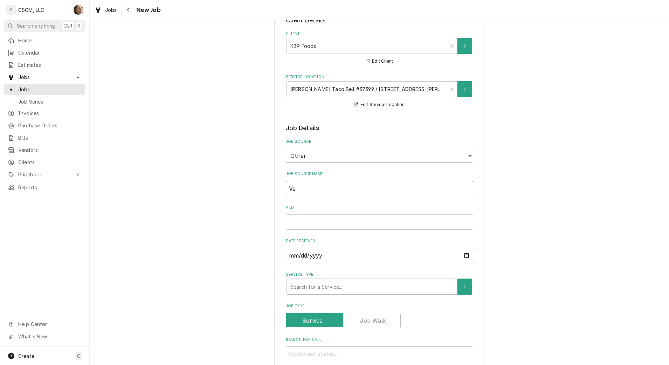
type textarea "x"
type input "Ver"
type textarea "x"
type input "Veri"
type textarea "x"
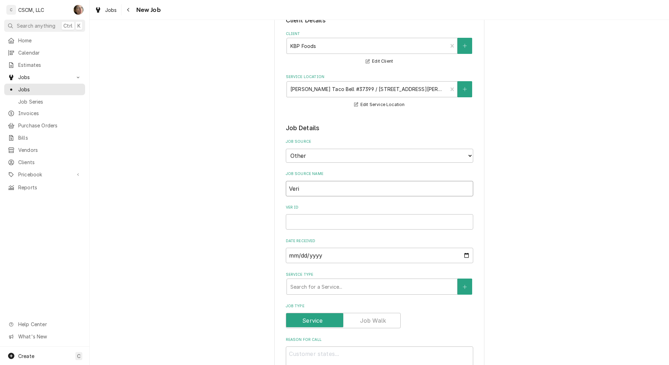
type input "Veris"
type textarea "x"
type input "Verisa"
type textarea "x"
type input "Verisae"
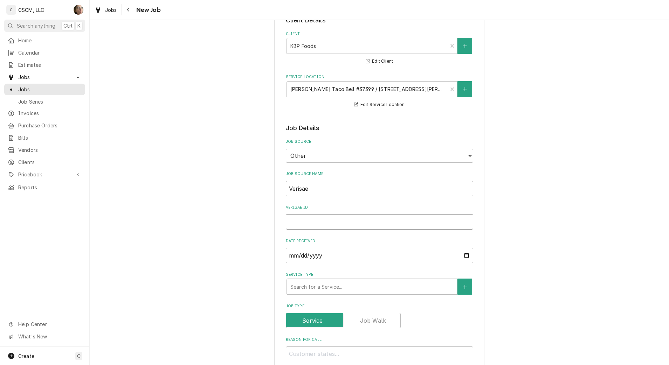
paste input "72185811"
type textarea "x"
type input "72185811"
type textarea "x"
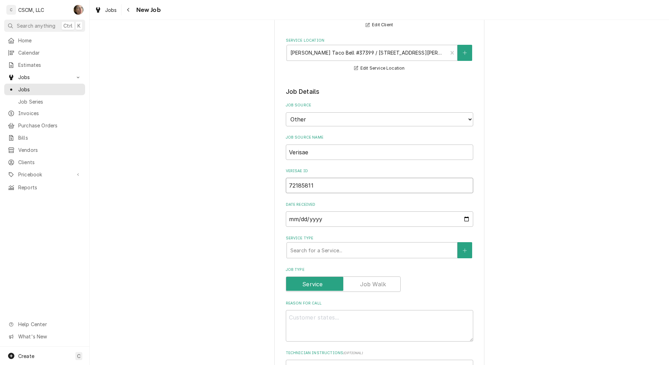
scroll to position [175, 0]
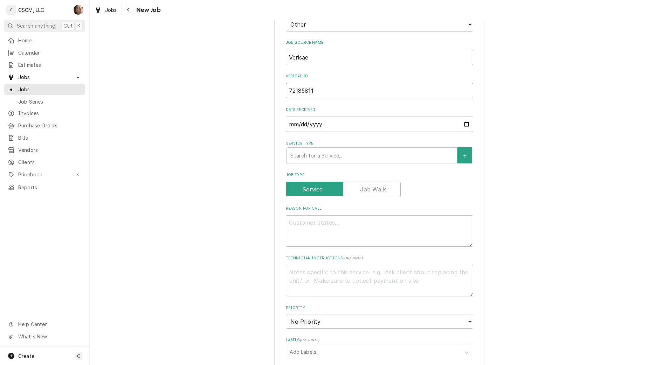
type input "72185811"
click at [301, 223] on textarea "Reason For Call" at bounding box center [379, 231] width 187 height 32
type textarea "x"
type textarea "N"
type textarea "x"
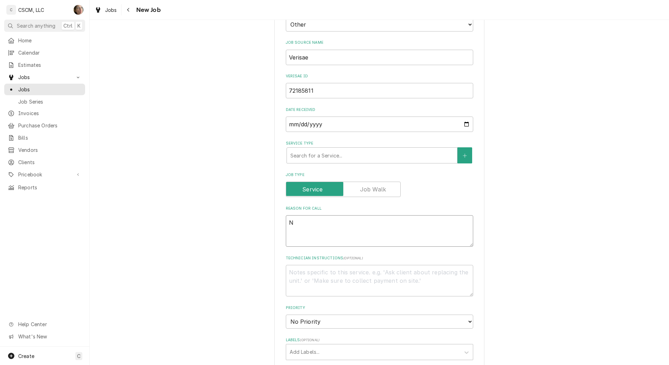
type textarea "NT"
type textarea "x"
type textarea "NTE"
type textarea "x"
type textarea "NTE:"
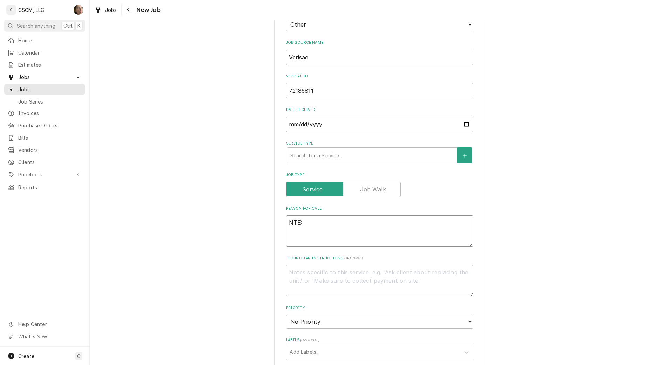
type textarea "x"
type textarea "NTE:"
type textarea "x"
type textarea "NTE: $"
type textarea "x"
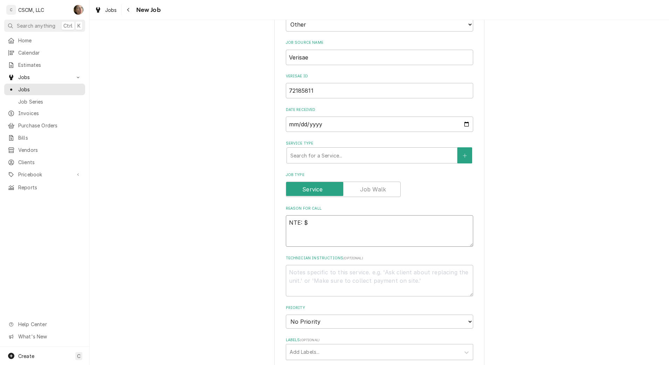
type textarea "NTE: $5"
type textarea "x"
type textarea "NTE: $50"
type textarea "x"
type textarea "NTE: $500"
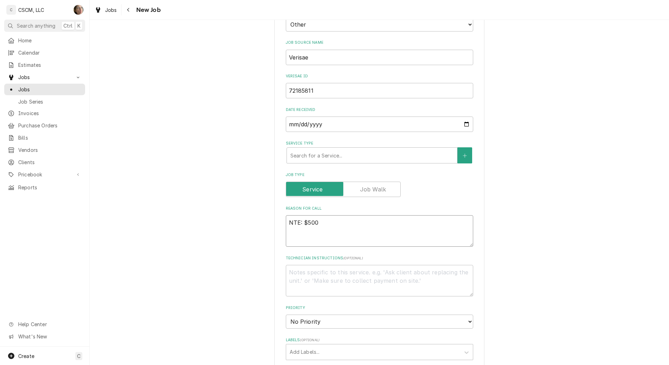
type textarea "x"
type textarea "NTE: $500"
type textarea "x"
type textarea "NTE: $500 P"
type textarea "x"
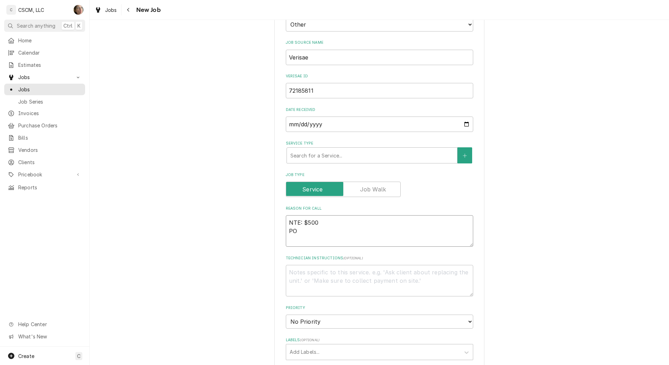
type textarea "NTE: $500 PO"
type textarea "x"
type textarea "NTE: $500 PO #"
type textarea "x"
type textarea "NTE: $500 PO #"
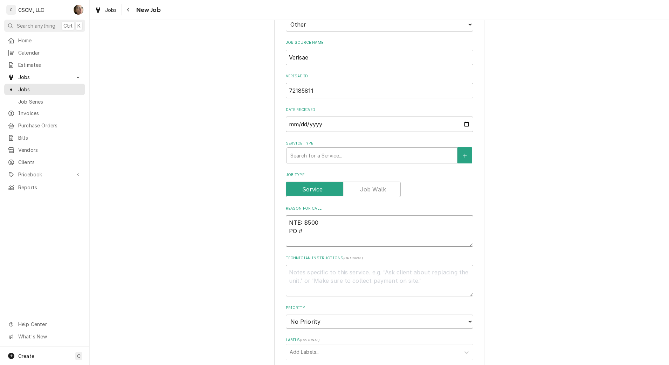
paste textarea "72185811"
type textarea "x"
type textarea "NTE: $500 PO # 72185811"
type textarea "x"
type textarea "NTE: $500 PO # 72185811"
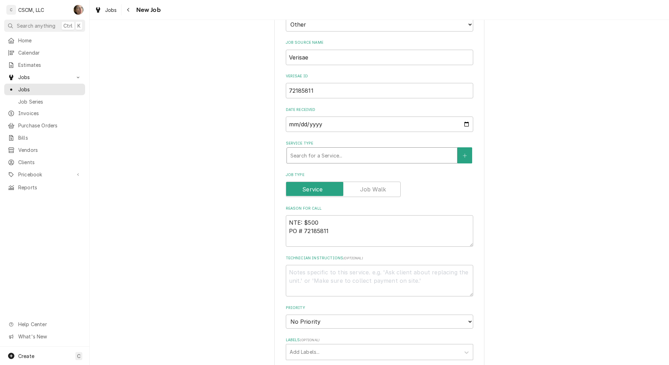
click at [308, 160] on div "Service Type" at bounding box center [371, 155] width 163 height 13
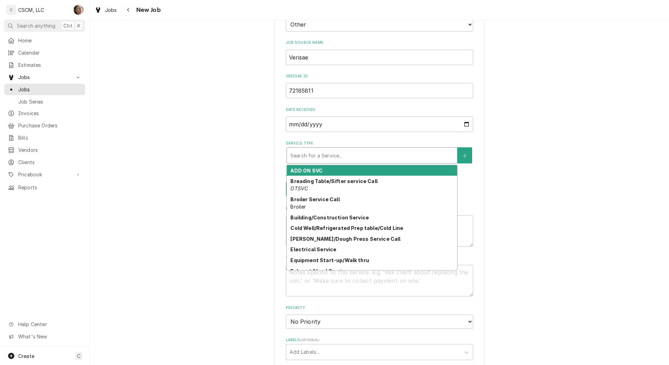
type textarea "x"
type input "H"
type textarea "x"
type input "HO"
type textarea "x"
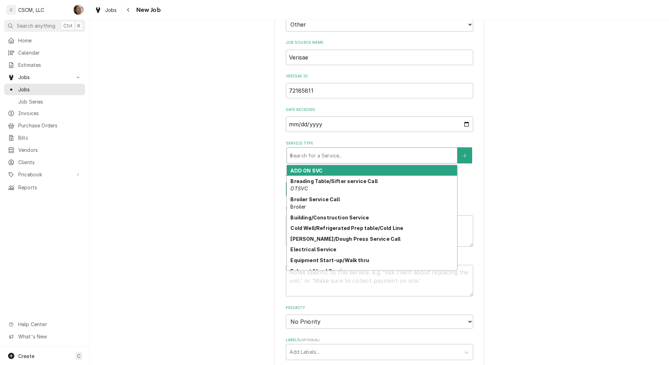
type input "HOT"
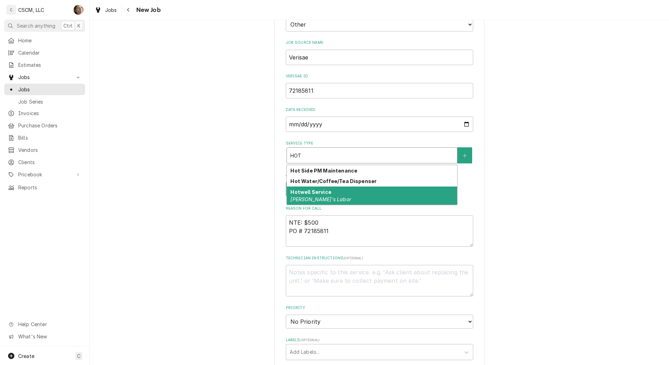
click at [346, 196] on div "Hotwell Service McD's Labor" at bounding box center [372, 196] width 170 height 18
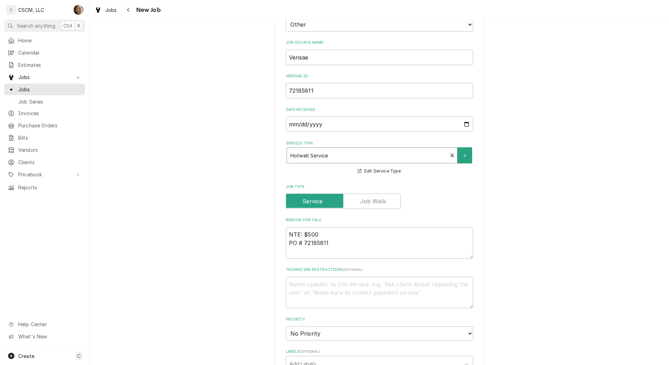
type textarea "x"
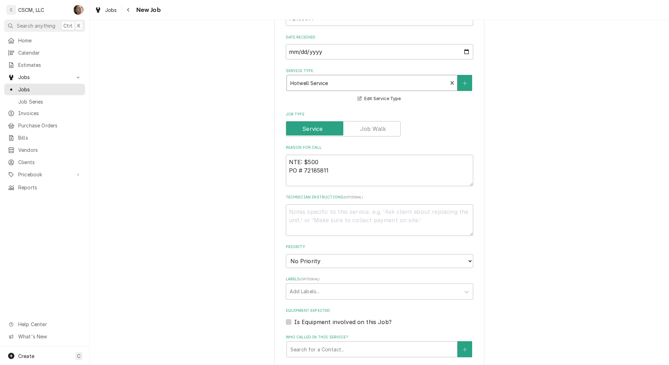
scroll to position [263, 0]
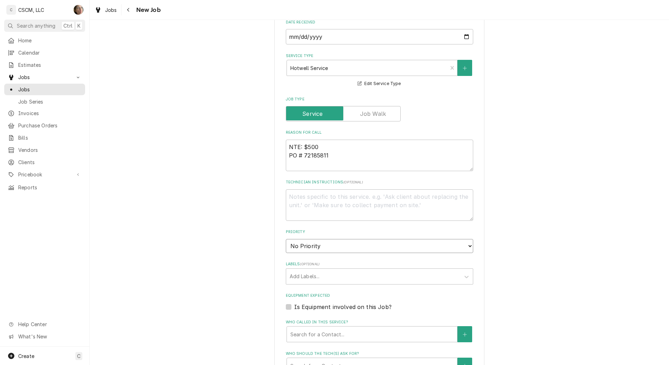
click at [421, 244] on select "No Priority Urgent High Medium Low" at bounding box center [379, 246] width 187 height 14
select select "1"
click at [286, 239] on select "No Priority Urgent High Medium Low" at bounding box center [379, 246] width 187 height 14
type textarea "x"
drag, startPoint x: 392, startPoint y: 243, endPoint x: 392, endPoint y: 250, distance: 7.4
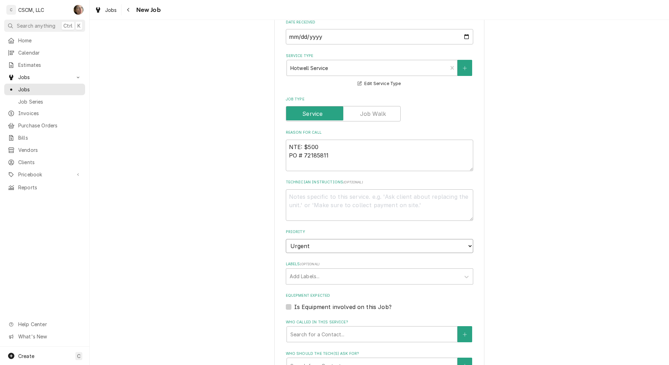
click at [392, 243] on select "No Priority Urgent High Medium Low" at bounding box center [379, 246] width 187 height 14
select select "2"
click at [286, 239] on select "No Priority Urgent High Medium Low" at bounding box center [379, 246] width 187 height 14
type textarea "x"
click at [374, 280] on div "Labels" at bounding box center [373, 276] width 167 height 13
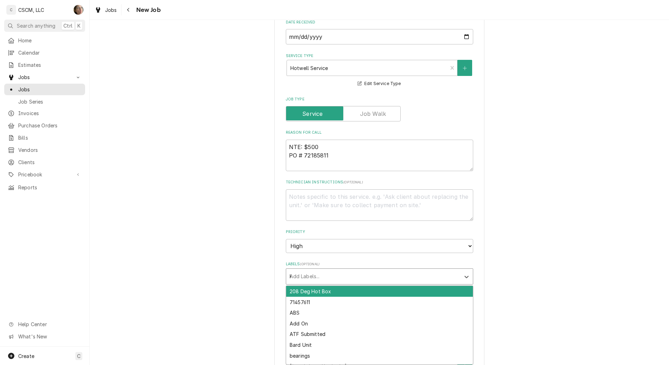
type input "HOT"
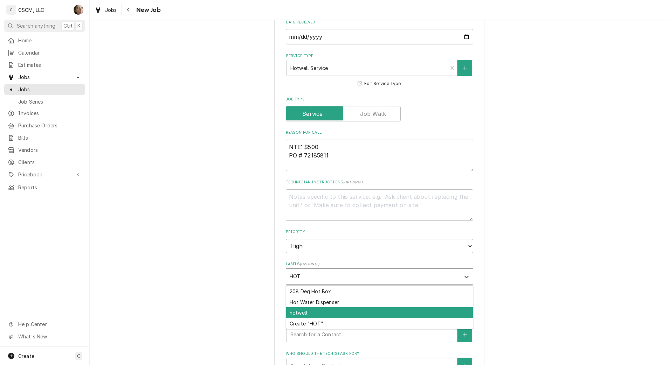
click at [338, 311] on div "hotwell" at bounding box center [379, 313] width 187 height 11
type textarea "x"
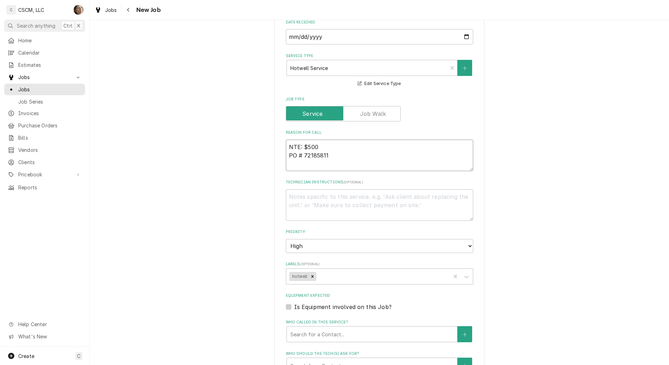
click at [287, 148] on textarea "NTE: $500 PO # 72185811" at bounding box center [379, 156] width 187 height 32
paste textarea "counter side won't turn on, all breakers are on and cord looks frayed"
type textarea "x"
type textarea "counter side won't turn on, all breakers are on and cord looks frayedNTE: $500 …"
type textarea "x"
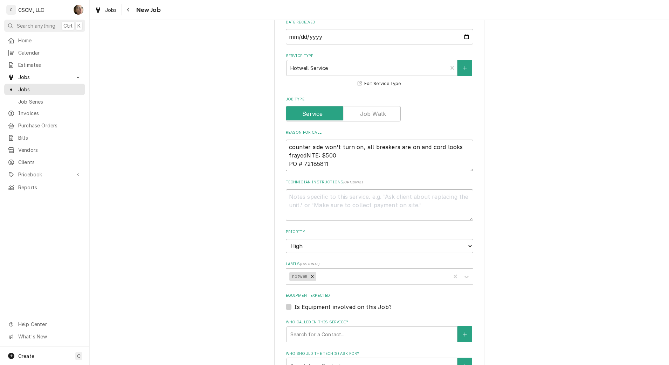
type textarea "counter side won't turn on, all breakers are on and cord looks frayed NTE: $500…"
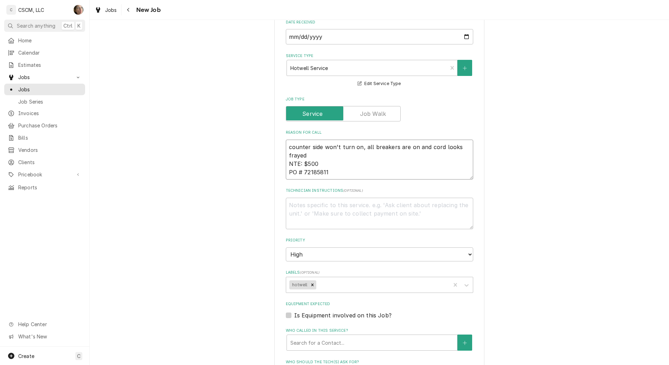
type textarea "x"
type textarea "counter side won't turn on, all breakers are on and cord looks frayed NTE: $500…"
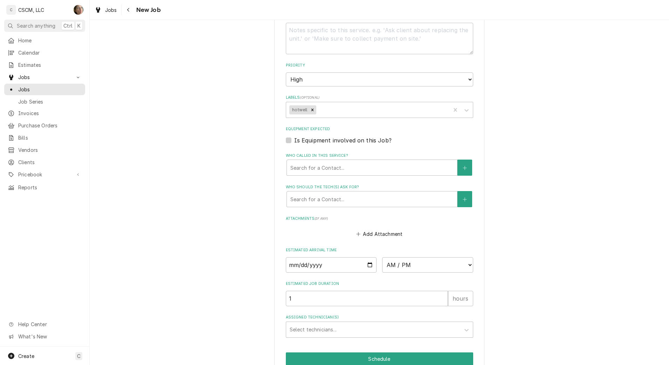
scroll to position [471, 0]
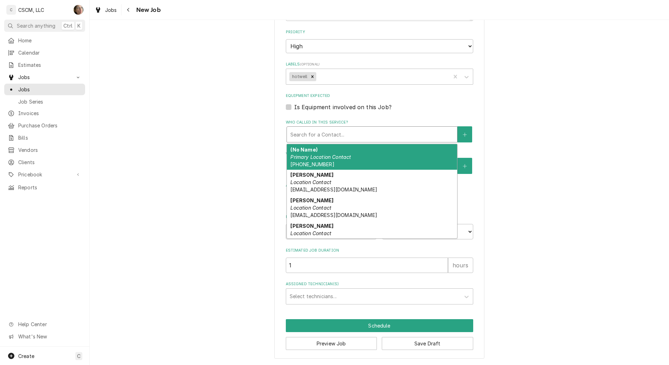
click at [361, 133] on div "Who called in this service?" at bounding box center [371, 134] width 163 height 13
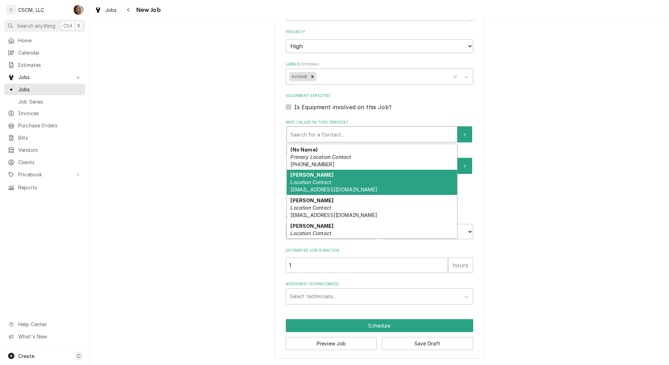
click at [347, 184] on div "Amanda Bernal Location Contact abernal@kbpbells.com" at bounding box center [372, 183] width 170 height 26
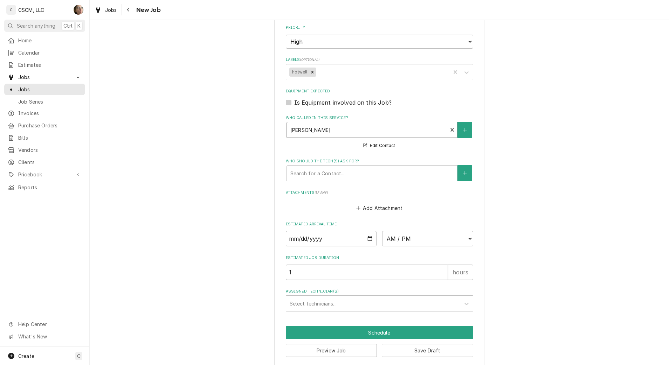
scroll to position [483, 0]
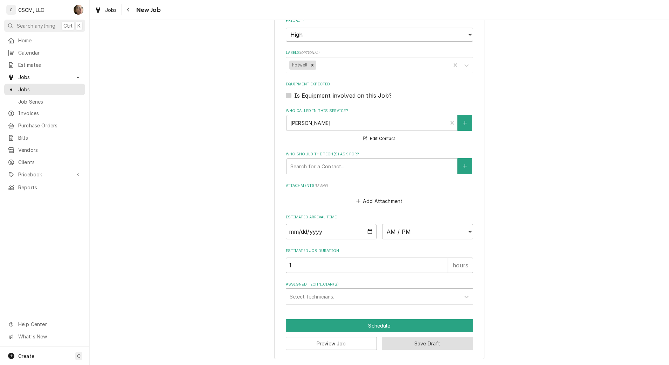
click at [424, 346] on button "Save Draft" at bounding box center [427, 343] width 91 height 13
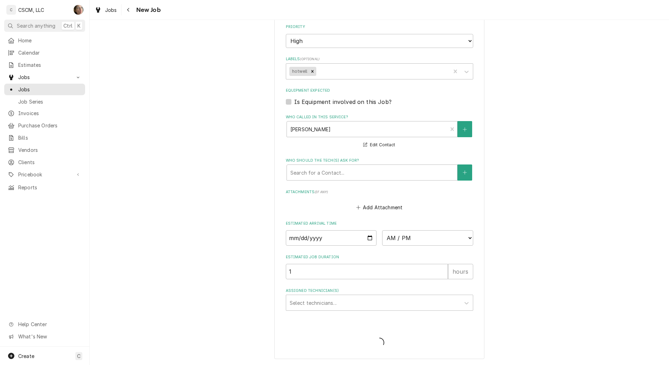
scroll to position [476, 0]
type textarea "x"
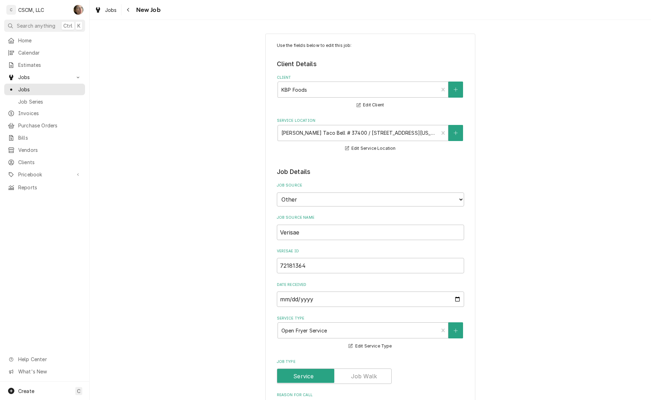
type textarea "x"
click at [131, 11] on div "Navigate back" at bounding box center [128, 9] width 7 height 7
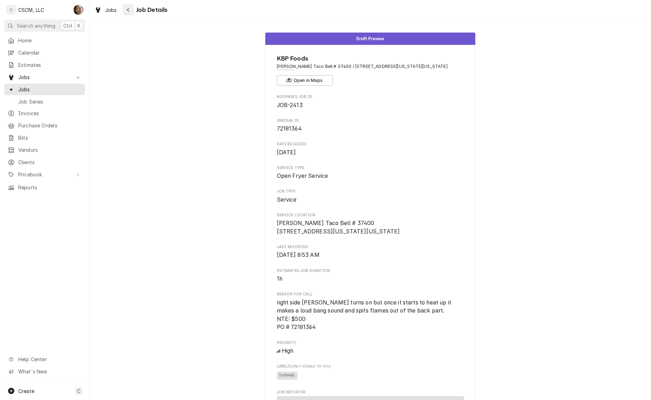
click at [132, 7] on button "Navigate back" at bounding box center [128, 9] width 11 height 11
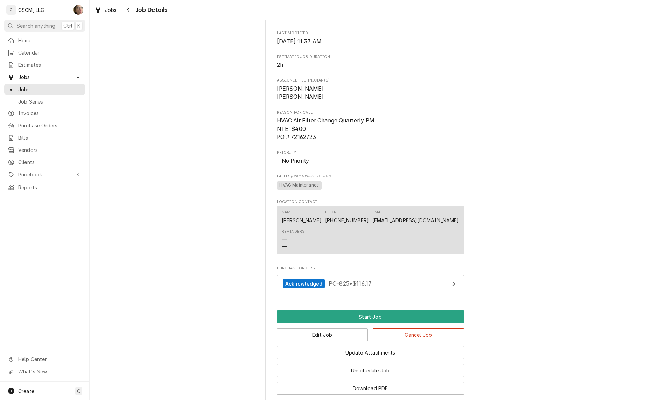
scroll to position [394, 0]
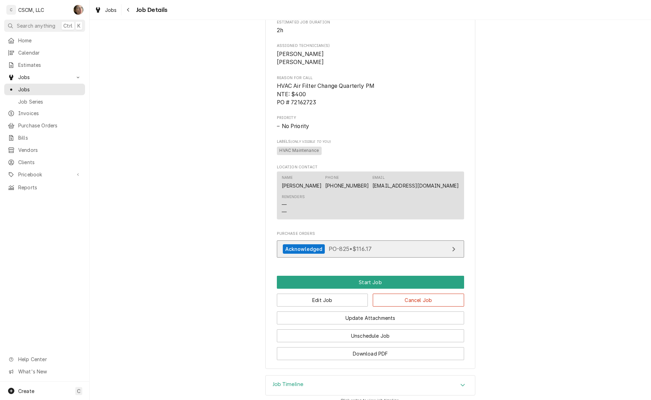
click at [405, 258] on link "Acknowledged PO-825 • $116.17" at bounding box center [370, 249] width 187 height 17
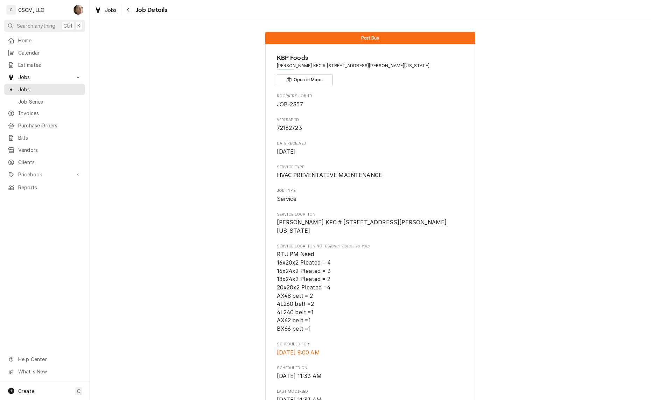
scroll to position [0, 0]
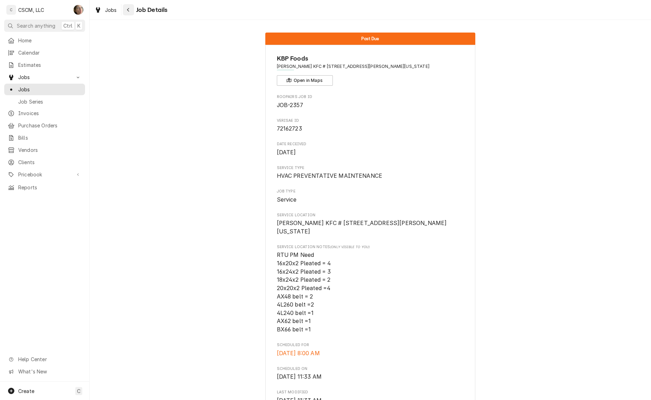
click at [129, 10] on icon "Navigate back" at bounding box center [128, 9] width 3 height 5
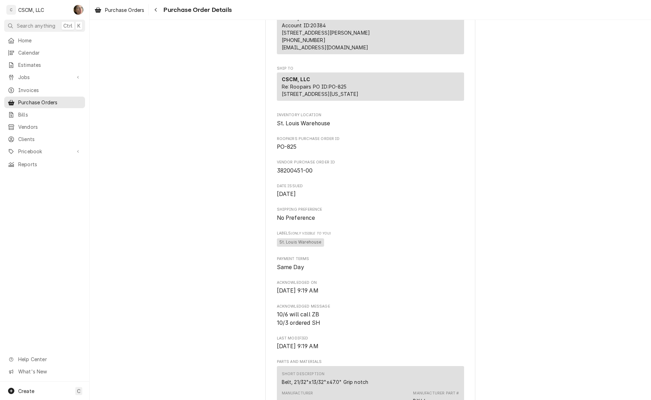
scroll to position [131, 0]
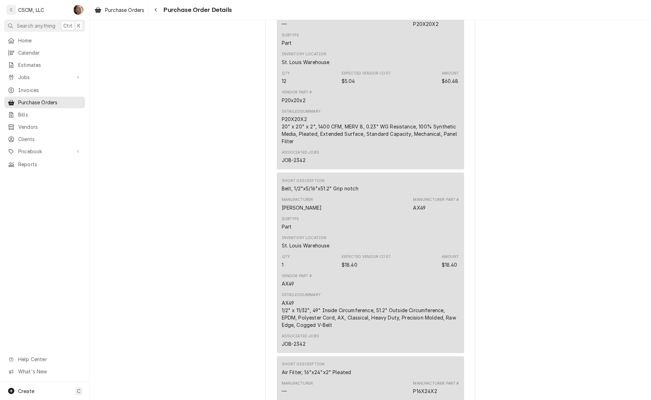
scroll to position [657, 0]
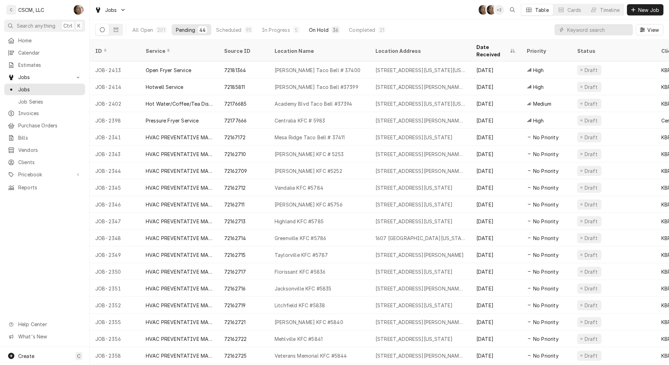
click at [333, 30] on div "36" at bounding box center [336, 29] width 6 height 7
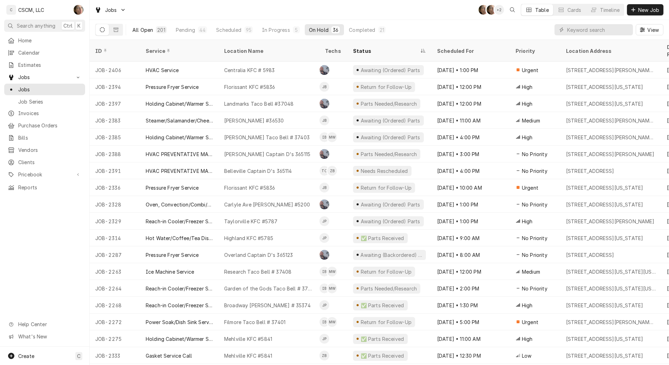
click at [160, 27] on div "201" at bounding box center [161, 29] width 8 height 7
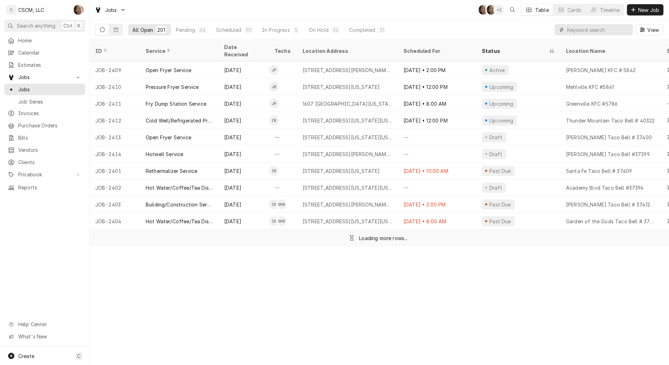
click at [580, 29] on input "Dynamic Content Wrapper" at bounding box center [598, 29] width 62 height 11
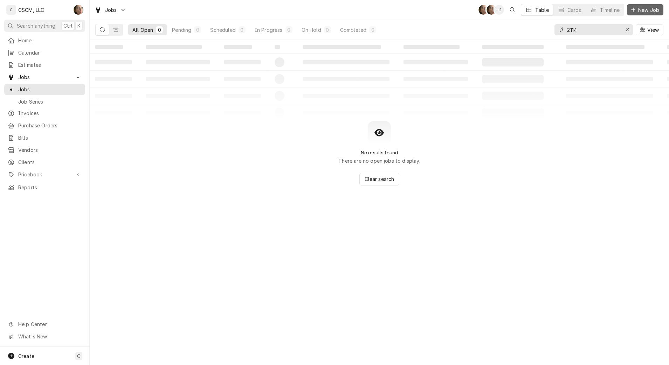
type input "2114"
click at [652, 5] on button "New Job" at bounding box center [645, 9] width 36 height 11
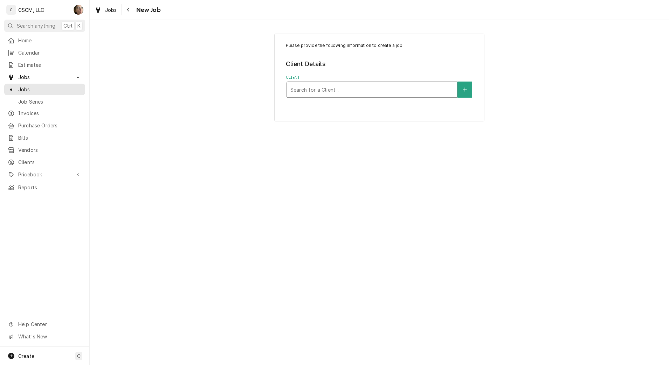
click at [341, 88] on div "Client" at bounding box center [371, 89] width 163 height 13
type input "2114"
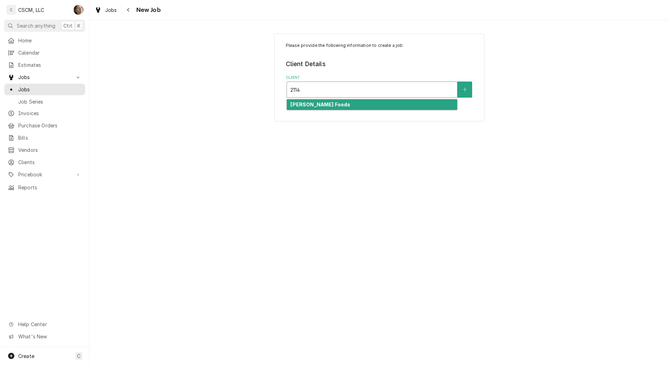
click at [321, 104] on div "Estel Foods" at bounding box center [372, 104] width 170 height 11
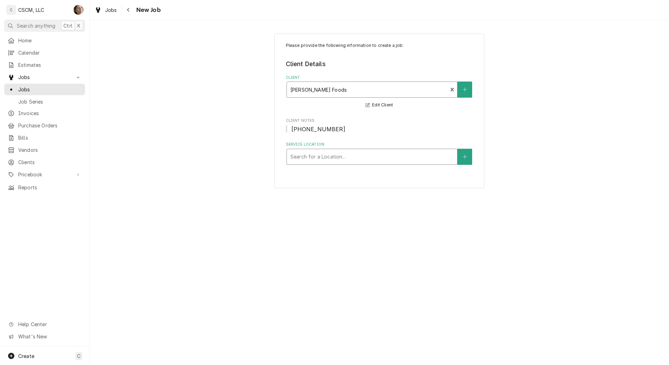
click at [316, 156] on div "Service Location" at bounding box center [371, 157] width 163 height 13
type input "2114"
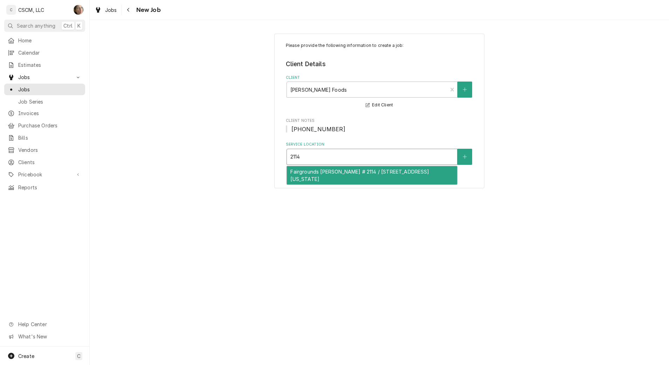
click at [311, 177] on div "Fairgrounds McDonald's # 2114 / 125 S Belt E, Belleville, Illinois 62220" at bounding box center [372, 175] width 170 height 18
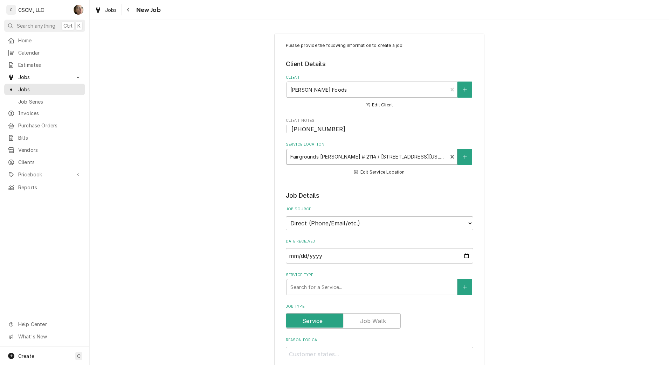
scroll to position [44, 0]
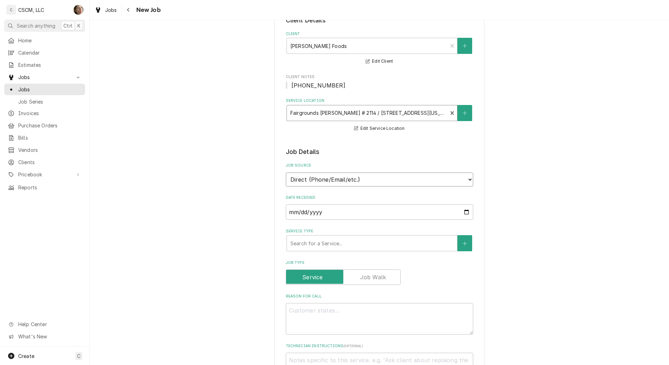
click at [304, 177] on select "Direct (Phone/Email/etc.) Other" at bounding box center [379, 180] width 187 height 14
click at [265, 174] on div "Please provide the following information to create a job: Client Details Client…" at bounding box center [379, 356] width 579 height 745
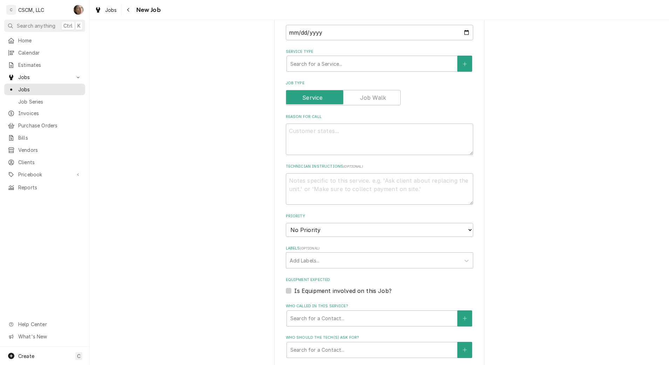
scroll to position [306, 0]
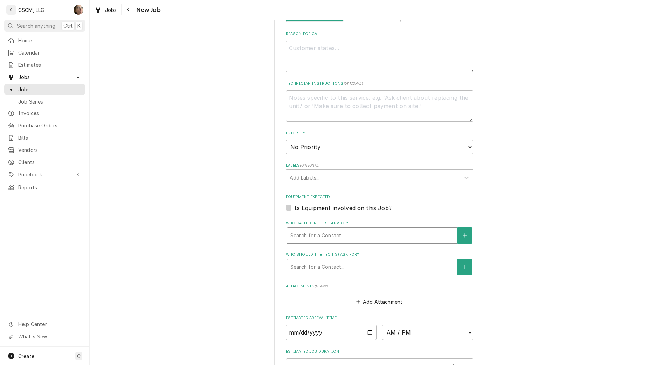
click at [315, 236] on div "Who called in this service?" at bounding box center [371, 235] width 163 height 13
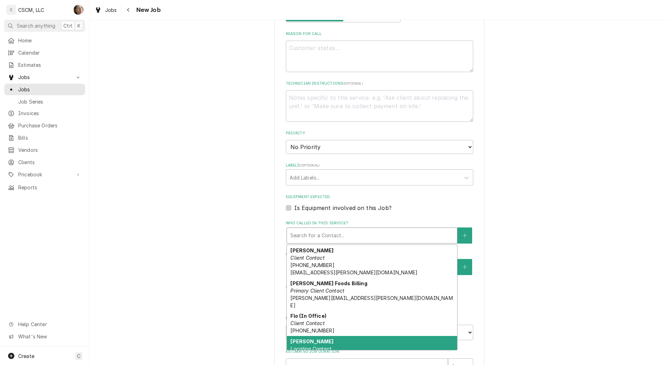
click at [331, 340] on div "Sandy Smallwood Location Contact (618) 660-9223" at bounding box center [372, 349] width 170 height 26
type textarea "x"
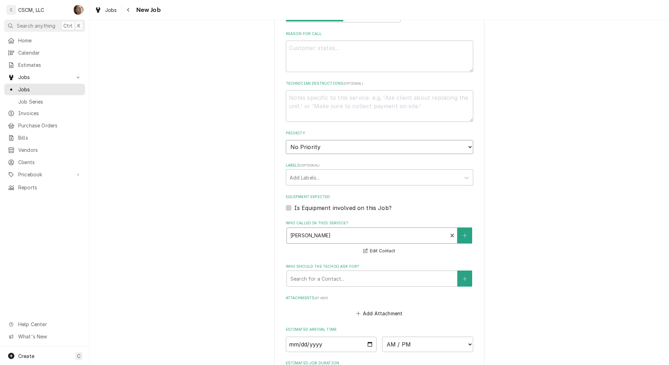
click at [317, 144] on select "No Priority Urgent High Medium Low" at bounding box center [379, 147] width 187 height 14
select select "2"
click at [286, 140] on select "No Priority Urgent High Medium Low" at bounding box center [379, 147] width 187 height 14
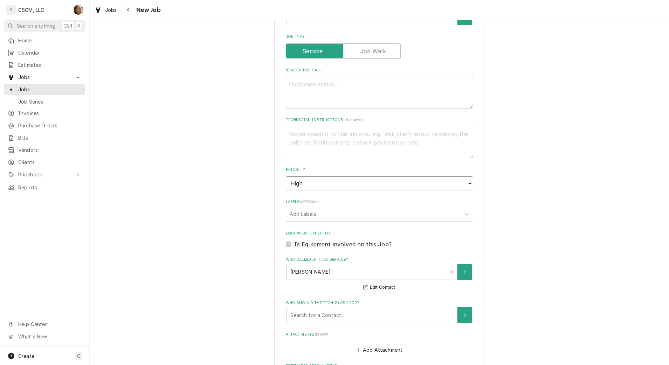
scroll to position [175, 0]
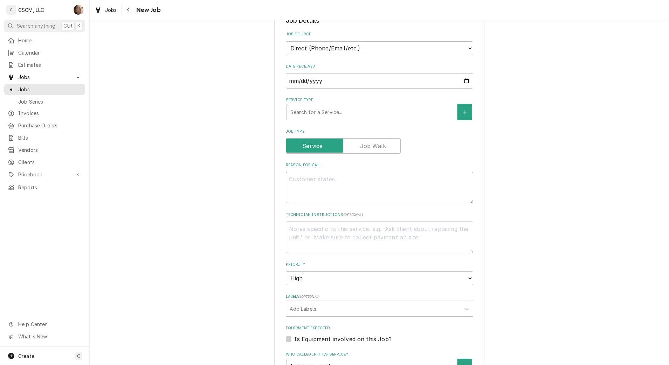
click at [328, 189] on textarea "Reason For Call" at bounding box center [379, 188] width 187 height 32
type textarea "x"
type textarea "P"
type textarea "x"
type textarea "PR"
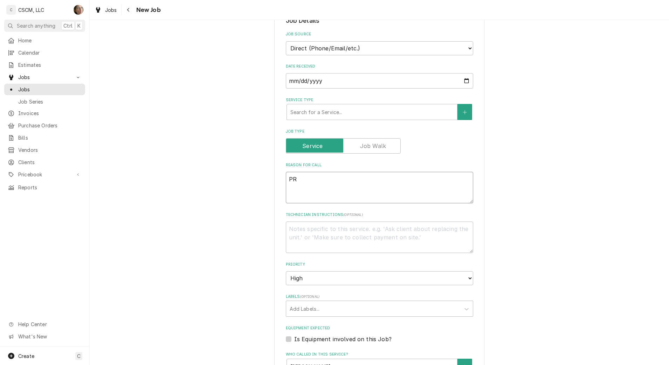
type textarea "x"
type textarea "PRO"
type textarea "x"
type textarea "PROT"
type textarea "x"
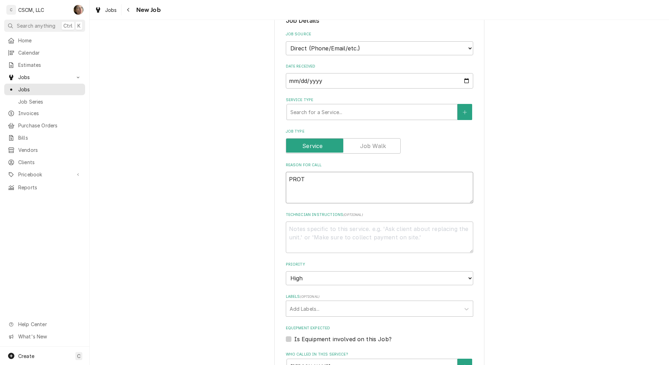
type textarea "PROTE"
type textarea "x"
type textarea "PROTEIN"
type textarea "x"
type textarea "PROTEIN"
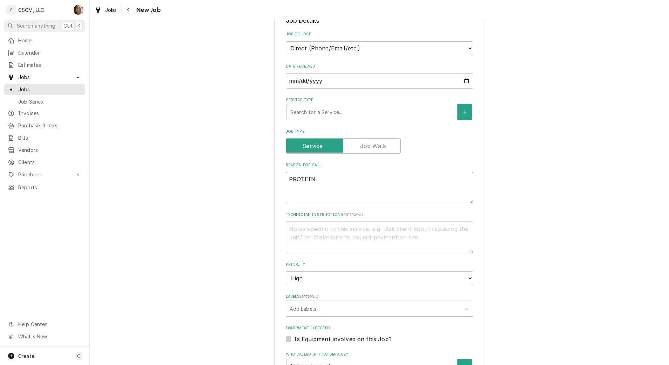
type textarea "x"
type textarea "PROTEIN F"
type textarea "x"
type textarea "PROTEIN FY"
type textarea "x"
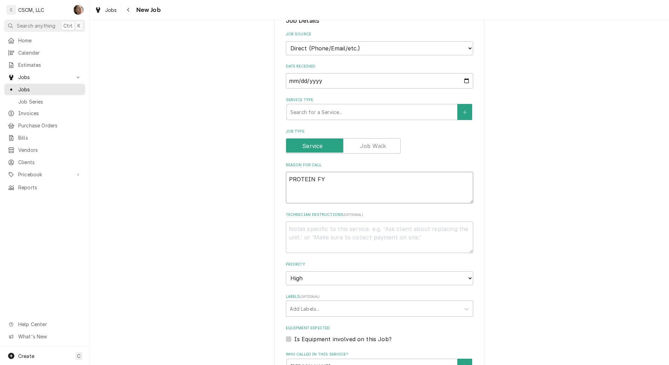
type textarea "PROTEIN F"
type textarea "x"
type textarea "PROTEIN FR"
type textarea "x"
type textarea "PROTEIN FRY"
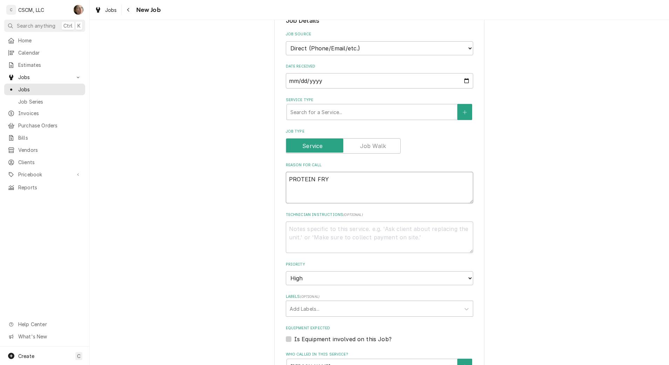
type textarea "x"
type textarea "PROTEIN FRYE"
type textarea "x"
type textarea "PROTEIN FRYER"
type textarea "x"
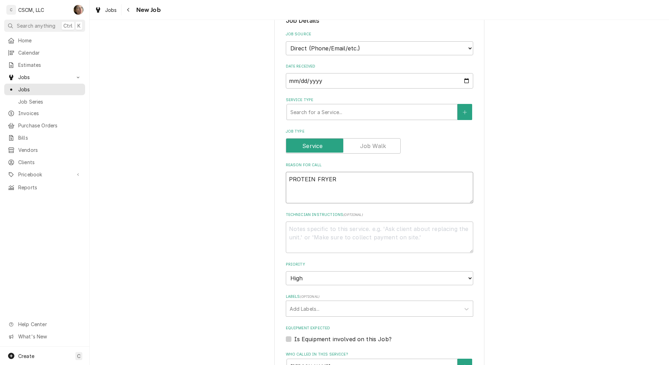
type textarea "PROTEIN FRYER"
type textarea "x"
type textarea "PROTEIN FRYER C"
type textarea "x"
type textarea "PROTEIN FRYER CA"
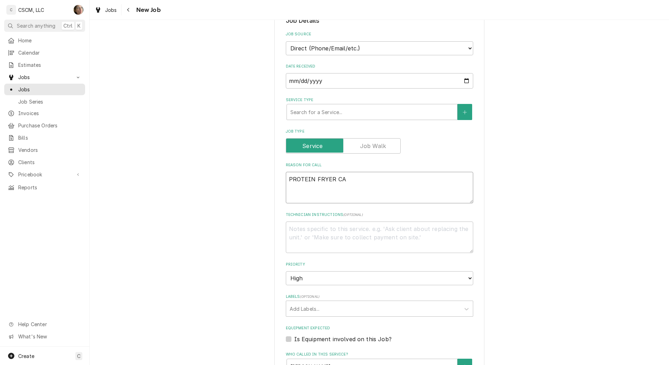
type textarea "x"
type textarea "PROTEIN FRYER CAU"
type textarea "x"
type textarea "PROTEIN FRYER CAUG"
type textarea "x"
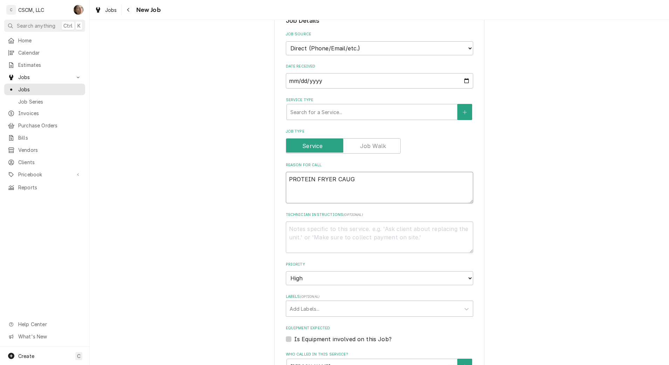
type textarea "PROTEIN FRYER CAUGH"
type textarea "x"
type textarea "PROTEIN FRYER CAUGHT"
type textarea "x"
type textarea "PROTEIN FRYER CAUGHT"
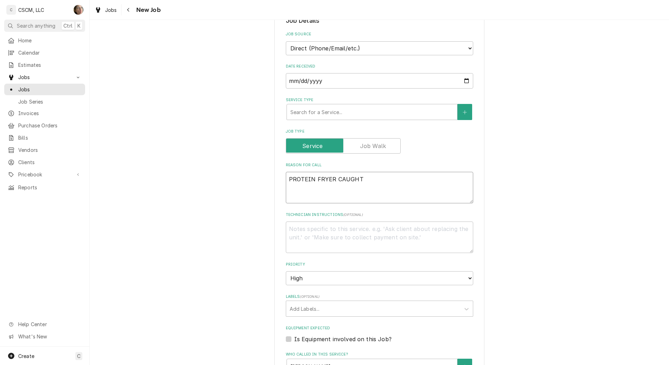
type textarea "x"
type textarea "PROTEIN FRYER CAUGHT ON"
type textarea "x"
type textarea "PROTEIN FRYER CAUGHT ON"
type textarea "x"
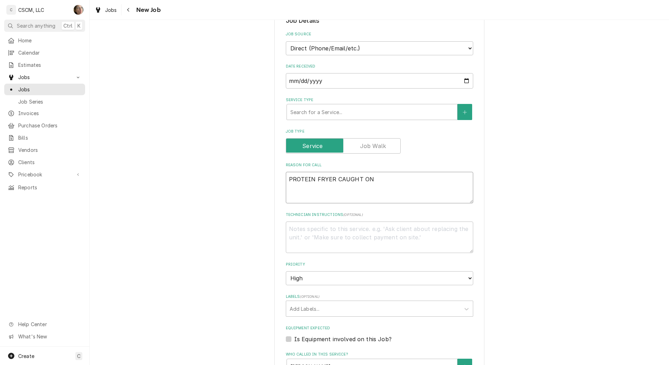
type textarea "PROTEIN FRYER CAUGHT ON F"
type textarea "x"
type textarea "PROTEIN FRYER CAUGHT ON FI"
type textarea "x"
type textarea "PROTEIN FRYER CAUGHT ON FIRE"
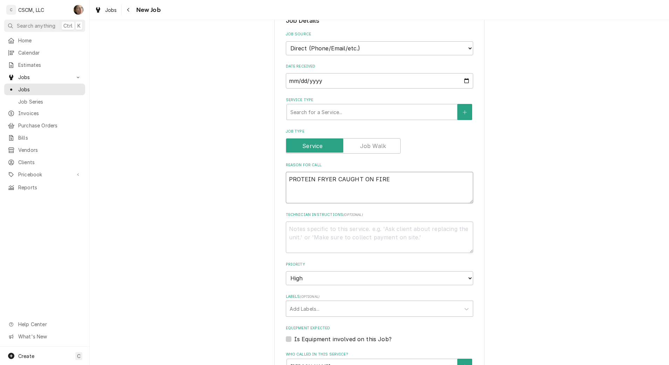
type textarea "x"
type textarea "PROTEIN FRYER CAUGHT ON FIRE"
type textarea "x"
type textarea "PROTEIN FRYER CAUGHT ON FIRE A"
type textarea "x"
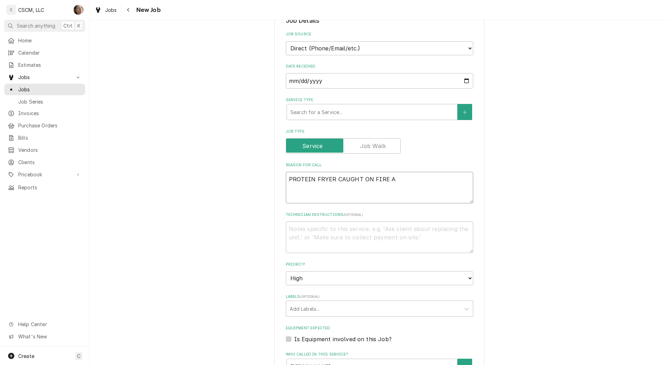
type textarea "PROTEIN FRYER CAUGHT ON FIRE AN"
type textarea "x"
type textarea "PROTEIN FRYER CAUGHT ON FIRE AND"
type textarea "x"
type textarea "PROTEIN FRYER CAUGHT ON FIRE AND"
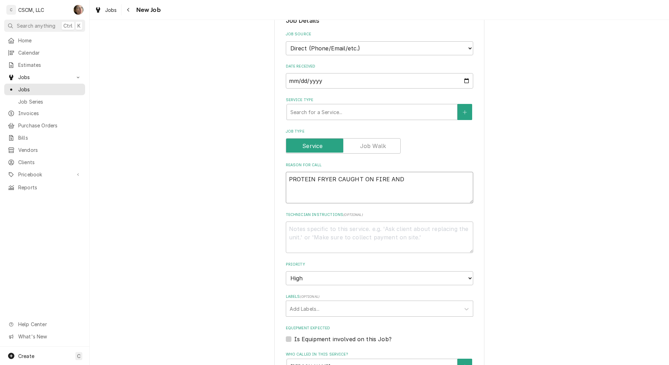
type textarea "x"
type textarea "PROTEIN FRYER CAUGHT ON FIRE AND I"
type textarea "x"
type textarea "PROTEIN FRYER CAUGHT ON FIRE AND IS"
type textarea "x"
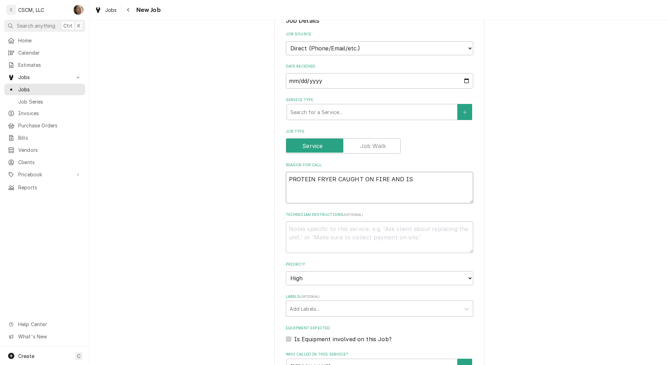
type textarea "PROTEIN FRYER CAUGHT ON FIRE AND IS"
type textarea "x"
type textarea "PROTEIN FRYER CAUGHT ON FIRE AND IS N"
type textarea "x"
type textarea "PROTEIN FRYER CAUGHT ON FIRE AND IS NO"
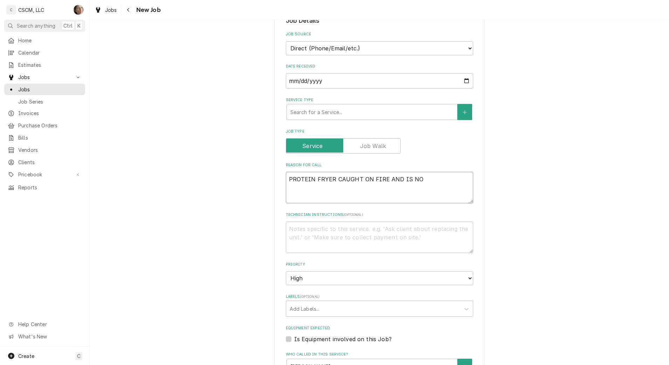
type textarea "x"
type textarea "PROTEIN FRYER CAUGHT ON FIRE AND IS NOT"
type textarea "x"
type textarea "PROTEIN FRYER CAUGHT ON FIRE AND IS NOT"
type textarea "x"
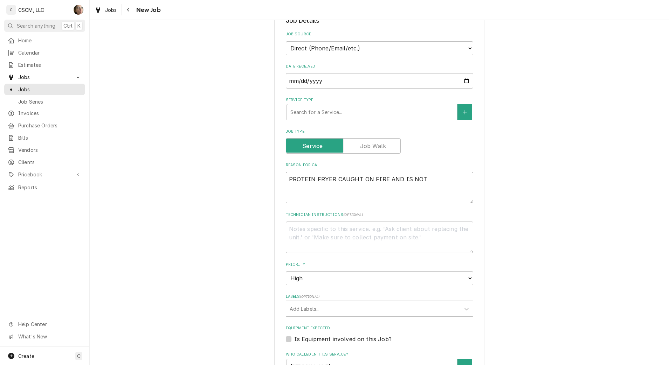
type textarea "PROTEIN FRYER CAUGHT ON FIRE AND IS NOT O"
type textarea "x"
type textarea "PROTEIN FRYER CAUGHT ON FIRE AND IS NOT ON"
type textarea "x"
type textarea "PROTEIN FRYER CAUGHT ON FIRE AND IS NOT ON"
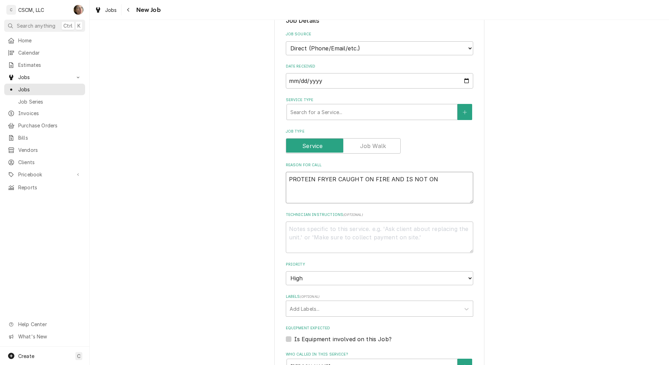
type textarea "x"
type textarea "PROTEIN FRYER CAUGHT ON FIRE AND IS NOT ON p"
type textarea "x"
type textarea "PROTEIN FRYER CAUGHT ON FIRE AND IS NOT ON pr"
type textarea "x"
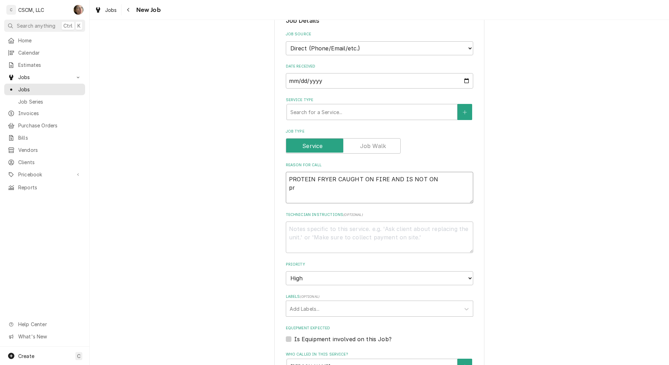
type textarea "PROTEIN FRYER CAUGHT ON FIRE AND IS NOT ON pro"
type textarea "x"
type textarea "PROTEIN FRYER CAUGHT ON FIRE AND IS NOT ON prot"
type textarea "x"
type textarea "PROTEIN FRYER CAUGHT ON FIRE AND IS NOT ON prote"
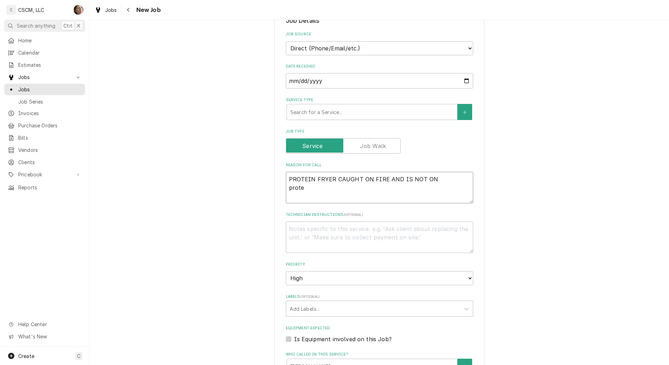
type textarea "x"
type textarea "PROTEIN FRYER CAUGHT ON FIRE AND IS NOT ON protei"
type textarea "x"
type textarea "PROTEIN FRYER CAUGHT ON FIRE AND IS NOT ON protein"
type textarea "x"
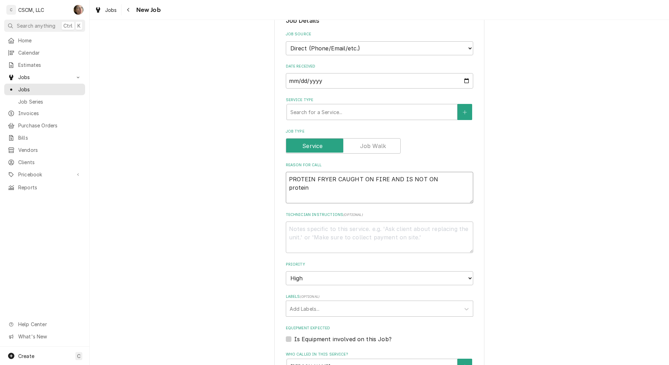
type textarea "PROTEIN FRYER CAUGHT ON FIRE AND IS NOT ON protein"
type textarea "x"
type textarea "PROTEIN FRYER CAUGHT ON FIRE AND IS NOT ON protein f"
type textarea "x"
type textarea "PROTEIN FRYER CAUGHT ON FIRE AND IS NOT ON protein fr"
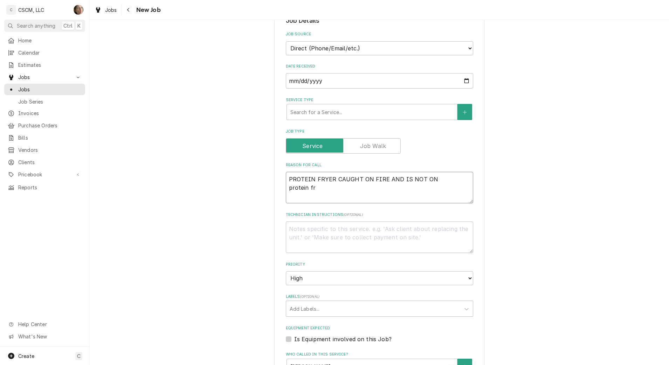
type textarea "x"
type textarea "PROTEIN FRYER CAUGHT ON FIRE AND IS NOT ON protein fry"
type textarea "x"
type textarea "PROTEIN FRYER CAUGHT ON FIRE AND IS NOT ON protein frye"
type textarea "x"
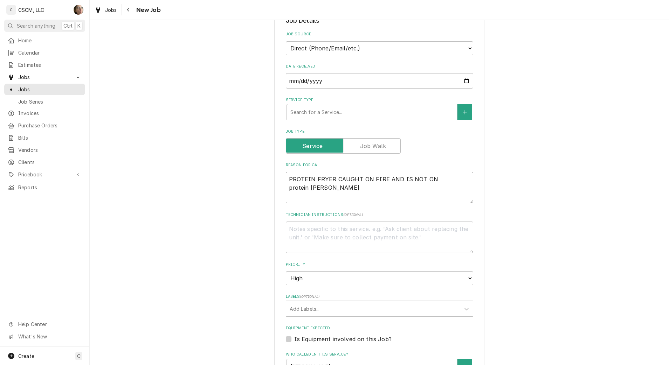
type textarea "PROTEIN FRYER CAUGHT ON FIRE AND IS NOT ON protein fryer"
type textarea "x"
type textarea "PROTEIN FRYER CAUGHT ON FIRE AND IS NOT ON protein fryer"
type textarea "x"
type textarea "PROTEIN FRYER CAUGHT ON FIRE AND IS NOT ON protein fryer c"
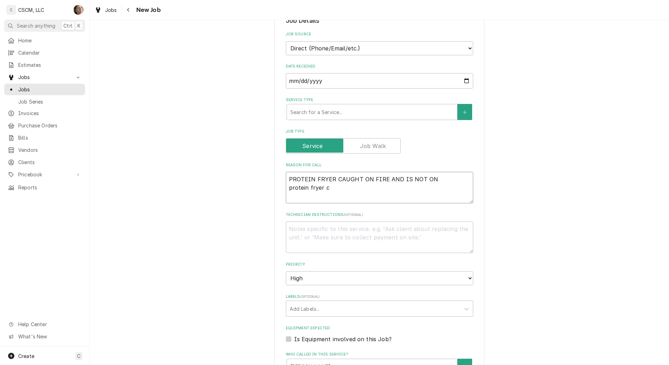
type textarea "x"
type textarea "PROTEIN FRYER CAUGHT ON FIRE AND IS NOT ON protein fryer ca"
type textarea "x"
type textarea "PROTEIN FRYER CAUGHT ON FIRE AND IS NOT ON protein fryer cau"
type textarea "x"
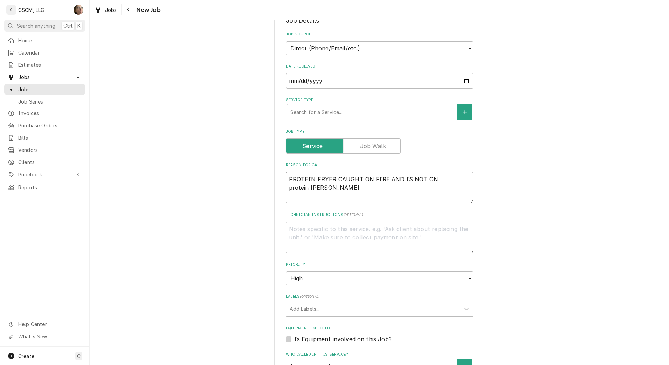
type textarea "PROTEIN FRYER CAUGHT ON FIRE AND IS NOT ON protein fryer caug"
type textarea "x"
type textarea "PROTEIN FRYER CAUGHT ON FIRE AND IS NOT ON protein fryer caugh"
type textarea "x"
type textarea "PROTEIN FRYER CAUGHT ON FIRE AND IS NOT ON protein fryer caught"
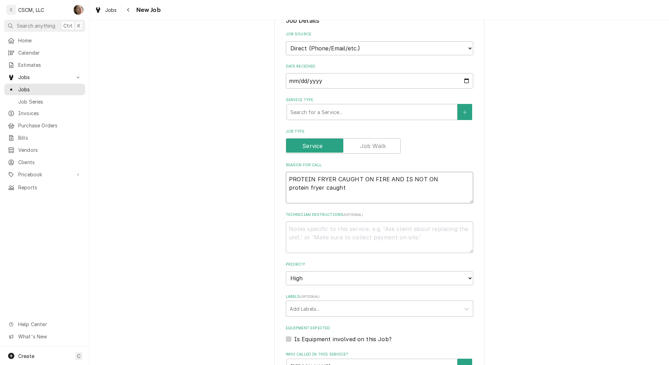
type textarea "x"
type textarea "PROTEIN FRYER CAUGHT ON FIRE AND IS NOT ON protein fryer caught"
type textarea "x"
type textarea "PROTEIN FRYER CAUGHT ON FIRE AND IS NOT ON protein fryer caught o"
type textarea "x"
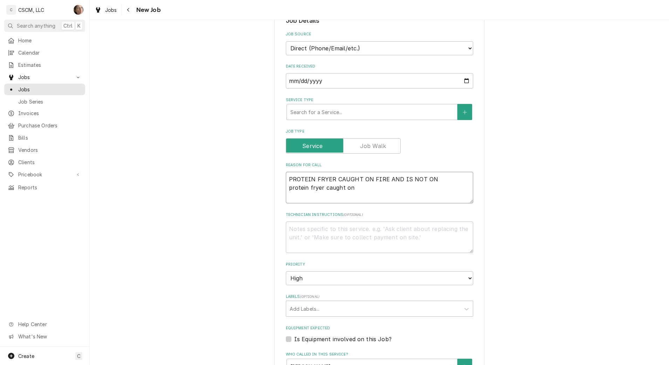
type textarea "PROTEIN FRYER CAUGHT ON FIRE AND IS NOT ON protein fryer caught on"
type textarea "x"
type textarea "PROTEIN FRYER CAUGHT ON FIRE AND IS NOT ON protein fryer caught on f"
type textarea "x"
type textarea "PROTEIN FRYER CAUGHT ON FIRE AND IS NOT ON protein fryer caught on fi"
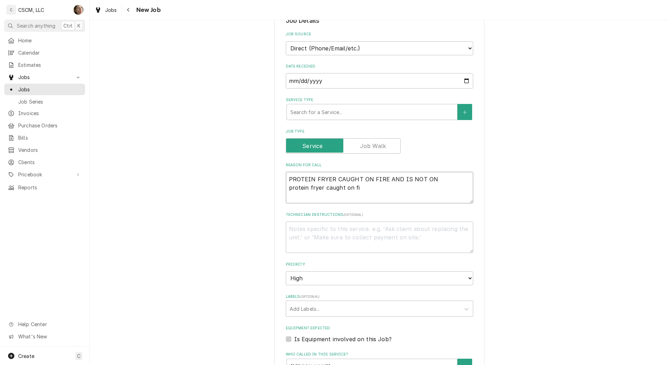
type textarea "x"
type textarea "PROTEIN FRYER CAUGHT ON FIRE AND IS NOT ON protein fryer caught on fir"
type textarea "x"
type textarea "PROTEIN FRYER CAUGHT ON FIRE AND IS NOT ON protein fryer caught on fire"
type textarea "x"
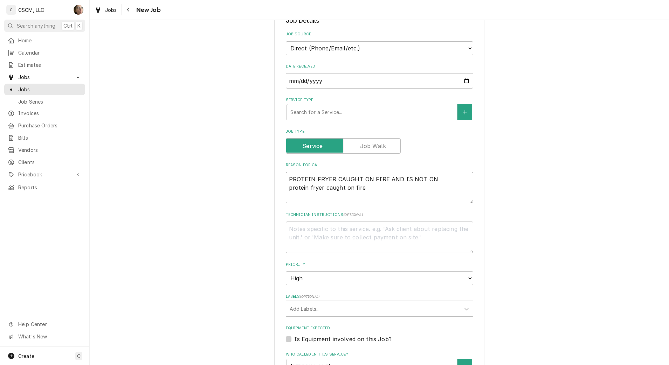
type textarea "PROTEIN FRYER CAUGHT ON FIRE AND IS NOT ON protein fryer caught on fire"
type textarea "x"
type textarea "PROTEIN FRYER CAUGHT ON FIRE AND IS NOT ON protein fryer caught on fire an"
type textarea "x"
type textarea "PROTEIN FRYER CAUGHT ON FIRE AND IS NOT ON protein fryer caught on fire and"
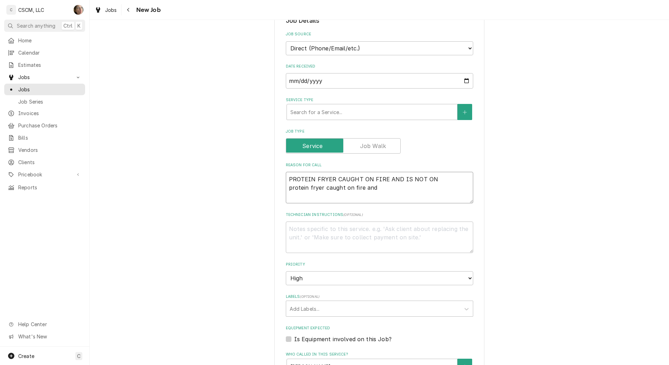
type textarea "x"
type textarea "PROTEIN FRYER CAUGHT ON FIRE AND IS NOT ON protein fryer caught on fire and"
type textarea "x"
type textarea "PROTEIN FRYER CAUGHT ON FIRE AND IS NOT ON protein fryer caught on fire and is"
type textarea "x"
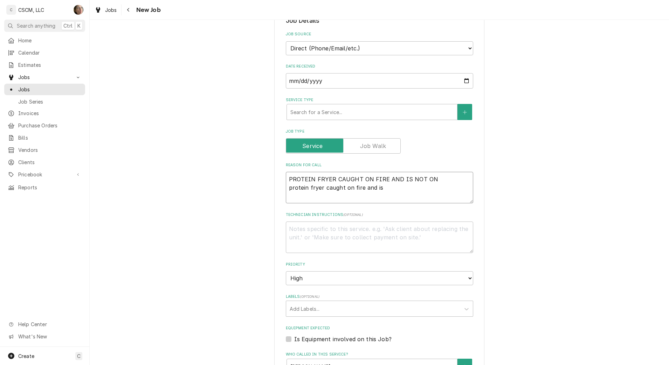
type textarea "PROTEIN FRYER CAUGHT ON FIRE AND IS NOT ON protein fryer caught on fire and is"
type textarea "x"
type textarea "PROTEIN FRYER CAUGHT ON FIRE AND IS NOT ON protein fryer caught on fire and is n"
type textarea "x"
type textarea "PROTEIN FRYER CAUGHT ON FIRE AND IS NOT ON protein fryer caught on fire and is …"
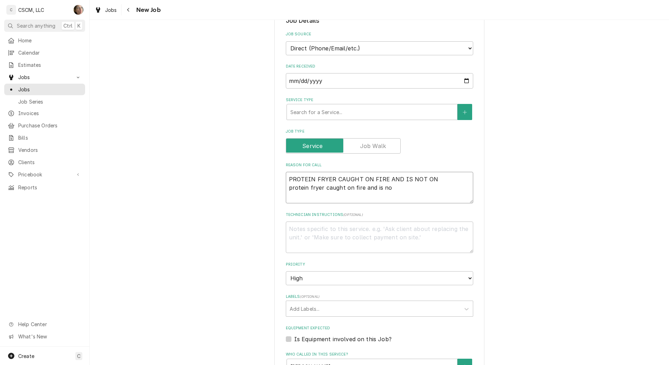
type textarea "x"
type textarea "PROTEIN FRYER CAUGHT ON FIRE AND IS NOT ON protein fryer caught on fire and is …"
type textarea "x"
type textarea "PROTEIN FRYER CAUGHT ON FIRE AND IS NOT ON protein fryer caught on fire and is …"
type textarea "x"
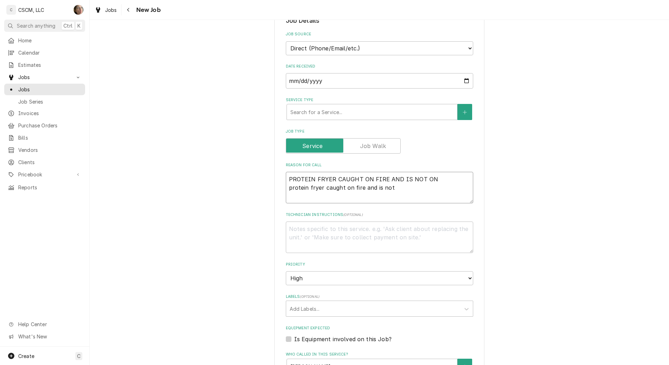
type textarea "PROTEIN FRYER CAUGHT ON FIRE AND IS NOT ON protein fryer caught on fire and is …"
type textarea "x"
type textarea "PROTEIN FRYER CAUGHT ON FIRE AND IS NOT ON protein fryer caught on fire and is …"
type textarea "x"
type textarea "PROTEIN FRYER CAUGHT ON FIRE AND IS NOT ON protein fryer caught on fire and is …"
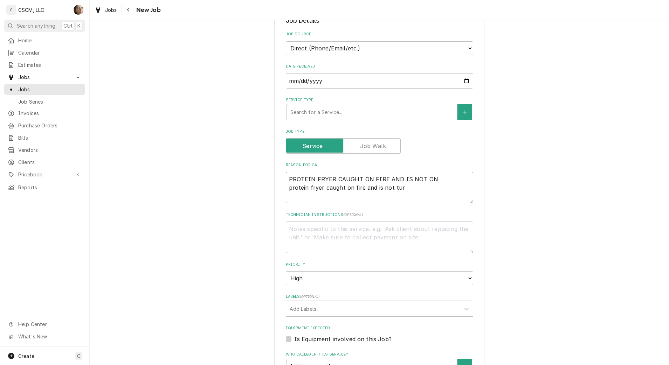
type textarea "x"
type textarea "PROTEIN FRYER CAUGHT ON FIRE AND IS NOT ON protein fryer caught on fire and is …"
type textarea "x"
type textarea "PROTEIN FRYER CAUGHT ON FIRE AND IS NOT ON protein fryer caught on fire and is …"
type textarea "x"
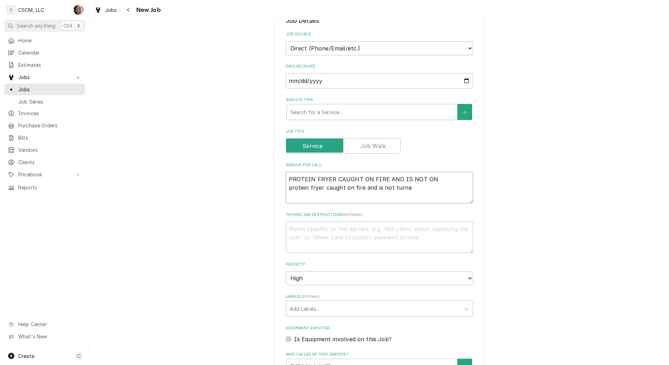
type textarea "PROTEIN FRYER CAUGHT ON FIRE AND IS NOT ON protein fryer caught on fire and is …"
type textarea "x"
type textarea "PROTEIN FRYER CAUGHT ON FIRE AND IS NOT ON protein fryer caught on fire and is …"
type textarea "x"
type textarea "PROTEIN FRYER CAUGHT ON FIRE AND IS NOT ON protein fryer caught on fire and is …"
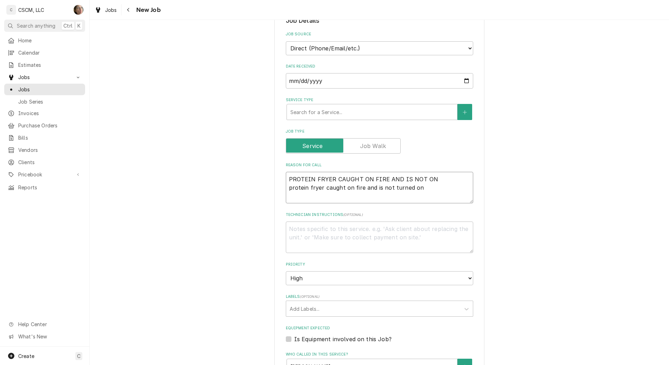
type textarea "x"
type textarea "PROTEIN FRYER CAUGHT ON FIRE AND IS NOT ON protein fryer caught on fire and is …"
type textarea "x"
type textarea "PROTEIN FRYER CAUGHT ON FIRE AND IS NOT ON protein fryer caught on fire and is …"
type textarea "x"
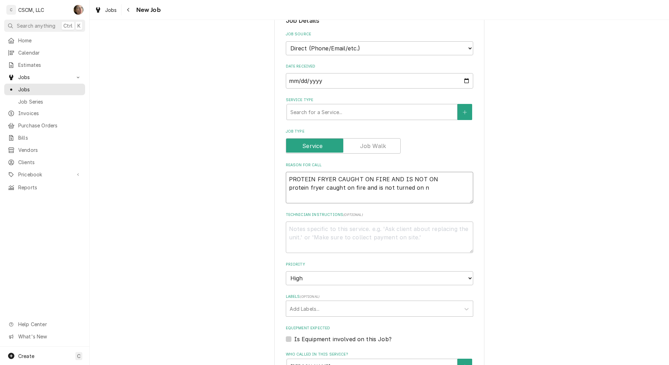
type textarea "PROTEIN FRYER CAUGHT ON FIRE AND IS NOT ON protein fryer caught on fire and is …"
type textarea "x"
type textarea "PROTEIN FRYER CAUGHT ON FIRE AND IS NOT ON protein fryer caught on fire and is …"
type textarea "x"
type textarea "PROTEIN FRYER CAUGHT ON FIRE AND IS NOT ON protein fryer caught on fire and is …"
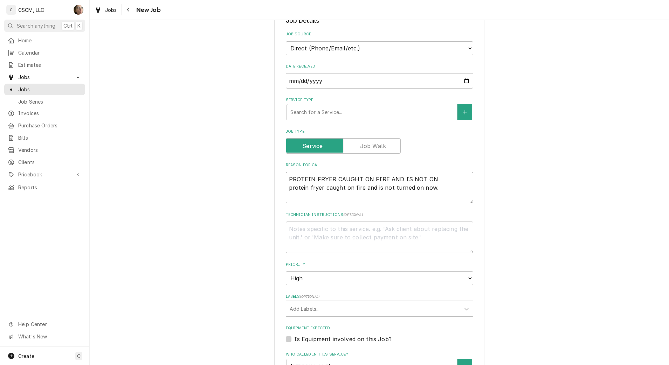
type textarea "x"
type textarea "protein fryer caught on fire and is not turned on now."
type textarea "x"
type textarea "protein fryer caught on fire and is not turned on now."
type textarea "x"
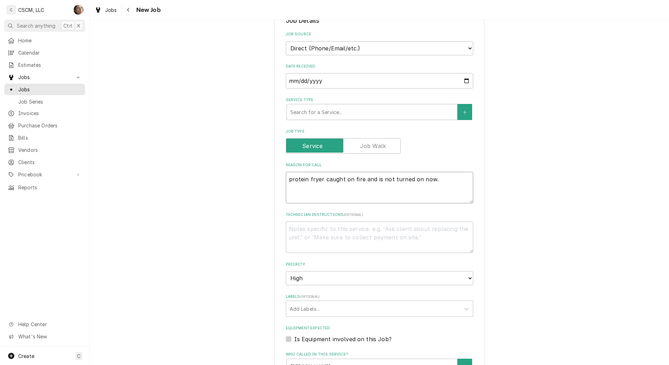
scroll to position [263, 0]
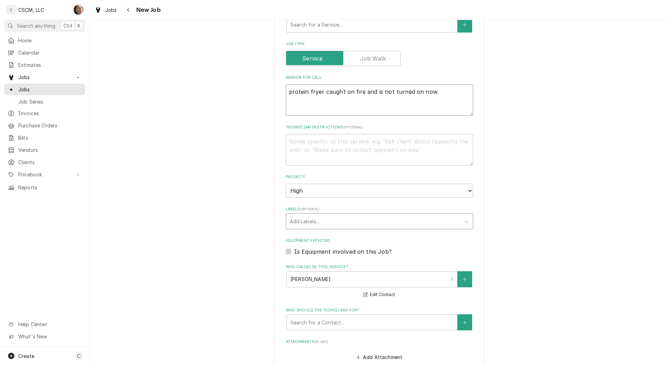
type textarea "protein fryer caught on fire and is not turned on now."
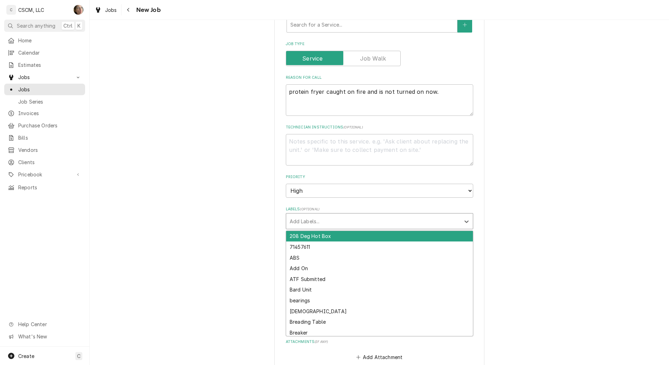
click at [347, 217] on div "Labels" at bounding box center [373, 221] width 167 height 13
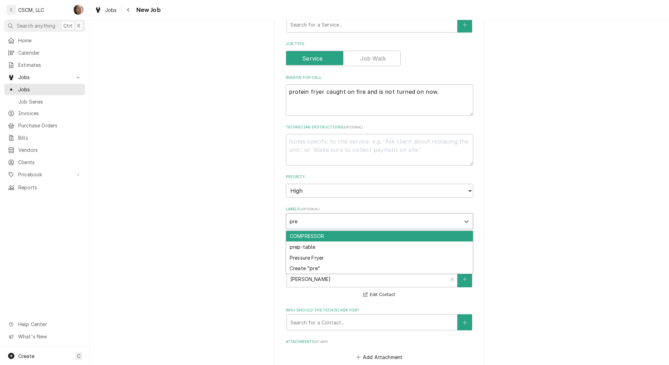
type input "pr"
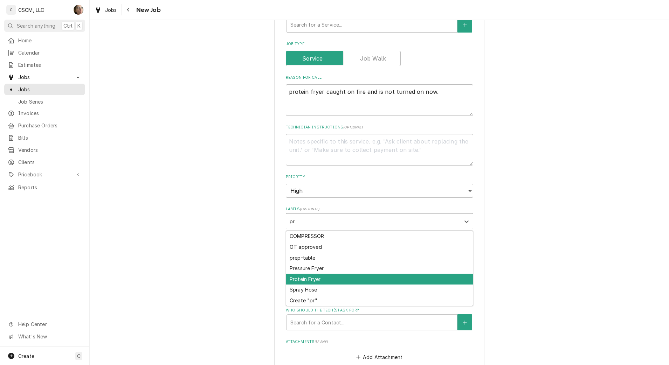
click at [296, 281] on div "Protein Fryer" at bounding box center [379, 279] width 187 height 11
type textarea "x"
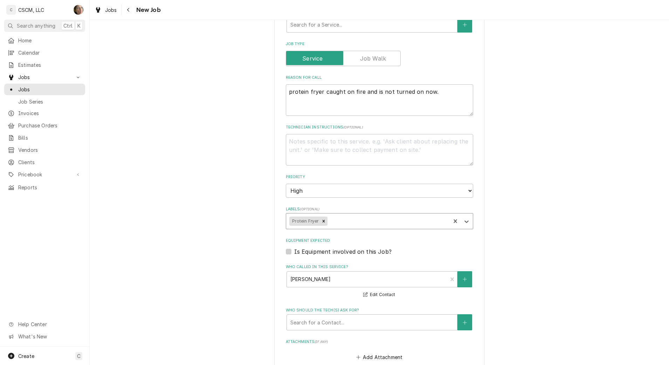
type textarea "x"
click at [261, 248] on div "Please provide the following information to create a job: Client Details Client…" at bounding box center [379, 143] width 579 height 757
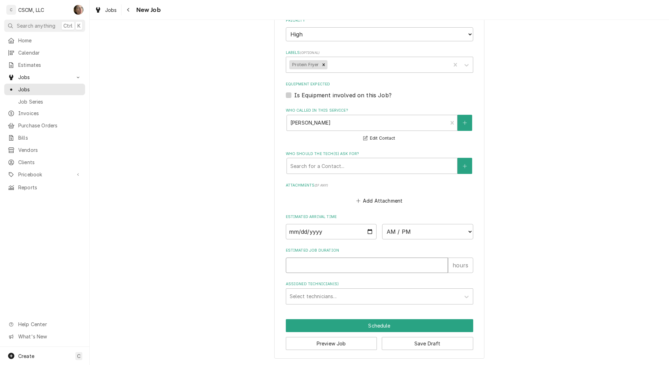
click at [382, 272] on input "Estimated Job Duration" at bounding box center [367, 265] width 162 height 15
click at [420, 234] on select "AM / PM 6:00 AM 6:15 AM 6:30 AM 6:45 AM 7:00 AM 7:15 AM 7:30 AM 7:45 AM 8:00 AM…" at bounding box center [427, 231] width 91 height 15
click at [382, 224] on select "AM / PM 6:00 AM 6:15 AM 6:30 AM 6:45 AM 7:00 AM 7:15 AM 7:30 AM 7:45 AM 8:00 AM…" at bounding box center [427, 231] width 91 height 15
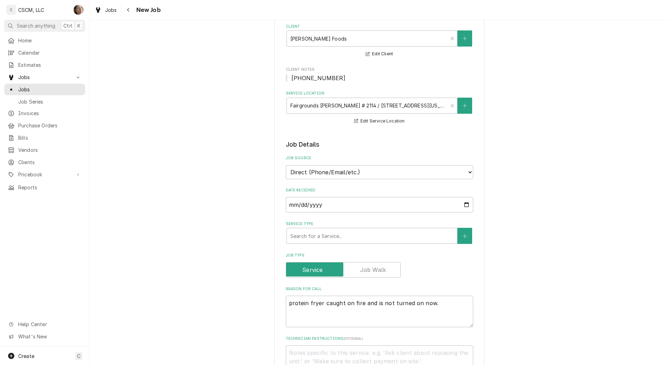
scroll to position [88, 0]
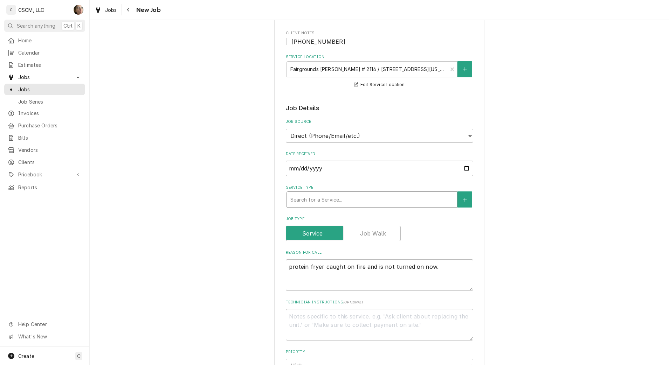
click at [324, 196] on div "Service Type" at bounding box center [371, 199] width 163 height 13
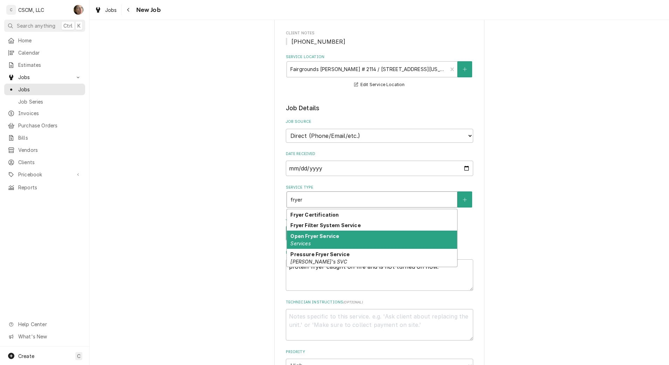
click at [307, 243] on em "Services" at bounding box center [300, 244] width 20 height 6
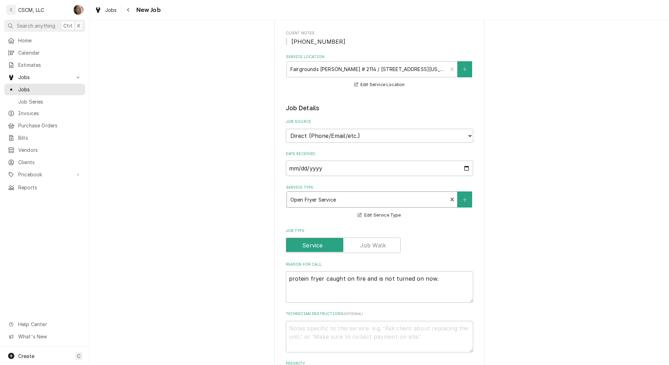
click at [234, 210] on div "Please provide the following information to create a job: Client Details Client…" at bounding box center [379, 324] width 579 height 769
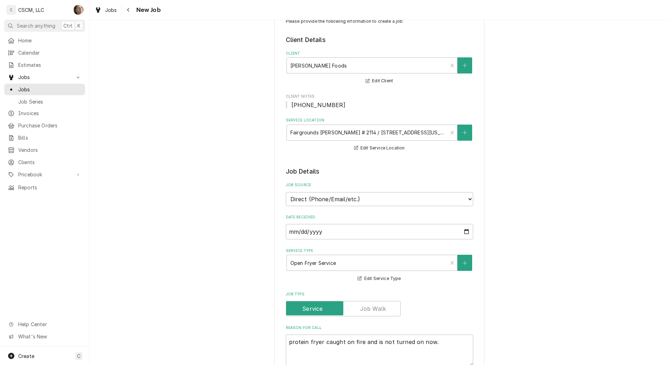
scroll to position [0, 0]
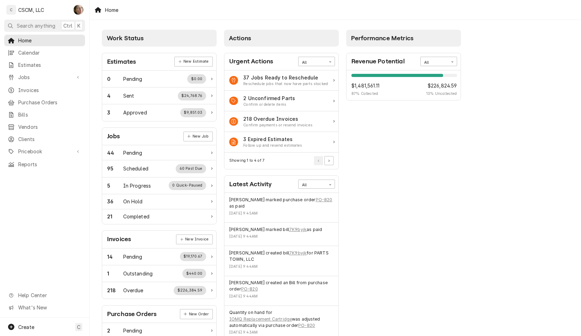
click at [237, 9] on div "Home" at bounding box center [336, 10] width 492 height 20
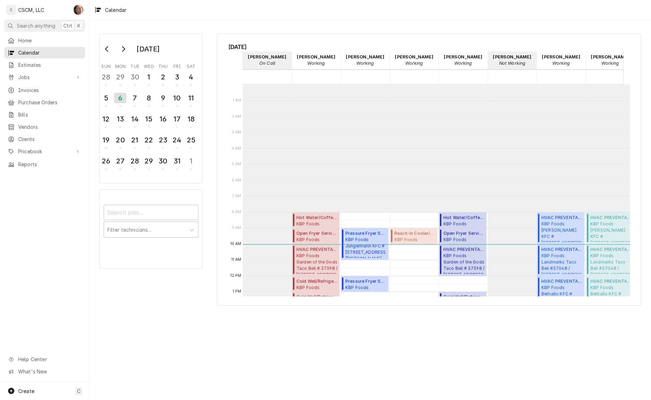
scroll to position [127, 0]
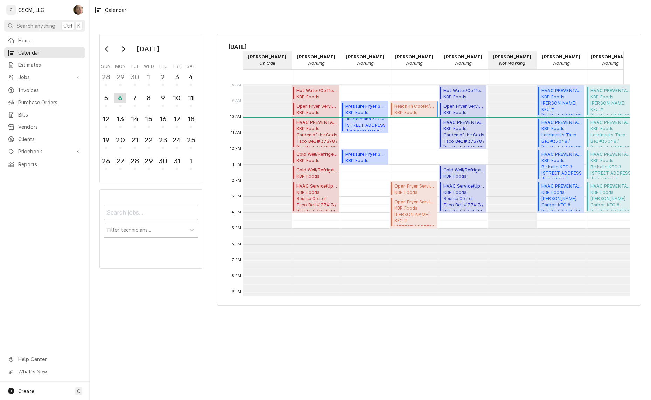
click at [414, 110] on span "KBP Foods Glen Carbon KFC #5839 / 3202 Highway 159, Glen Carbon, Illinois 62034" at bounding box center [415, 113] width 41 height 6
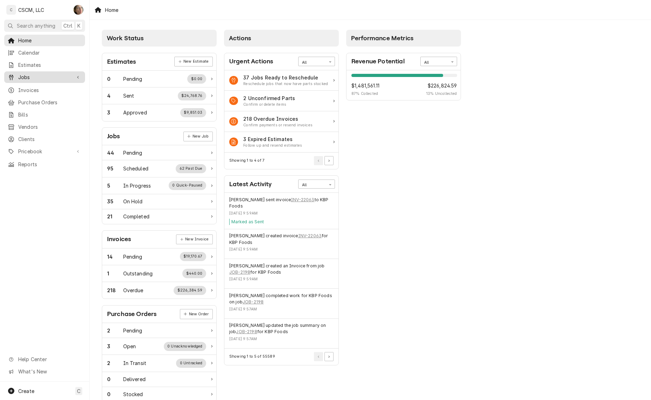
click at [39, 71] on link "Jobs" at bounding box center [44, 77] width 81 height 12
click at [46, 87] on span "Jobs" at bounding box center [49, 89] width 63 height 7
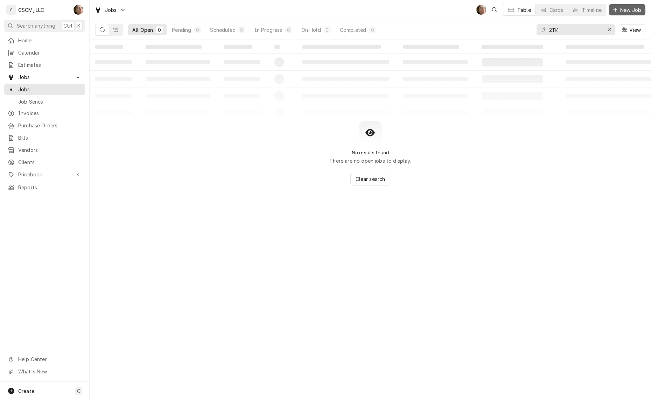
click at [626, 5] on button "New Job" at bounding box center [627, 9] width 36 height 11
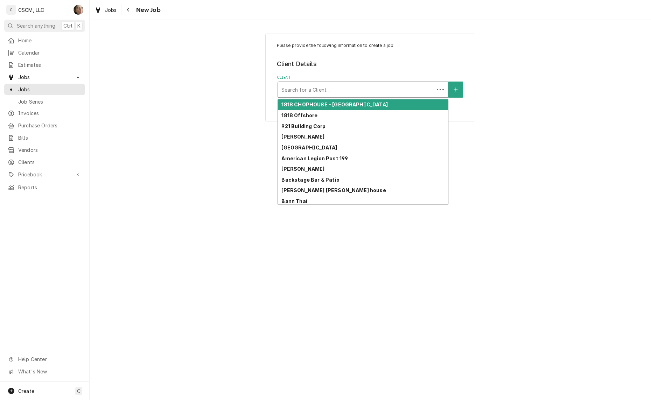
click at [309, 85] on div "Client" at bounding box center [356, 89] width 149 height 13
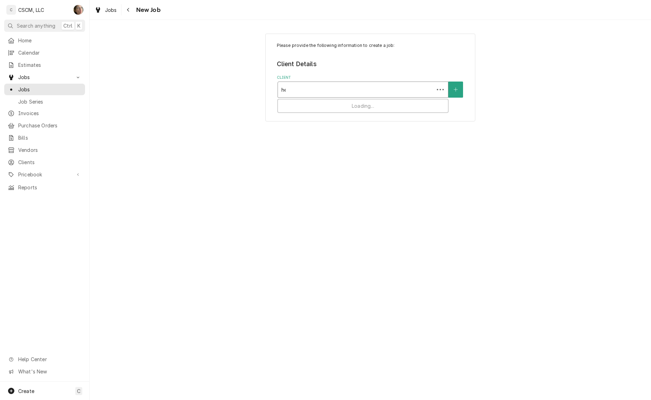
type input "her"
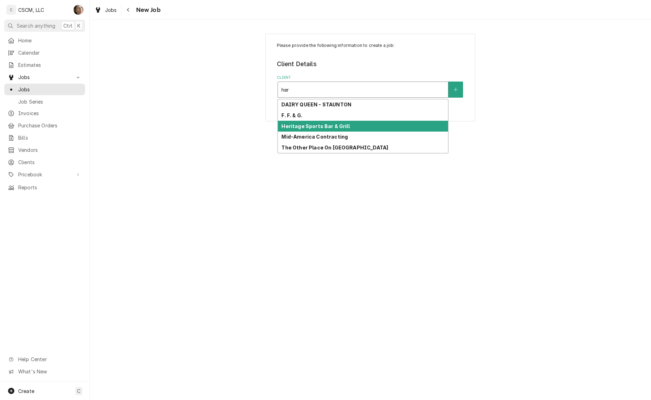
click at [313, 123] on div "Heritage Sports Bar & Grill" at bounding box center [363, 126] width 170 height 11
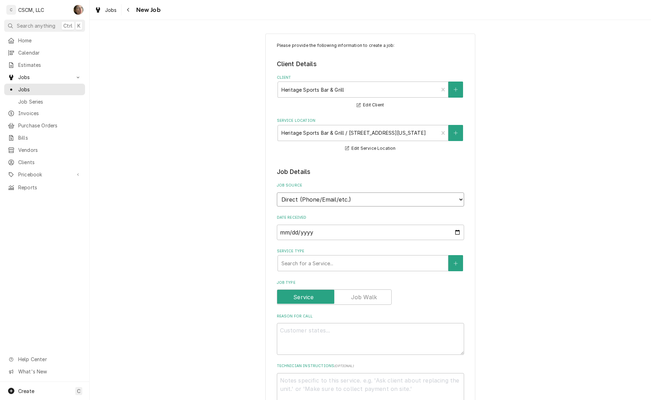
drag, startPoint x: 323, startPoint y: 196, endPoint x: 311, endPoint y: 207, distance: 15.6
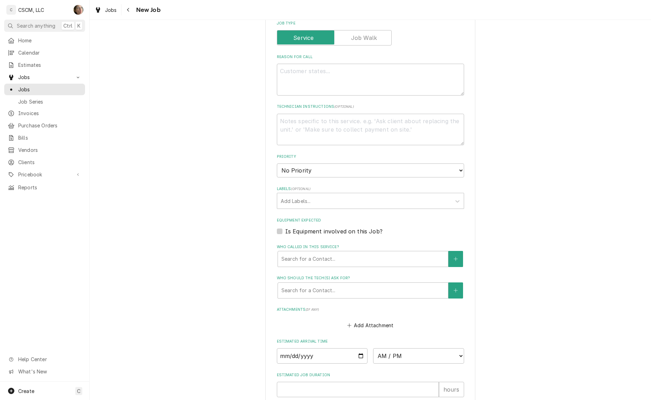
scroll to position [260, 0]
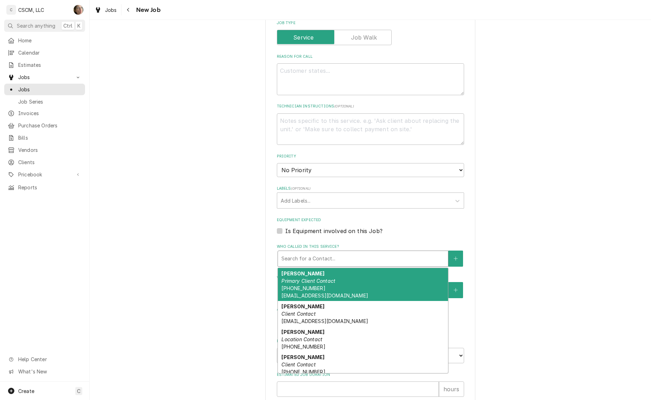
click at [305, 263] on div "Who called in this service?" at bounding box center [363, 259] width 163 height 13
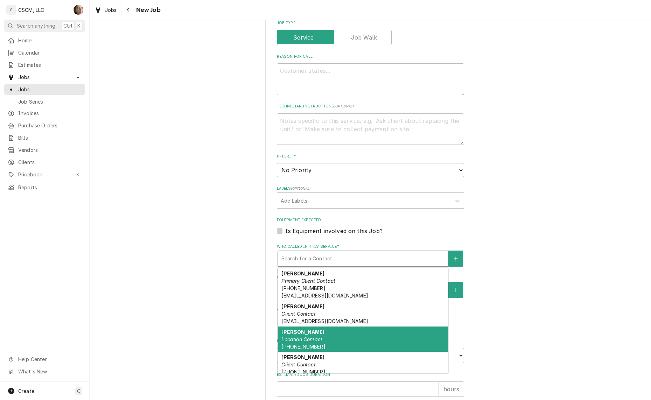
click at [363, 333] on div "Maxwell Tracy Location Contact (618) 803-0741" at bounding box center [363, 340] width 170 height 26
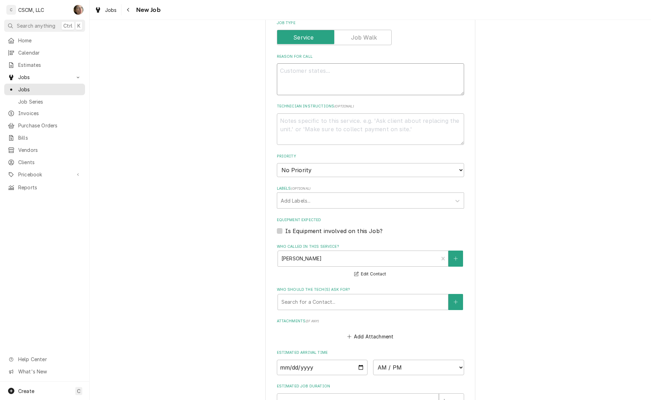
click at [313, 74] on textarea "Reason For Call" at bounding box center [370, 79] width 187 height 32
type textarea "x"
type textarea "o"
type textarea "x"
type textarea "out"
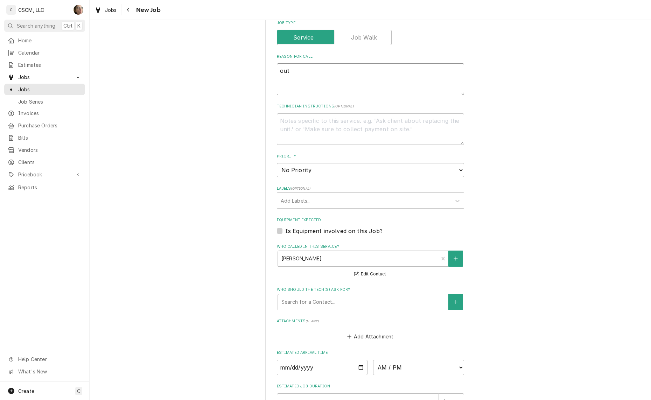
type textarea "x"
type textarea "outs"
type textarea "x"
type textarea "outsi"
type textarea "x"
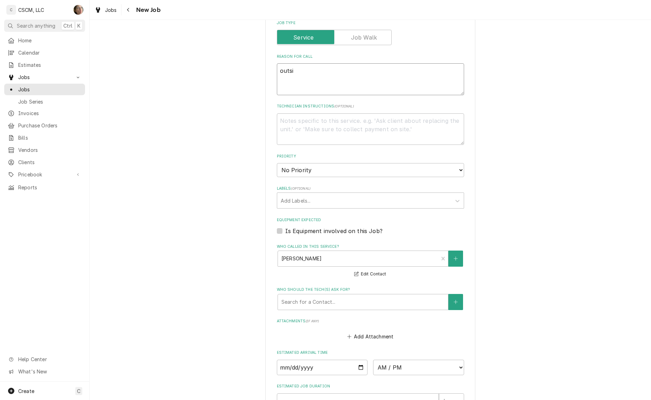
type textarea "outsid"
type textarea "x"
type textarea "outside"
type textarea "x"
type textarea "outside"
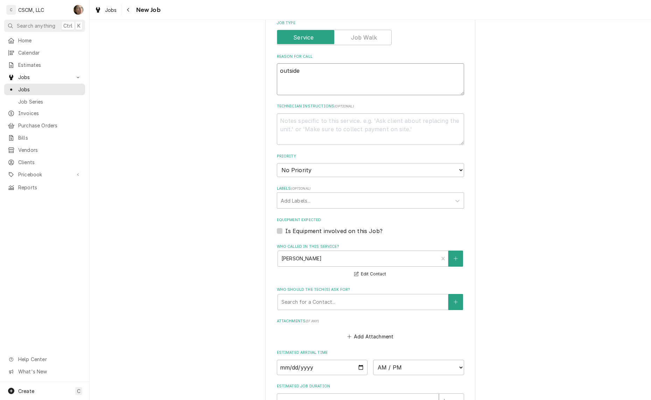
type textarea "x"
type textarea "outside w"
type textarea "x"
type textarea "outside wa"
type textarea "x"
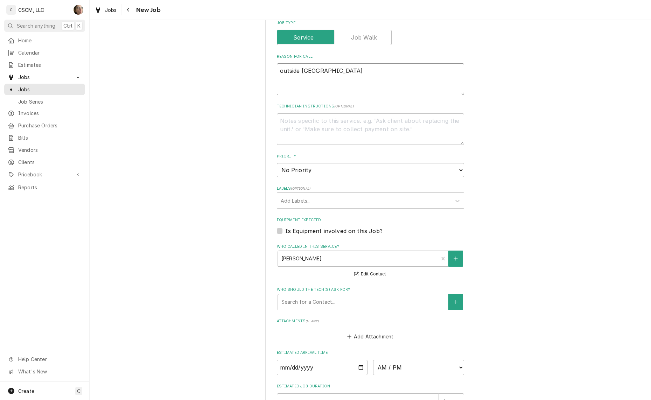
type textarea "outside wal"
type textarea "x"
type textarea "outside walk"
type textarea "x"
type textarea "outside walk"
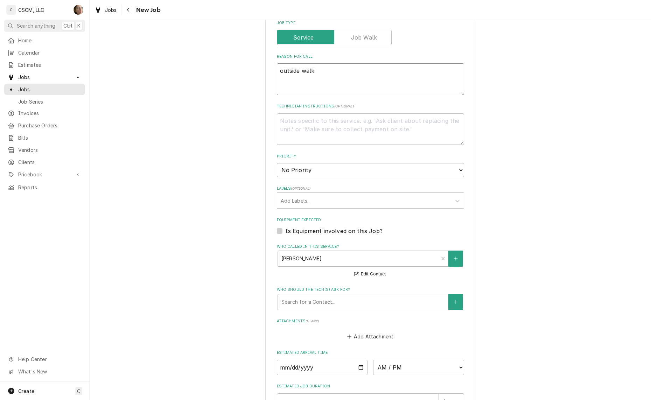
type textarea "x"
type textarea "outside walk i"
type textarea "x"
type textarea "outside walk in"
type textarea "x"
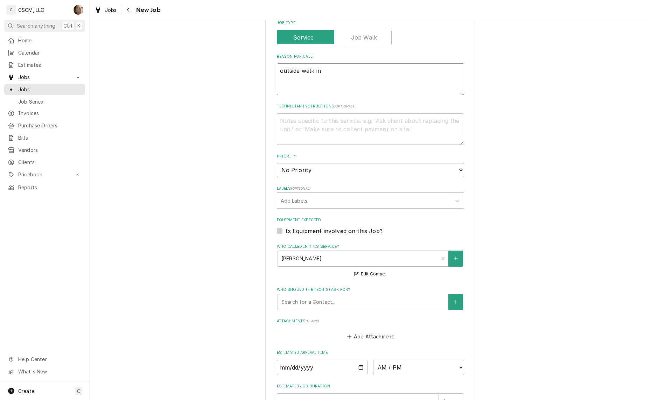
type textarea "outside walk in"
type textarea "x"
type textarea "outside walk in c"
type textarea "x"
type textarea "outside walk in co"
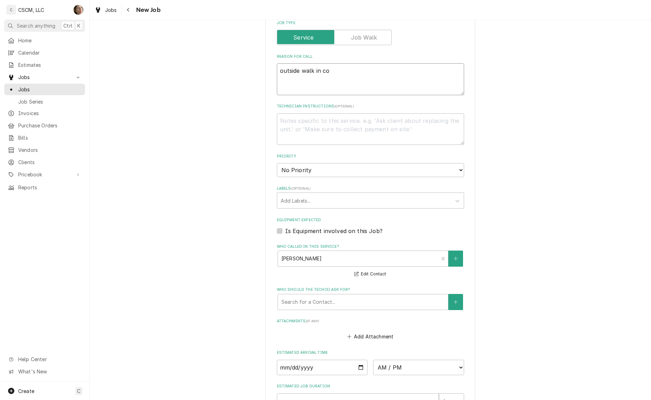
type textarea "x"
type textarea "outside walk in coo"
type textarea "x"
type textarea "outside walk in cool"
type textarea "x"
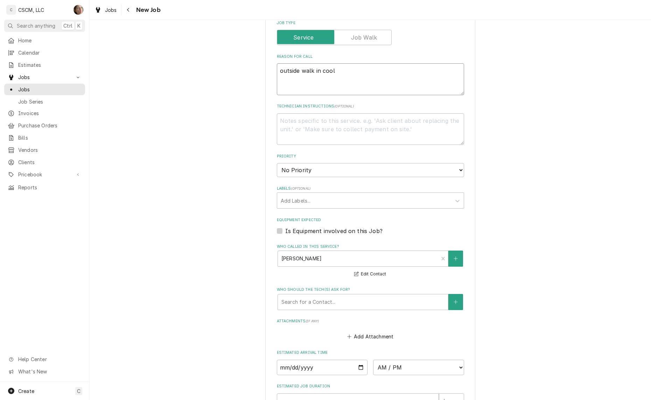
type textarea "outside walk in coole"
type textarea "x"
type textarea "outside walk in cooler"
type textarea "x"
type textarea "outside walk in cooler"
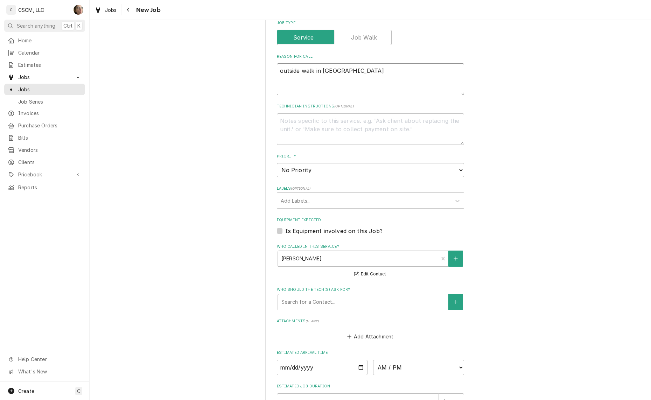
type textarea "x"
type textarea "outside walk in cooler is"
type textarea "x"
type textarea "outside walk in cooler is"
type textarea "x"
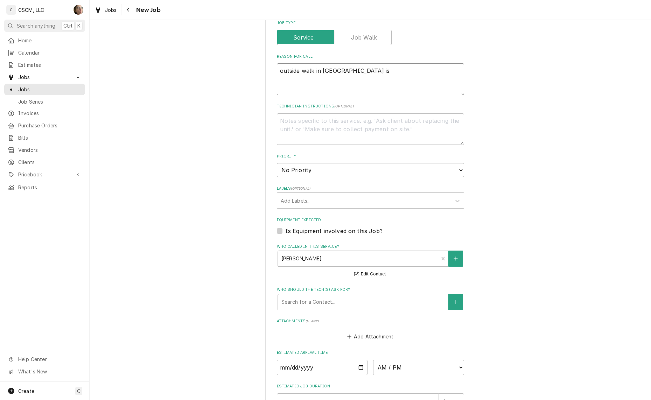
type textarea "outside walk in cooler is n"
type textarea "x"
type textarea "outside walk in cooler is no"
type textarea "x"
type textarea "outside walk in cooler is not"
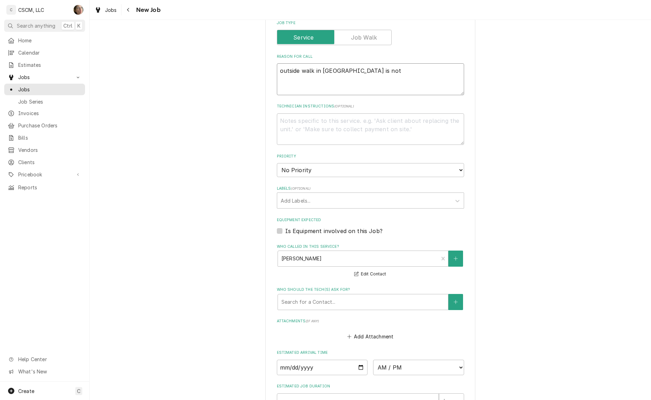
type textarea "x"
type textarea "outside walk in cooler is not"
type textarea "x"
type textarea "outside walk in cooler is not r"
type textarea "x"
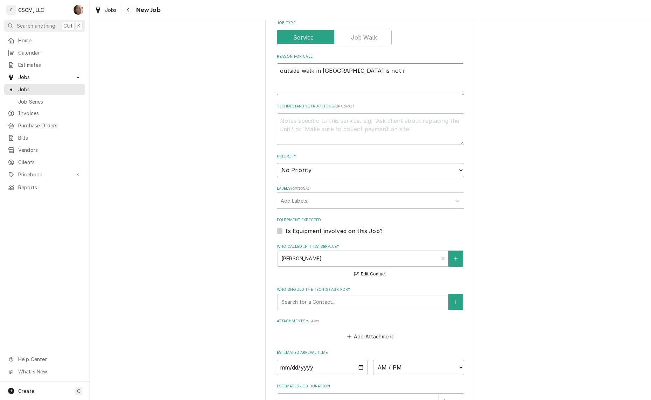
type textarea "outside walk in cooler is not ru"
type textarea "x"
type textarea "outside walk in cooler is not run"
type textarea "x"
type textarea "outside walk in cooler is not runn"
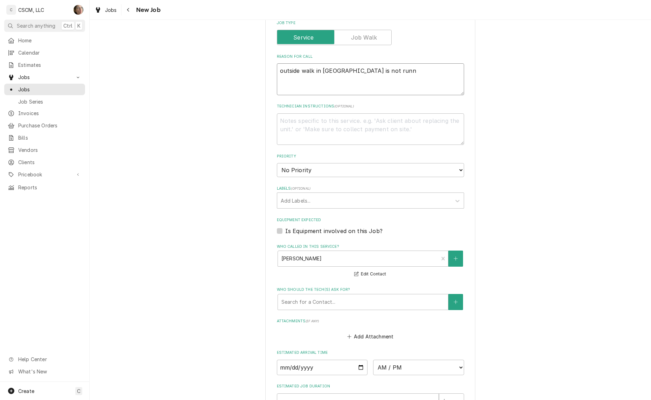
type textarea "x"
type textarea "outside walk in cooler is not runni"
type textarea "x"
type textarea "outside walk in cooler is not runnin"
type textarea "x"
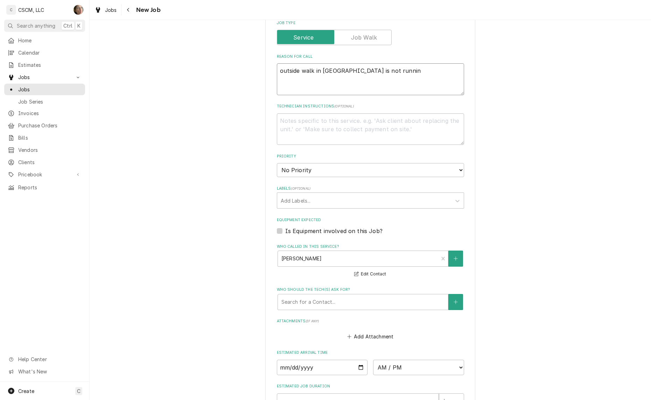
type textarea "outside walk in cooler is not running"
type textarea "x"
type textarea "outside walk in cooler is not running,"
type textarea "x"
type textarea "outside walk in cooler is not running,"
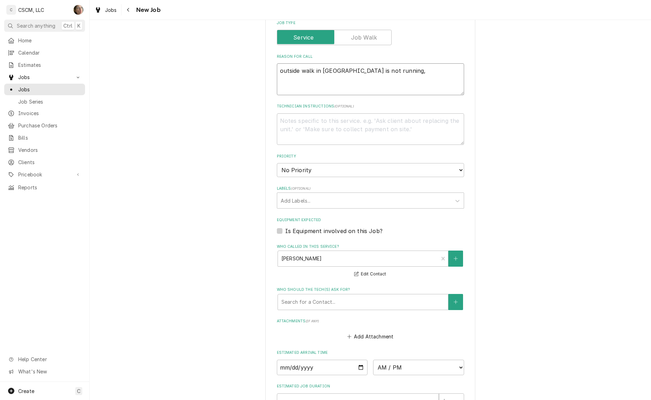
type textarea "x"
type textarea "outside walk in cooler is not running, t"
type textarea "x"
type textarea "outside walk in cooler is not running, th"
type textarea "x"
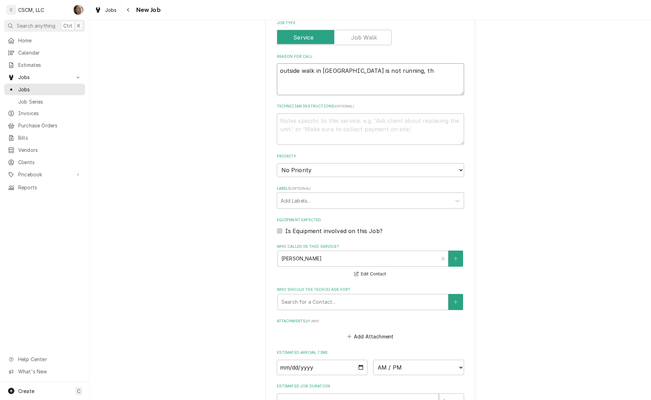
type textarea "outside walk in cooler is not running, the"
type textarea "x"
type textarea "outside walk in cooler is not running, they"
type textarea "x"
type textarea "outside walk in cooler is not running, they h"
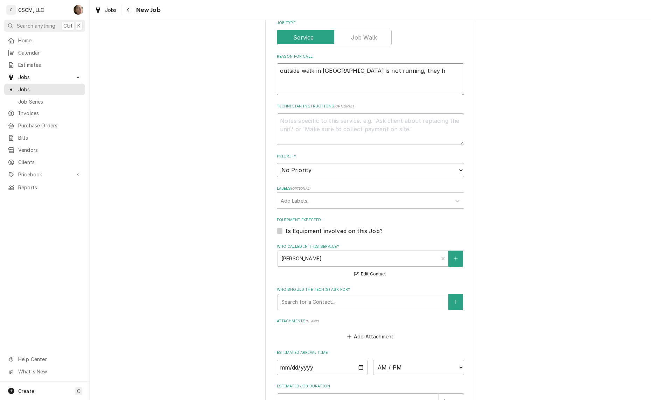
type textarea "x"
type textarea "outside walk in cooler is not running, they ha"
type textarea "x"
type textarea "outside walk in cooler is not running, they hav"
type textarea "x"
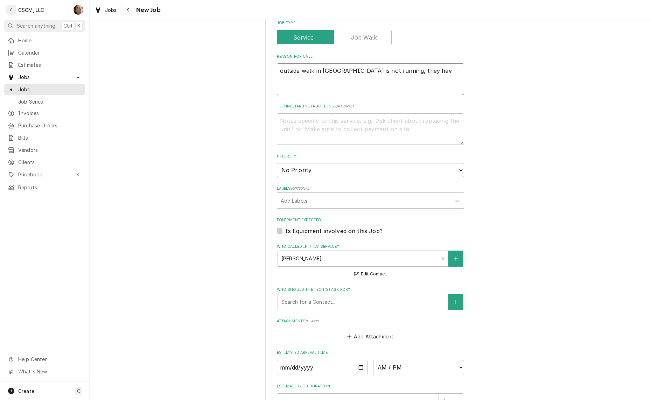
type textarea "outside walk in cooler is not running, they have"
type textarea "x"
type textarea "outside walk in cooler is not running, they have"
type textarea "x"
type textarea "outside walk in cooler is not running, they have l"
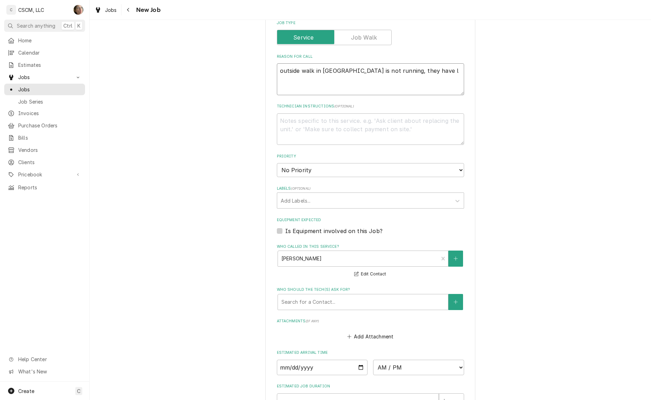
type textarea "x"
type textarea "outside walk in cooler is not running, they have lo"
type textarea "x"
type textarea "outside walk in cooler is not running, they have los"
type textarea "x"
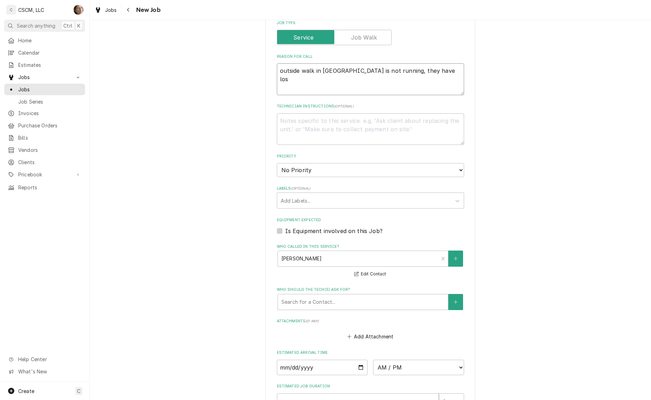
type textarea "outside walk in cooler is not running, they have lost"
type textarea "x"
type textarea "outside walk in cooler is not running, they have lost"
type textarea "x"
type textarea "outside walk in cooler is not running, they have lost a"
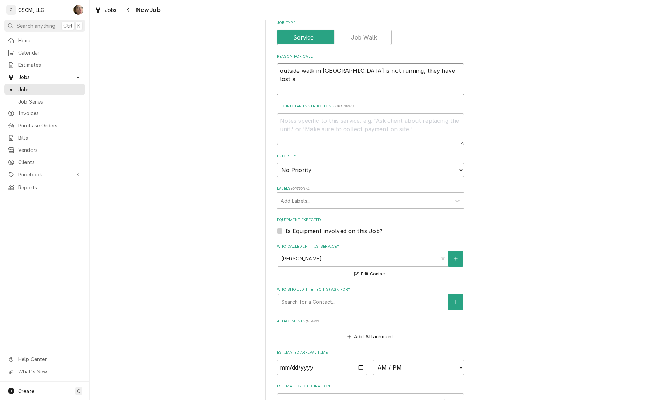
type textarea "x"
type textarea "outside walk in cooler is not running, they have lost a"
type textarea "x"
type textarea "outside walk in cooler is not running, they have lost a l"
type textarea "x"
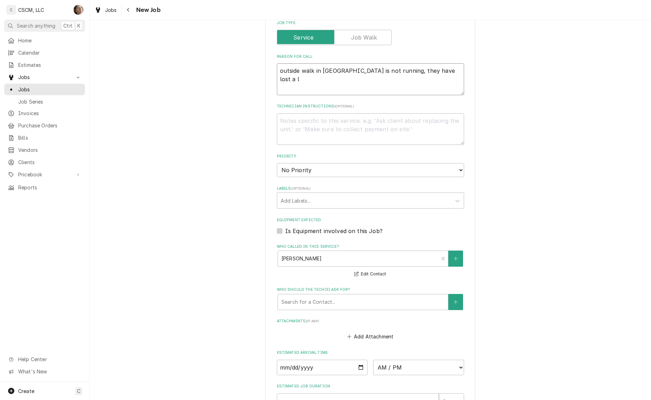
type textarea "outside walk in cooler is not running, they have lost a lo"
type textarea "x"
type textarea "outside walk in cooler is not running, they have lost a lot"
type textarea "x"
type textarea "outside walk in cooler is not running, they have lost a lot"
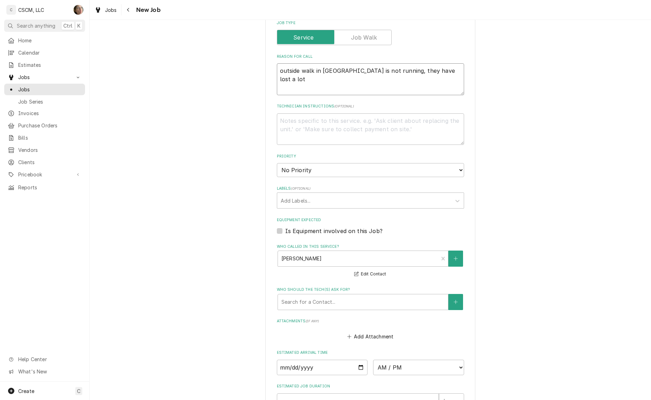
type textarea "x"
type textarea "outside walk in cooler is not running, they have lost a lot o"
type textarea "x"
type textarea "outside walk in cooler is not running, they have lost a lot of"
type textarea "x"
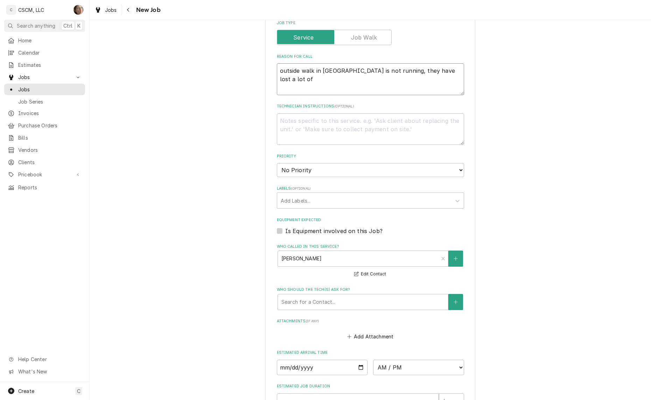
type textarea "outside walk in cooler is not running, they have lost a lot of"
type textarea "x"
type textarea "outside walk in cooler is not running, they have lost a lot of p"
type textarea "x"
type textarea "outside walk in cooler is not running, they have lost a lot of pr"
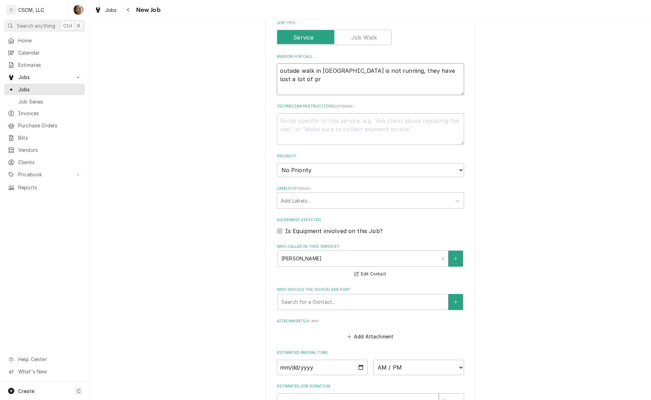
type textarea "x"
type textarea "outside walk in cooler is not running, they have lost a lot of pro"
type textarea "x"
type textarea "outside walk in cooler is not running, they have lost a lot of prod"
type textarea "x"
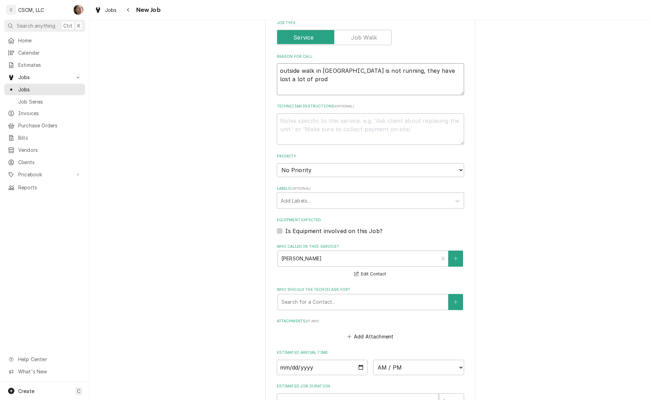
type textarea "outside walk in cooler is not running, they have lost a lot of produ"
type textarea "x"
type textarea "outside walk in cooler is not running, they have lost a lot of produc"
type textarea "x"
type textarea "outside walk in cooler is not running, they have lost a lot of product"
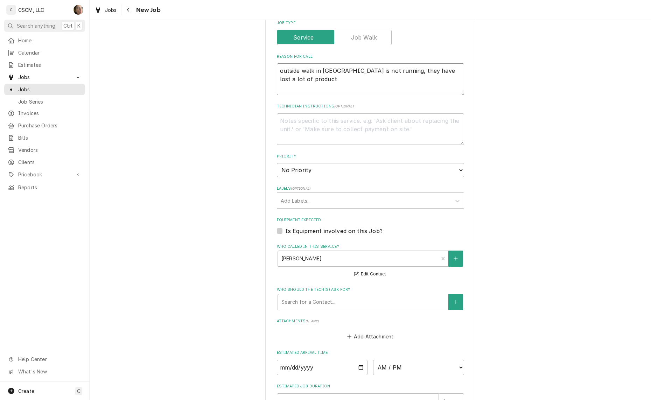
type textarea "x"
type textarea "outside walk in cooler is not running, they have lost a lot of product"
type textarea "x"
type textarea "outside walk in cooler is not running, they have lost a lot of product a"
type textarea "x"
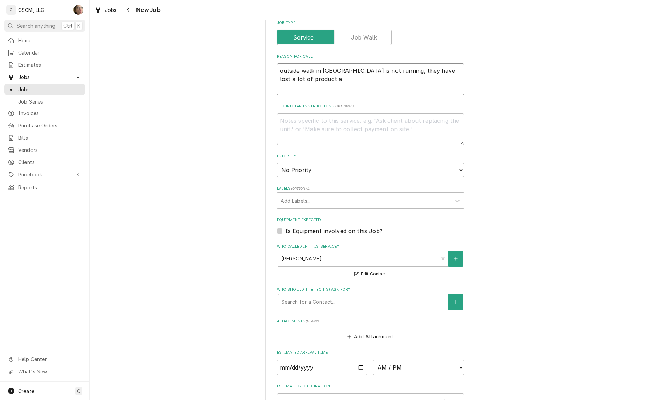
type textarea "outside walk in cooler is not running, they have lost a lot of product al"
type textarea "x"
type textarea "outside walk in cooler is not running, they have lost a lot of product alr"
type textarea "x"
type textarea "outside walk in cooler is not running, they have lost a lot of product alre"
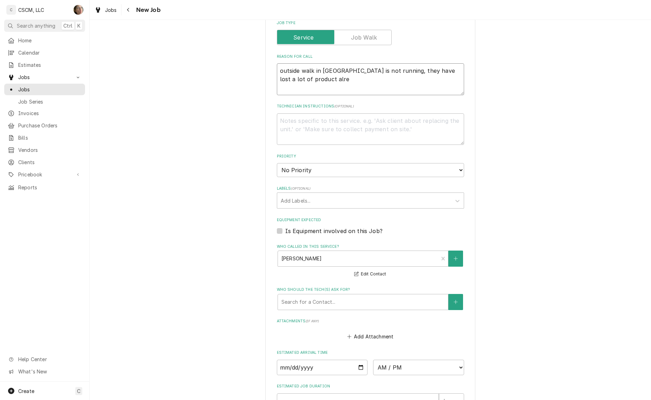
type textarea "x"
type textarea "outside walk in cooler is not running, they have lost a lot of product alread"
type textarea "x"
type textarea "outside walk in cooler is not running, they have lost a lot of product already"
type textarea "x"
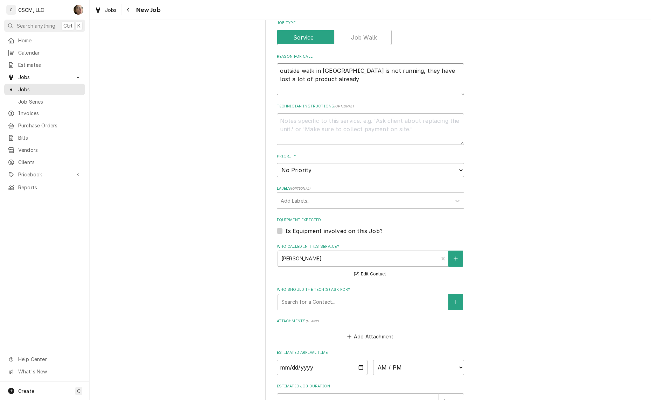
type textarea "outside walk in cooler is not running, they have lost a lot of product already."
type textarea "x"
type textarea "outside walk in cooler is not running, they have lost a lot of product already."
click at [367, 171] on select "No Priority Urgent High Medium Low" at bounding box center [370, 170] width 187 height 14
select select "1"
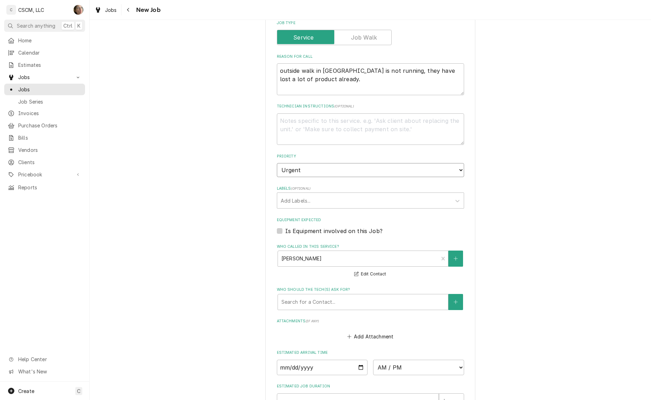
click at [277, 163] on select "No Priority Urgent High Medium Low" at bounding box center [370, 170] width 187 height 14
type textarea "x"
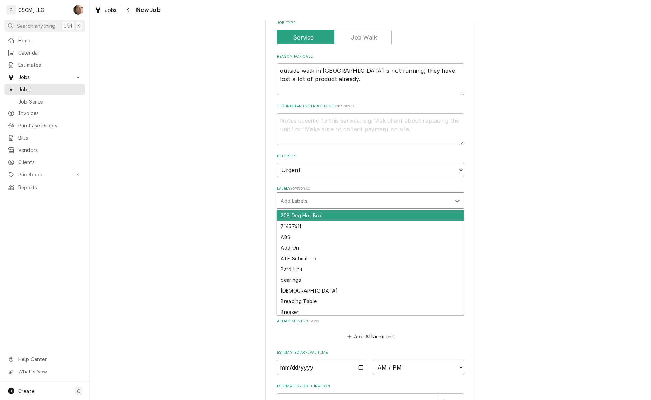
click at [363, 203] on div "Labels" at bounding box center [364, 200] width 167 height 13
type input "walk"
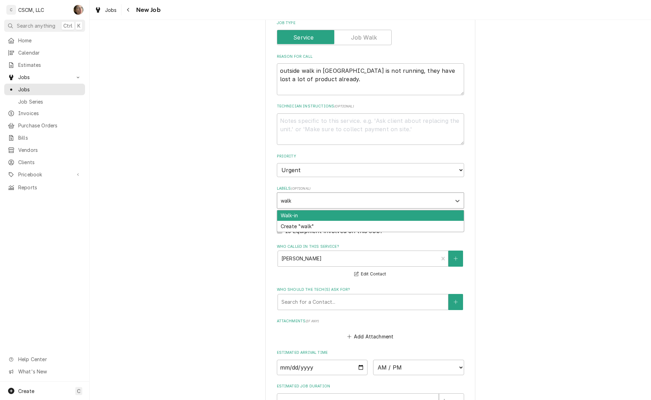
click at [367, 216] on div "Walk-in" at bounding box center [370, 215] width 187 height 11
type textarea "x"
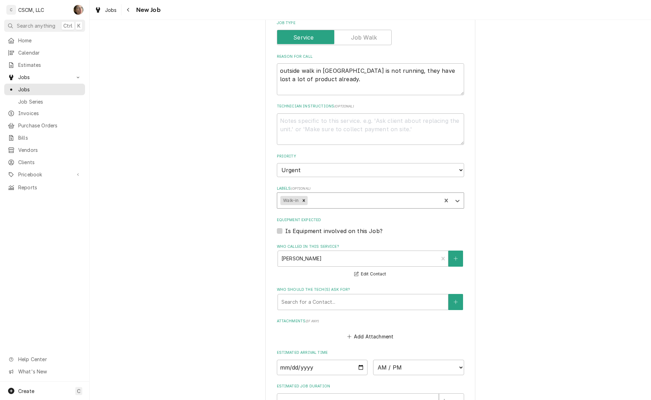
type textarea "x"
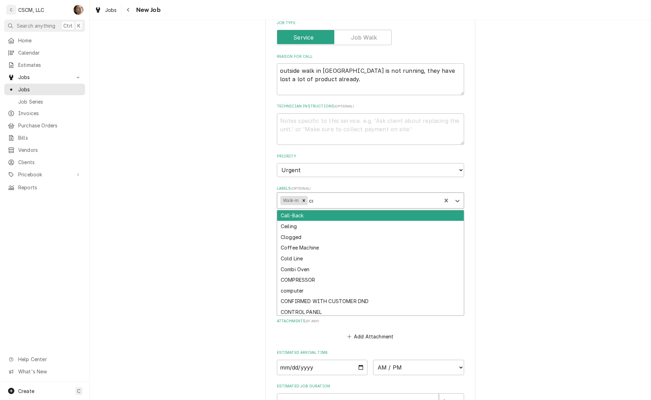
type input "coo"
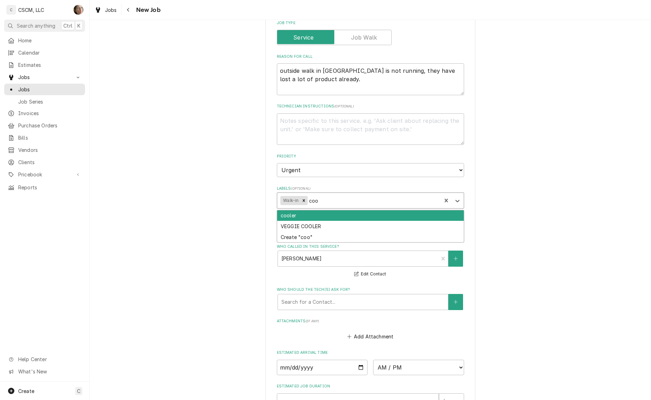
click at [367, 216] on div "cooler" at bounding box center [370, 215] width 187 height 11
type textarea "x"
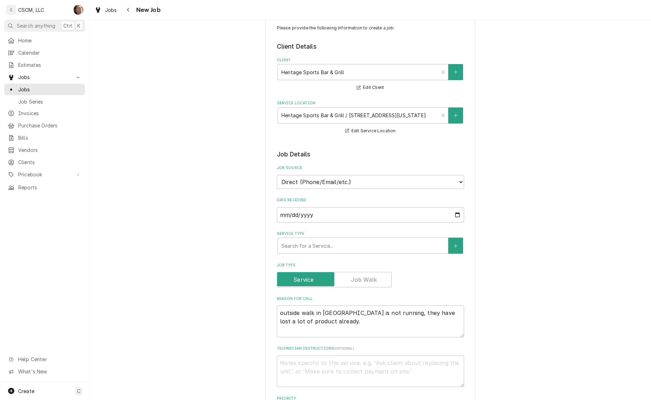
scroll to position [0, 0]
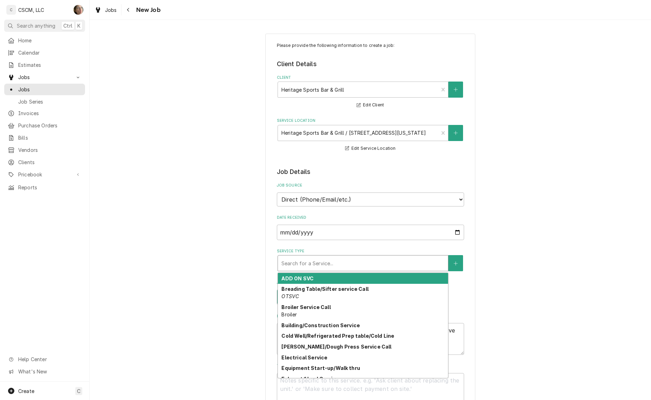
click at [313, 260] on div "Service Type" at bounding box center [363, 263] width 163 height 13
type textarea "x"
type input "w"
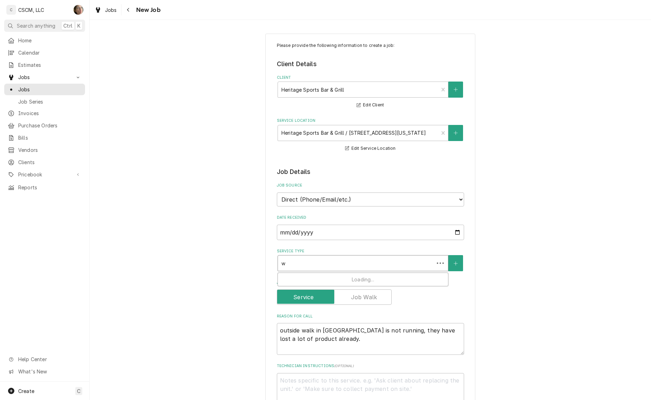
type textarea "x"
type input "wa"
type textarea "x"
type input "wal"
type textarea "x"
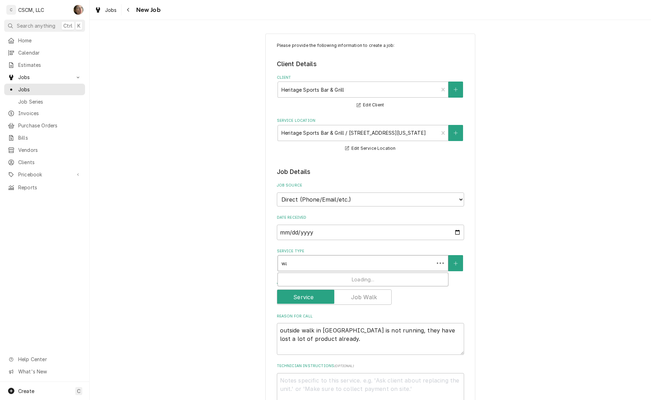
type input "walk"
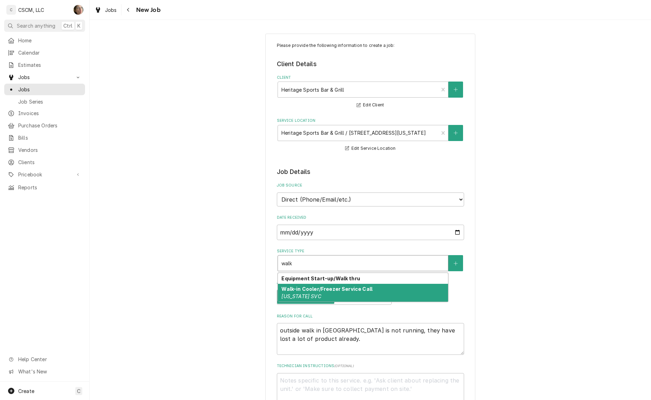
click at [315, 293] on div "Walk-in Cooler/Freezer Service Call Colorado SVC" at bounding box center [363, 293] width 170 height 18
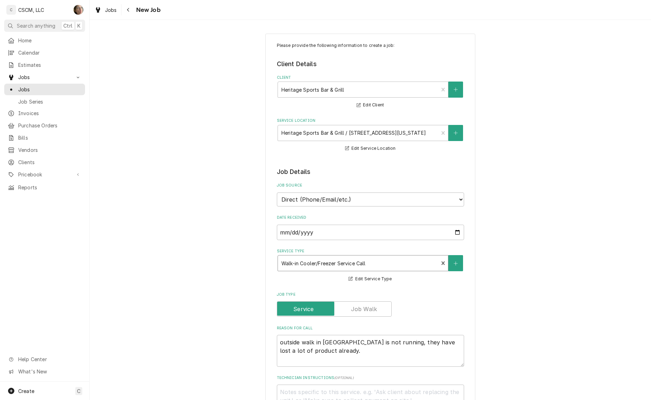
type textarea "x"
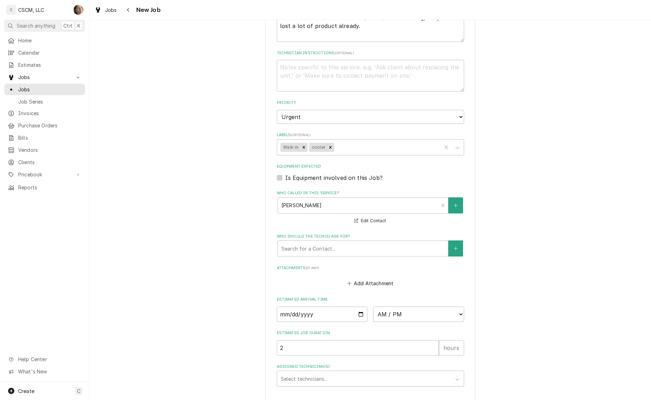
scroll to position [326, 0]
click at [416, 303] on div "Estimated Arrival Time AM / PM 6:00 AM 6:15 AM 6:30 AM 6:45 AM 7:00 AM 7:15 AM …" at bounding box center [370, 308] width 187 height 25
click at [416, 308] on select "AM / PM 6:00 AM 6:15 AM 6:30 AM 6:45 AM 7:00 AM 7:15 AM 7:30 AM 7:45 AM 8:00 AM…" at bounding box center [418, 313] width 91 height 15
select select "11:00:00"
click at [373, 306] on select "AM / PM 6:00 AM 6:15 AM 6:30 AM 6:45 AM 7:00 AM 7:15 AM 7:30 AM 7:45 AM 8:00 AM…" at bounding box center [418, 313] width 91 height 15
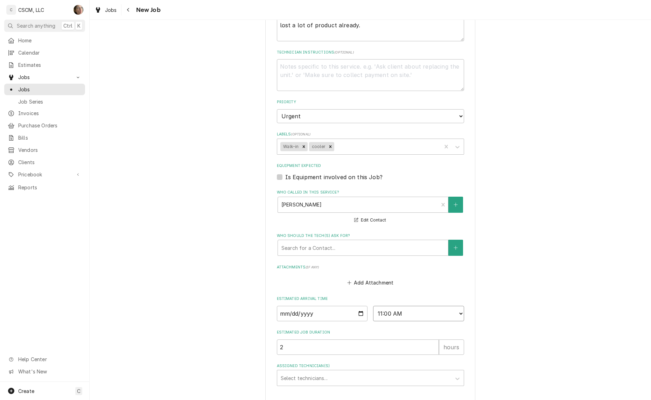
scroll to position [372, 0]
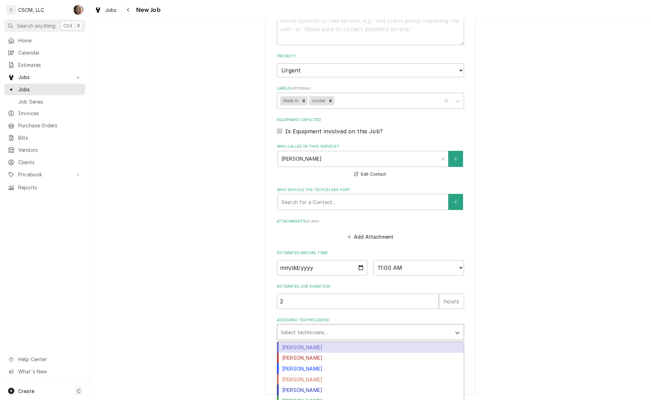
click at [357, 331] on div "Assigned Technician(s)" at bounding box center [364, 332] width 167 height 13
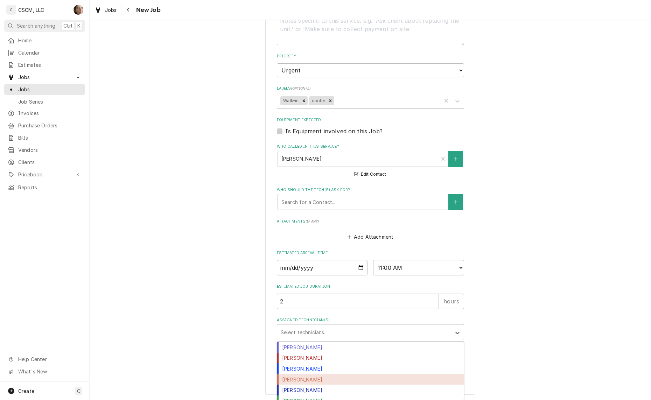
click at [351, 375] on div "[PERSON_NAME]" at bounding box center [370, 379] width 187 height 11
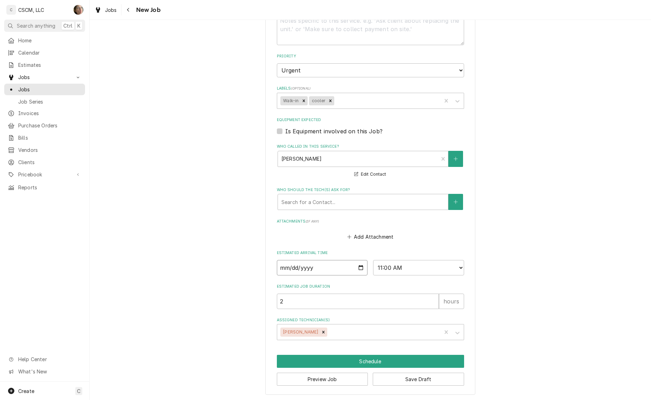
click at [358, 264] on input "Date" at bounding box center [322, 267] width 91 height 15
type textarea "x"
type input "2025-10-06"
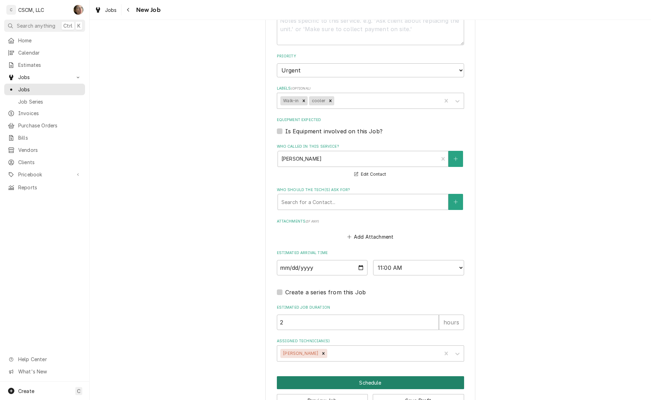
click at [366, 377] on button "Schedule" at bounding box center [370, 383] width 187 height 13
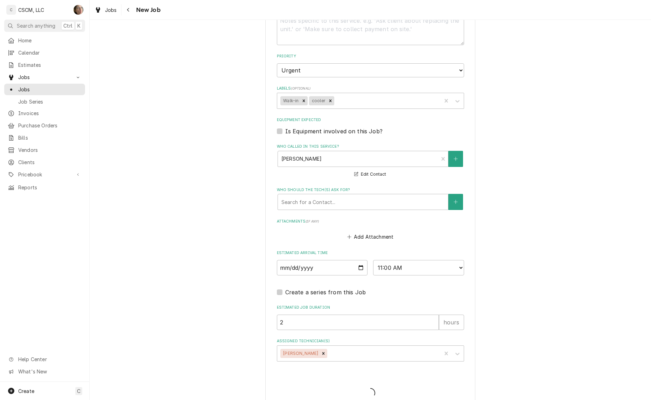
type textarea "x"
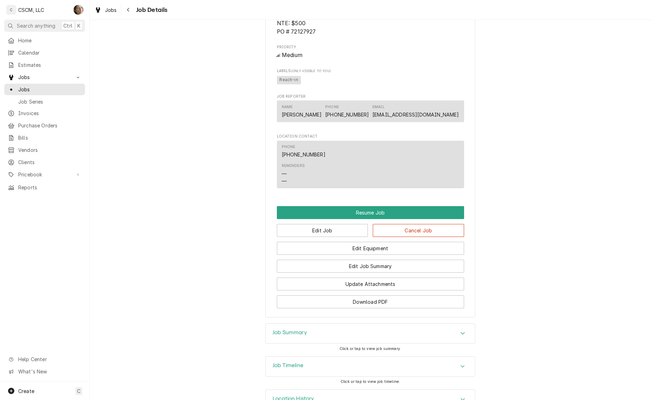
scroll to position [501, 0]
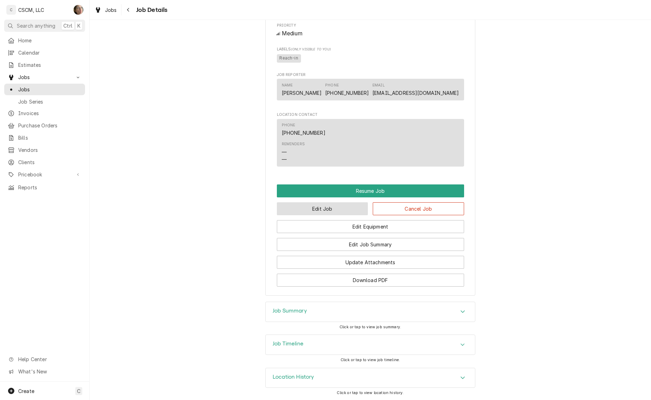
click at [334, 215] on button "Edit Job" at bounding box center [322, 208] width 91 height 13
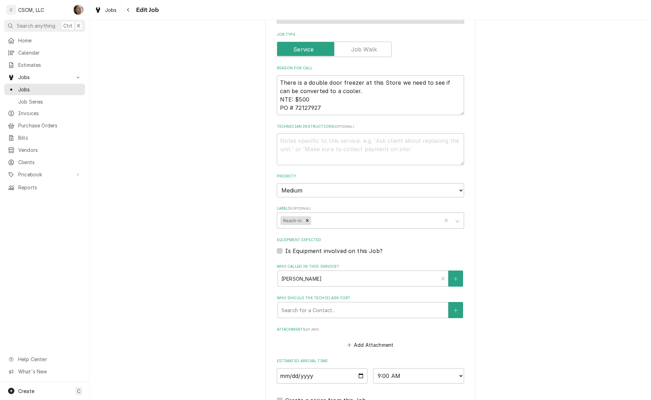
scroll to position [341, 0]
click at [356, 375] on input "[DATE]" at bounding box center [322, 375] width 91 height 15
type textarea "x"
type input "2025-10-07"
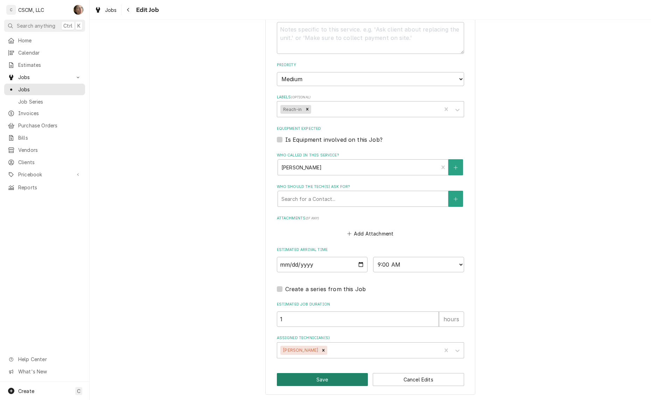
click at [312, 382] on button "Save" at bounding box center [322, 379] width 91 height 13
type textarea "x"
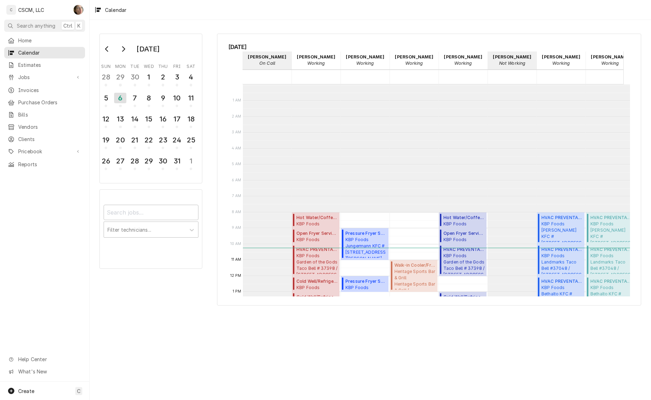
scroll to position [127, 0]
